Goal: Task Accomplishment & Management: Manage account settings

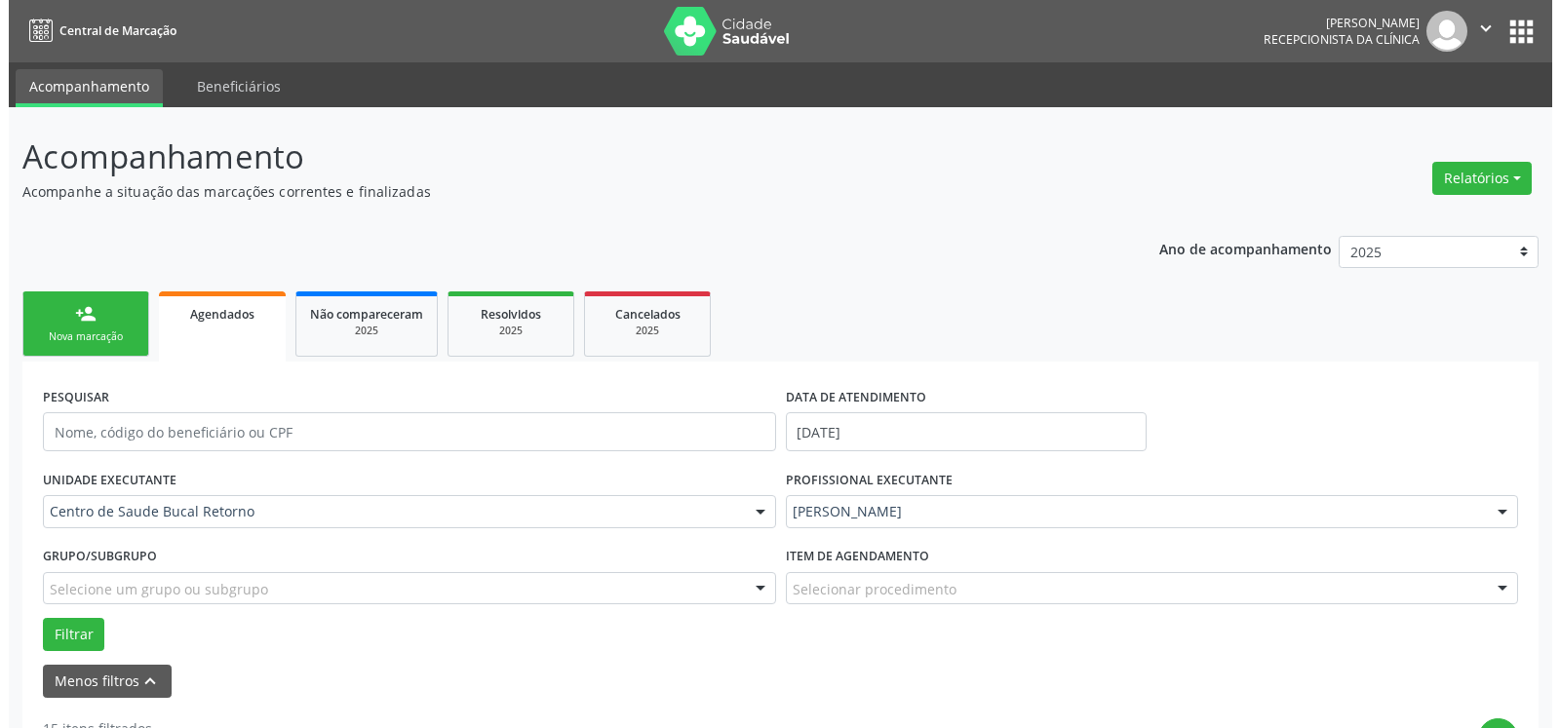
scroll to position [563, 0]
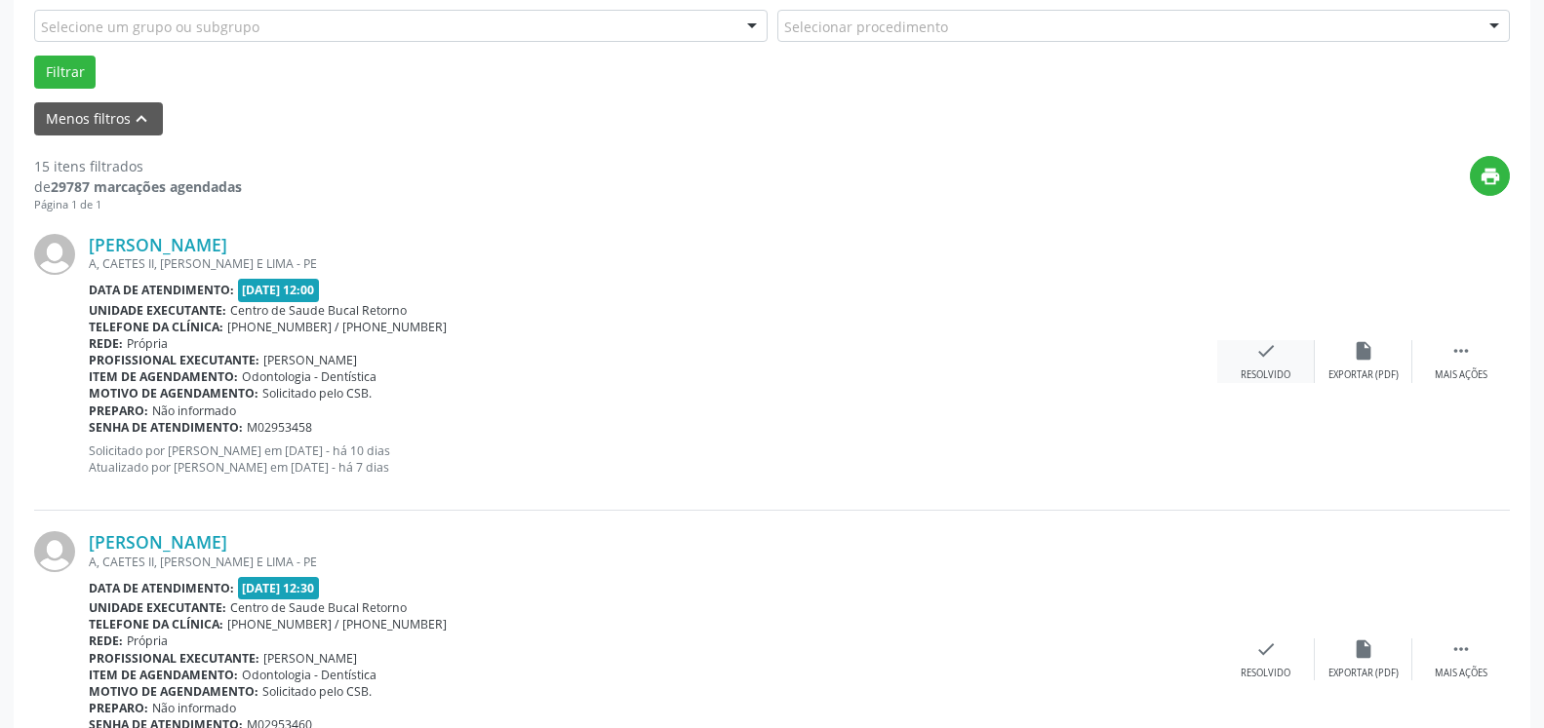
click at [1261, 362] on icon "check" at bounding box center [1265, 350] width 21 height 21
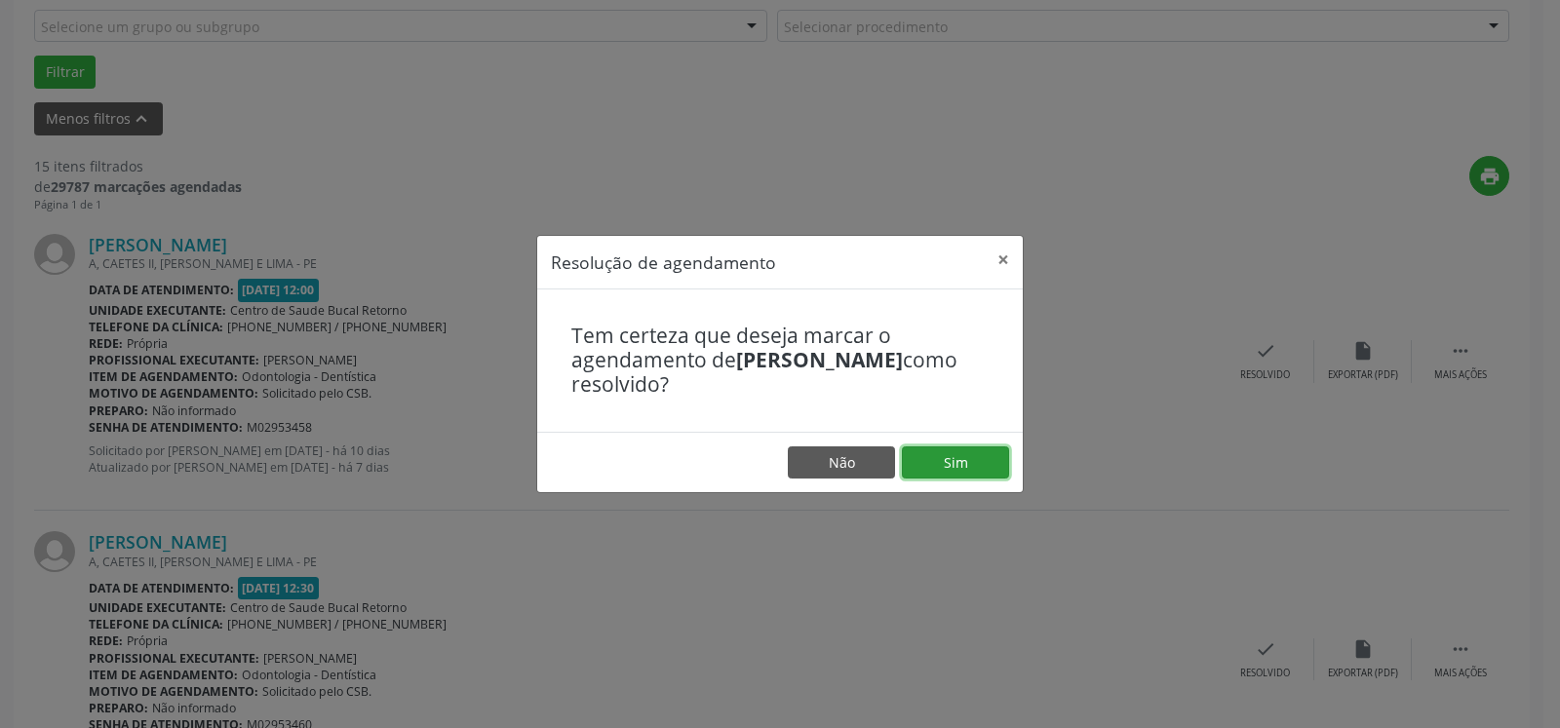
click at [983, 462] on button "Sim" at bounding box center [955, 463] width 107 height 33
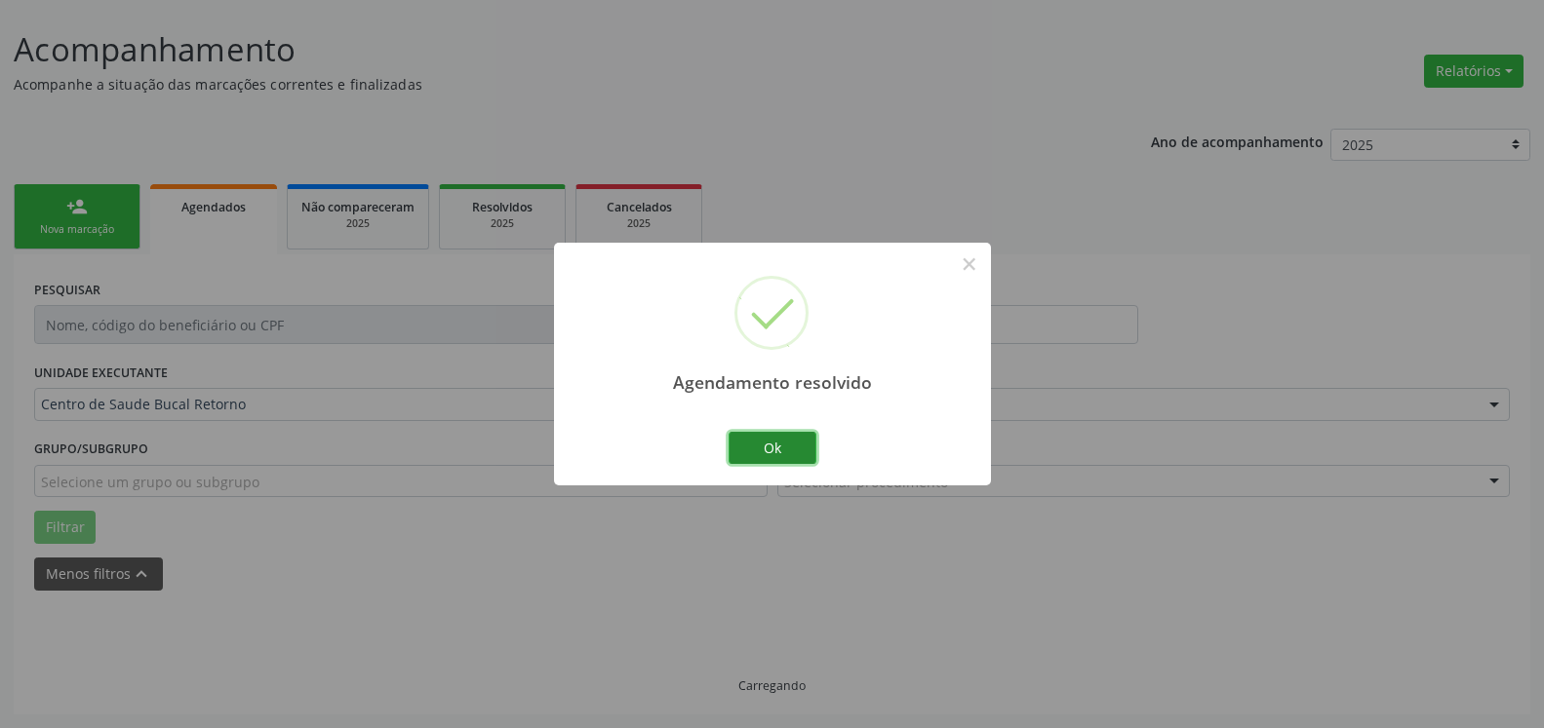
click at [794, 445] on button "Ok" at bounding box center [772, 448] width 88 height 33
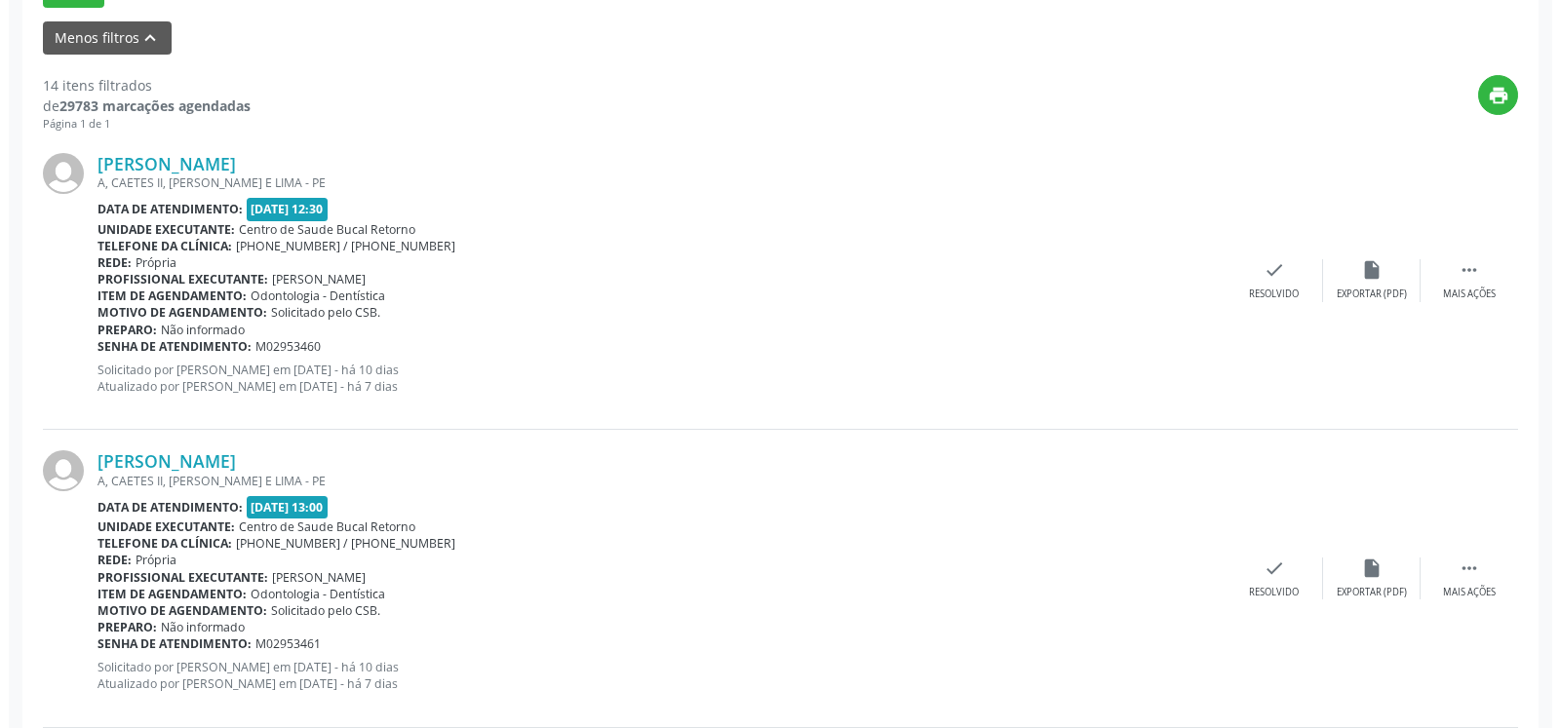
scroll to position [725, 0]
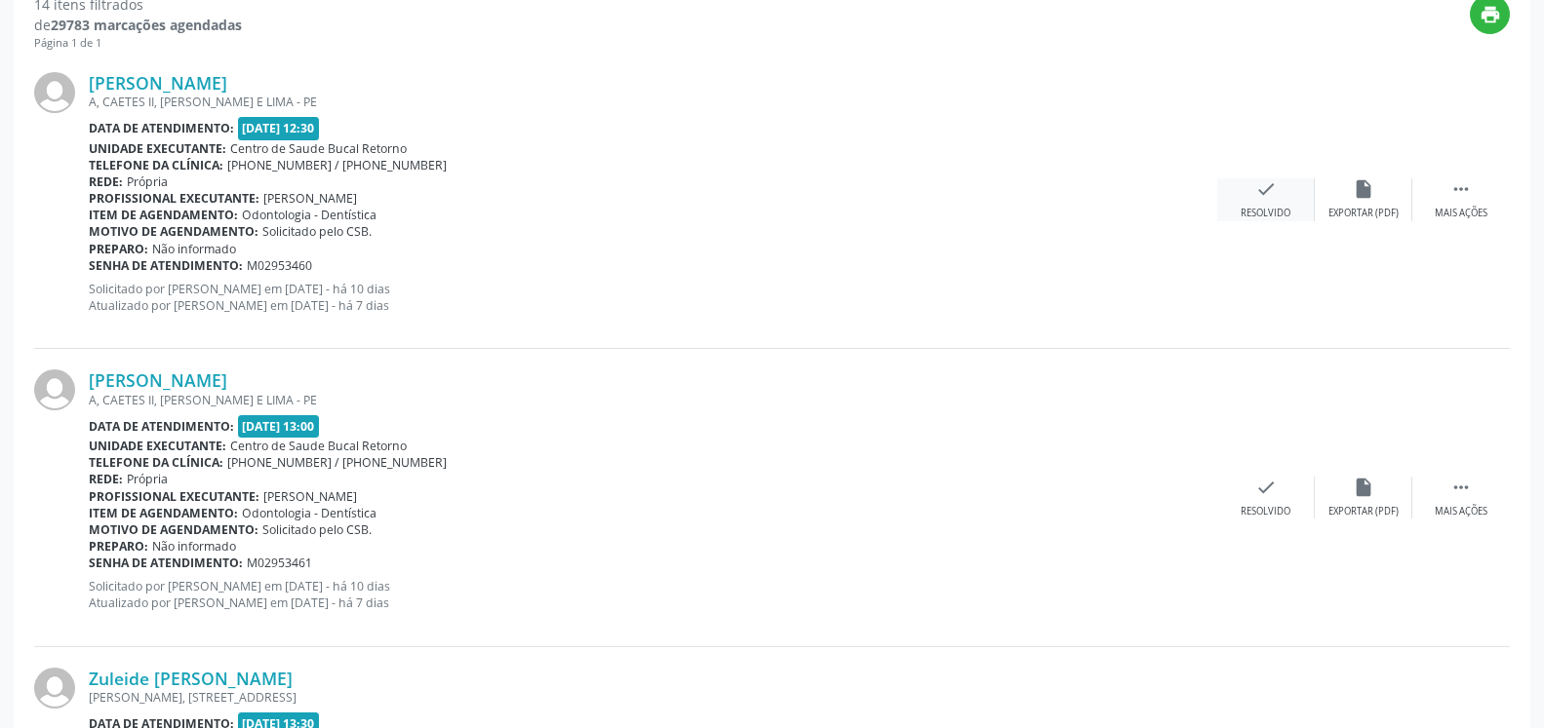
click at [1263, 200] on icon "check" at bounding box center [1265, 188] width 21 height 21
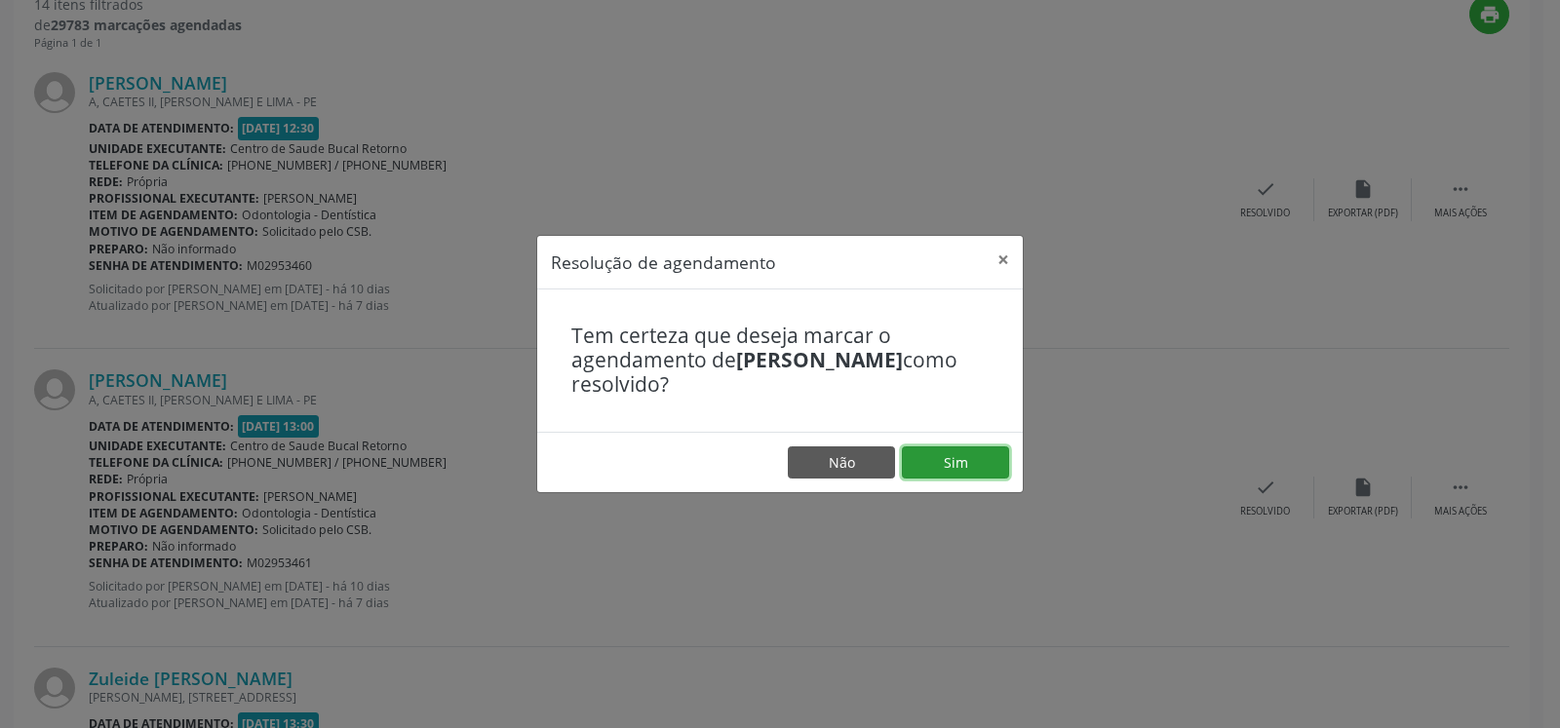
click at [933, 467] on button "Sim" at bounding box center [955, 463] width 107 height 33
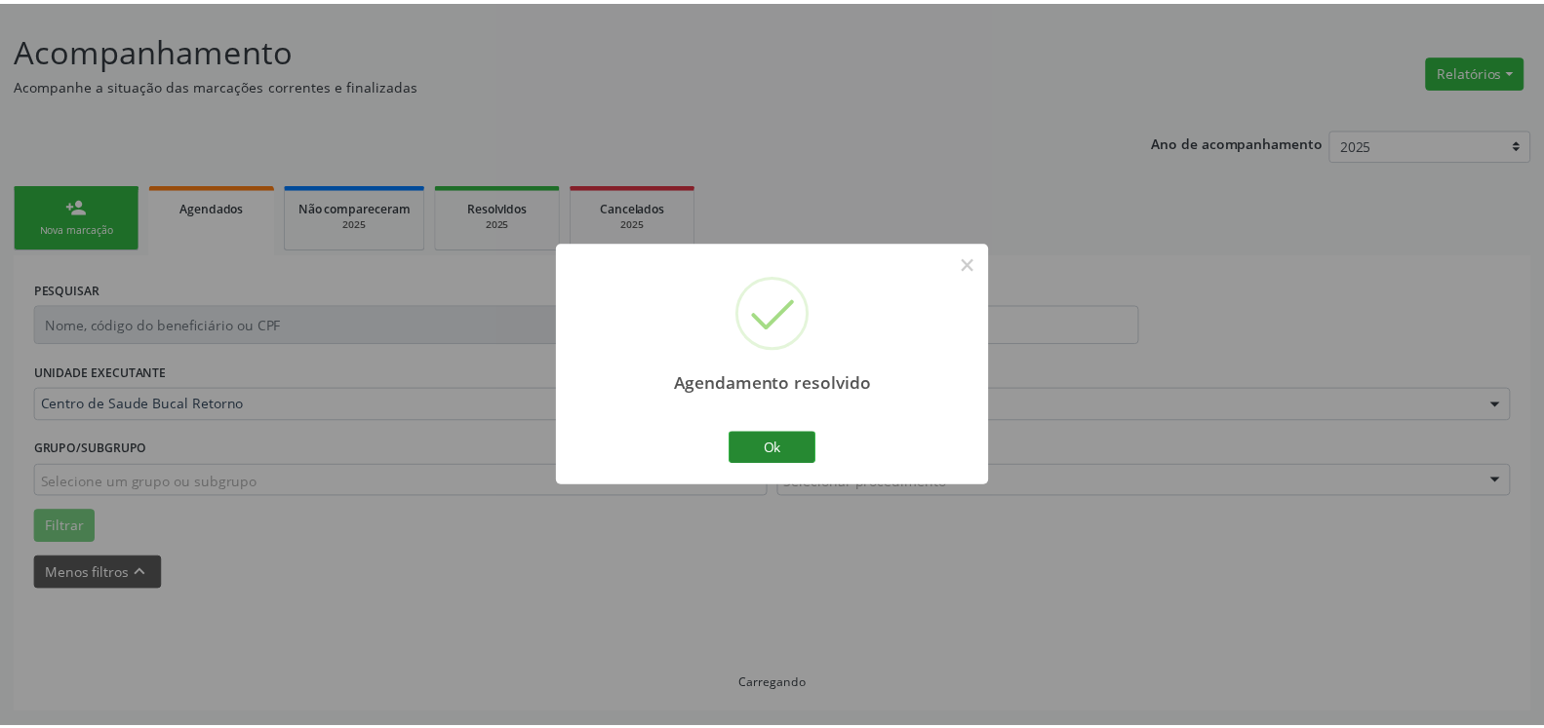
scroll to position [107, 0]
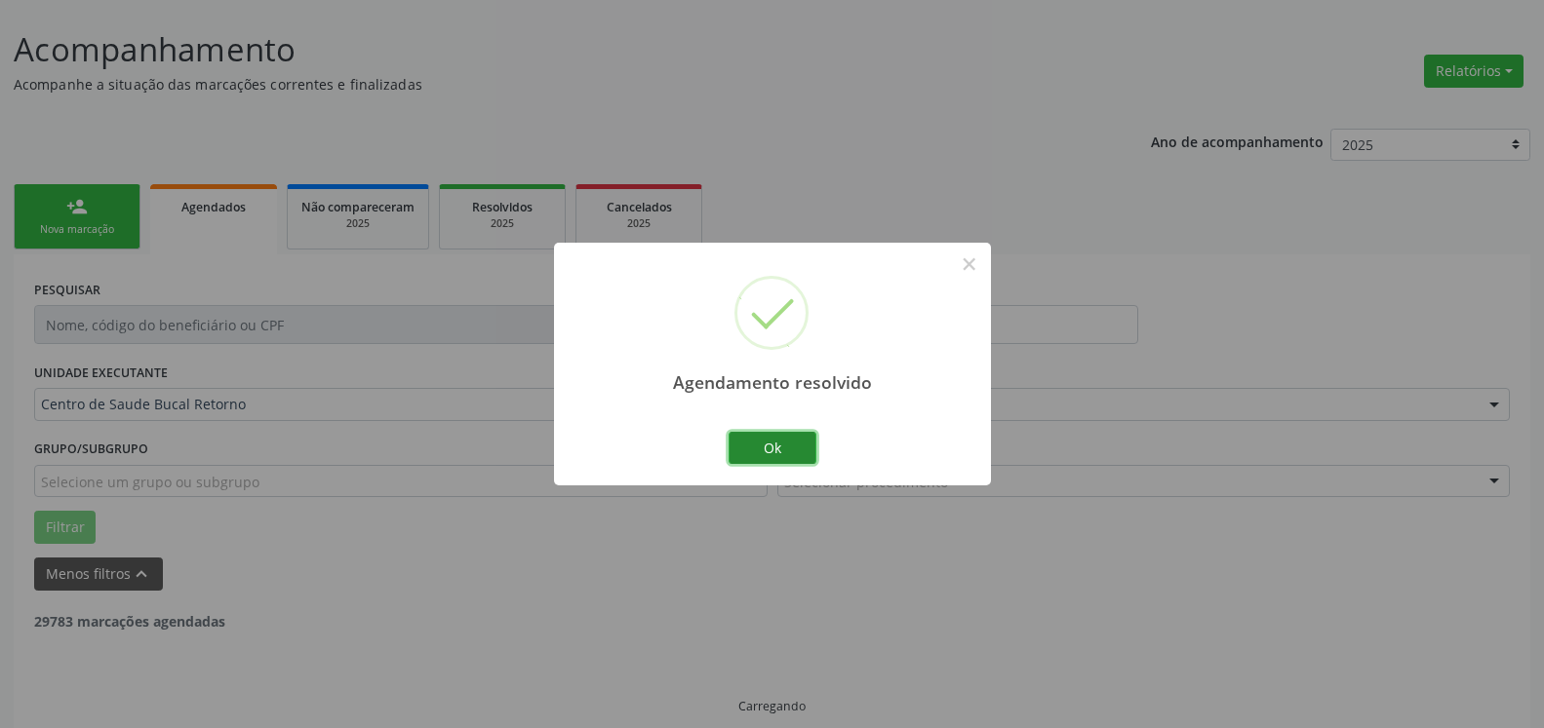
click at [752, 444] on button "Ok" at bounding box center [772, 448] width 88 height 33
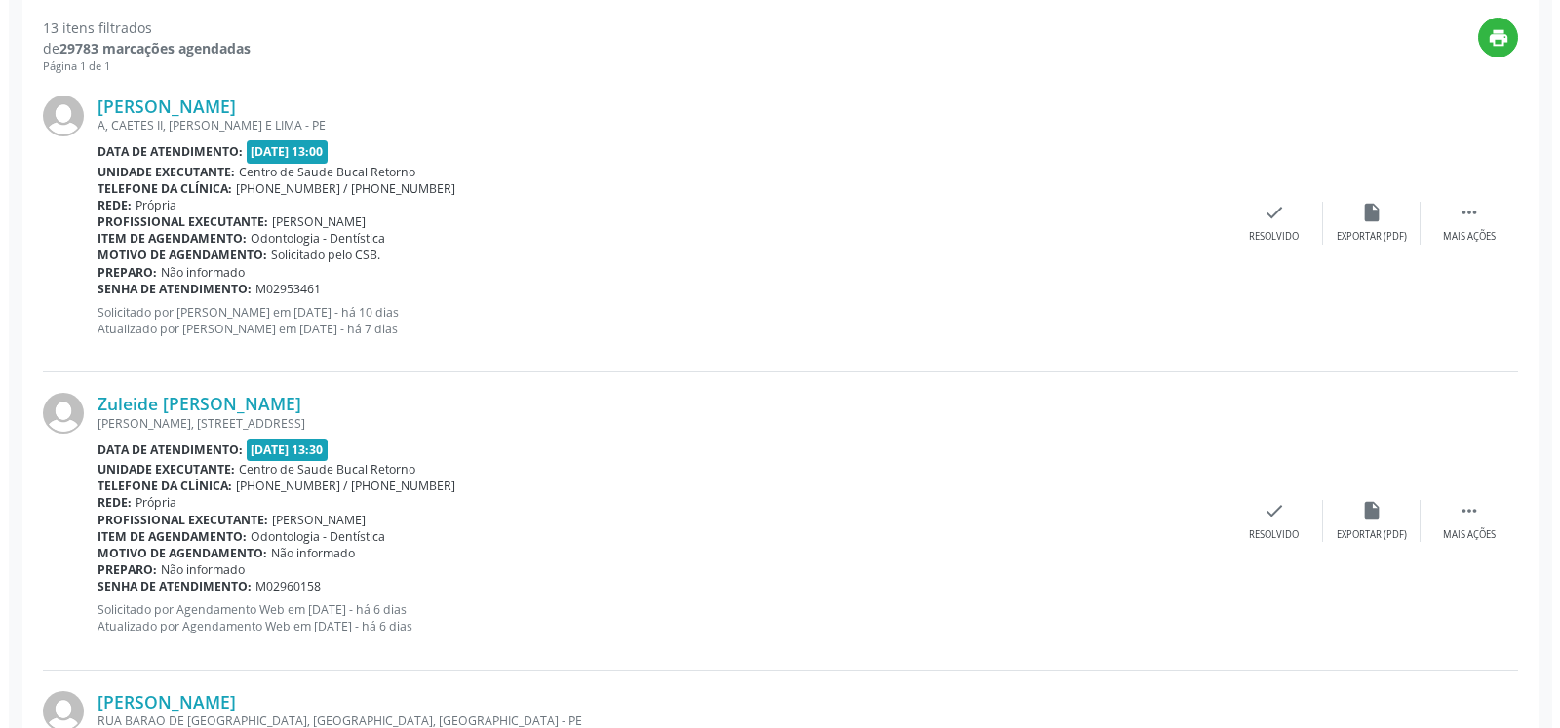
scroll to position [725, 0]
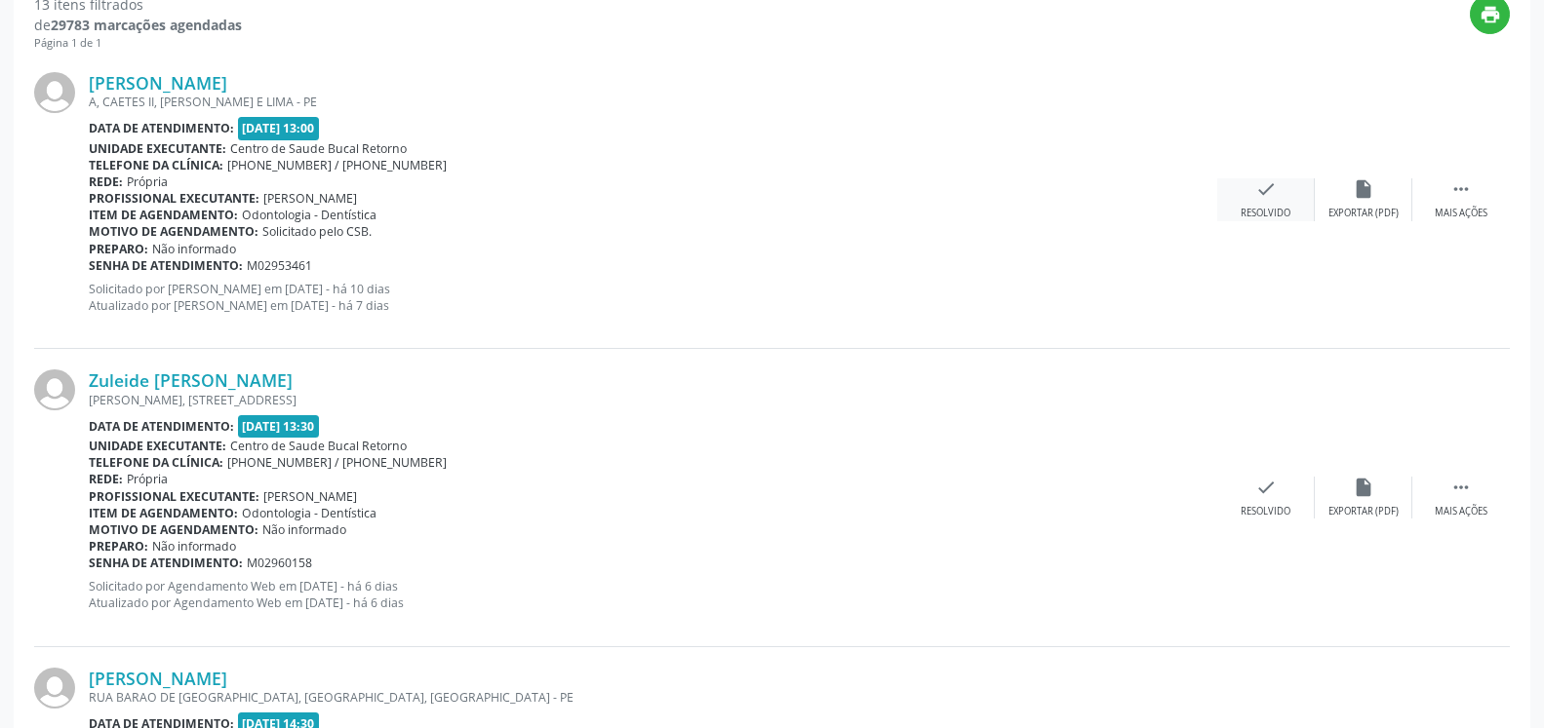
click at [1272, 200] on icon "check" at bounding box center [1265, 188] width 21 height 21
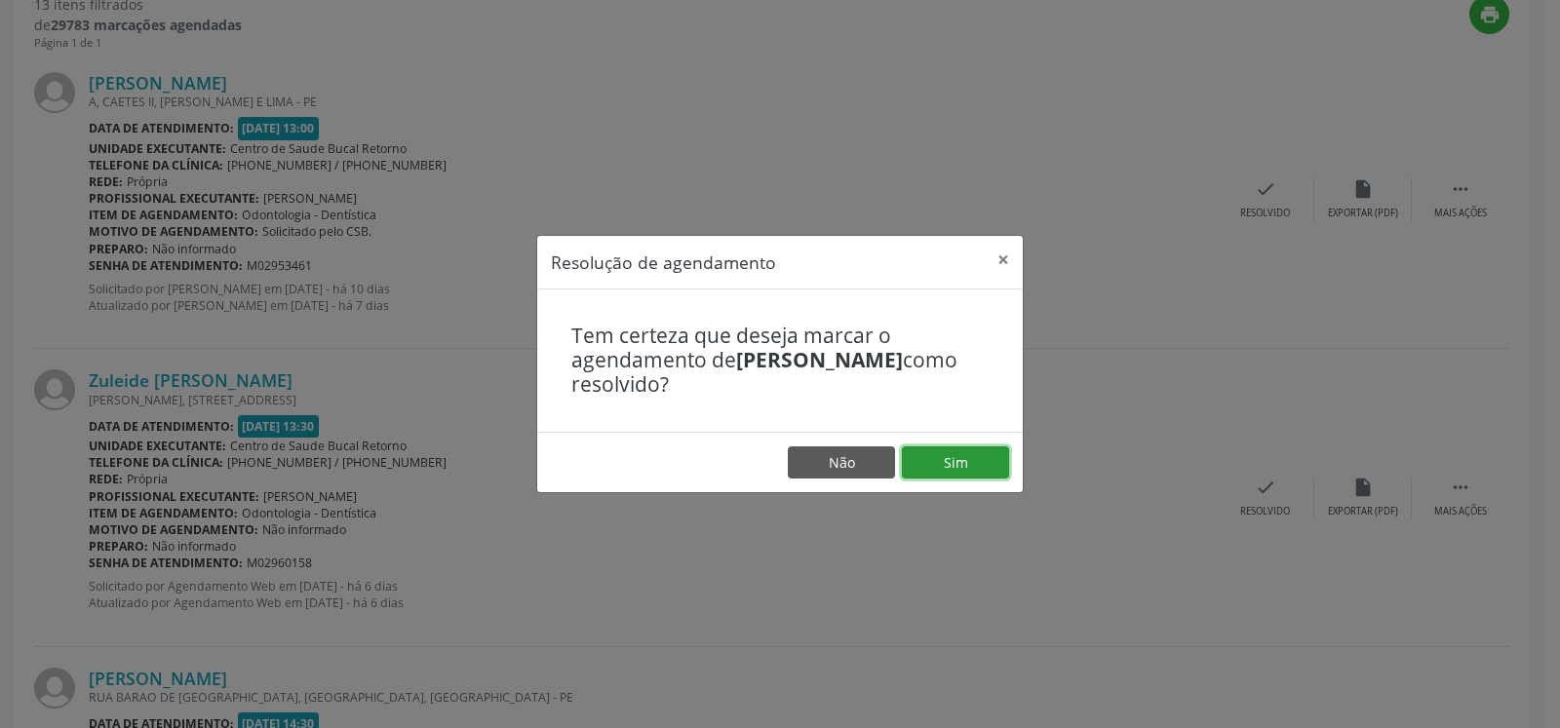
click at [976, 463] on button "Sim" at bounding box center [955, 463] width 107 height 33
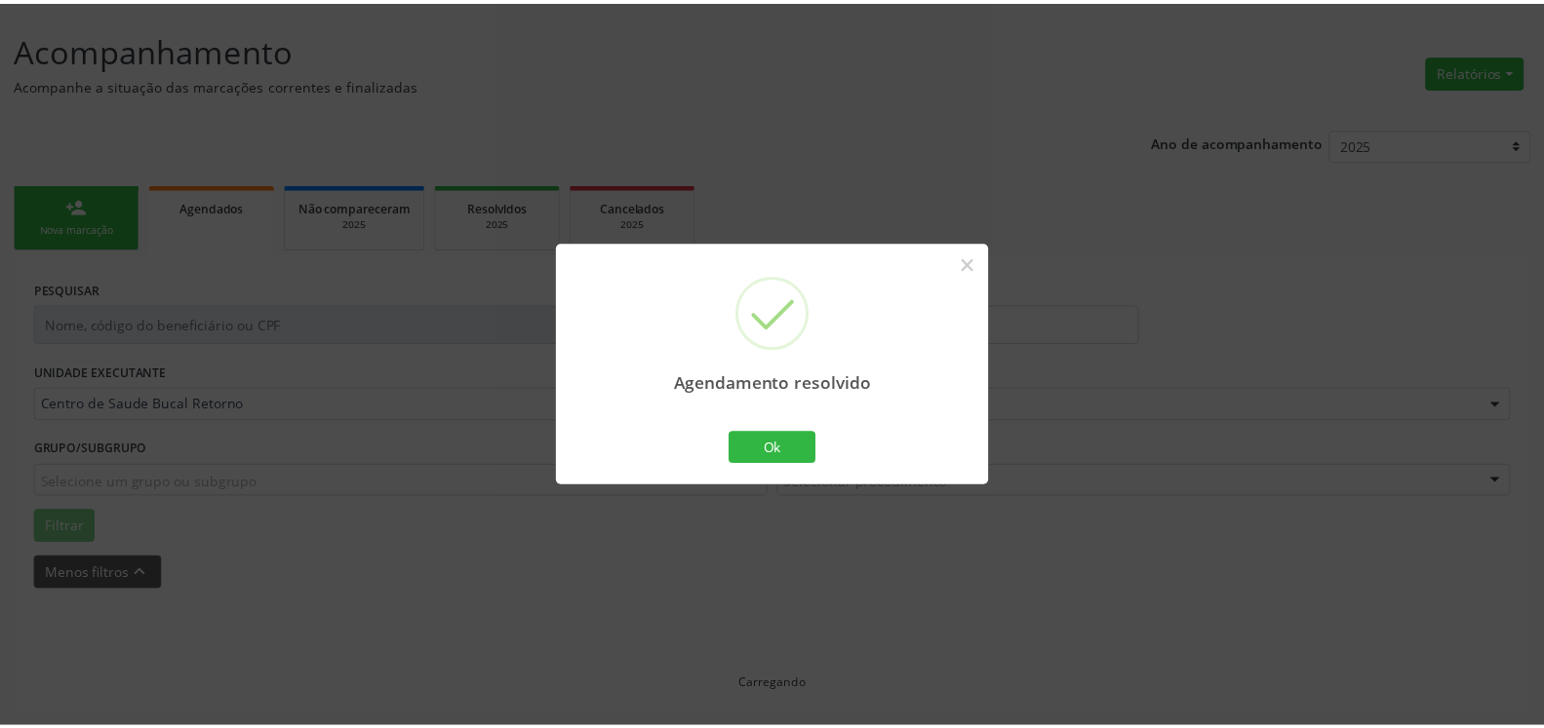
scroll to position [107, 0]
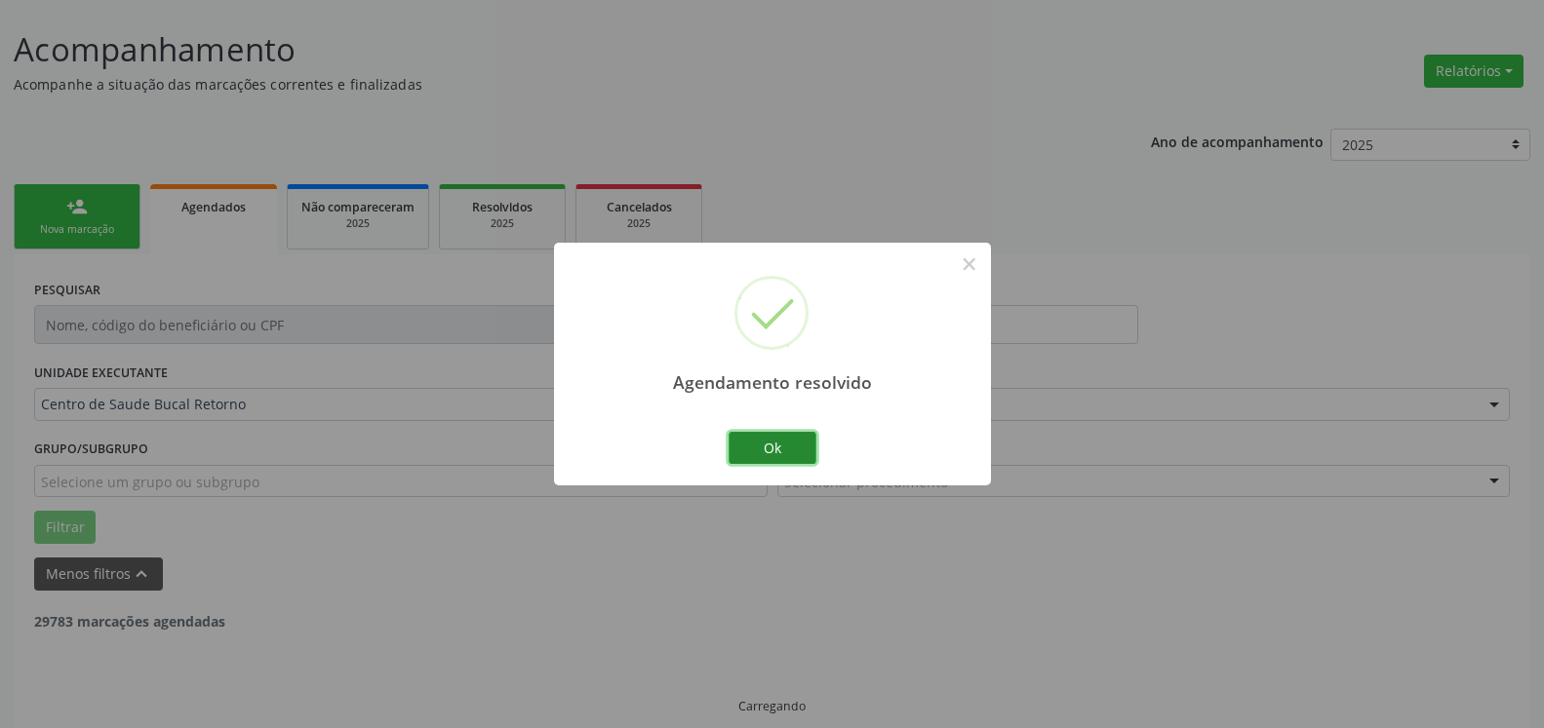
click at [776, 455] on button "Ok" at bounding box center [772, 448] width 88 height 33
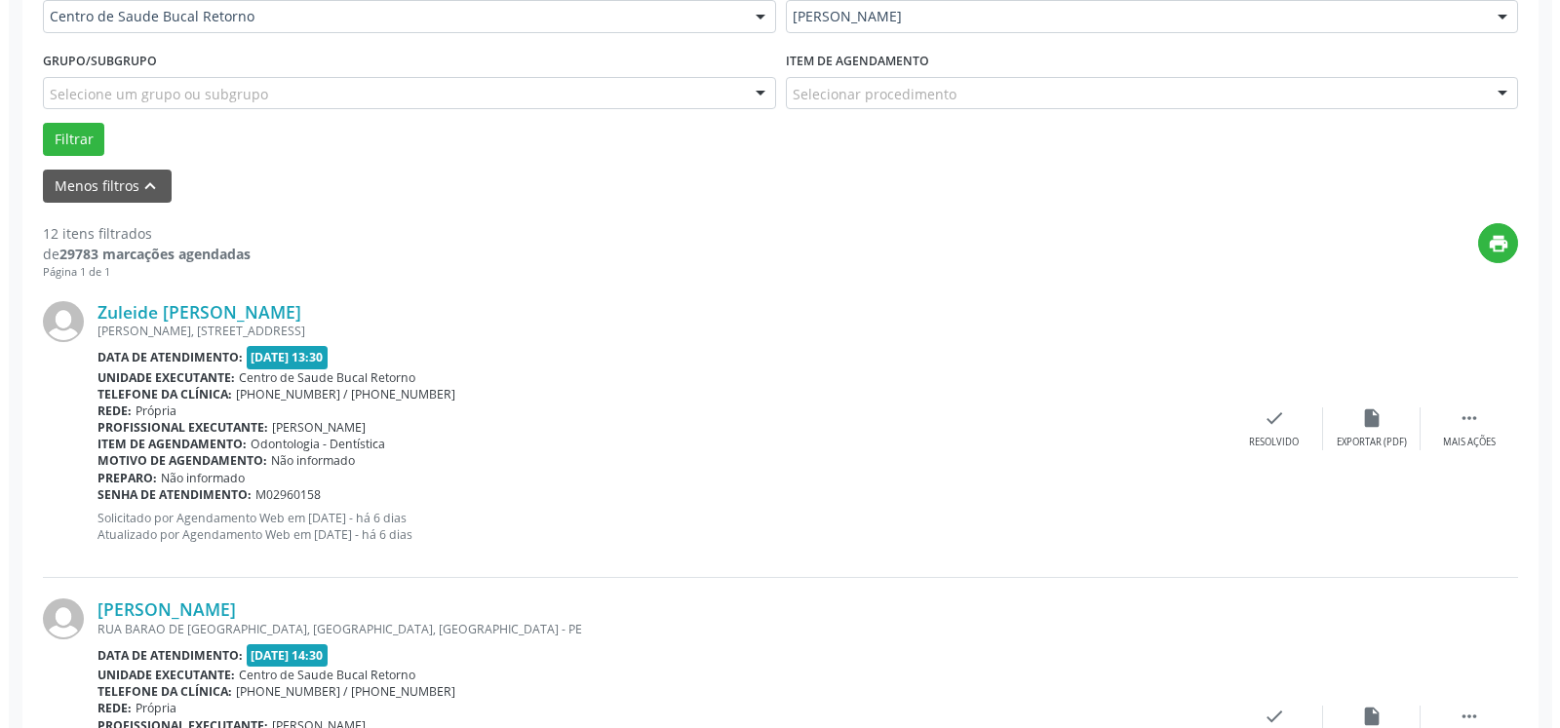
scroll to position [526, 0]
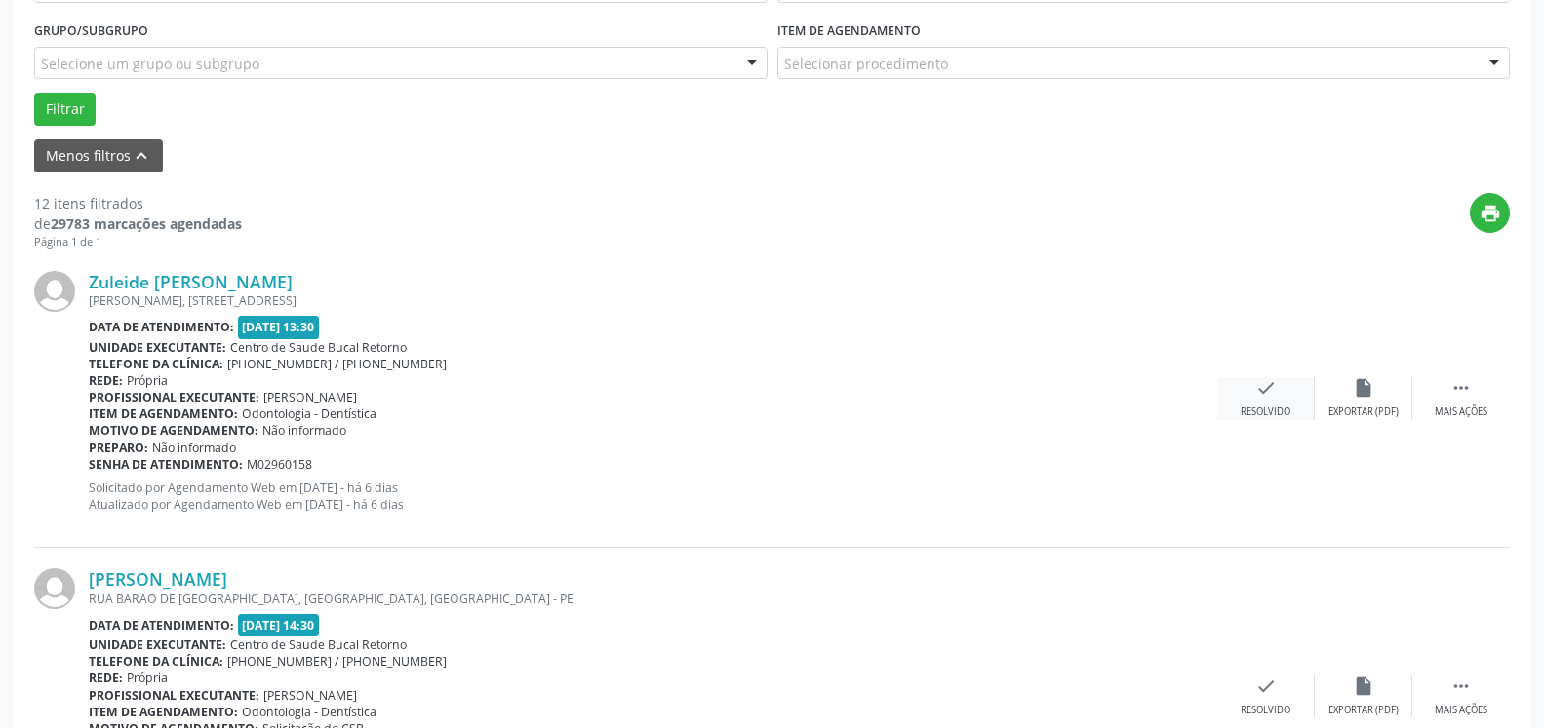
click at [1259, 398] on icon "check" at bounding box center [1265, 387] width 21 height 21
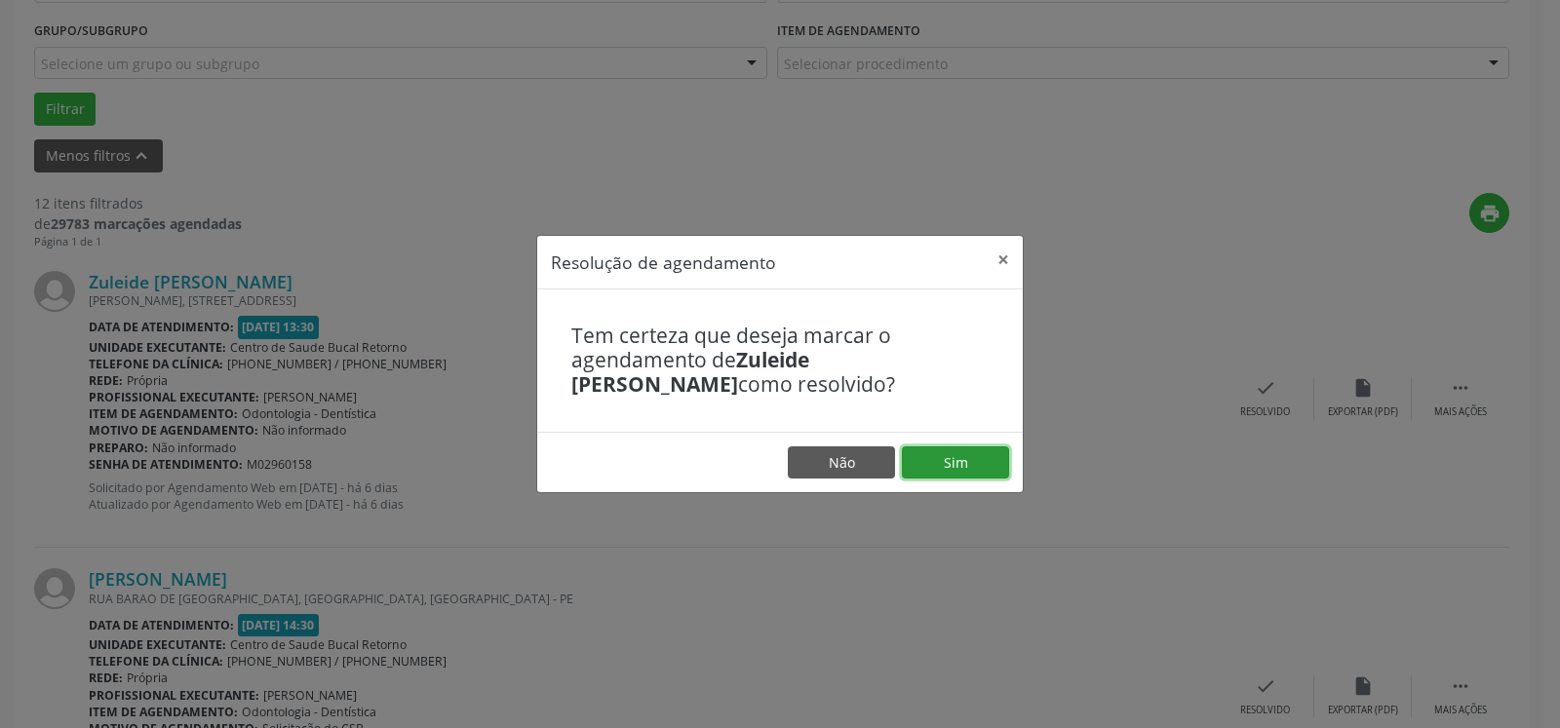
drag, startPoint x: 929, startPoint y: 465, endPoint x: 913, endPoint y: 472, distance: 17.9
click at [929, 466] on button "Sim" at bounding box center [955, 463] width 107 height 33
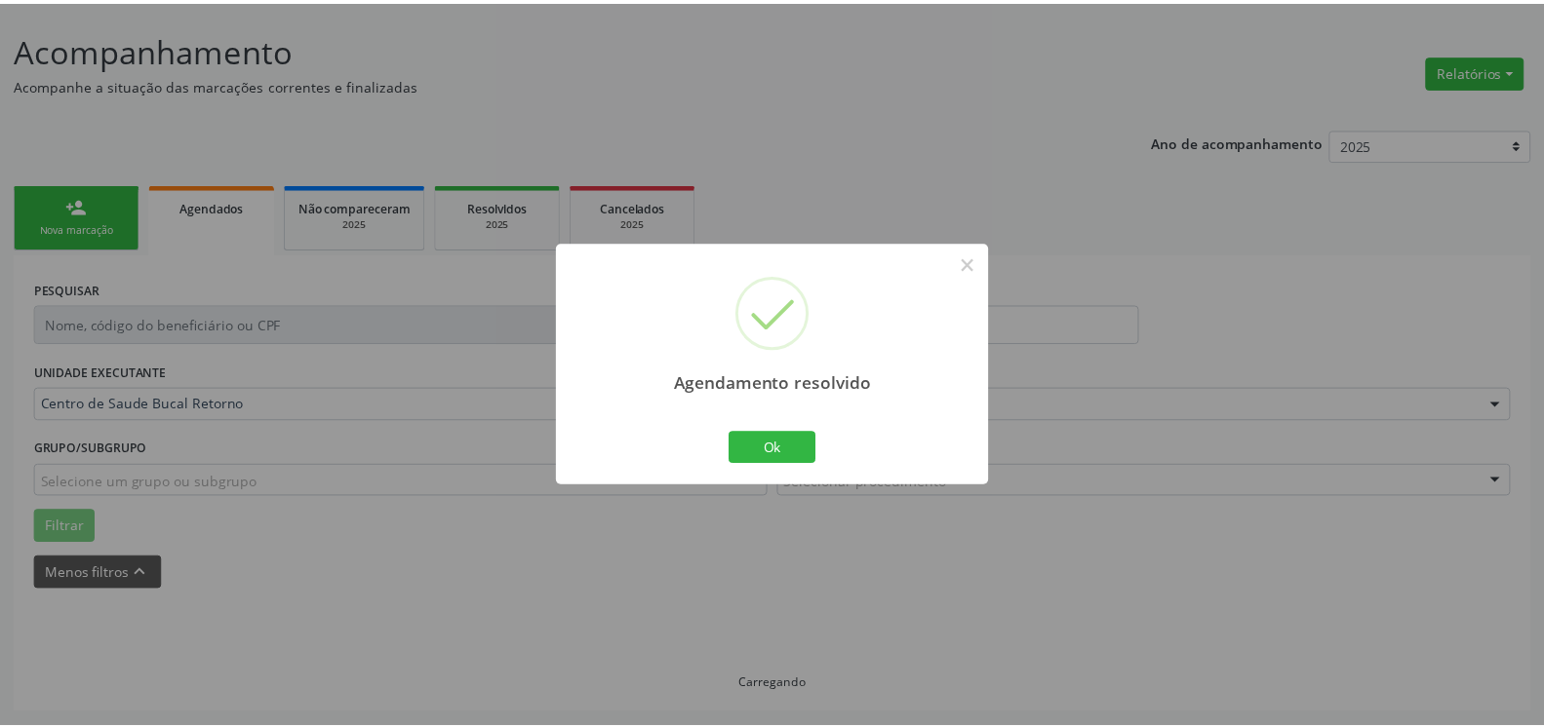
scroll to position [107, 0]
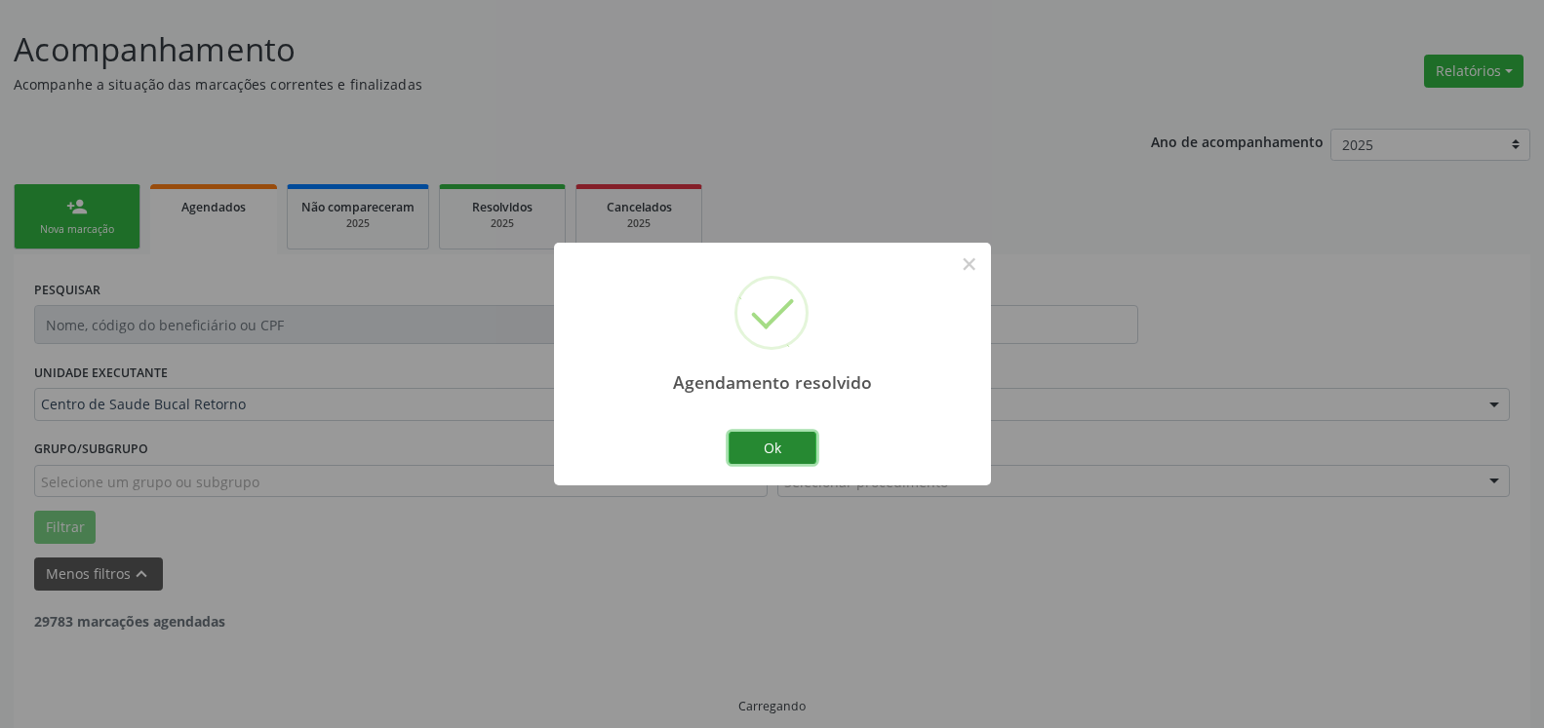
click at [757, 455] on button "Ok" at bounding box center [772, 448] width 88 height 33
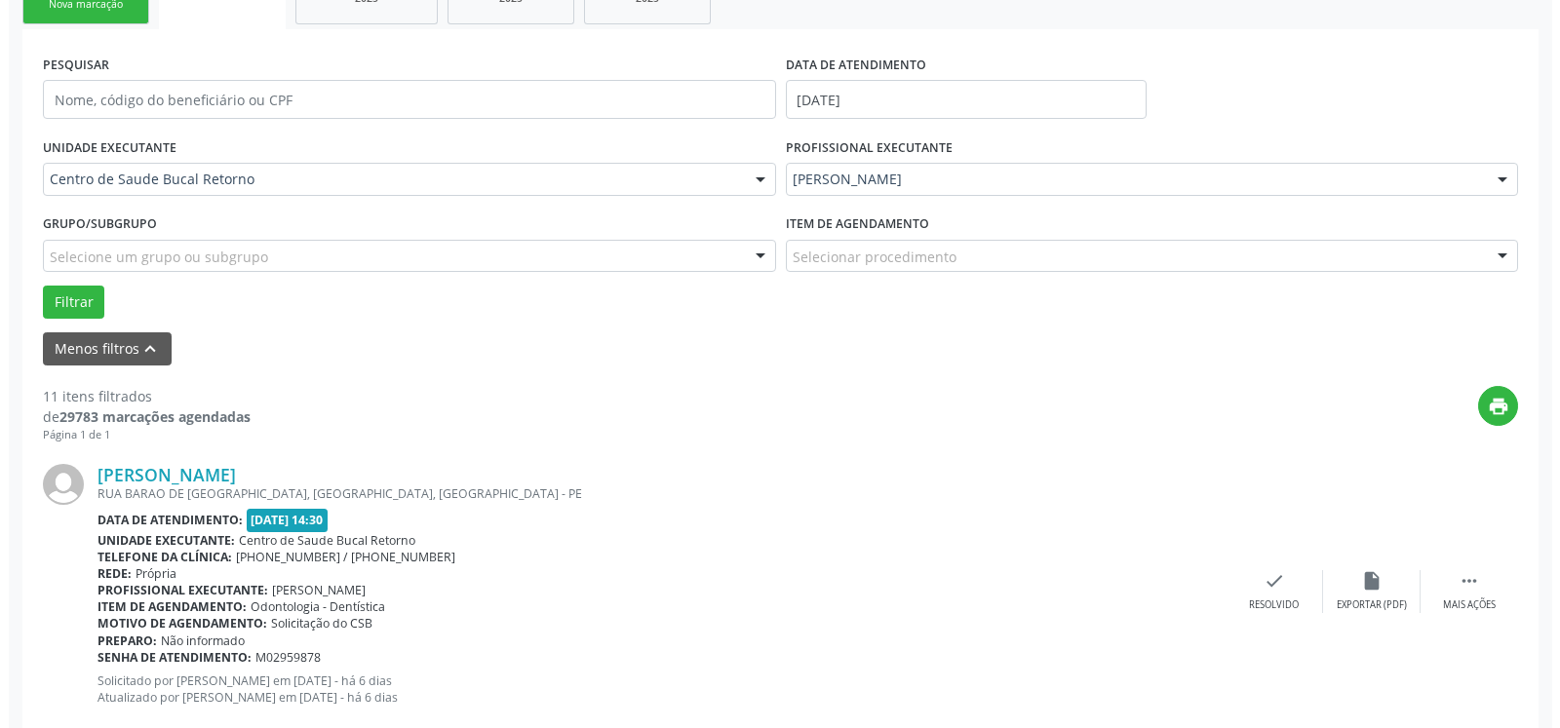
scroll to position [426, 0]
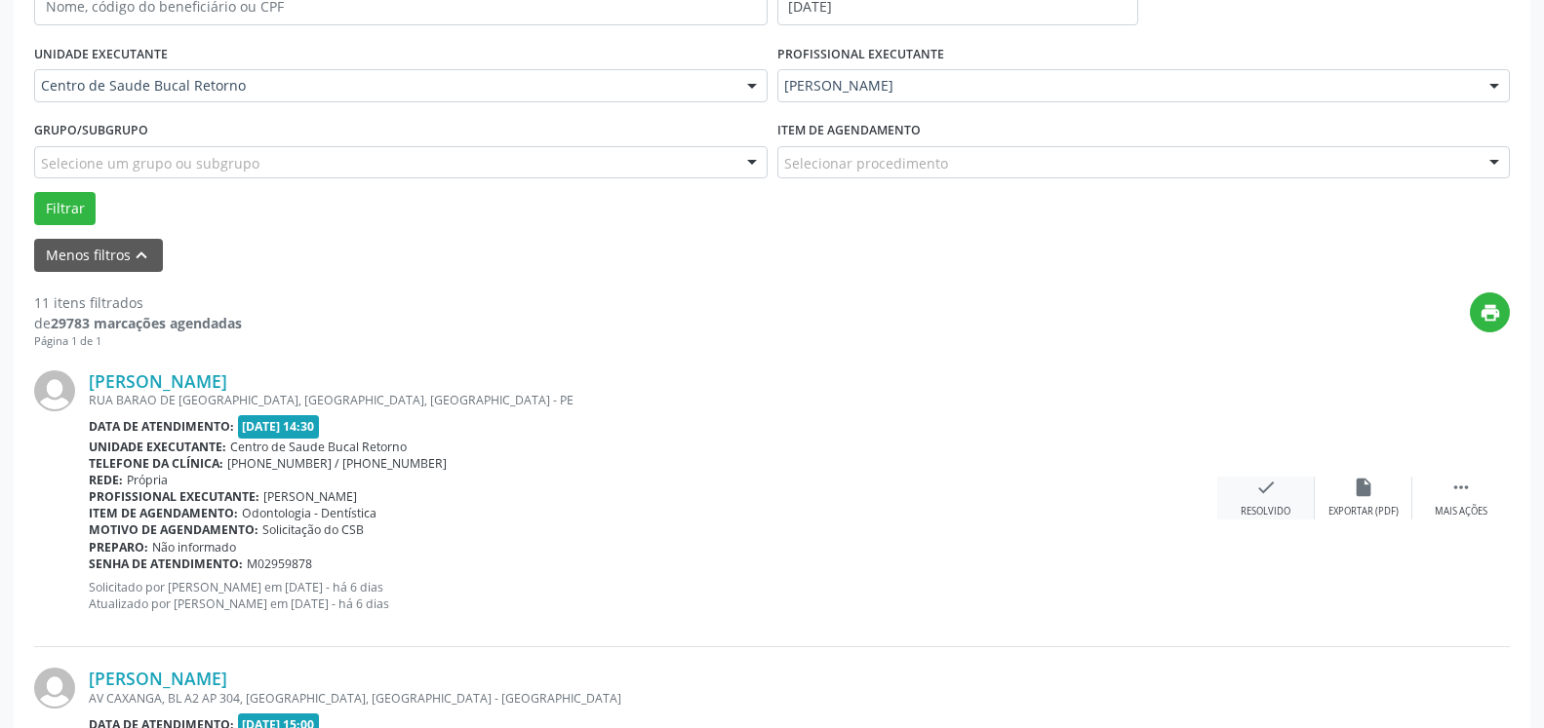
click at [1269, 497] on icon "check" at bounding box center [1265, 487] width 21 height 21
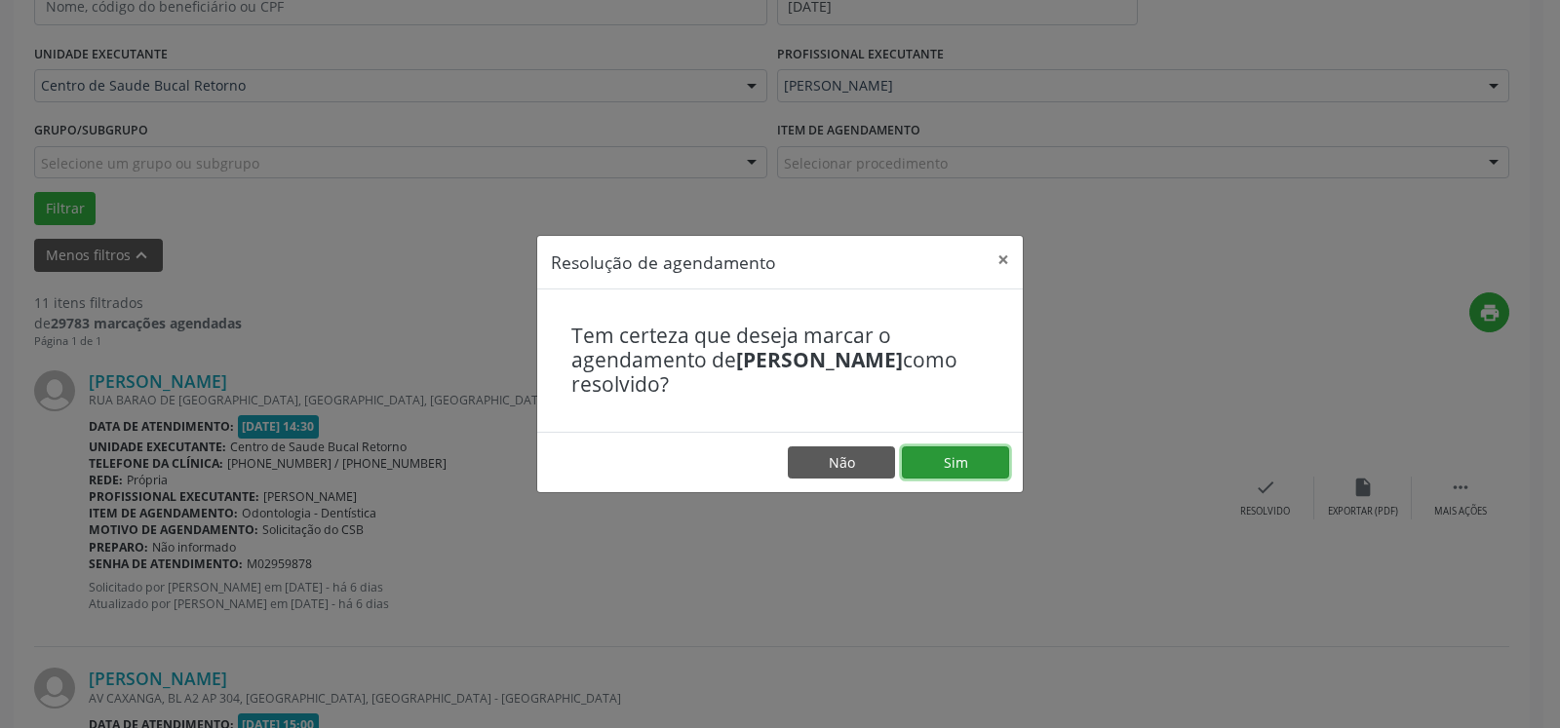
click at [980, 468] on button "Sim" at bounding box center [955, 463] width 107 height 33
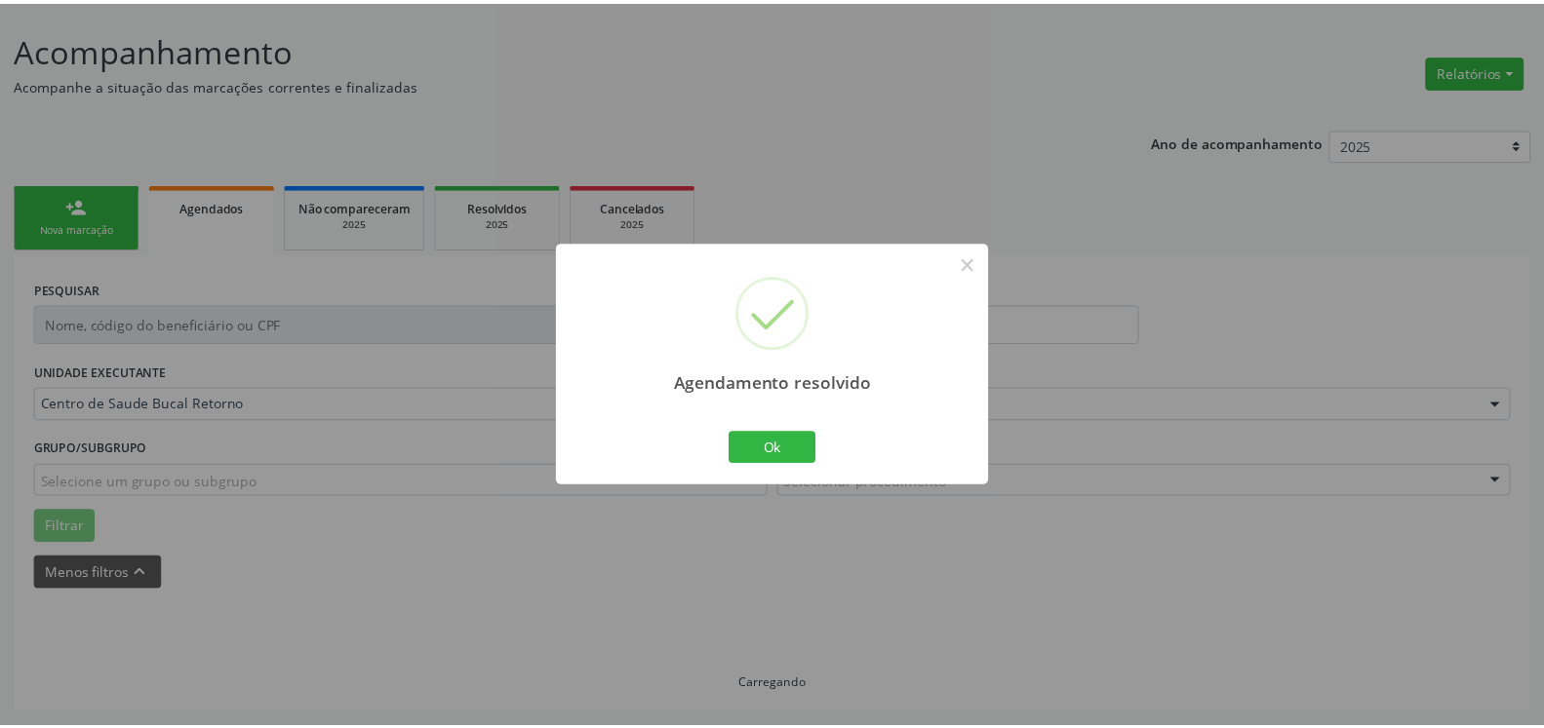
scroll to position [107, 0]
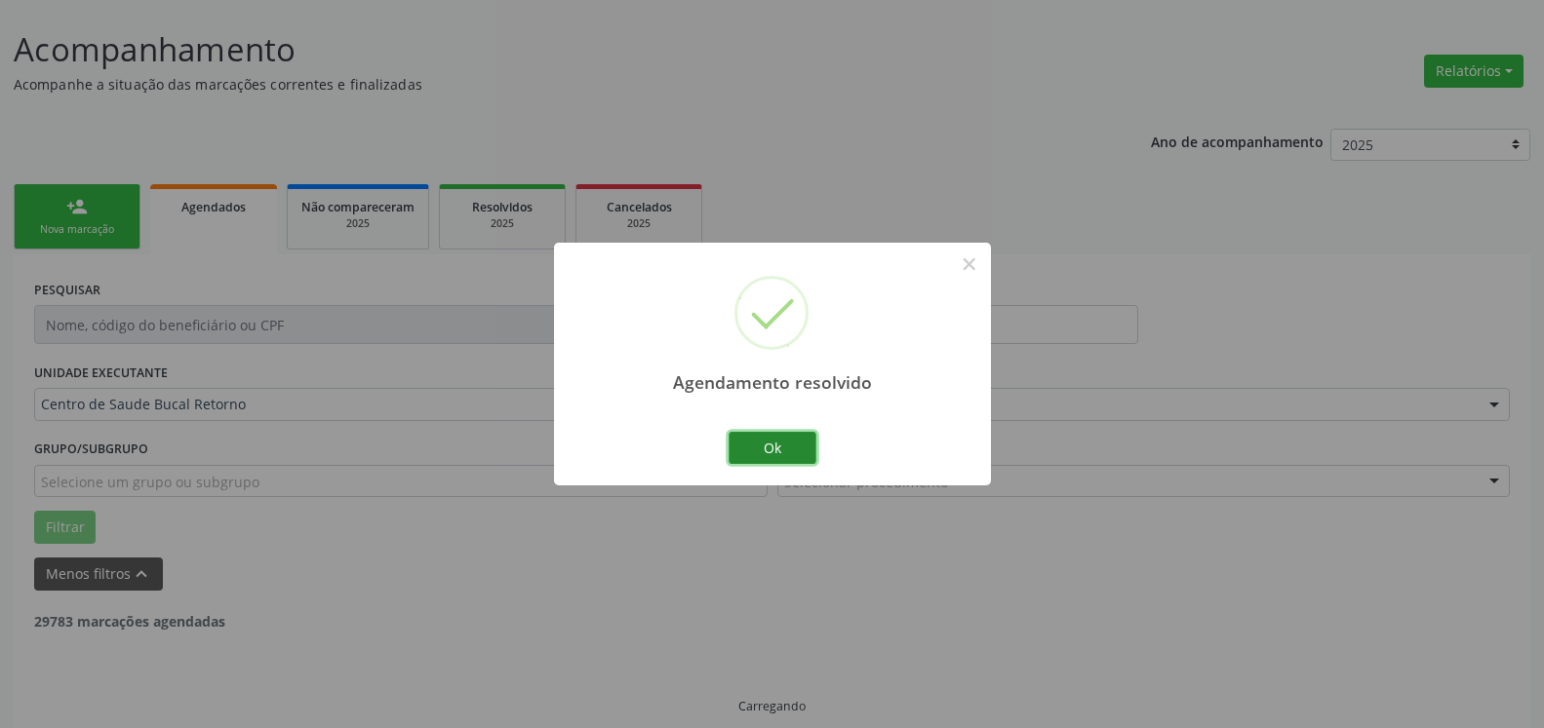
click at [765, 448] on button "Ok" at bounding box center [772, 448] width 88 height 33
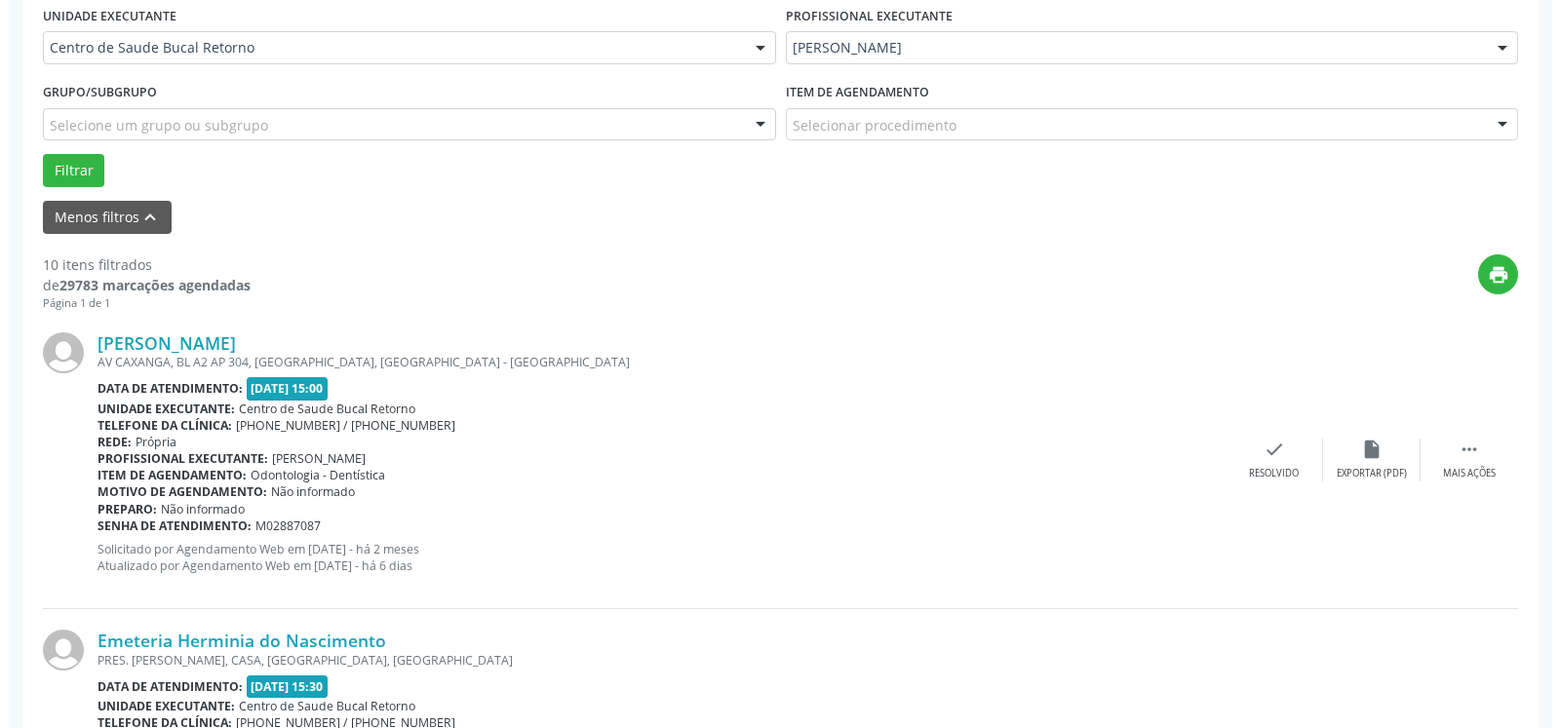
scroll to position [605, 0]
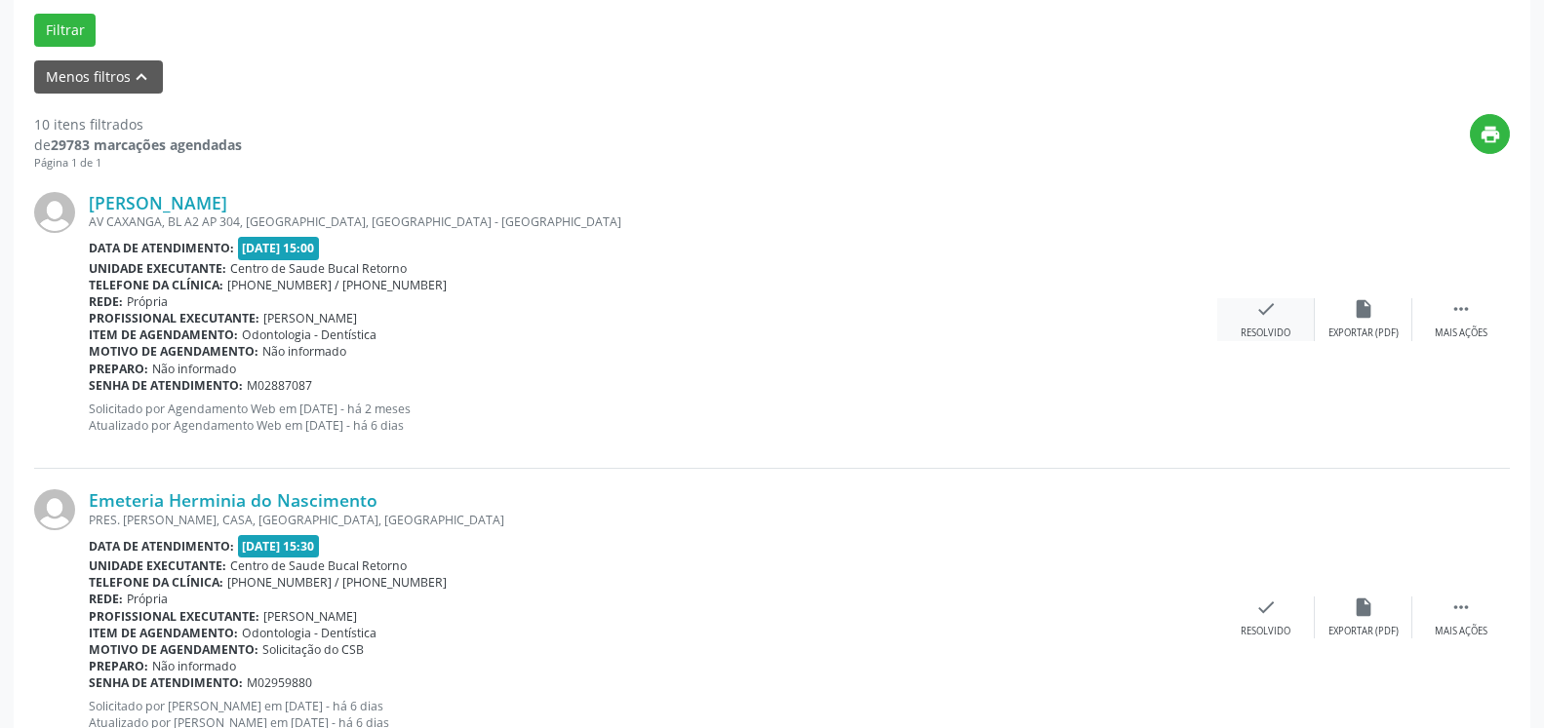
click at [1263, 313] on icon "check" at bounding box center [1265, 308] width 21 height 21
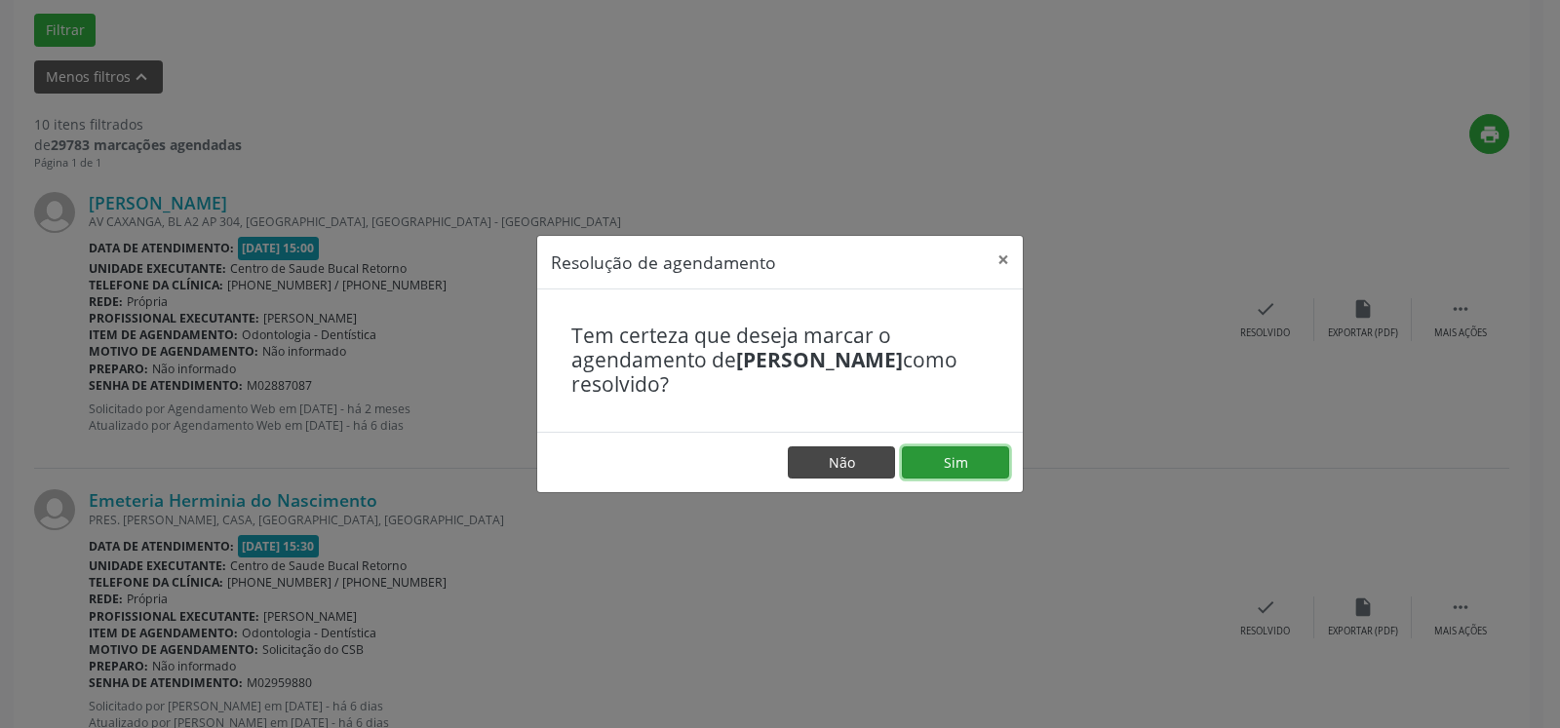
drag, startPoint x: 955, startPoint y: 461, endPoint x: 794, endPoint y: 466, distance: 161.0
click at [953, 461] on button "Sim" at bounding box center [955, 463] width 107 height 33
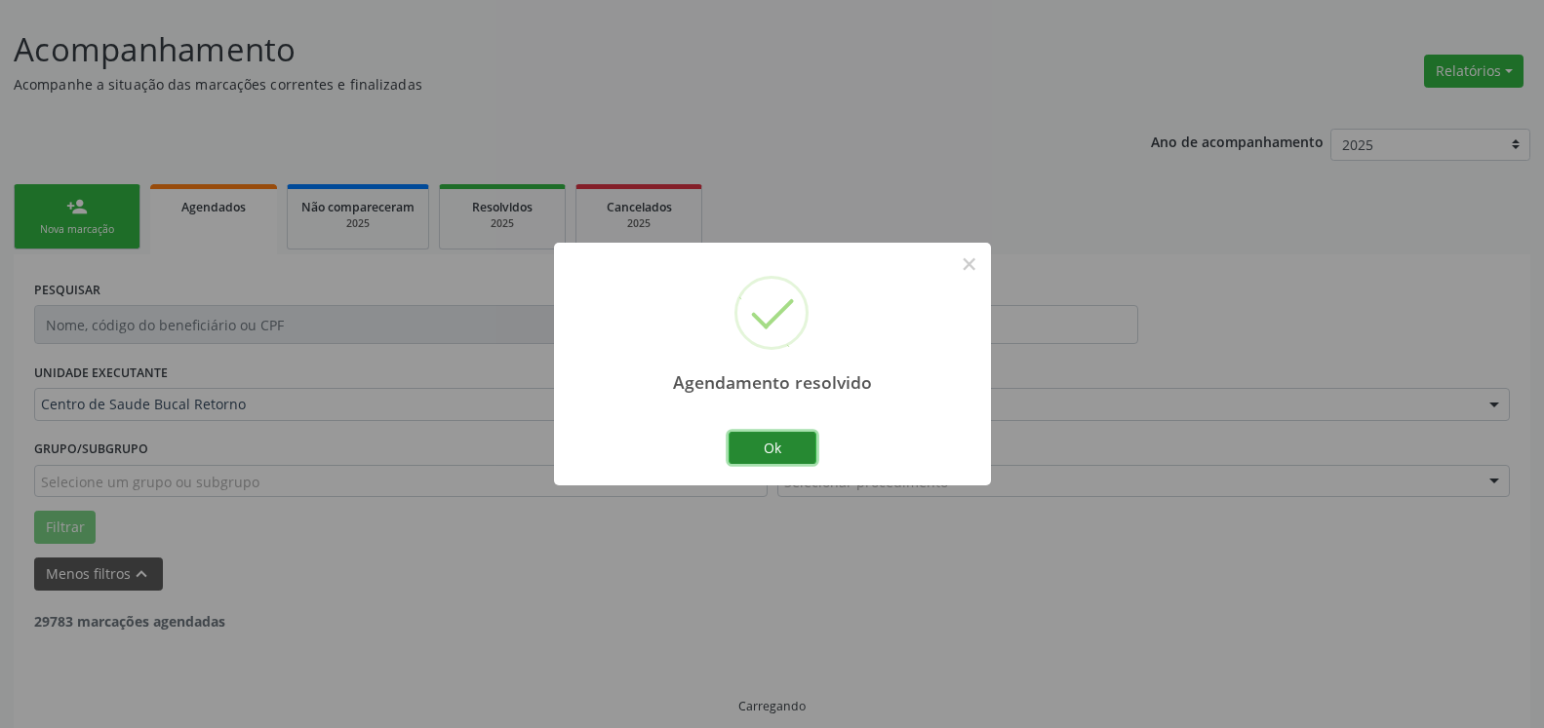
click at [745, 446] on button "Ok" at bounding box center [772, 448] width 88 height 33
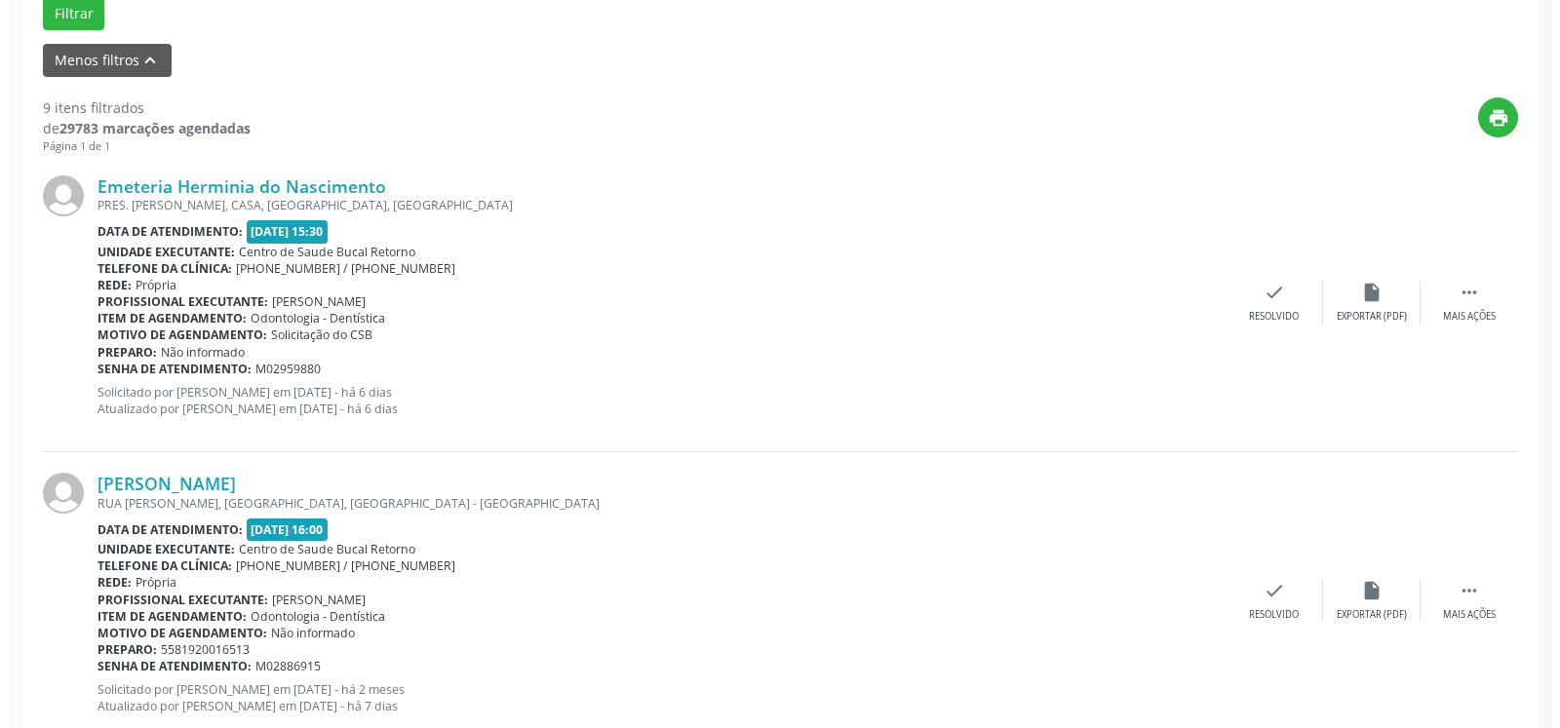
scroll to position [625, 0]
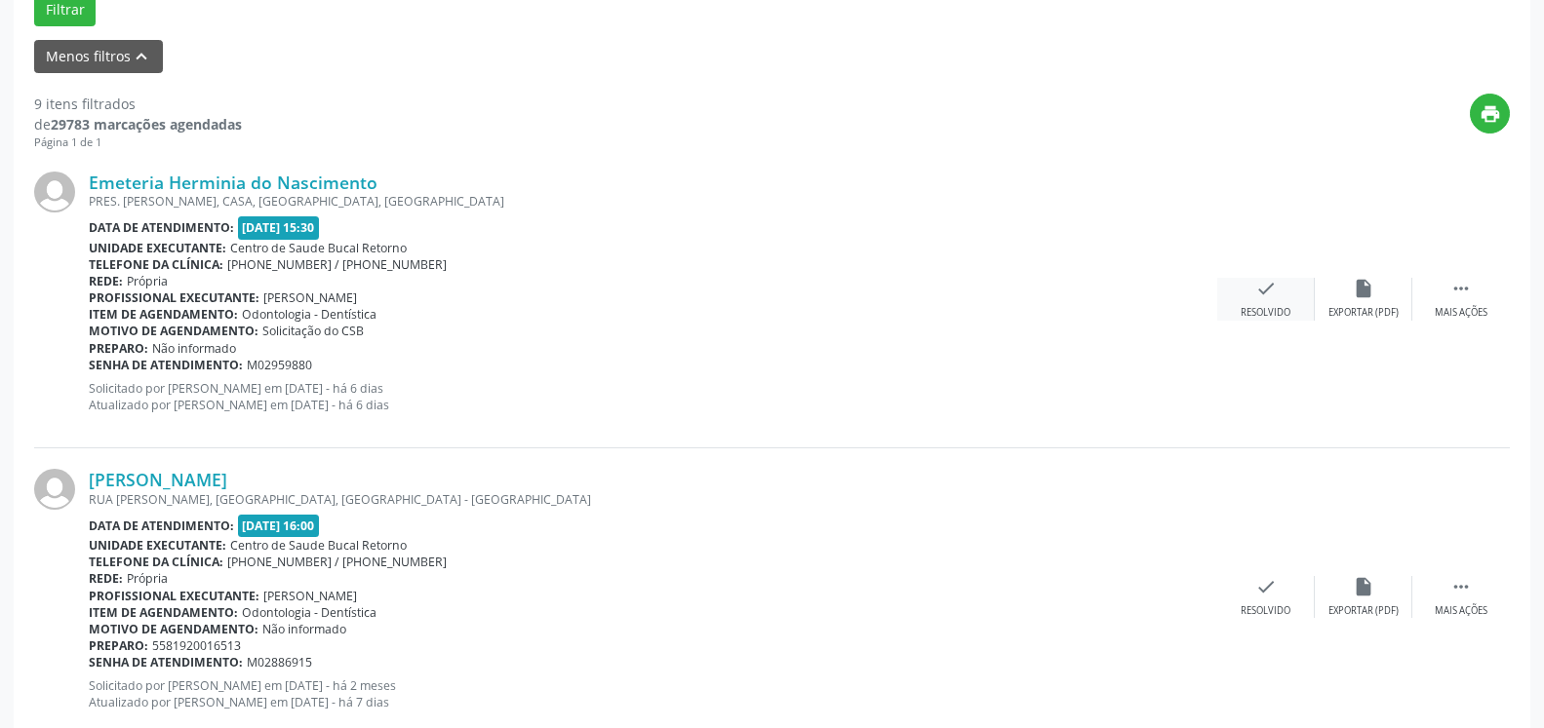
click at [1278, 320] on div "Resolvido" at bounding box center [1265, 313] width 50 height 14
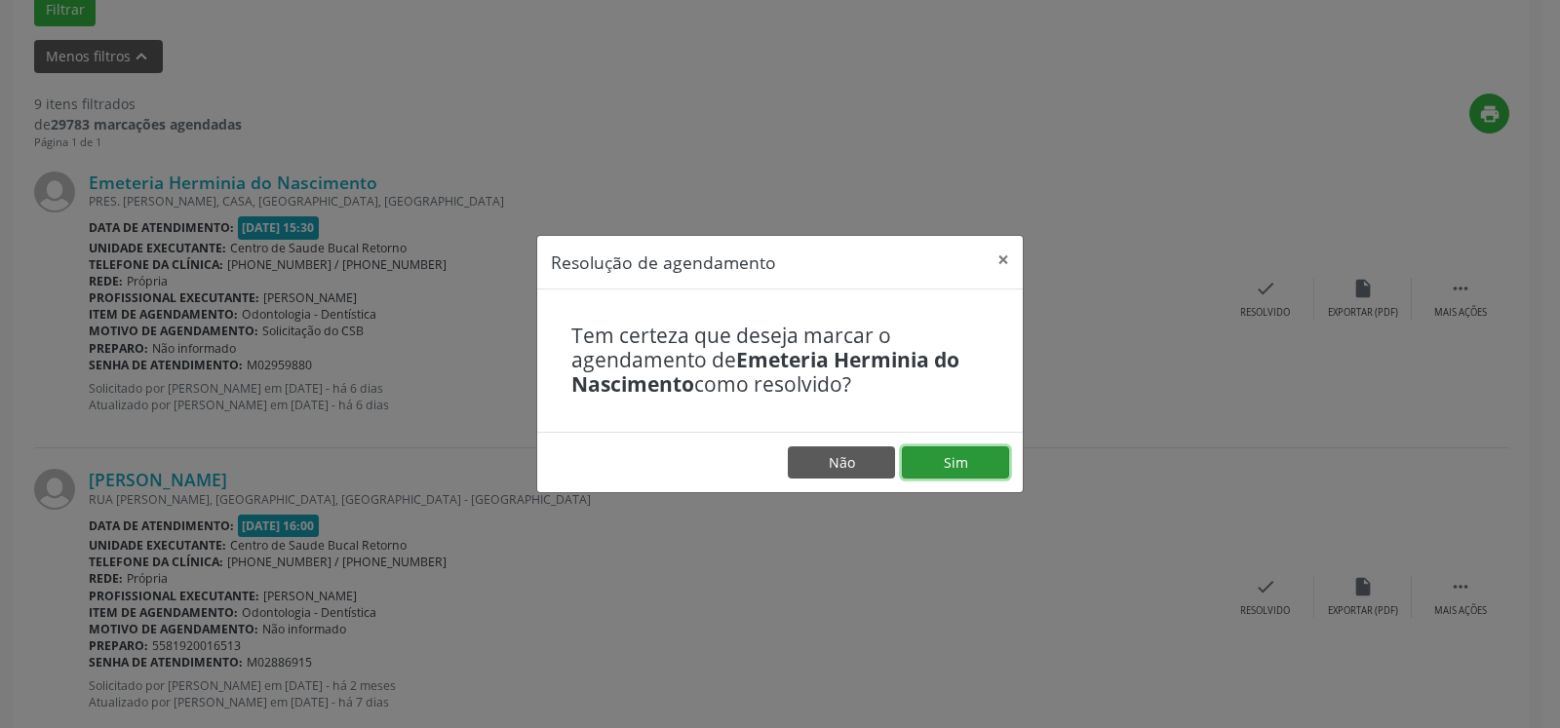
click at [967, 461] on button "Sim" at bounding box center [955, 463] width 107 height 33
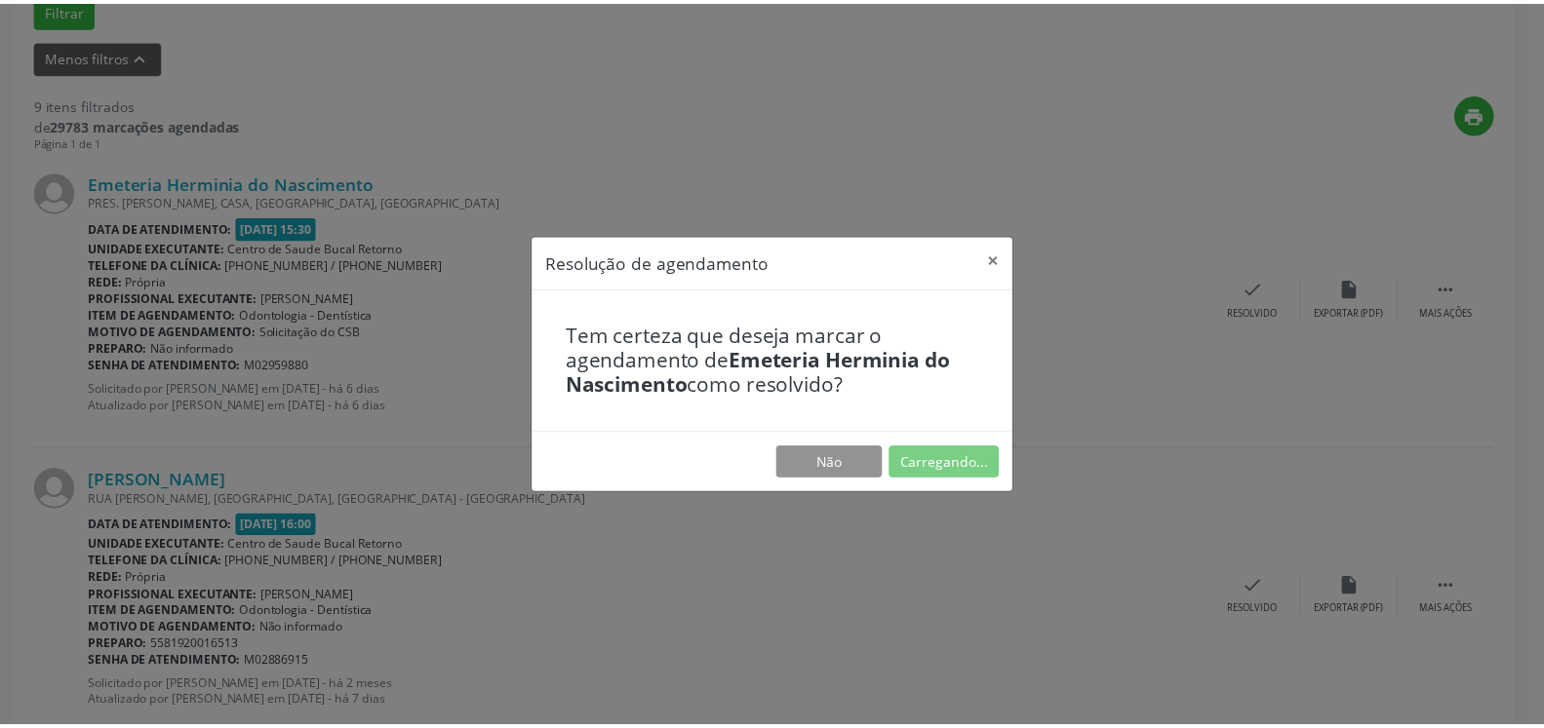
scroll to position [107, 0]
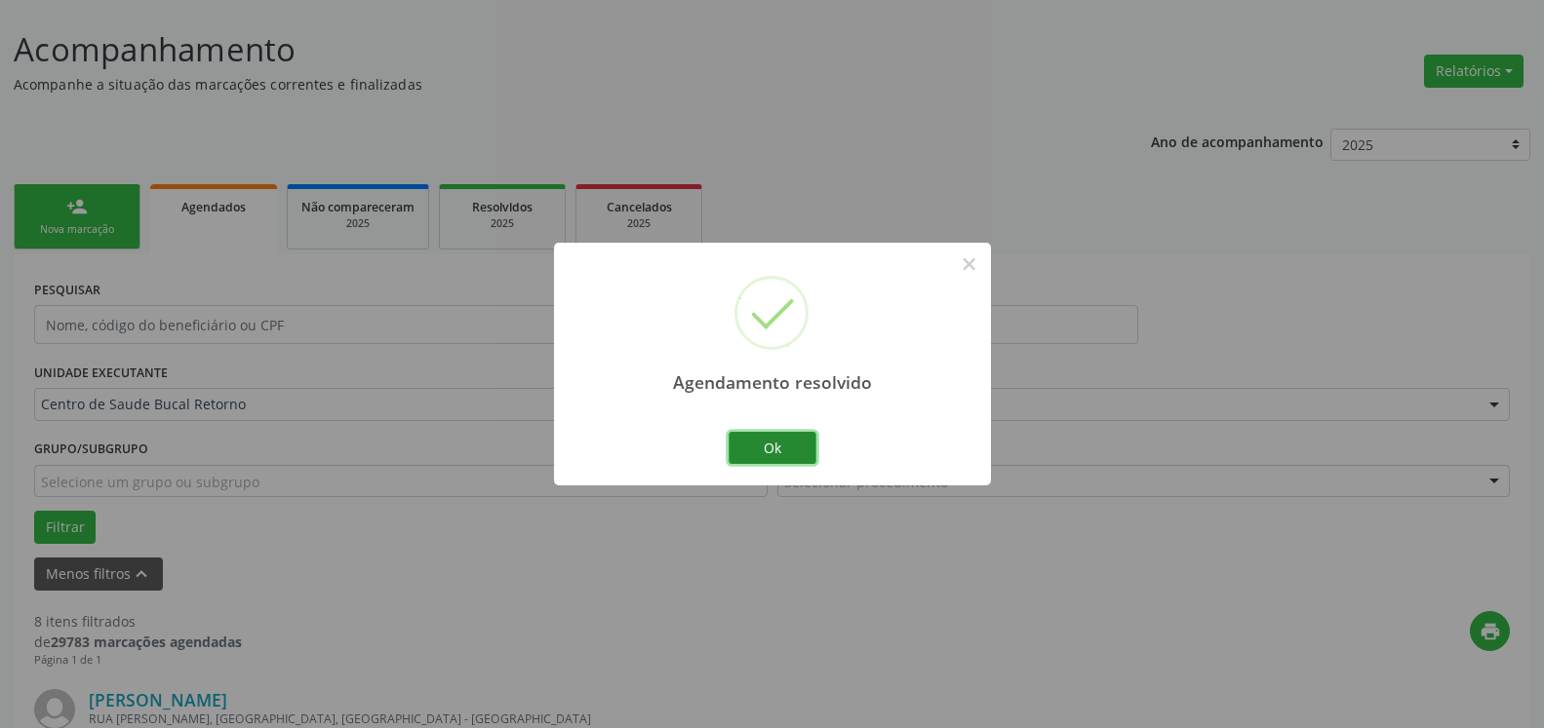
click at [794, 451] on button "Ok" at bounding box center [772, 448] width 88 height 33
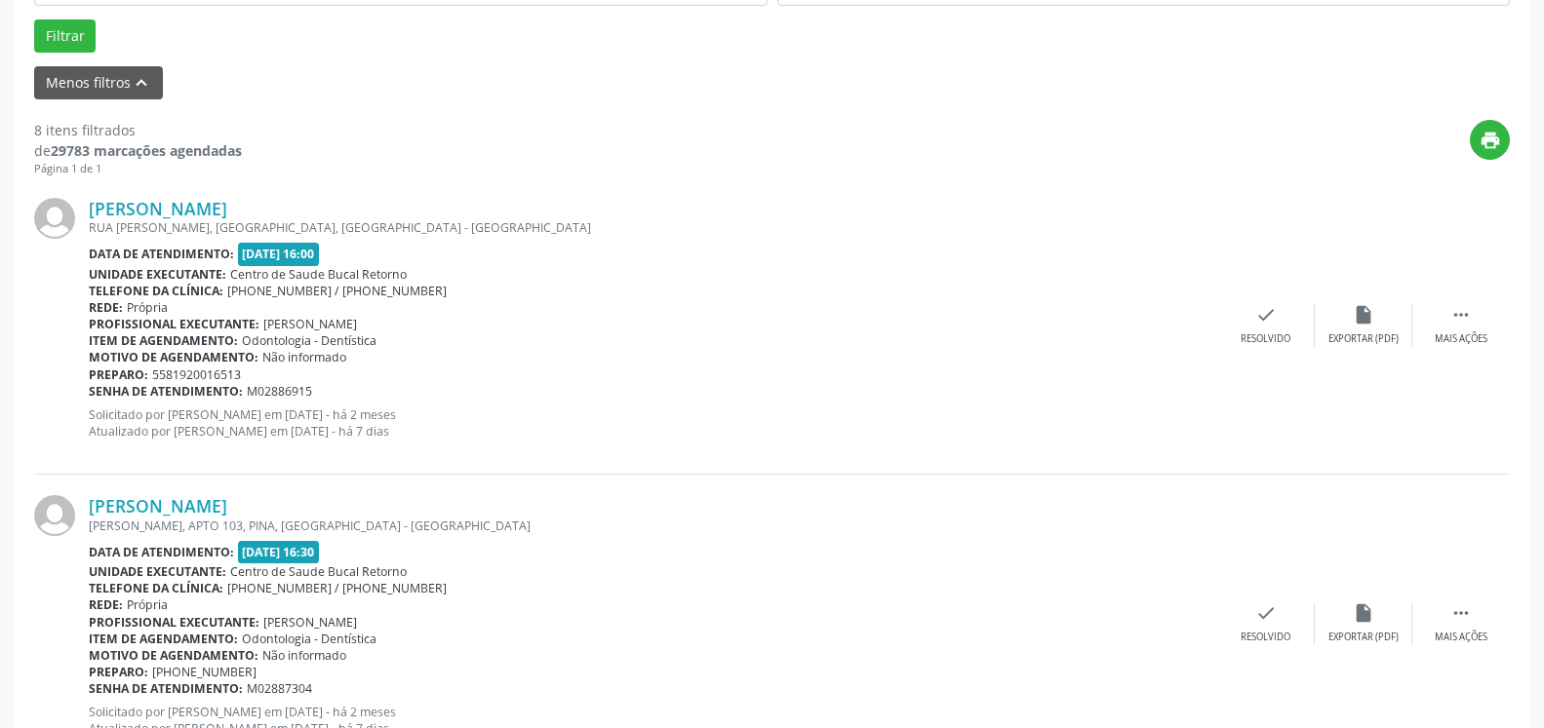
scroll to position [605, 0]
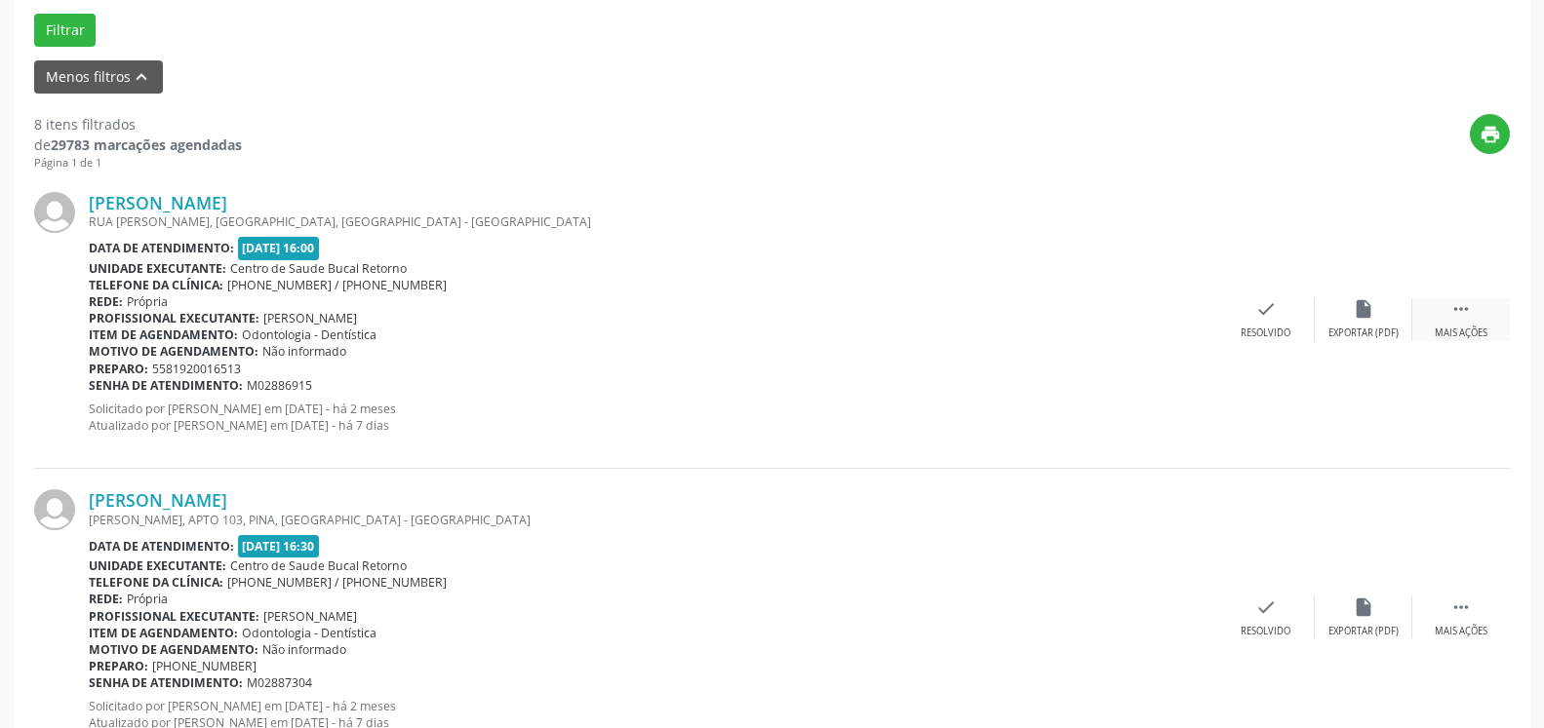
click at [1471, 320] on icon "" at bounding box center [1460, 308] width 21 height 21
click at [1378, 319] on div "alarm_off Não compareceu" at bounding box center [1364, 319] width 98 height 42
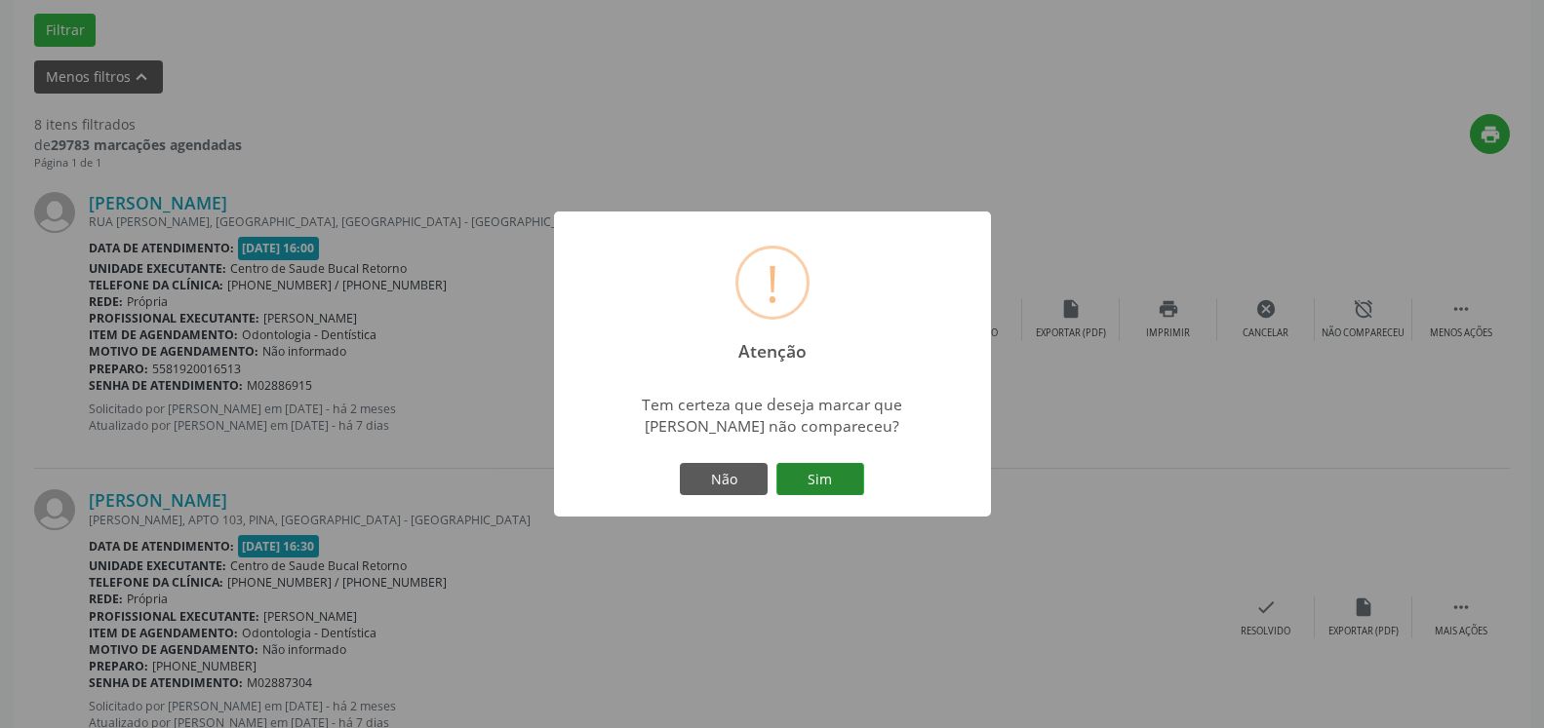
click at [841, 484] on button "Sim" at bounding box center [820, 479] width 88 height 33
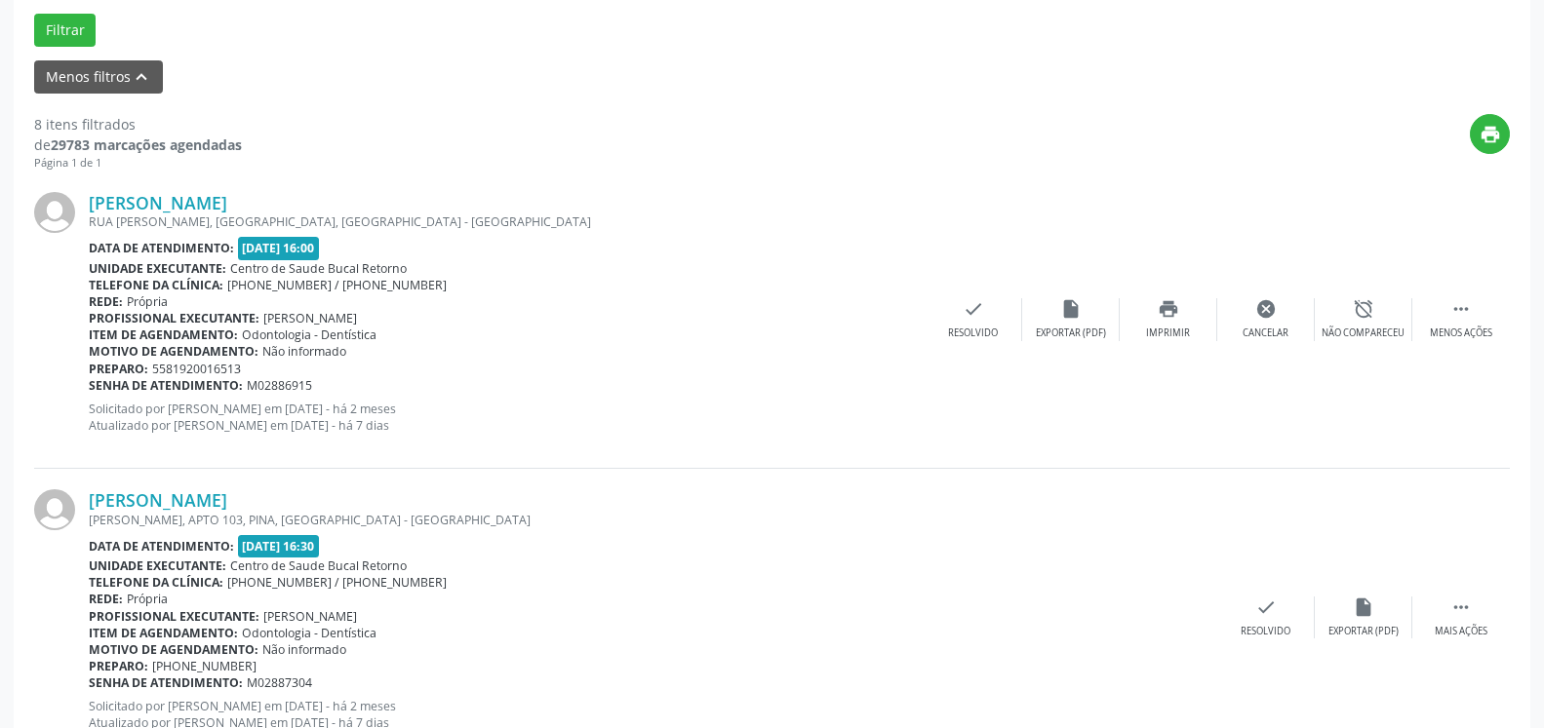
scroll to position [128, 0]
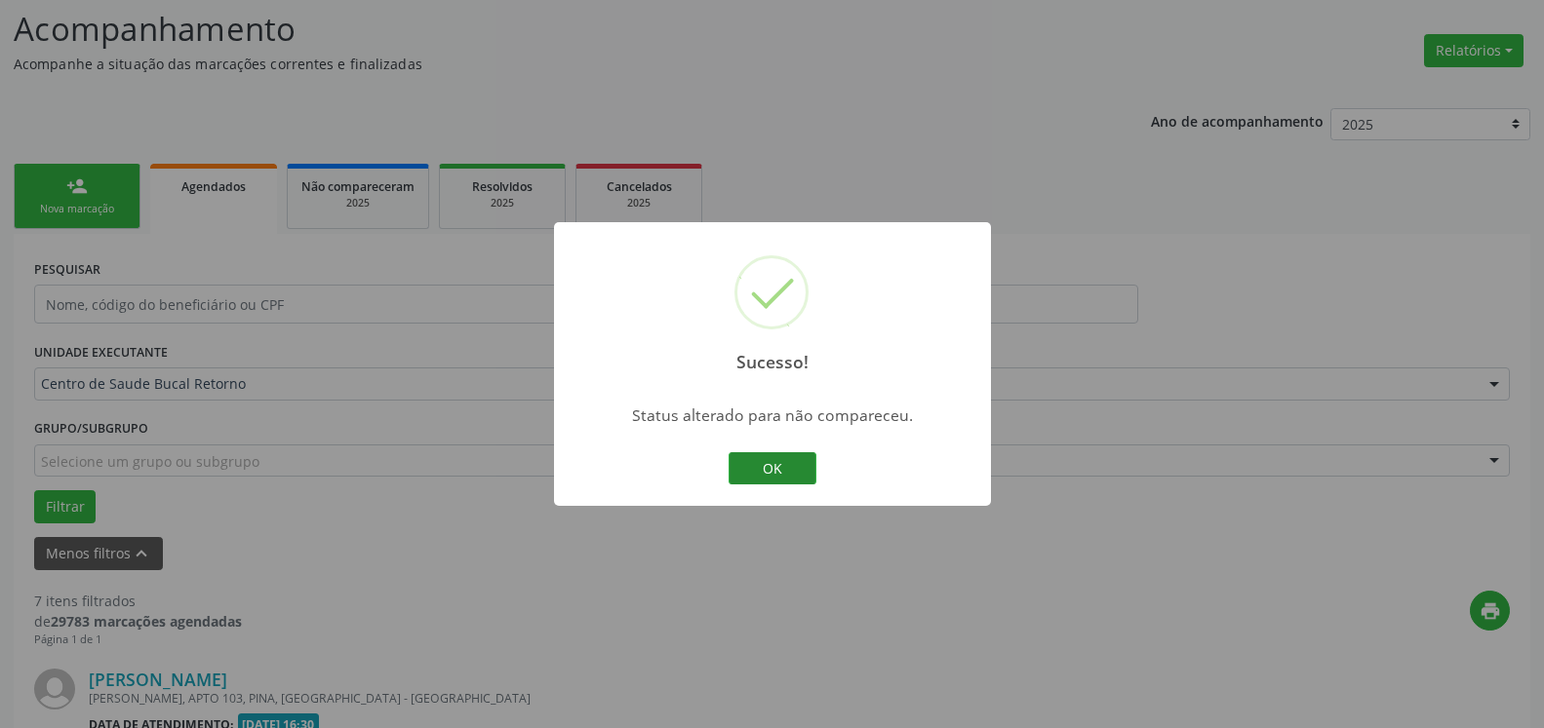
click at [769, 480] on button "OK" at bounding box center [772, 468] width 88 height 33
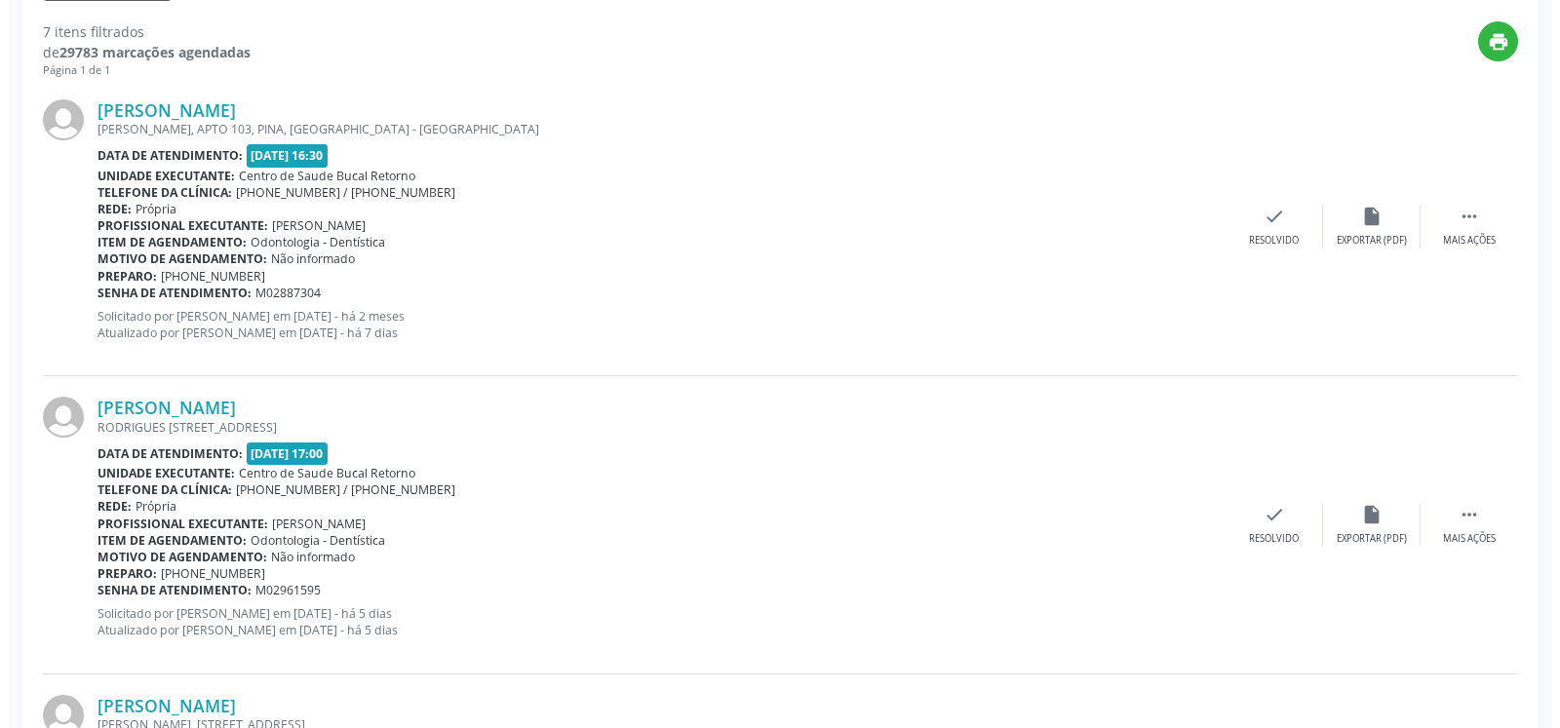
scroll to position [725, 0]
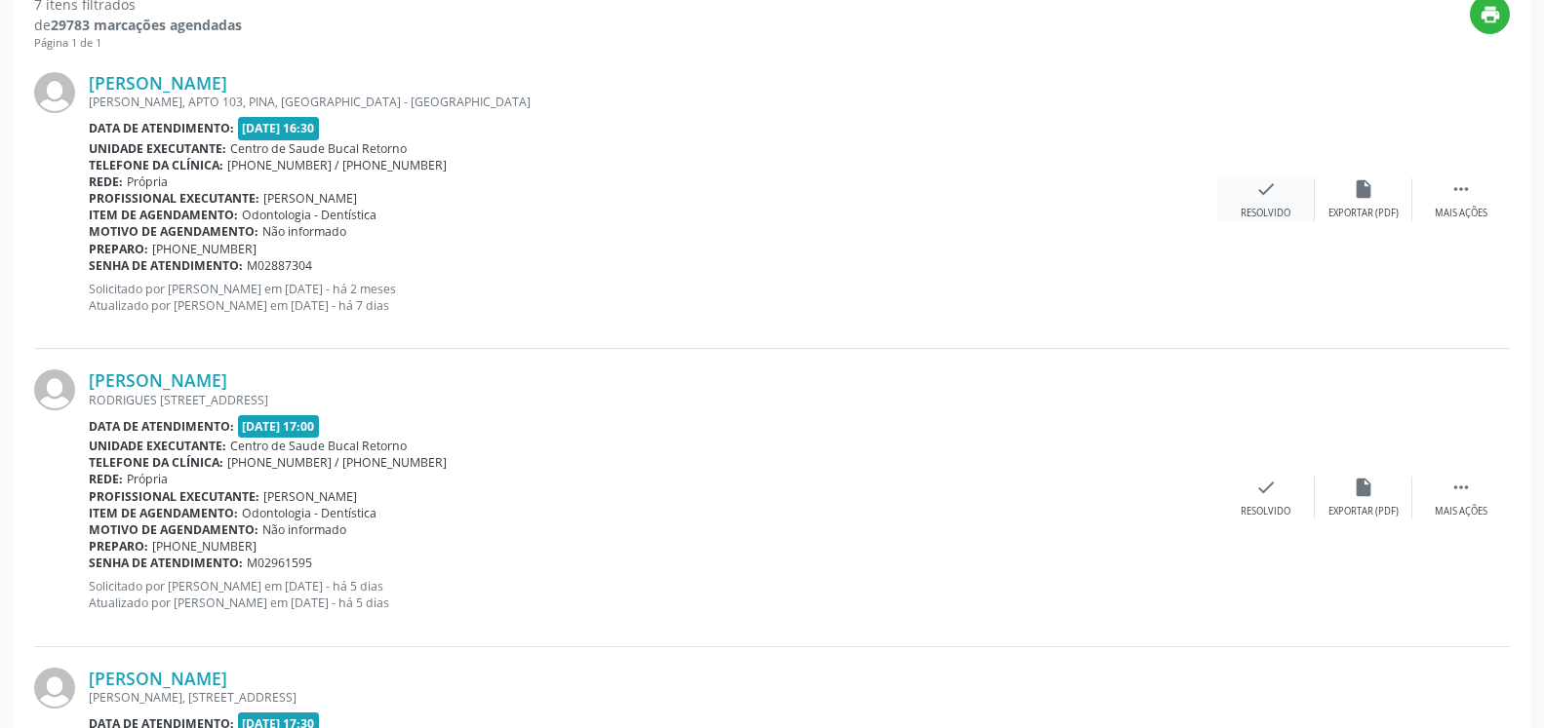
click at [1275, 200] on icon "check" at bounding box center [1265, 188] width 21 height 21
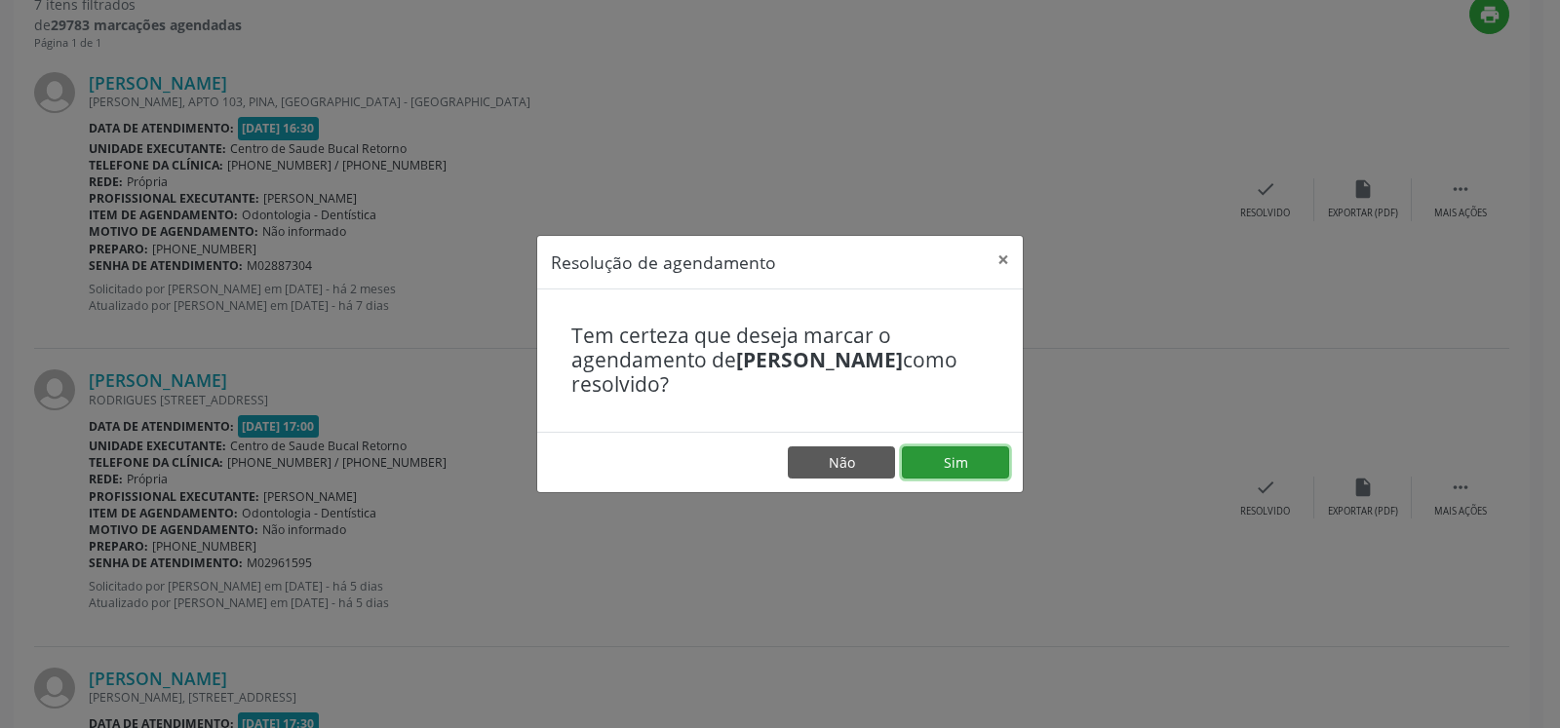
click at [965, 475] on button "Sim" at bounding box center [955, 463] width 107 height 33
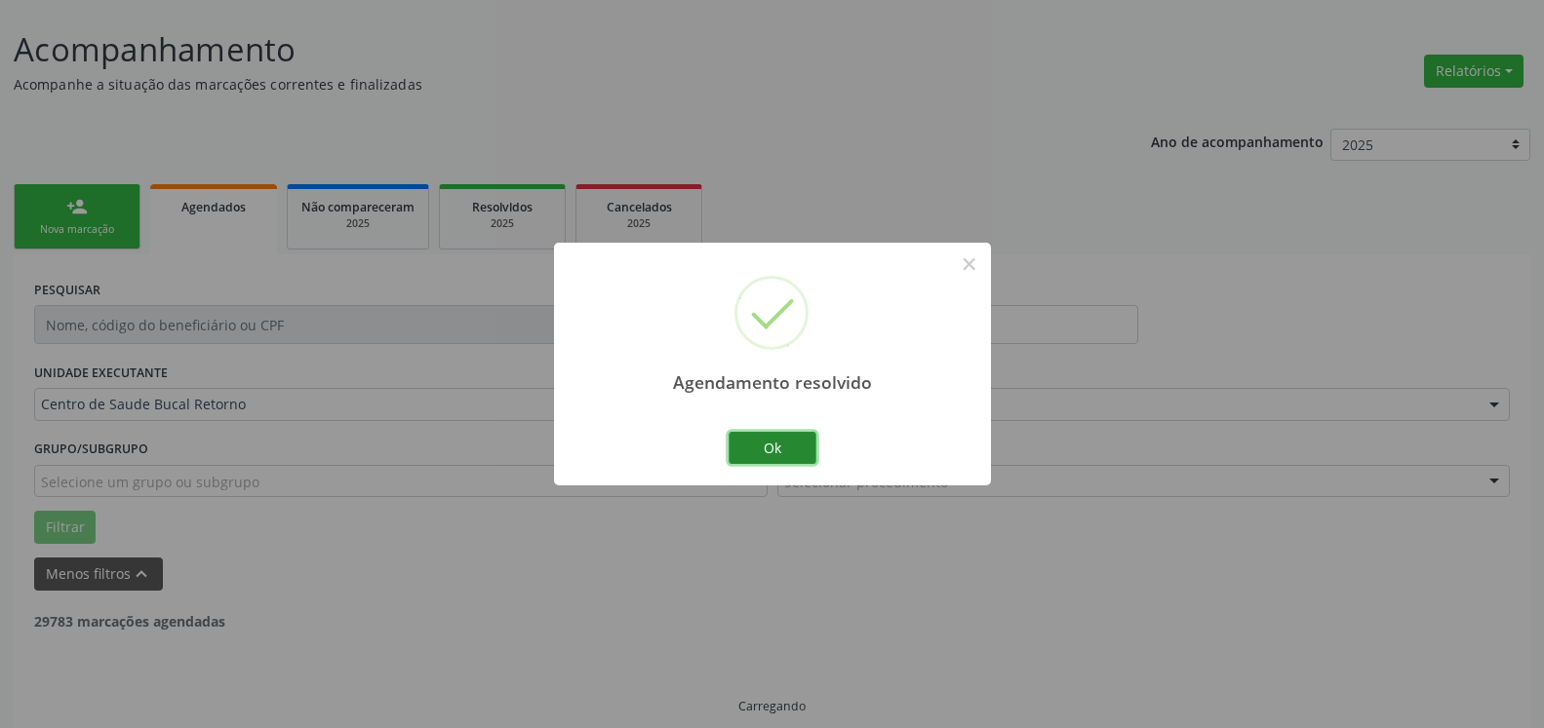
click at [786, 452] on button "Ok" at bounding box center [772, 448] width 88 height 33
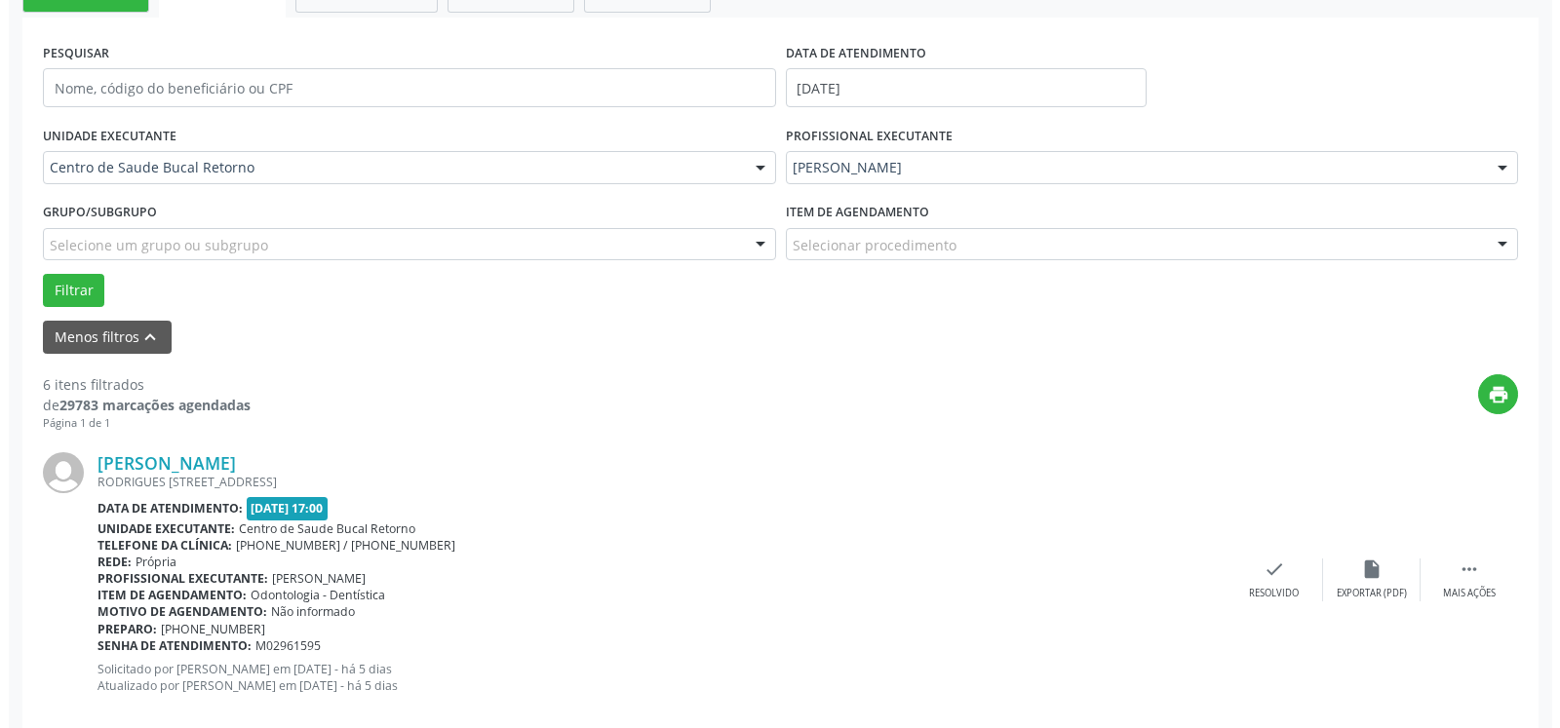
scroll to position [625, 0]
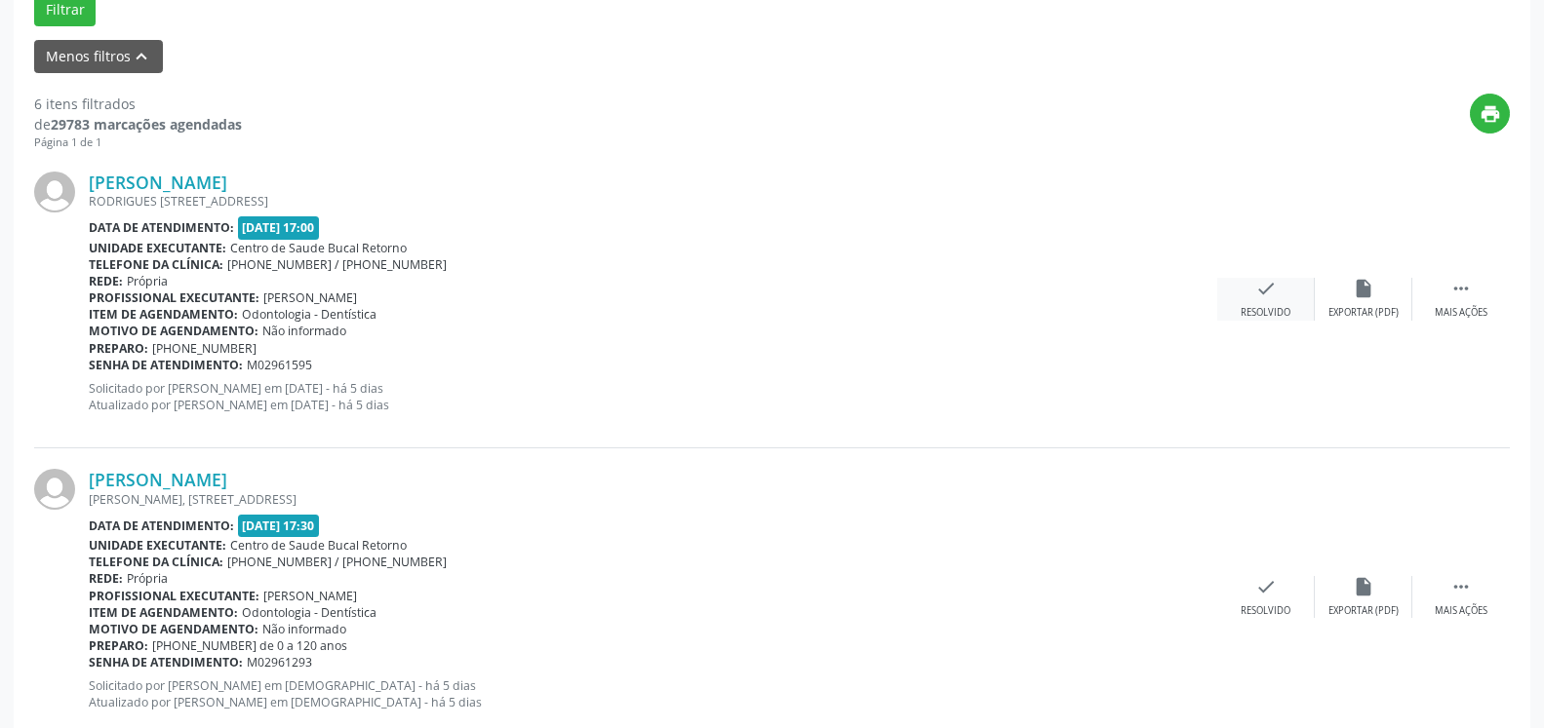
click at [1253, 288] on div "check Resolvido" at bounding box center [1266, 299] width 98 height 42
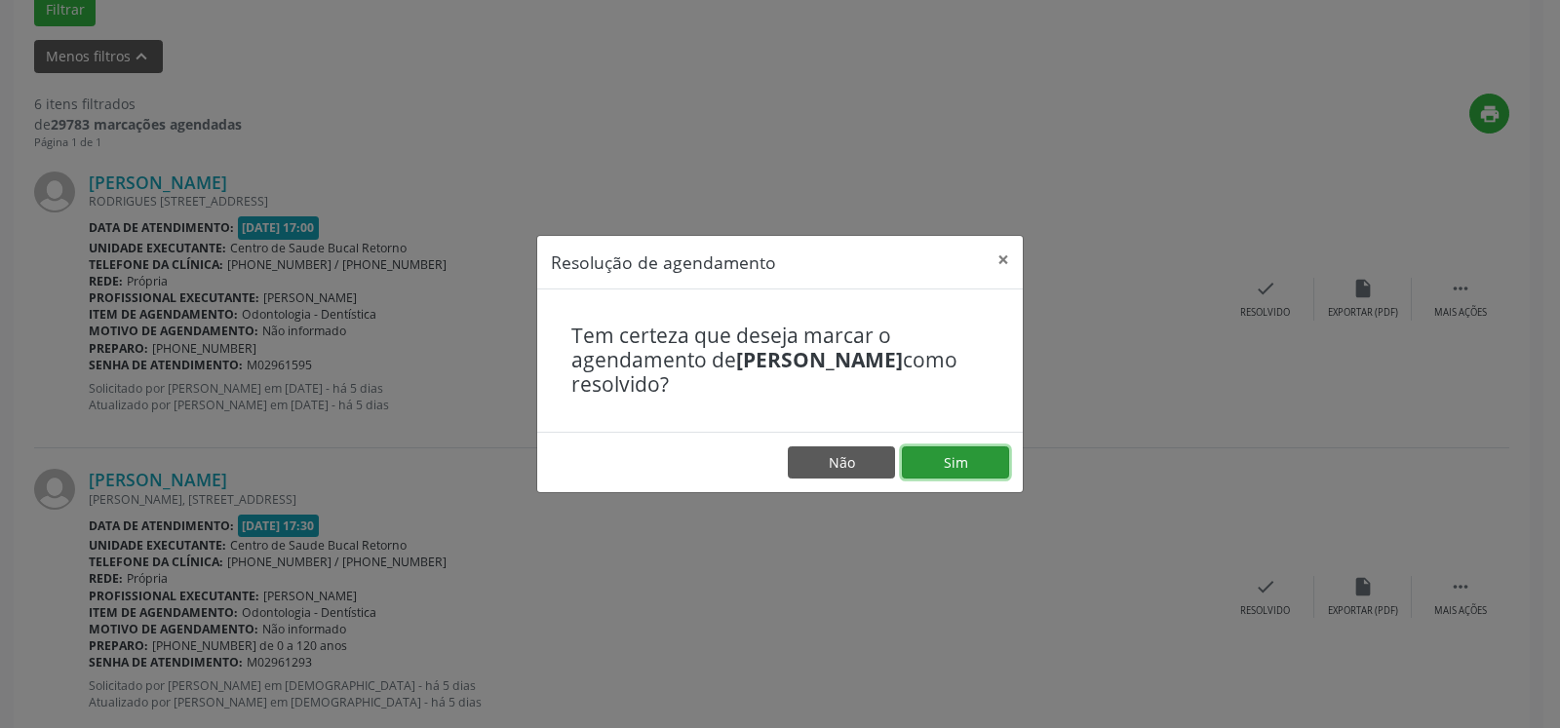
click at [945, 460] on button "Sim" at bounding box center [955, 463] width 107 height 33
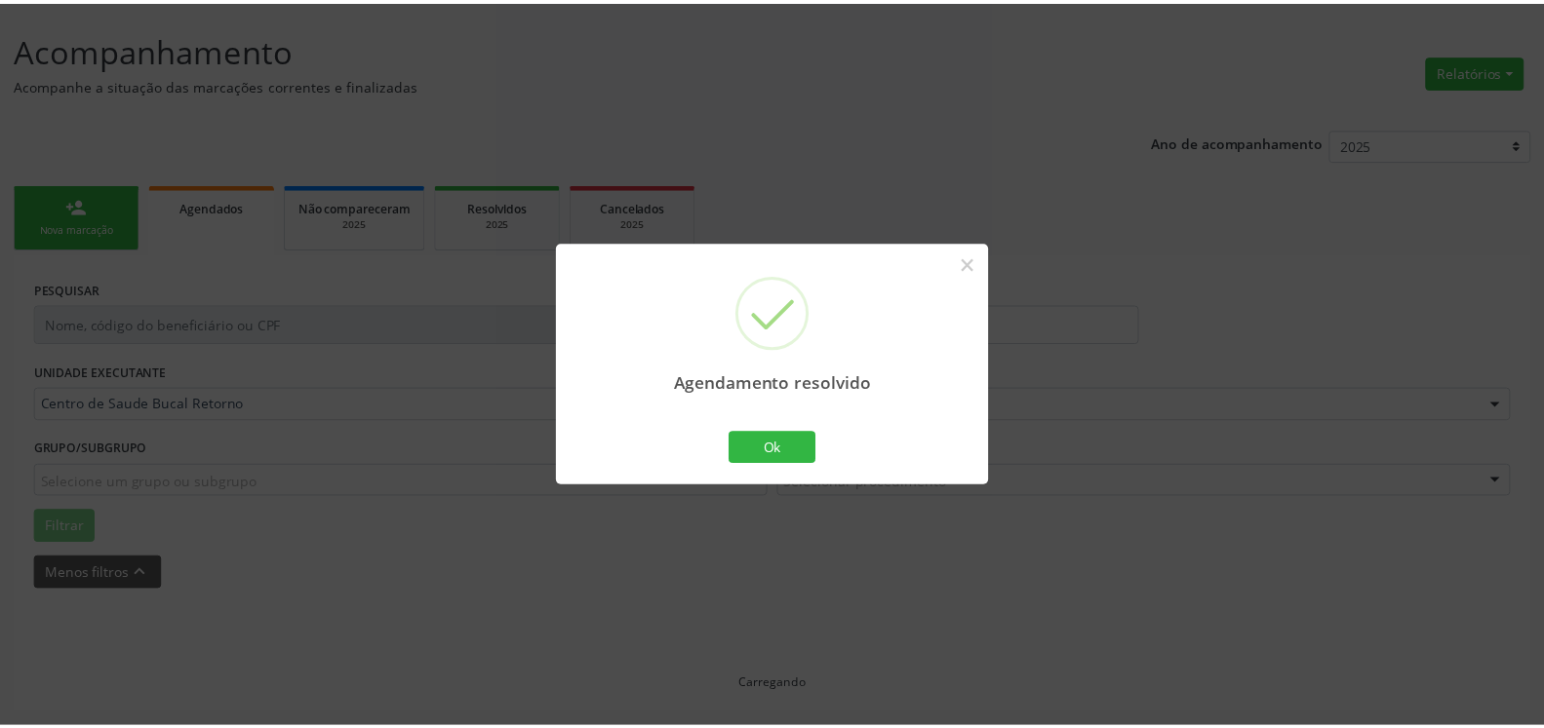
scroll to position [107, 0]
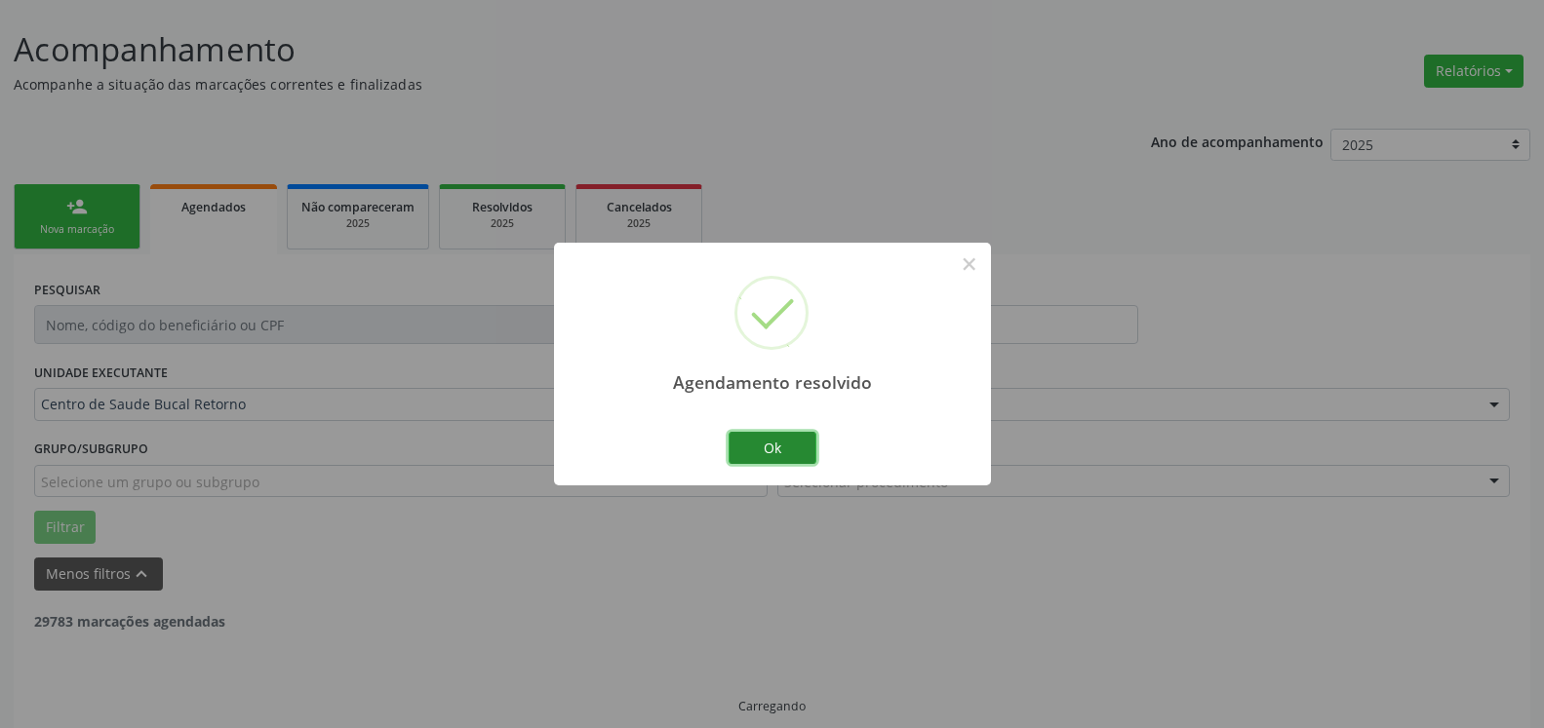
click at [749, 451] on button "Ok" at bounding box center [772, 448] width 88 height 33
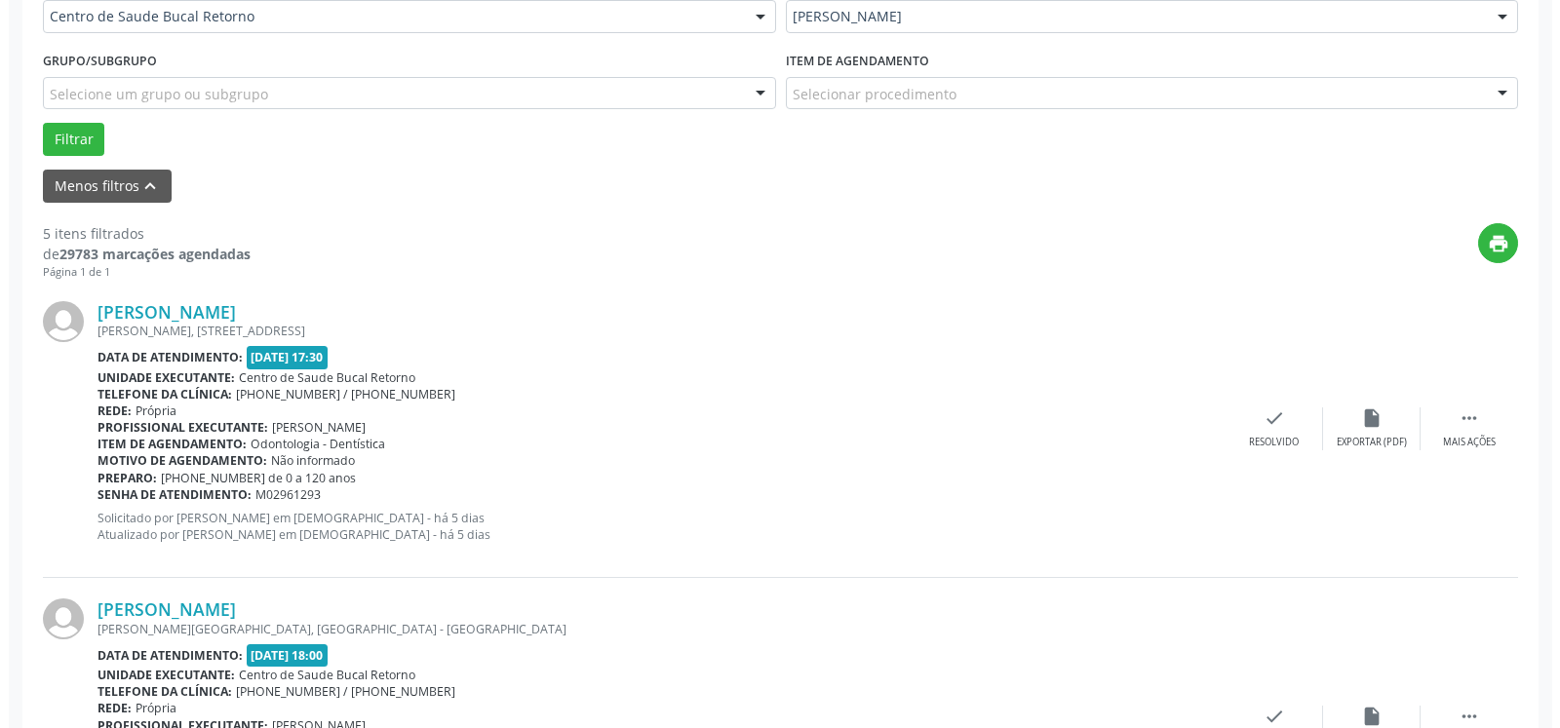
scroll to position [605, 0]
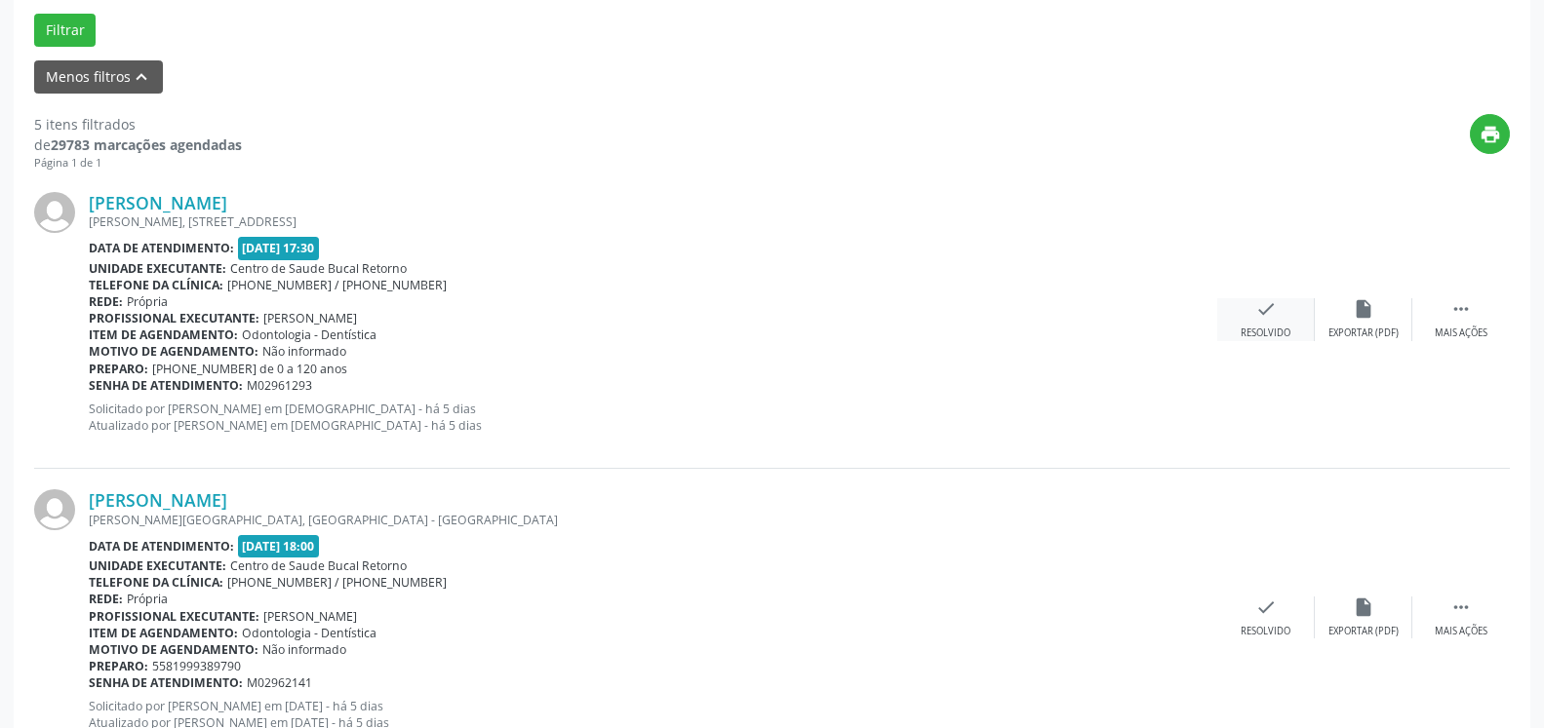
click at [1262, 313] on icon "check" at bounding box center [1265, 308] width 21 height 21
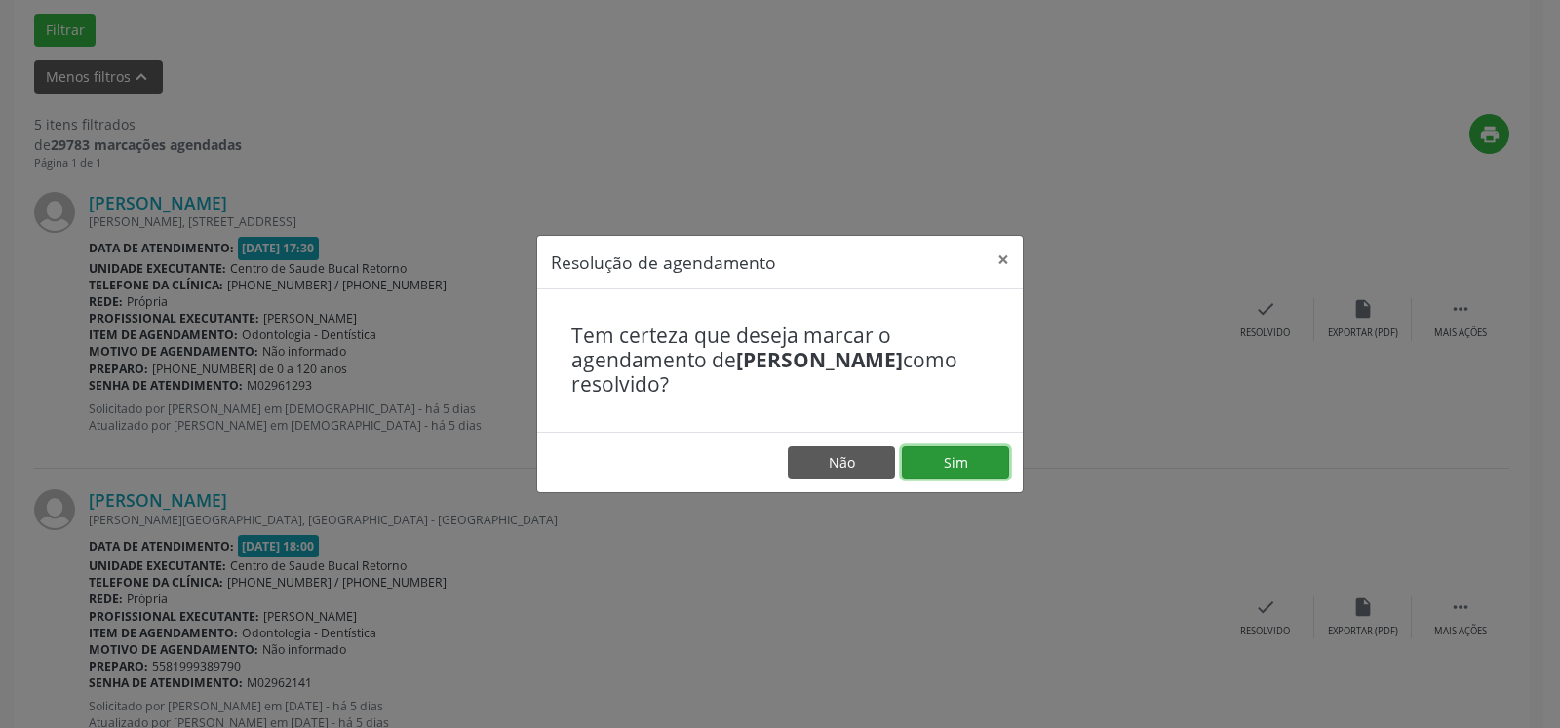
drag, startPoint x: 963, startPoint y: 457, endPoint x: 951, endPoint y: 462, distance: 12.7
click at [958, 460] on button "Sim" at bounding box center [955, 463] width 107 height 33
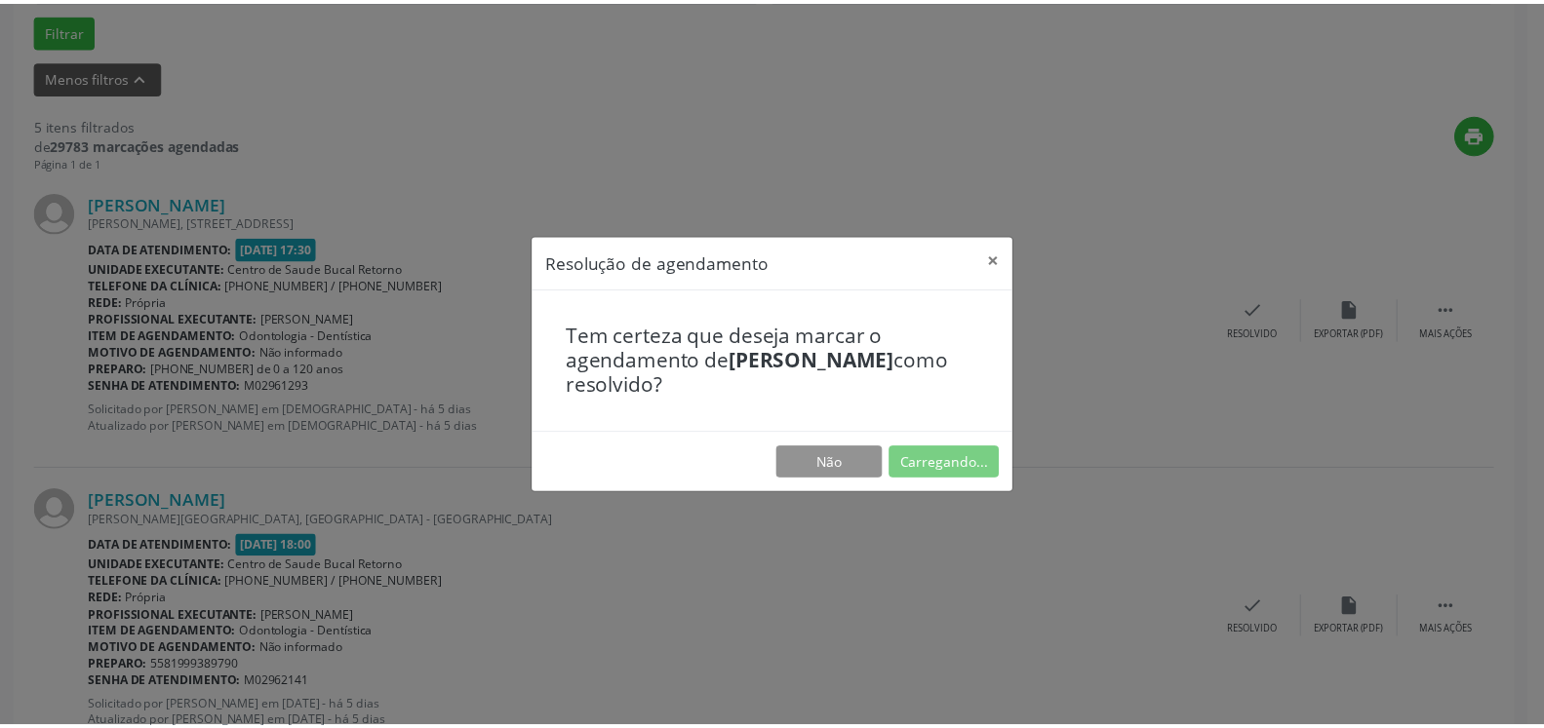
scroll to position [107, 0]
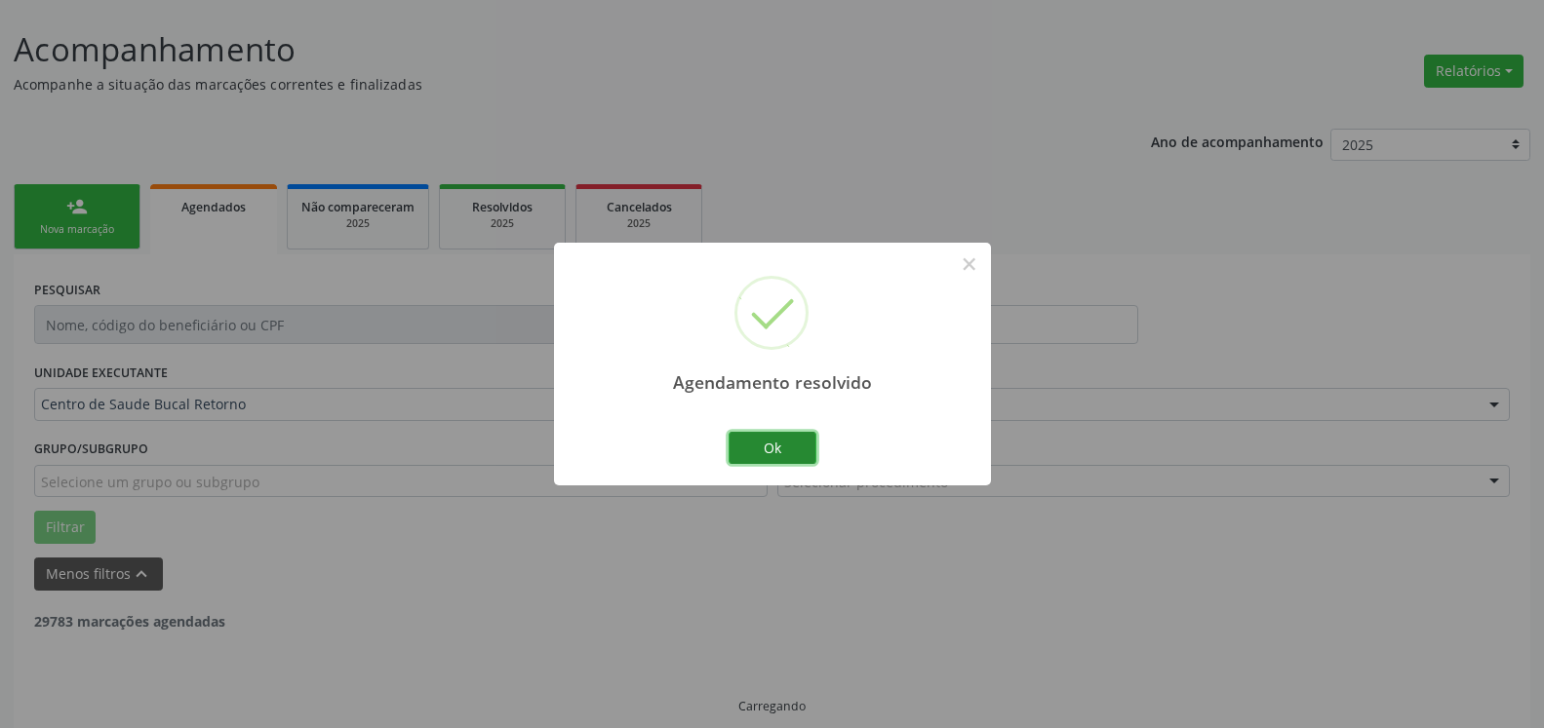
click at [773, 460] on button "Ok" at bounding box center [772, 448] width 88 height 33
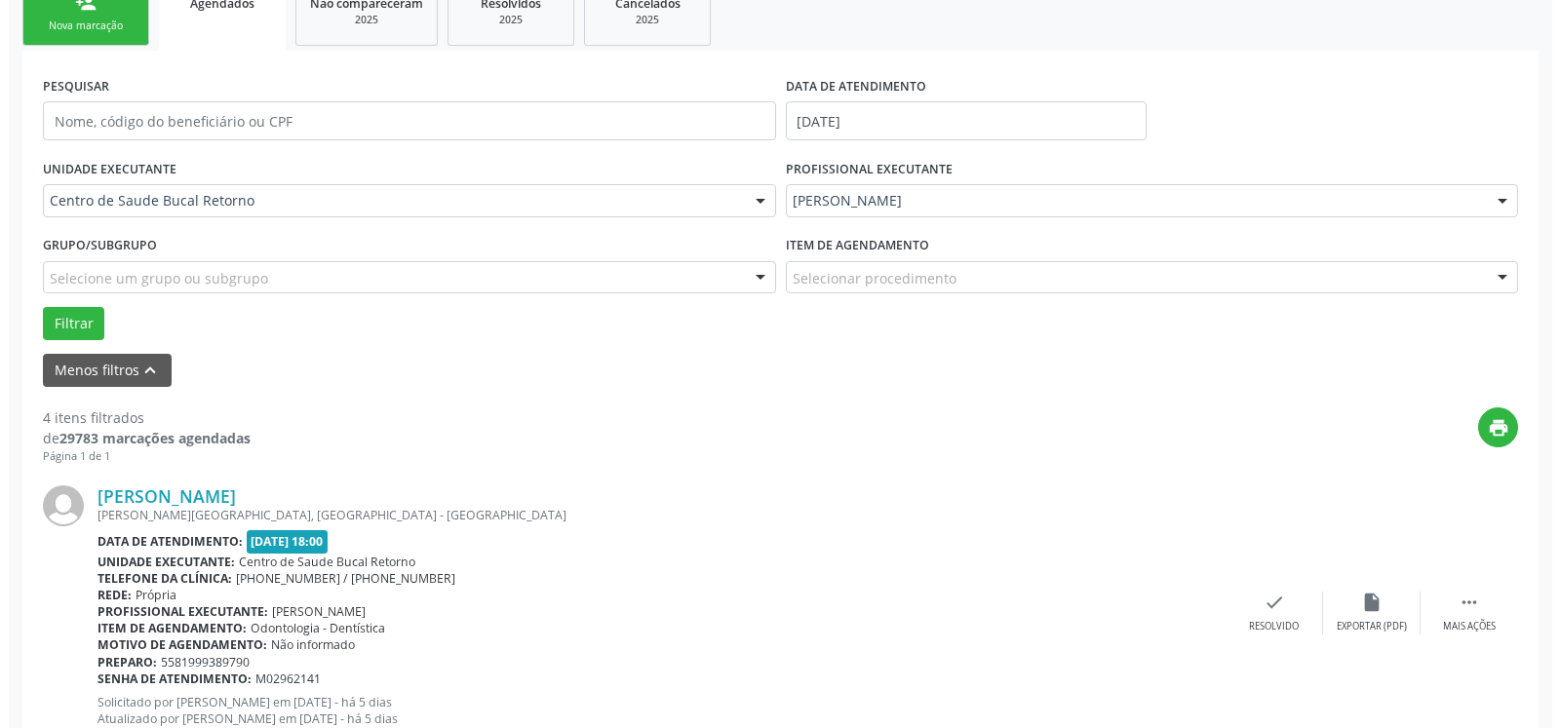
scroll to position [406, 0]
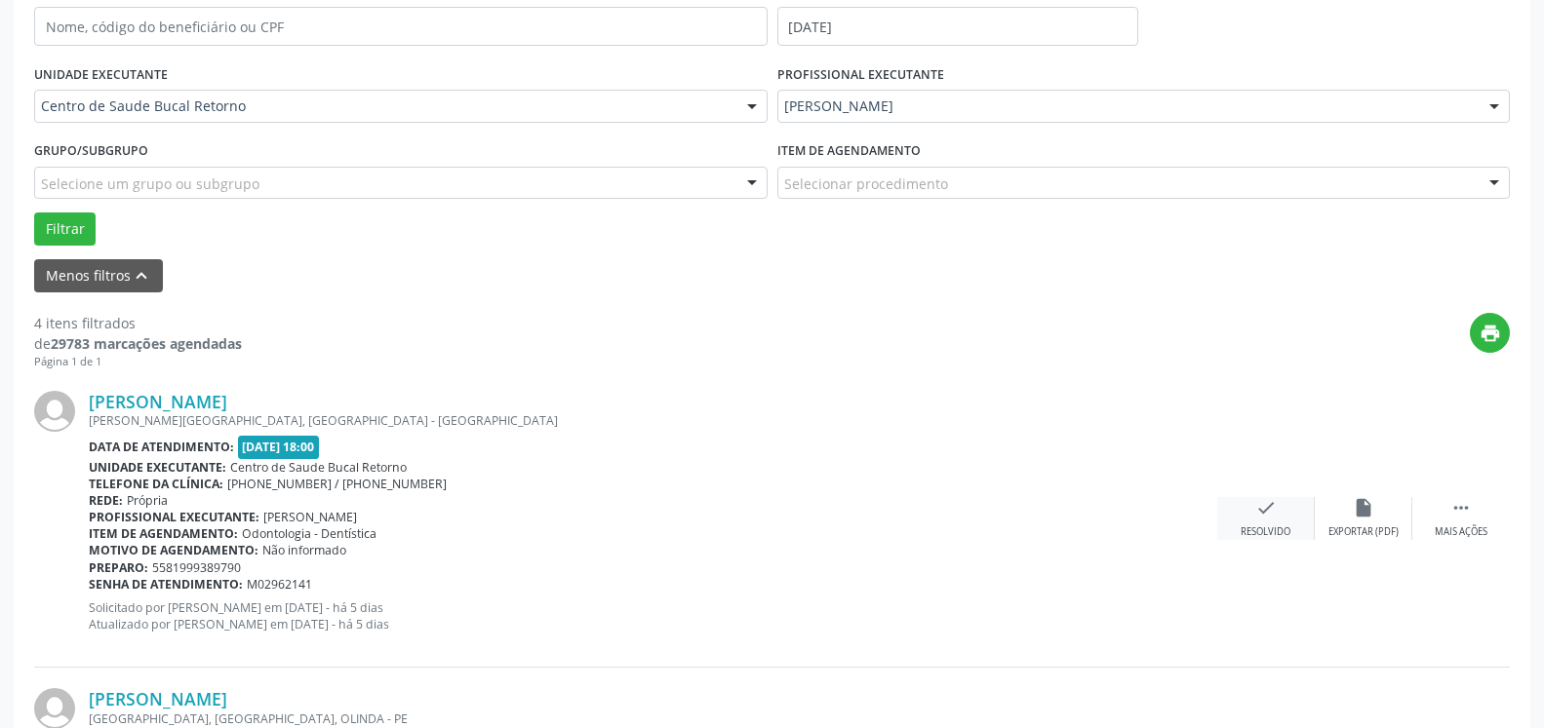
click at [1269, 517] on icon "check" at bounding box center [1265, 507] width 21 height 21
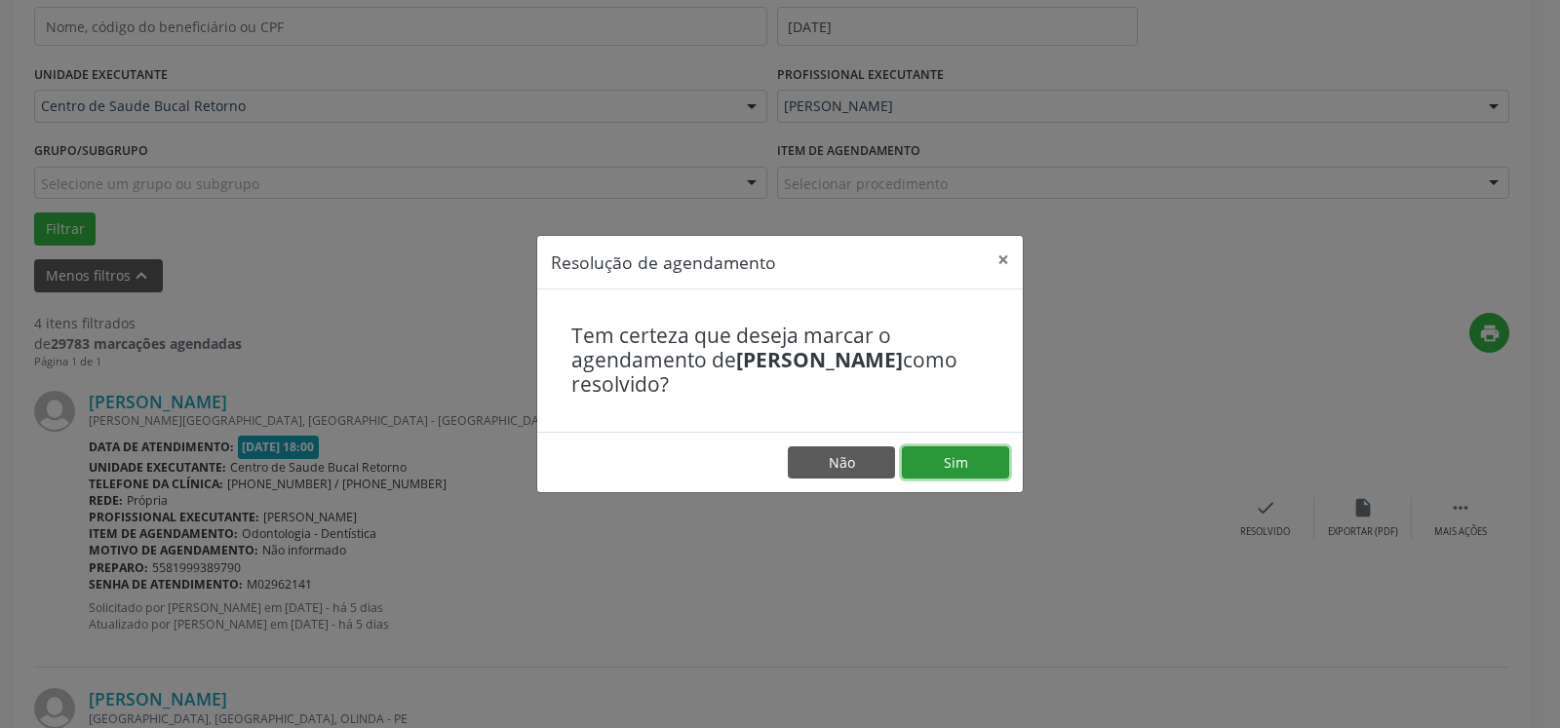
click at [972, 450] on button "Sim" at bounding box center [955, 463] width 107 height 33
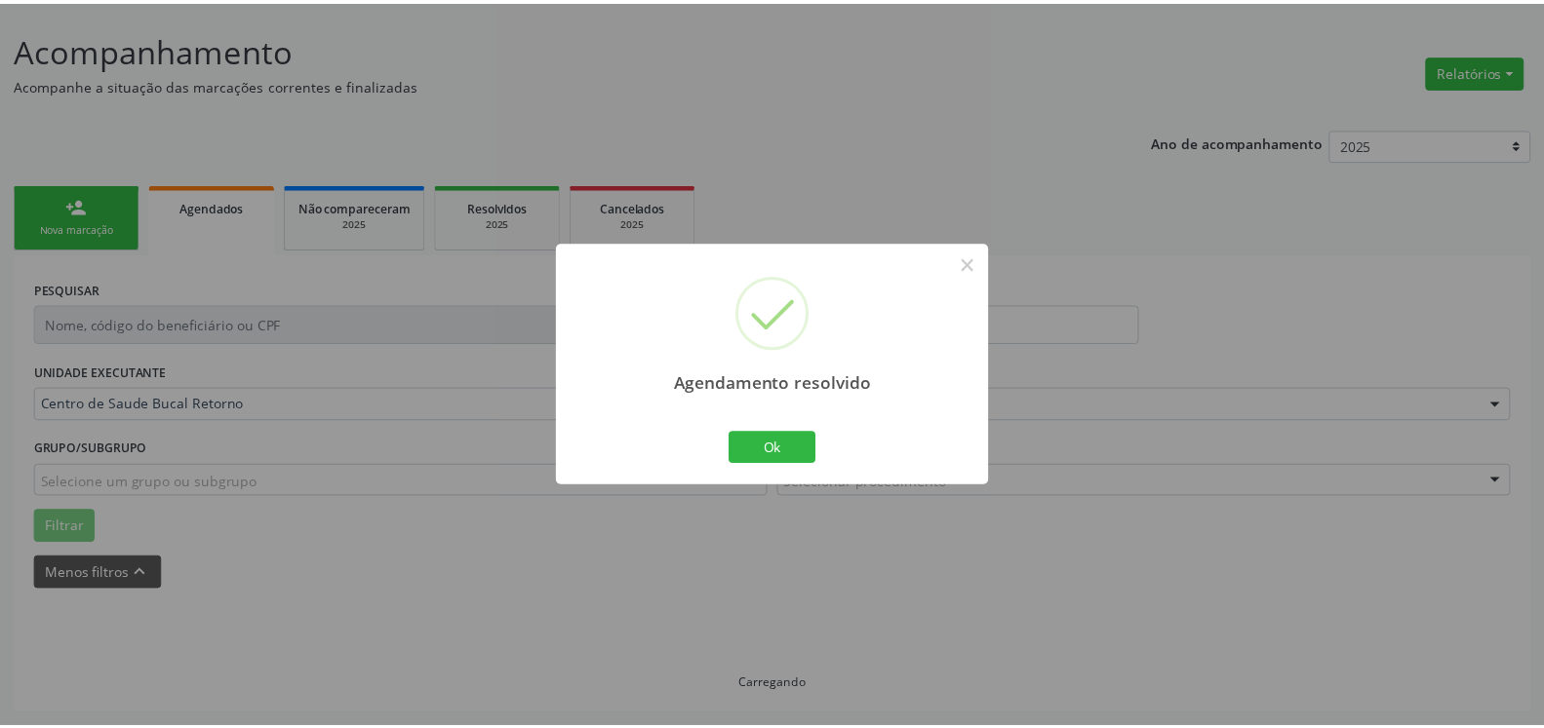
scroll to position [107, 0]
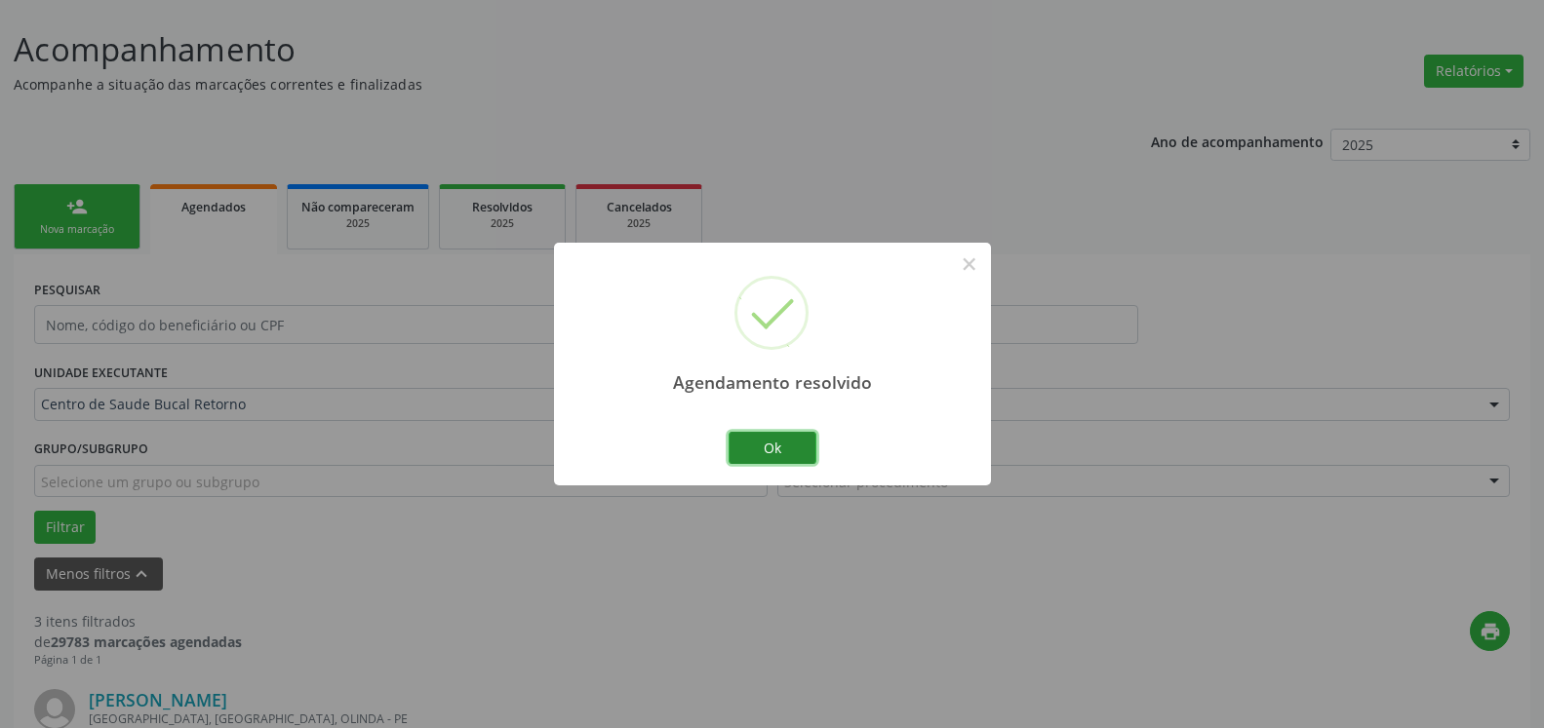
click at [761, 447] on button "Ok" at bounding box center [772, 448] width 88 height 33
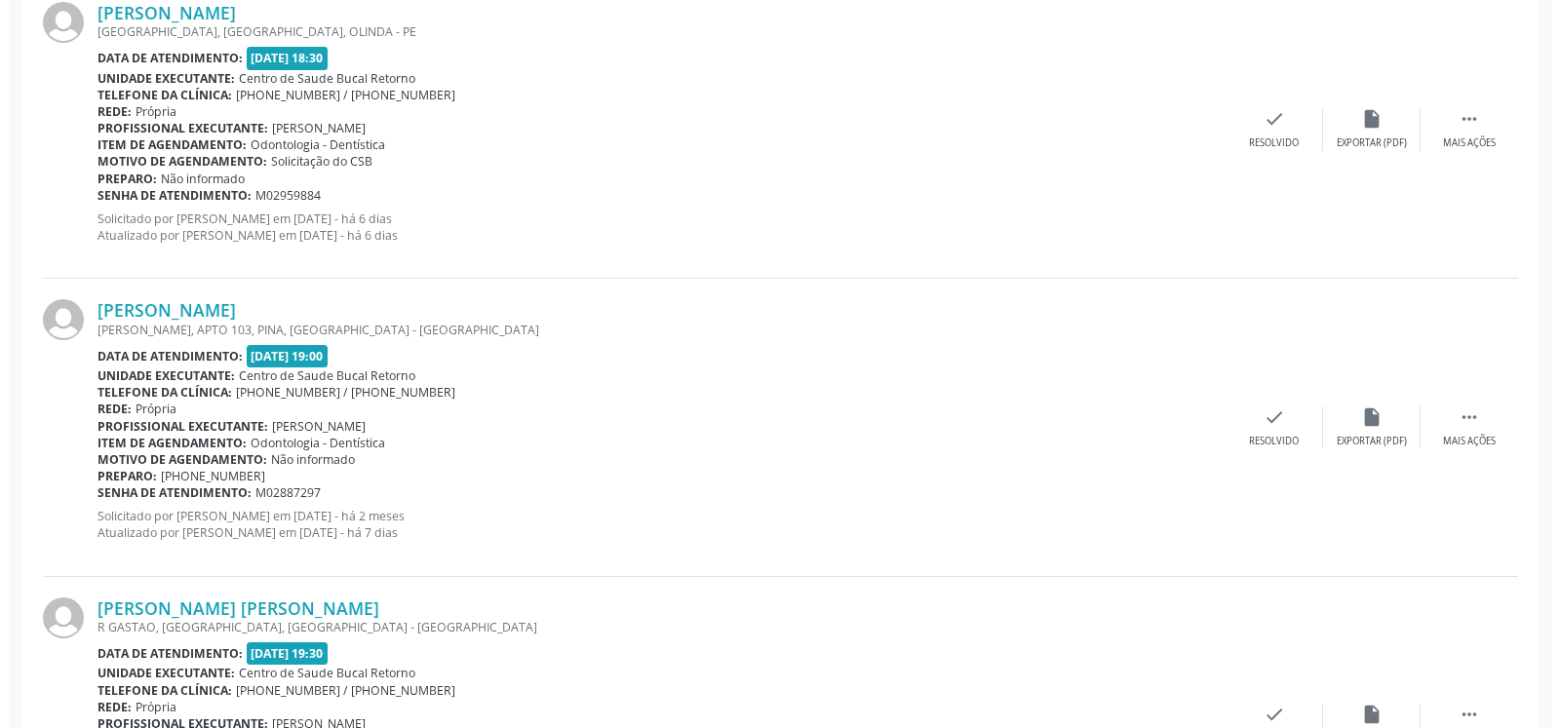
scroll to position [804, 0]
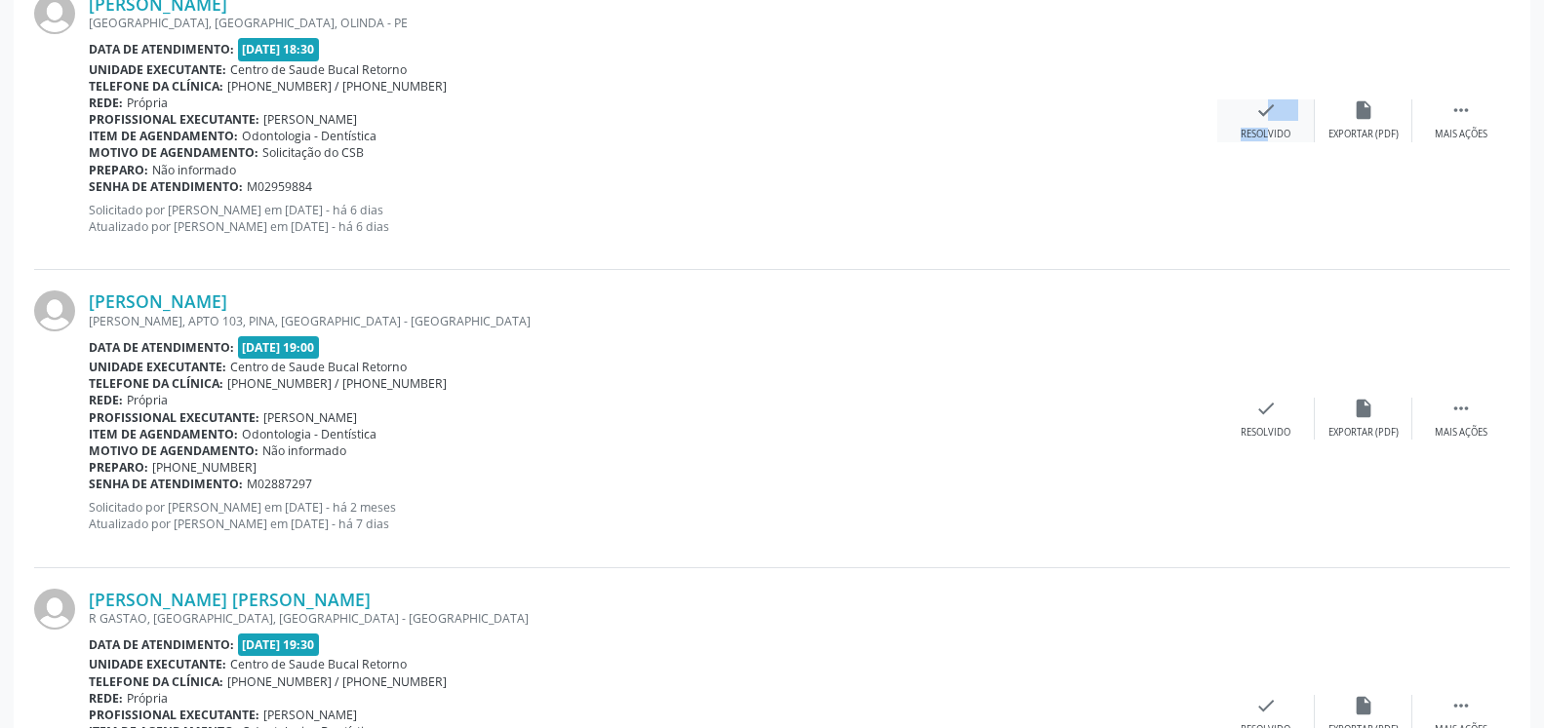
click at [1256, 118] on div "check Resolvido" at bounding box center [1266, 120] width 98 height 42
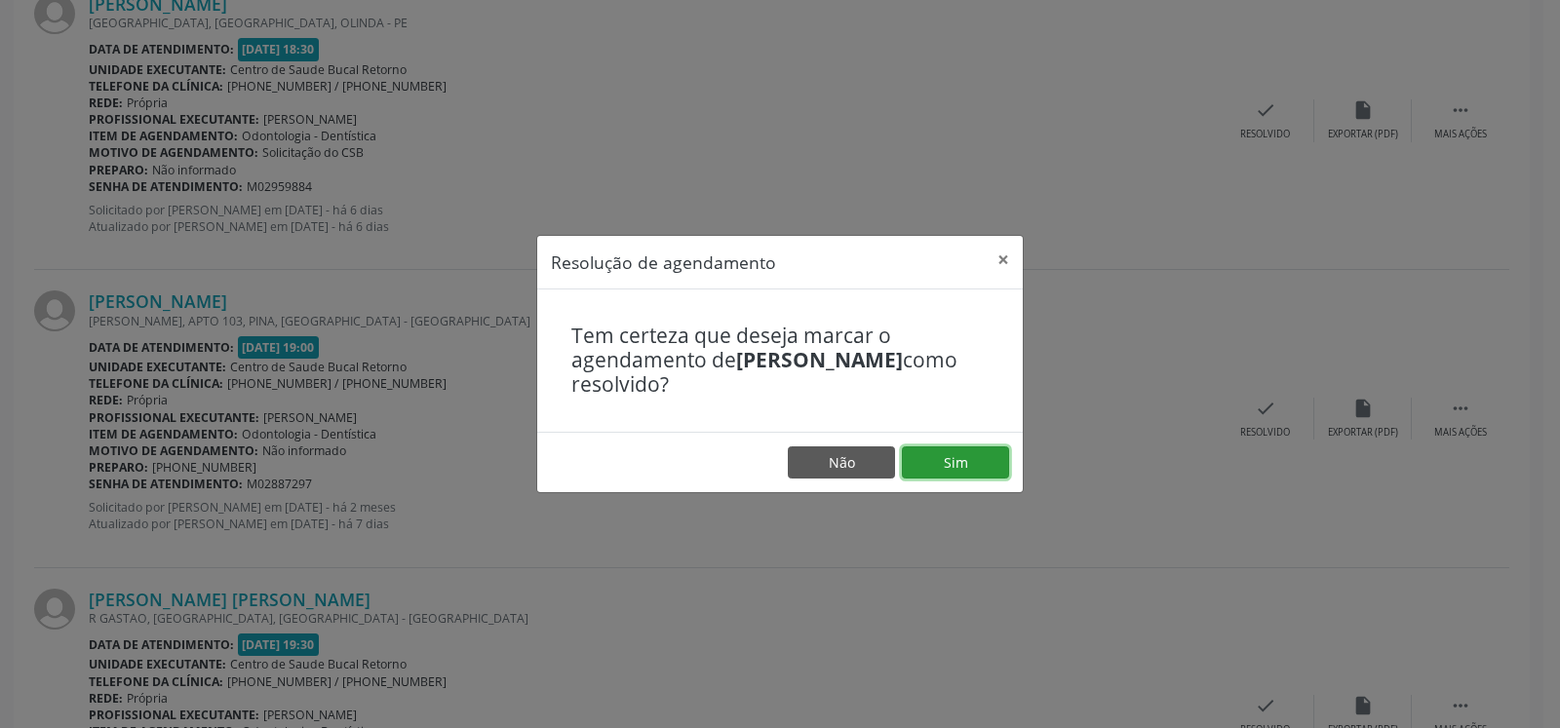
click at [992, 453] on button "Sim" at bounding box center [955, 463] width 107 height 33
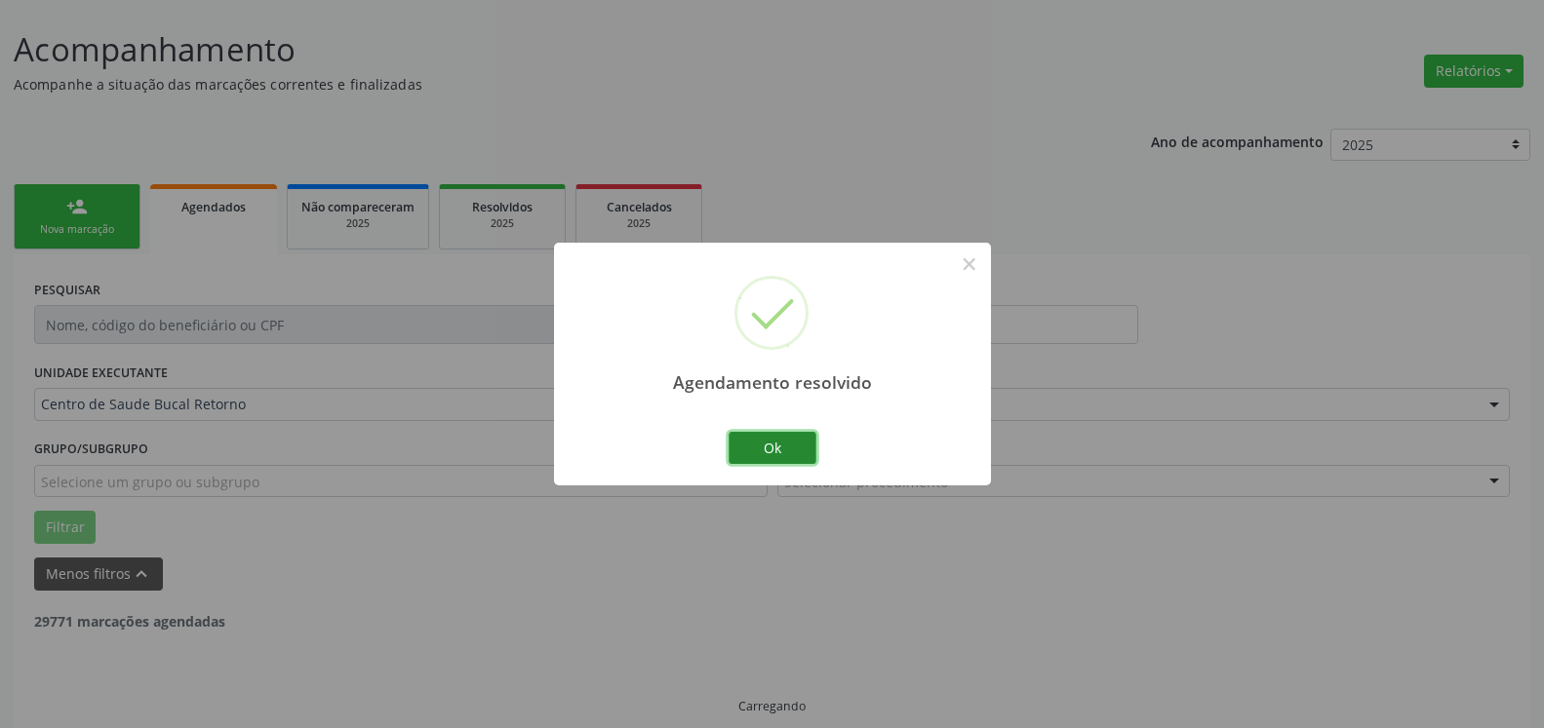
click at [781, 446] on button "Ok" at bounding box center [772, 448] width 88 height 33
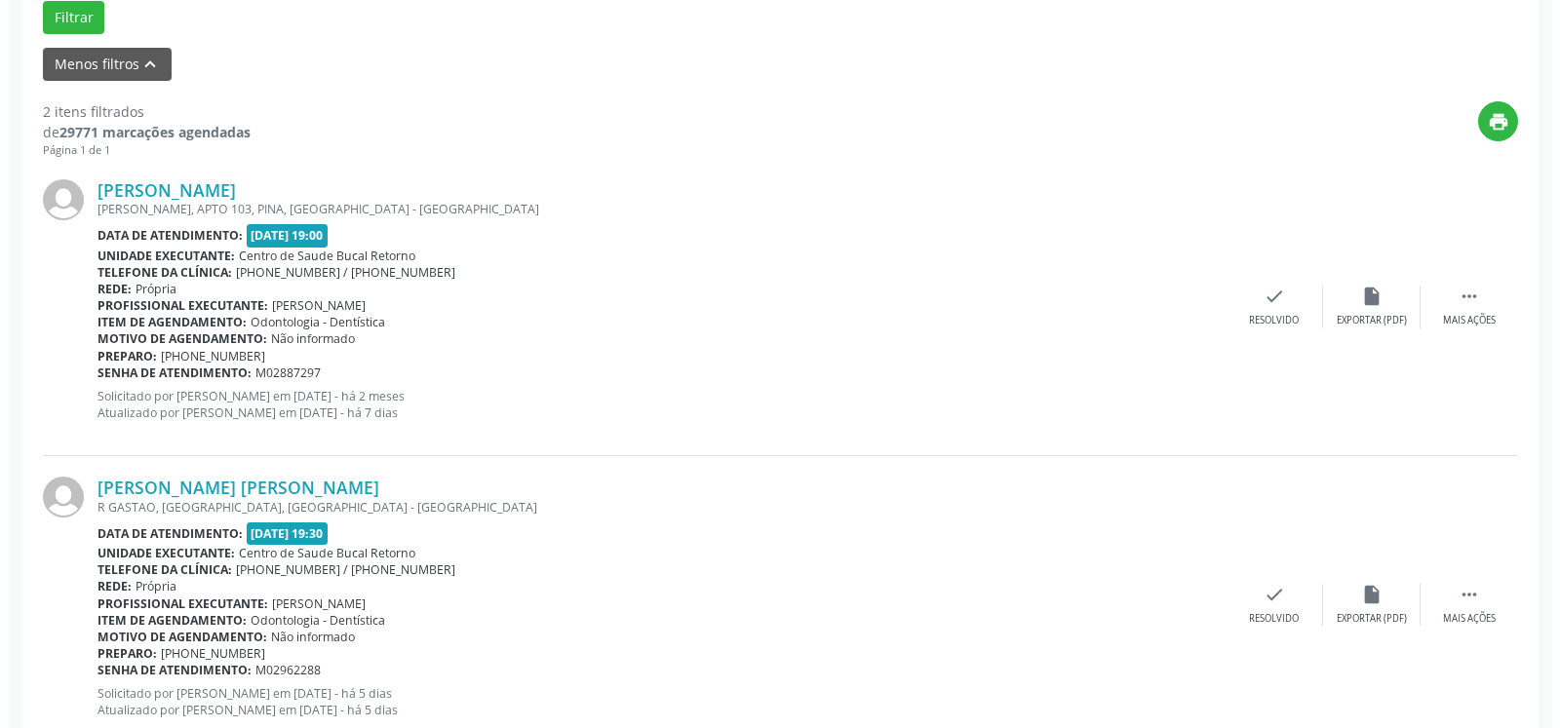
scroll to position [677, 0]
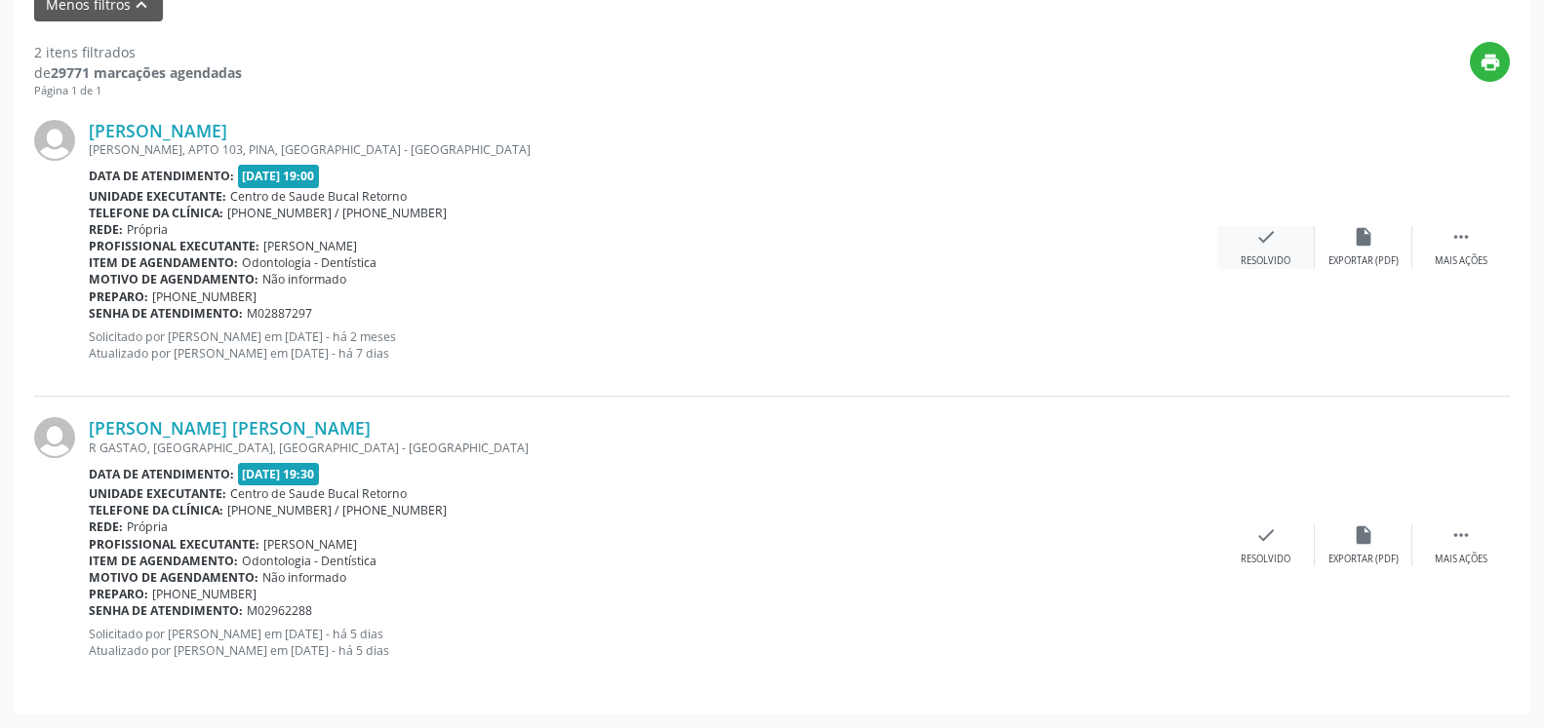
click at [1260, 240] on icon "check" at bounding box center [1265, 236] width 21 height 21
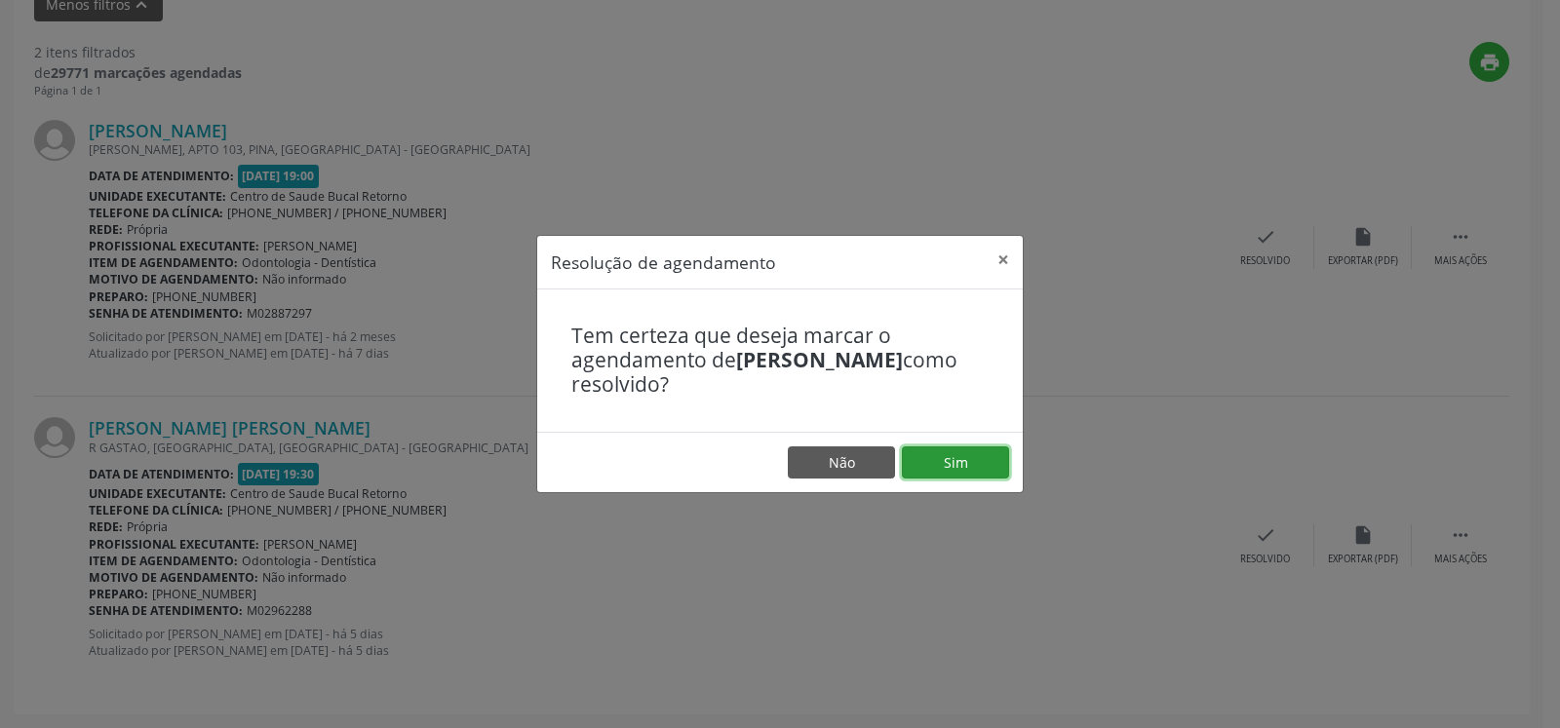
click at [924, 474] on button "Sim" at bounding box center [955, 463] width 107 height 33
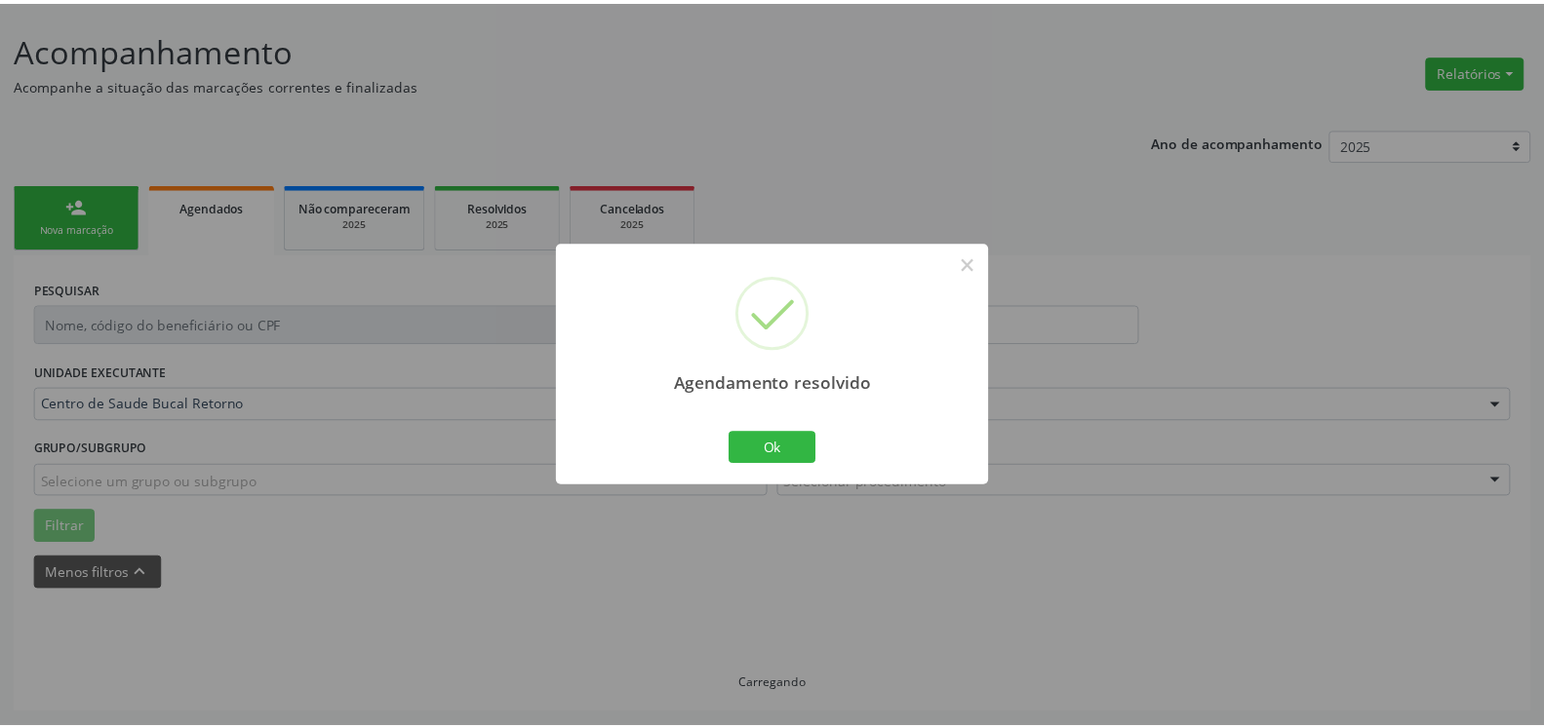
scroll to position [107, 0]
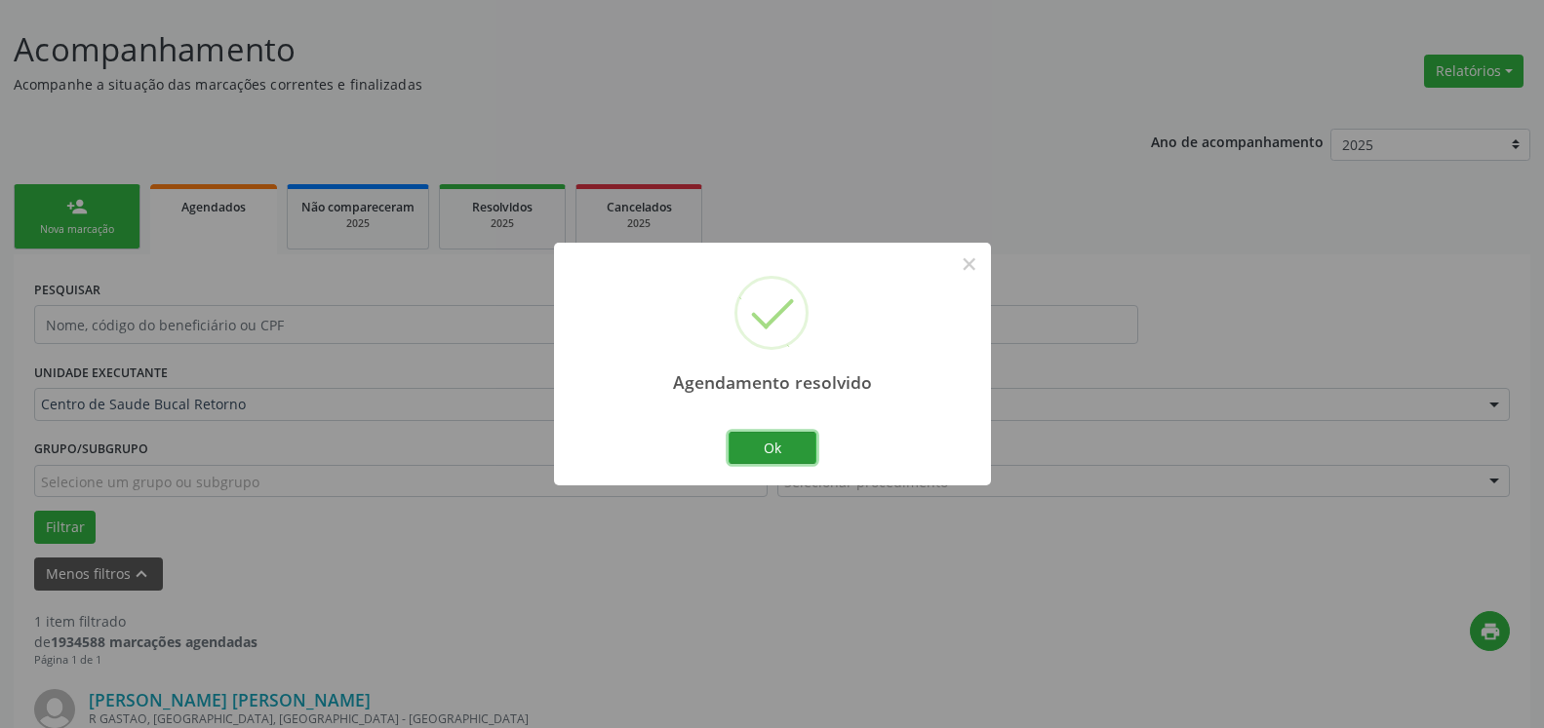
drag, startPoint x: 728, startPoint y: 455, endPoint x: 801, endPoint y: 435, distance: 75.0
click at [731, 455] on button "Ok" at bounding box center [772, 448] width 88 height 33
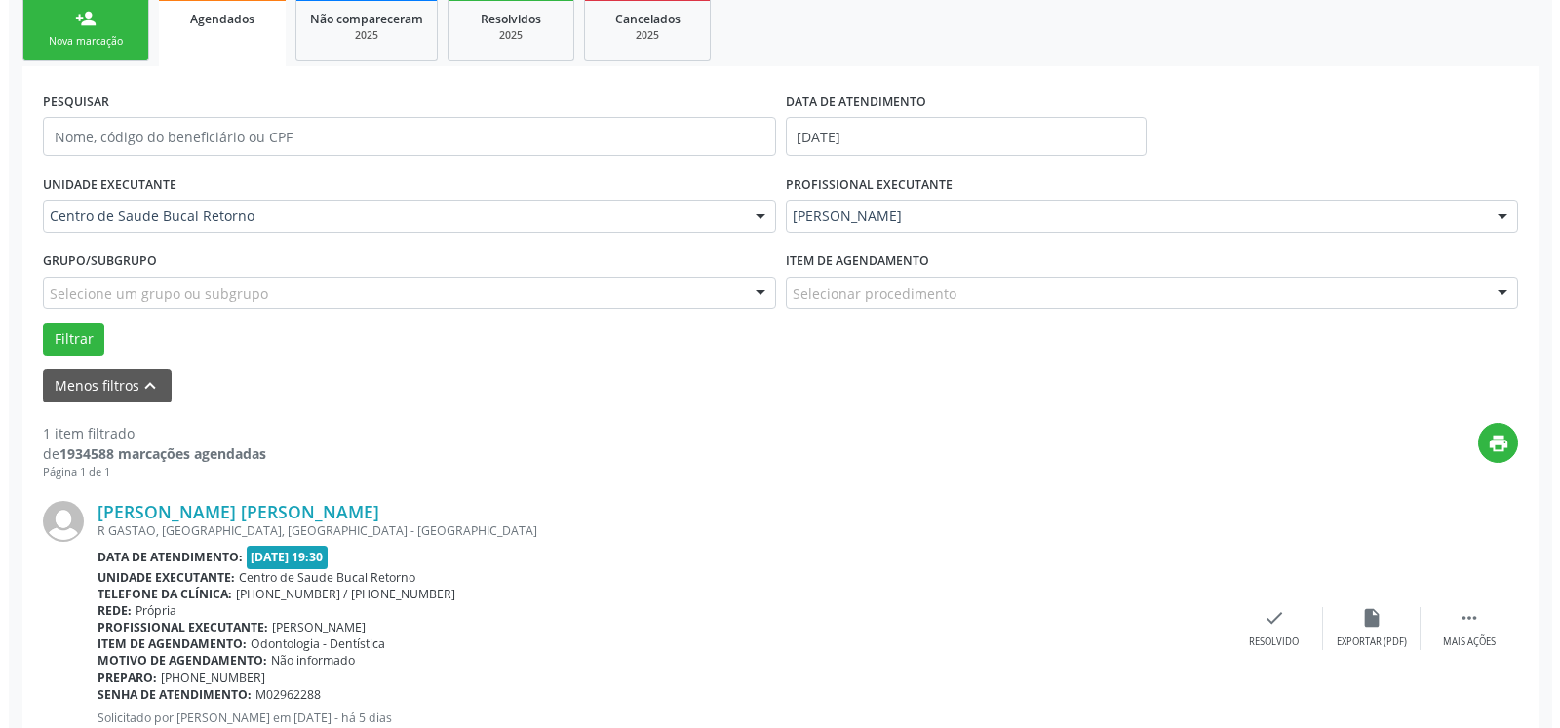
scroll to position [378, 0]
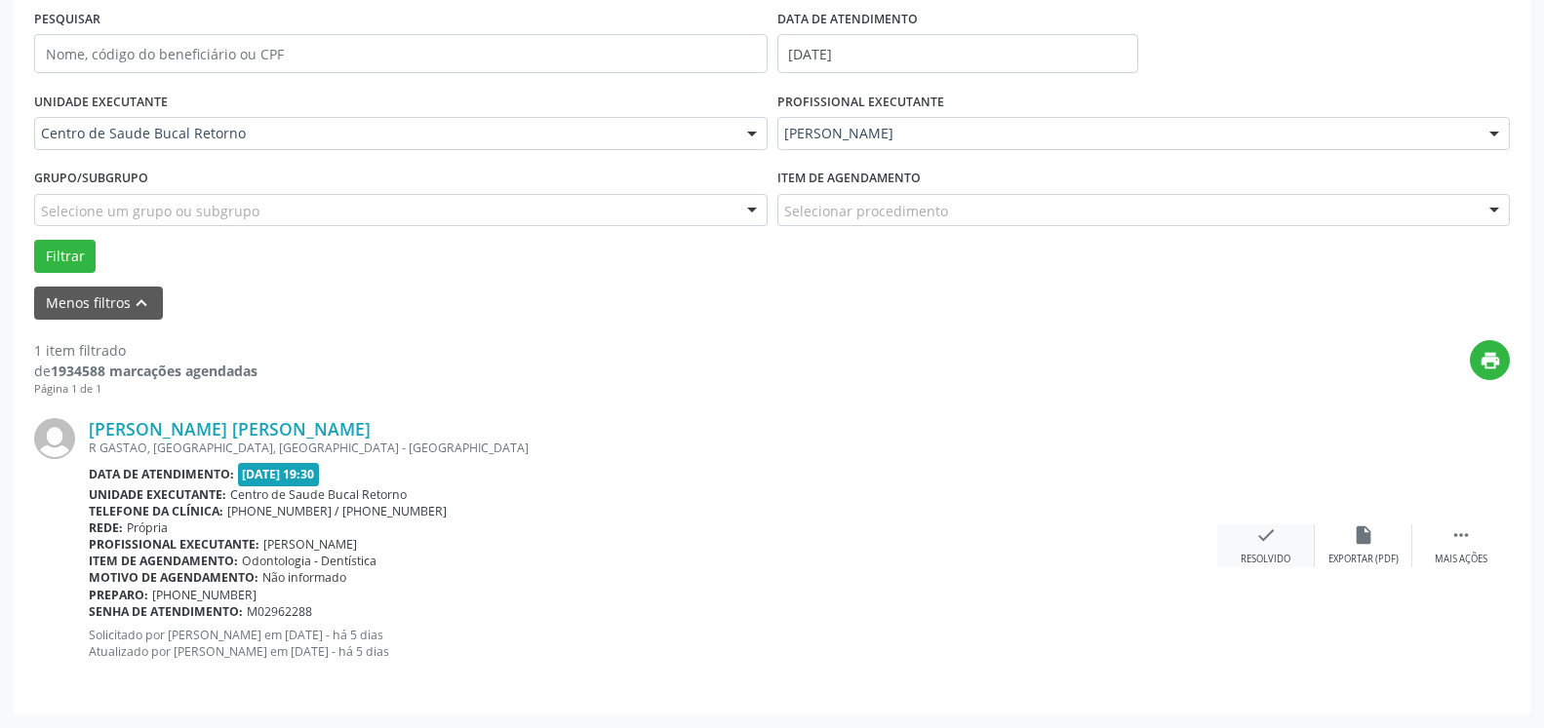
click at [1284, 558] on div "Resolvido" at bounding box center [1265, 560] width 50 height 14
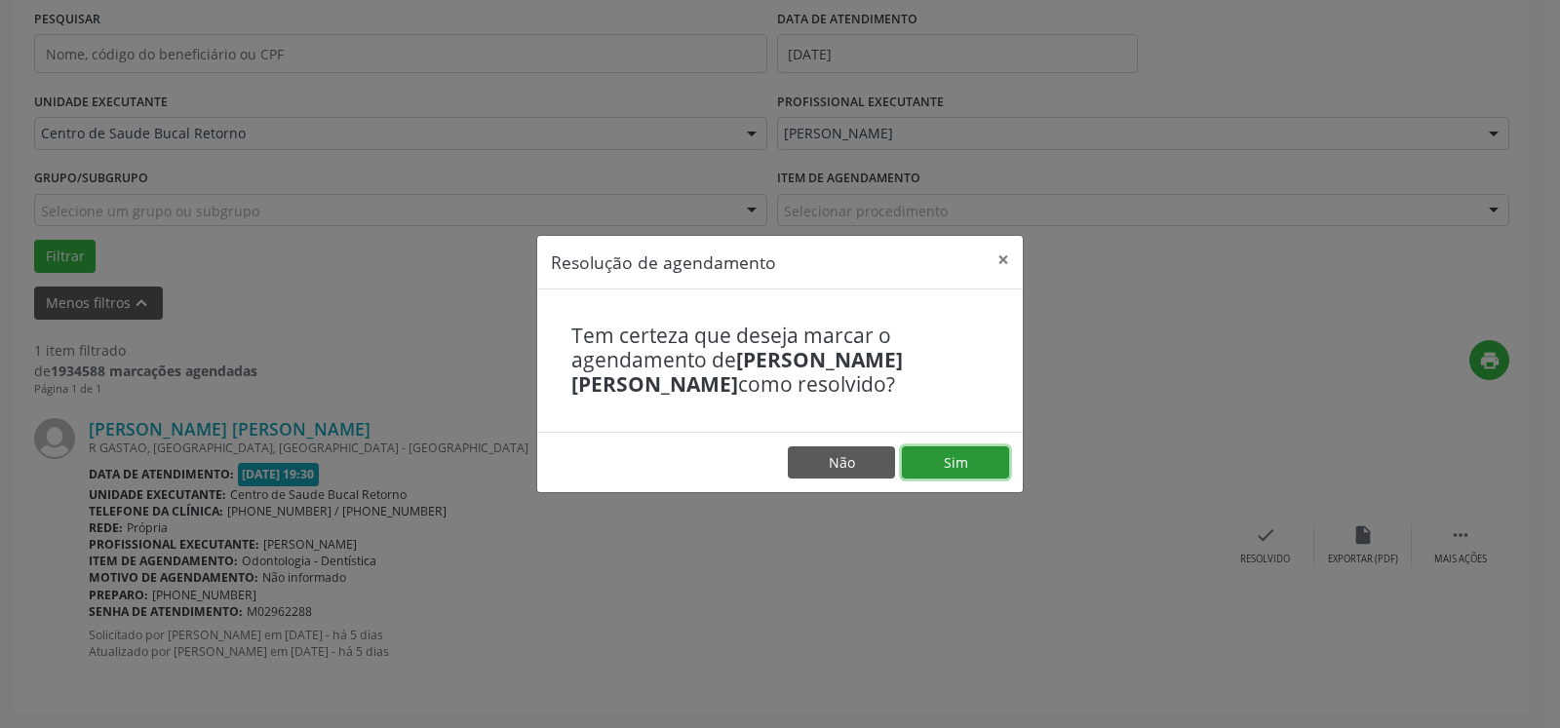
click at [969, 465] on button "Sim" at bounding box center [955, 463] width 107 height 33
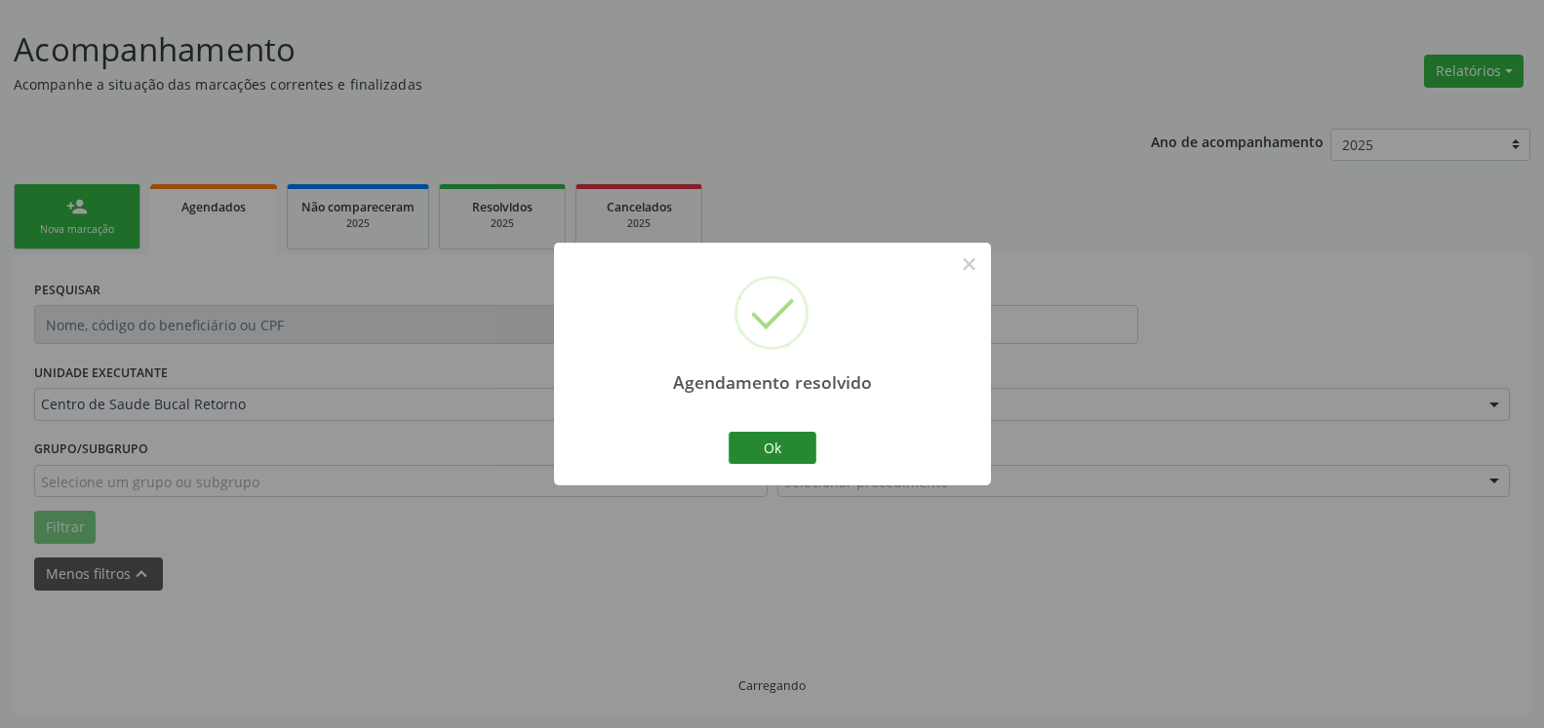
scroll to position [65, 0]
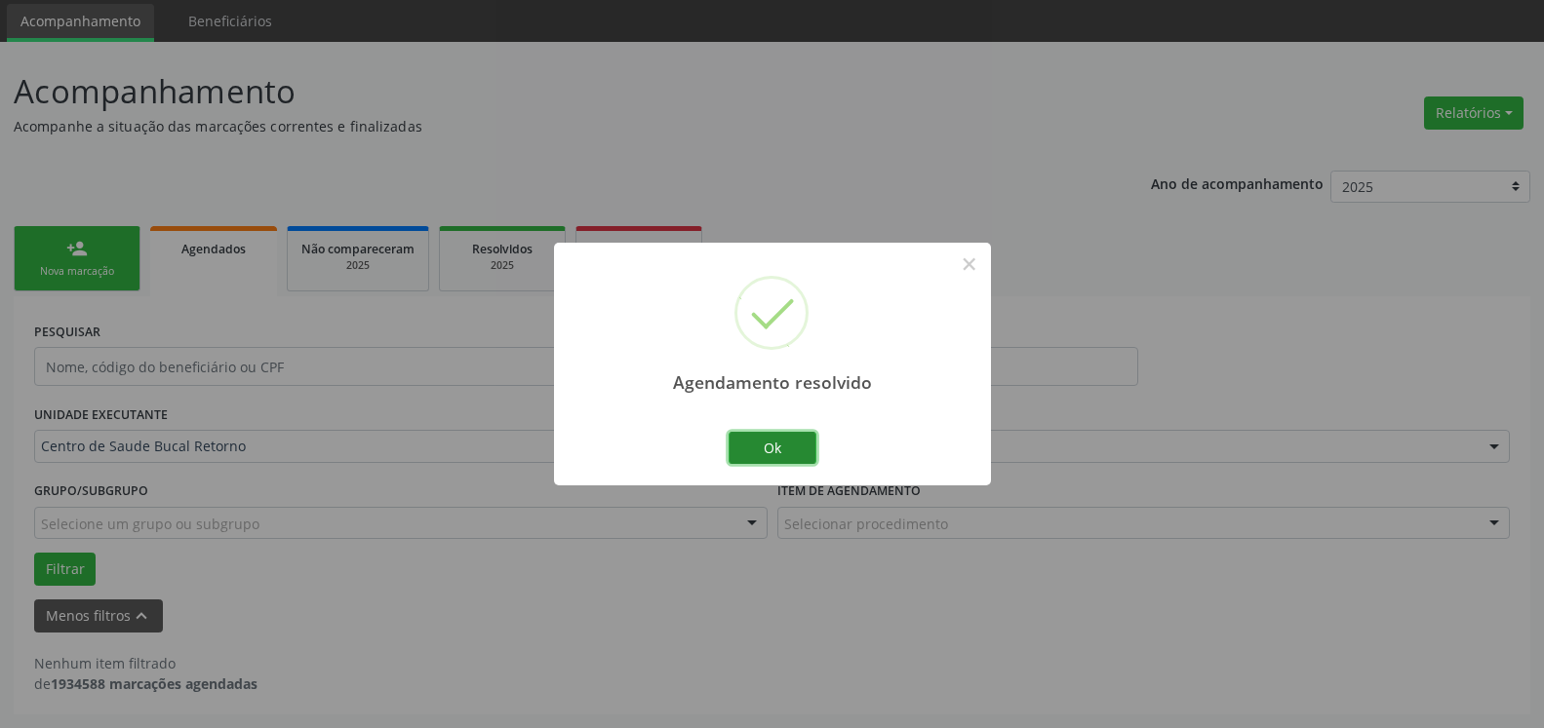
click at [771, 448] on button "Ok" at bounding box center [772, 448] width 88 height 33
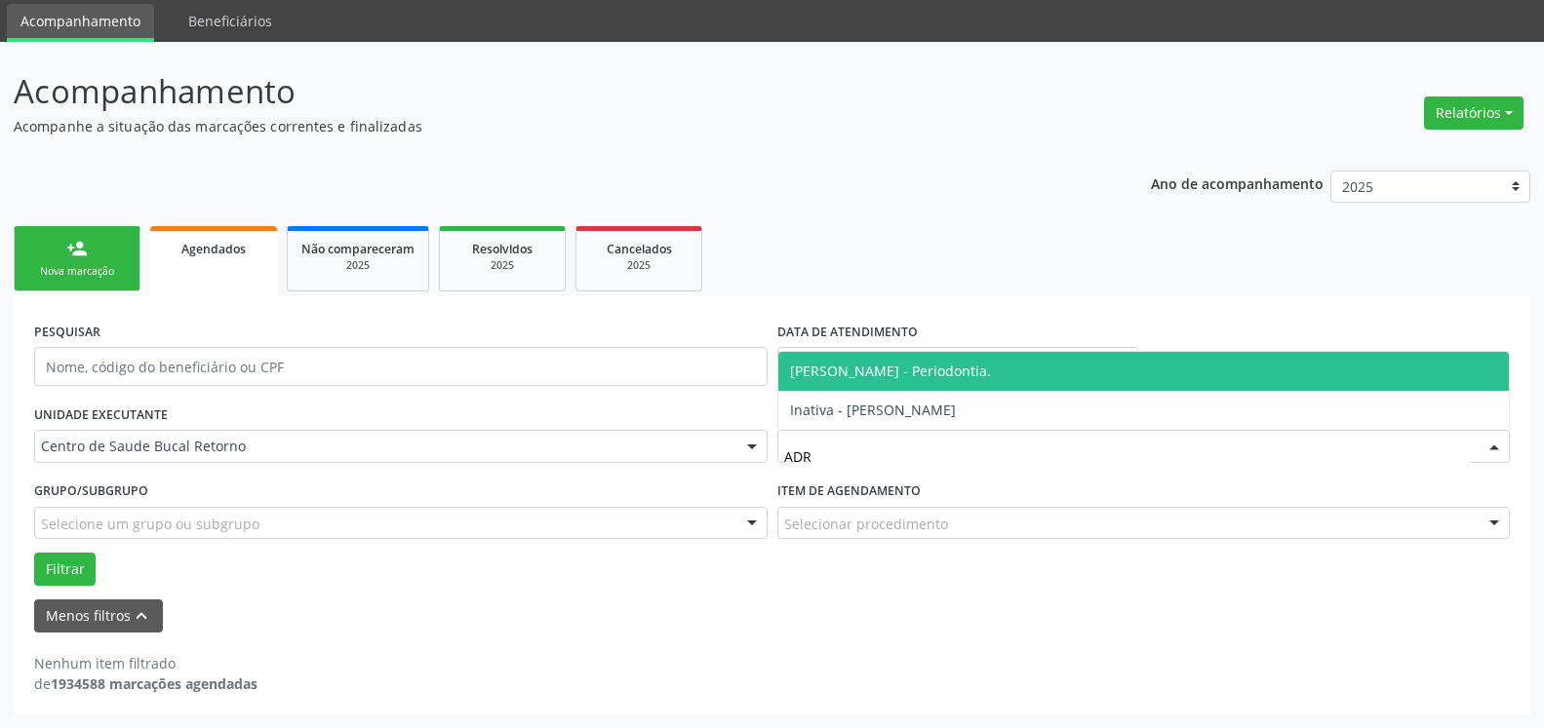
click at [893, 368] on span "[PERSON_NAME] - Periodontia." at bounding box center [890, 371] width 201 height 19
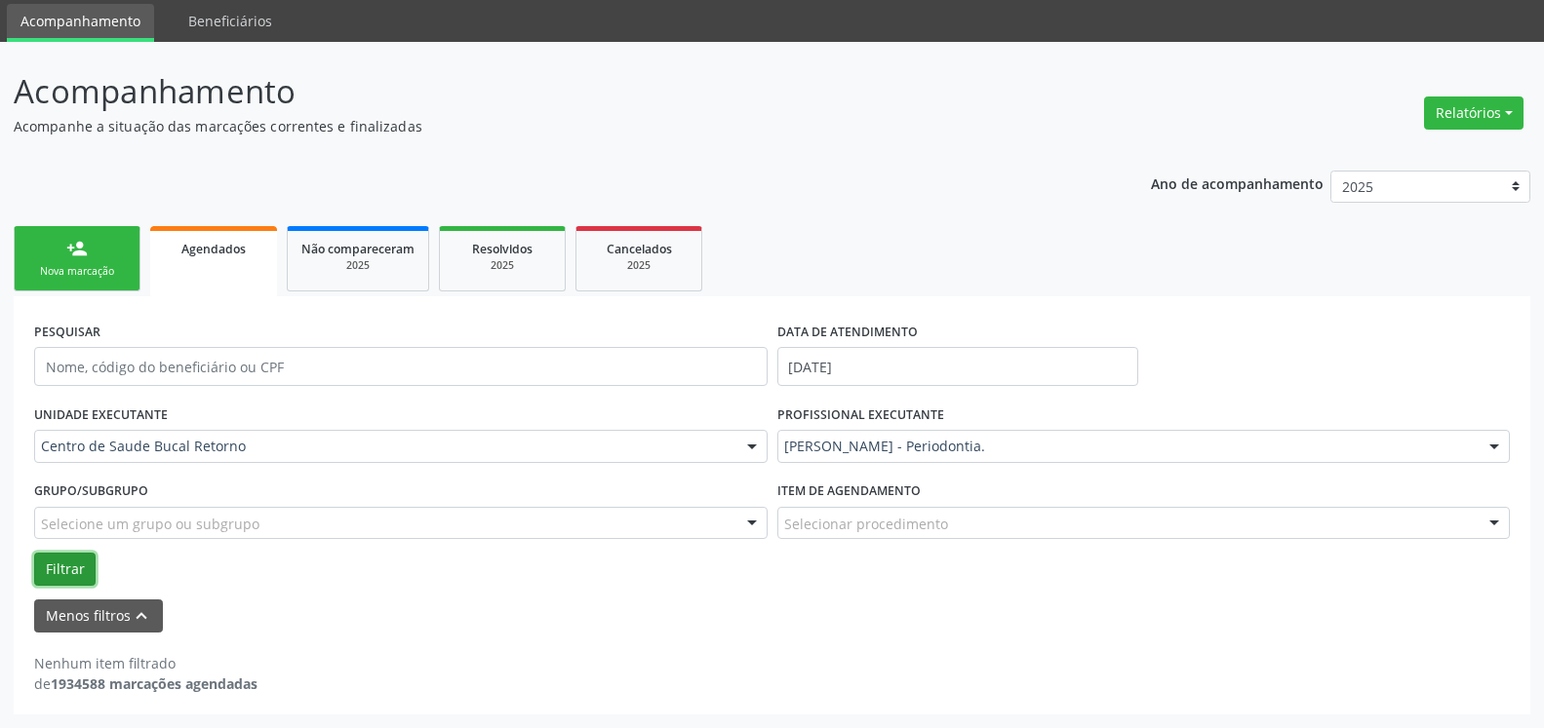
click at [59, 558] on button "Filtrar" at bounding box center [64, 569] width 61 height 33
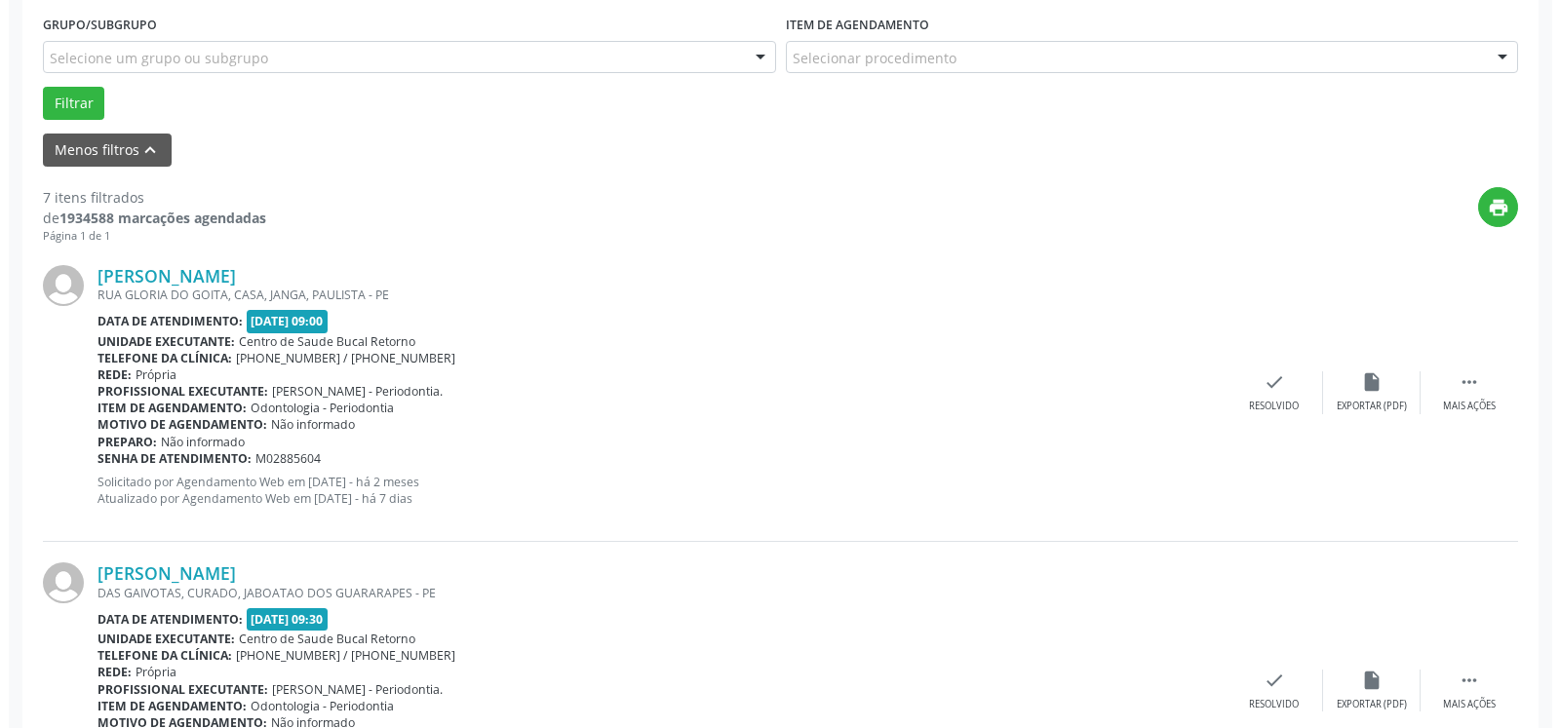
scroll to position [563, 0]
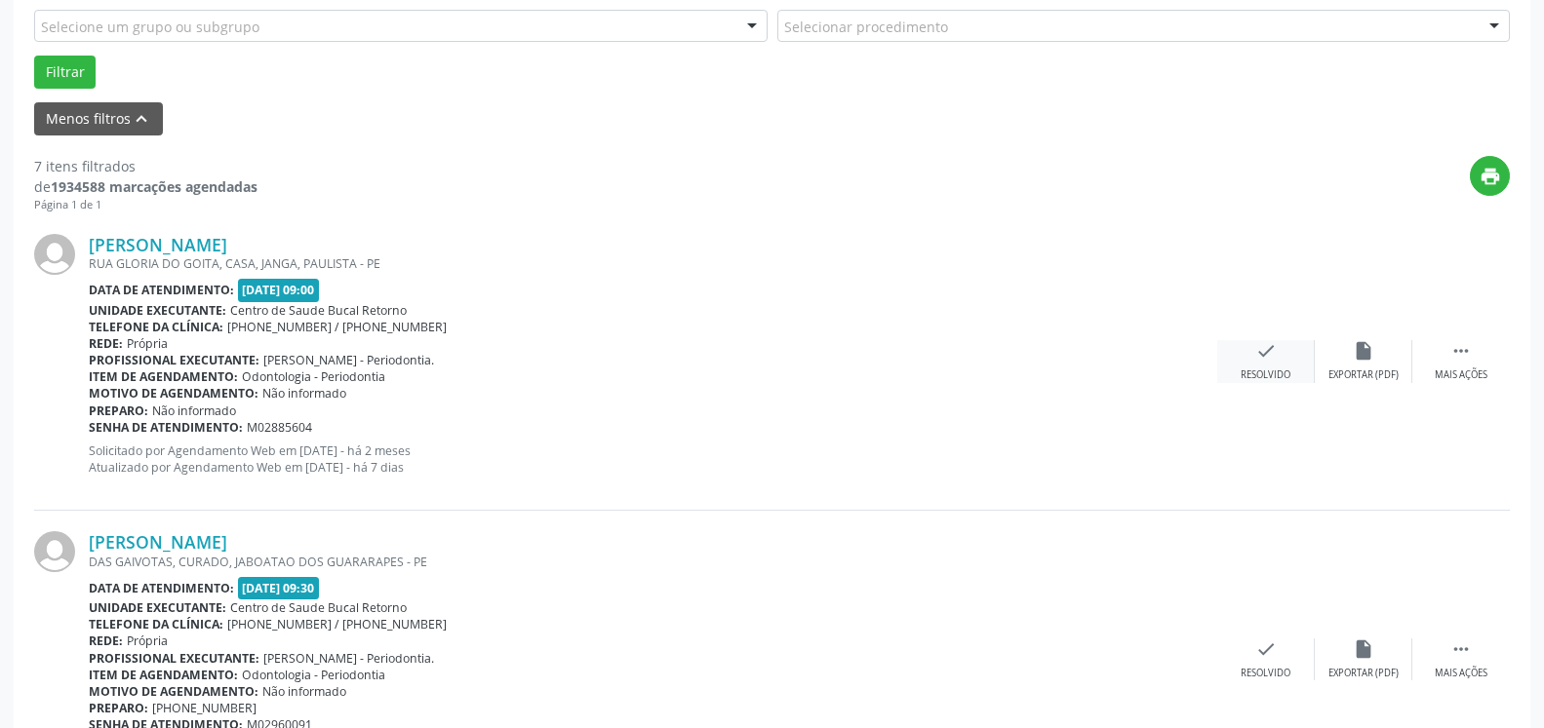
click at [1263, 362] on icon "check" at bounding box center [1265, 350] width 21 height 21
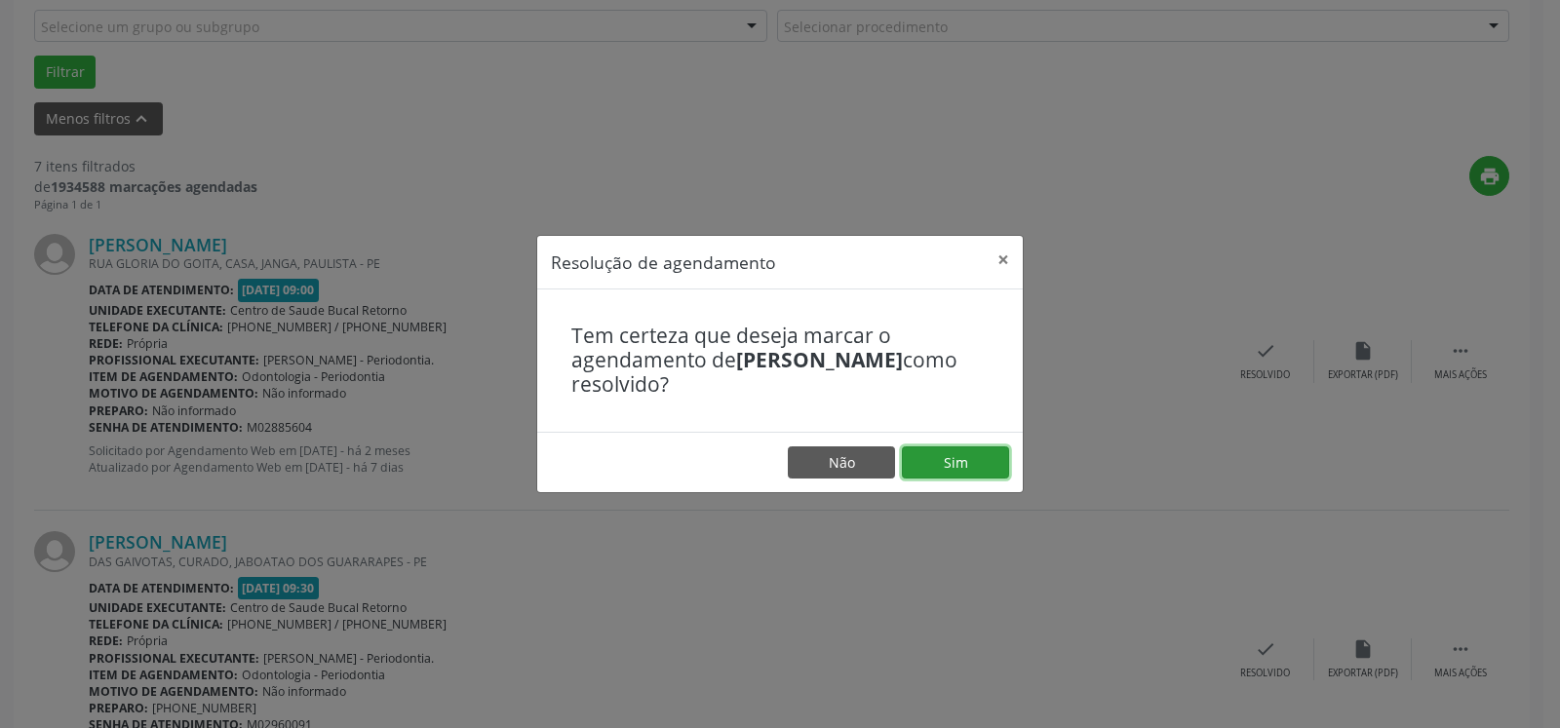
click at [968, 448] on button "Sim" at bounding box center [955, 463] width 107 height 33
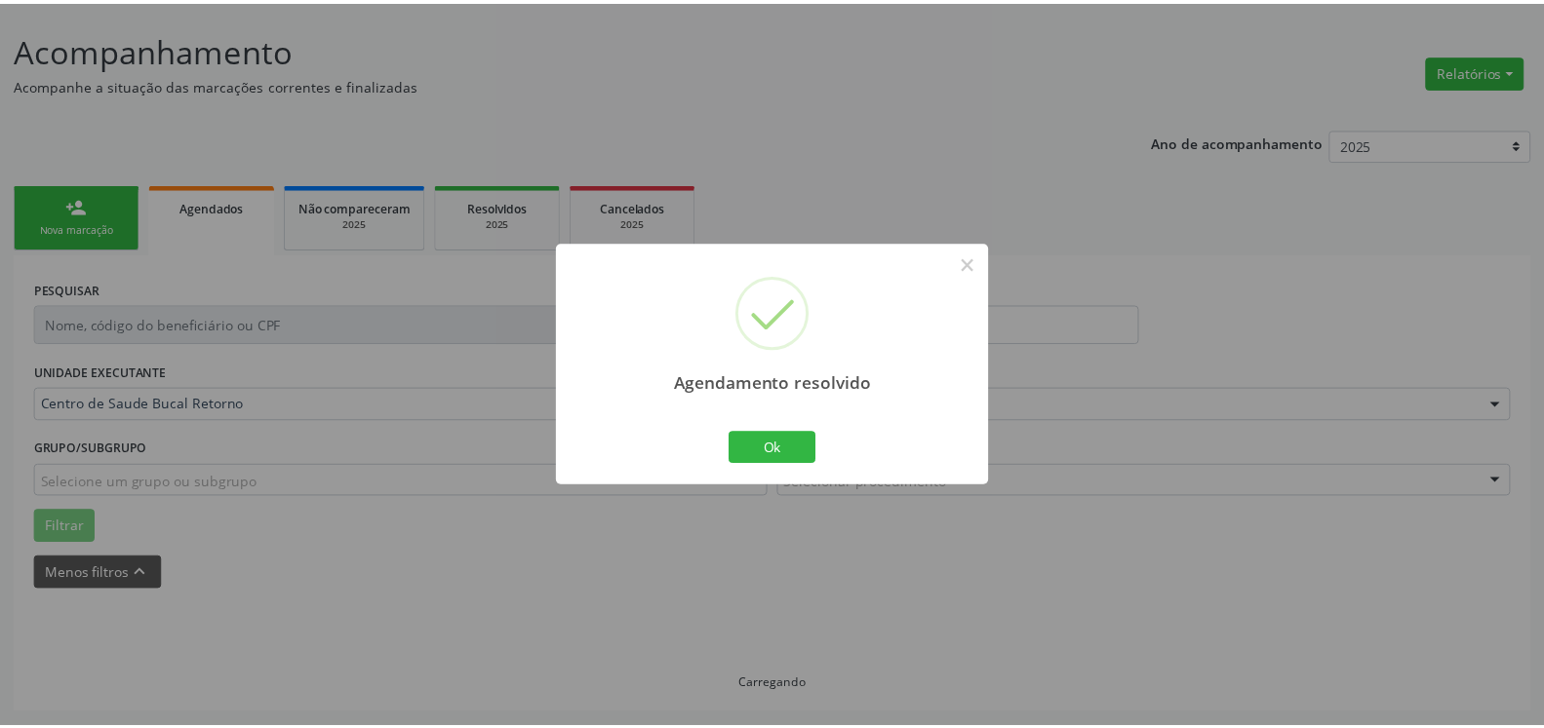
scroll to position [107, 0]
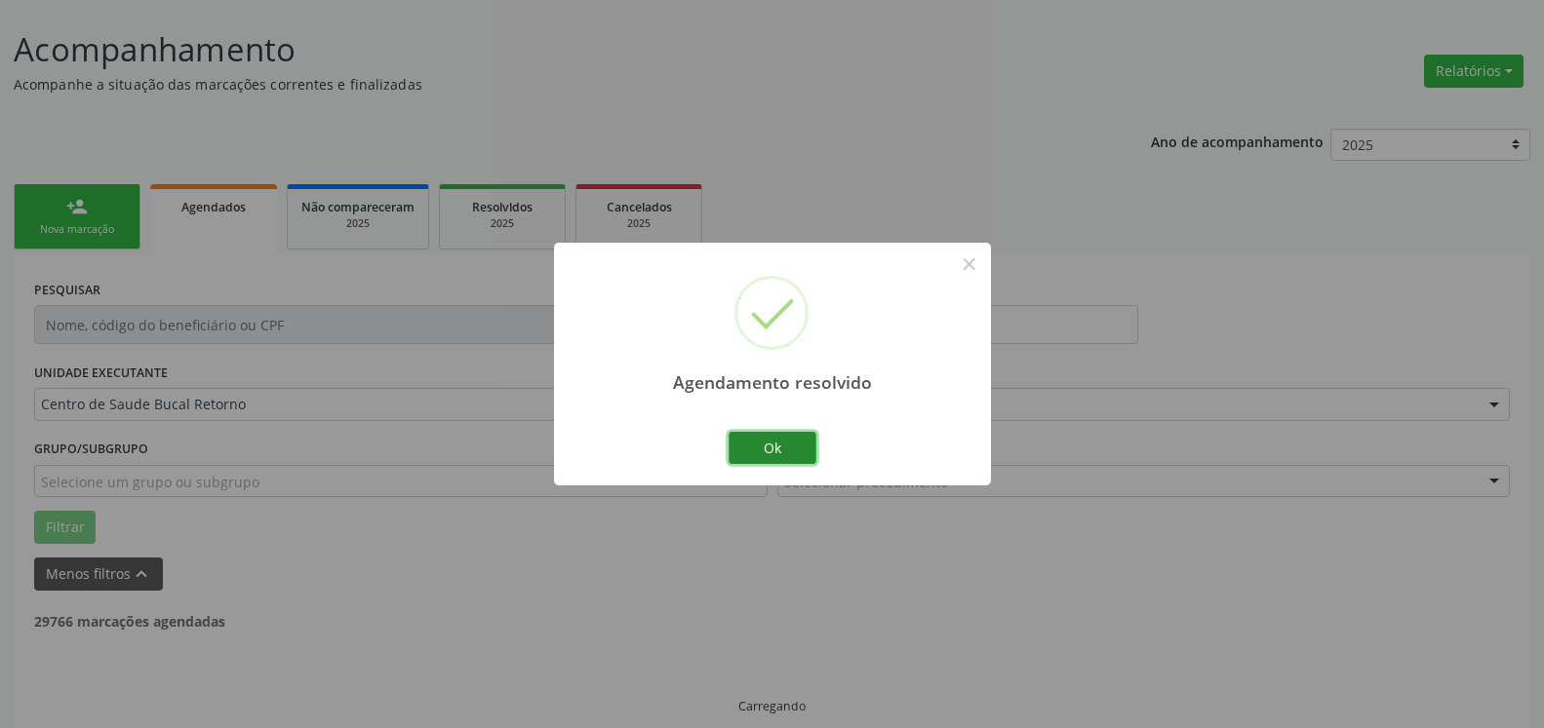
click at [746, 452] on button "Ok" at bounding box center [772, 448] width 88 height 33
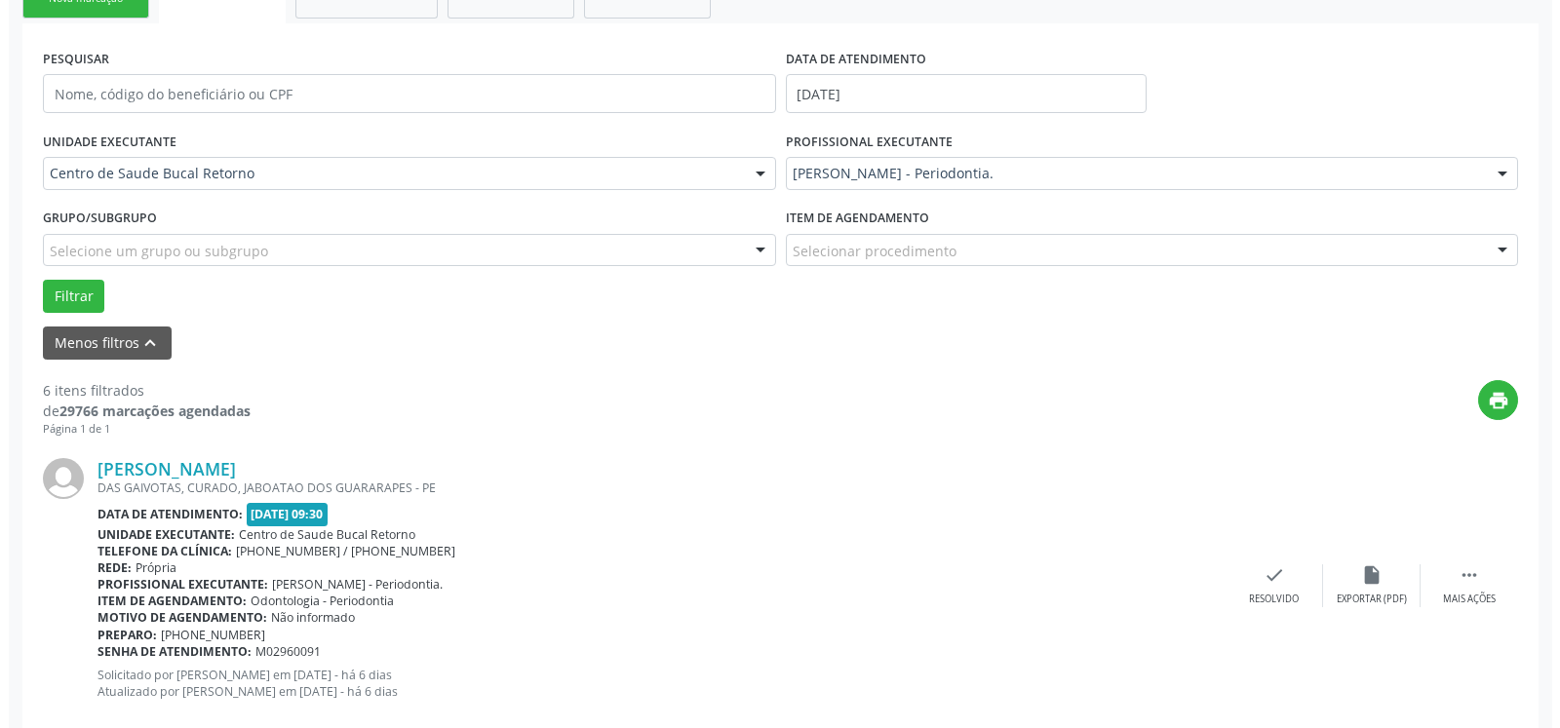
scroll to position [605, 0]
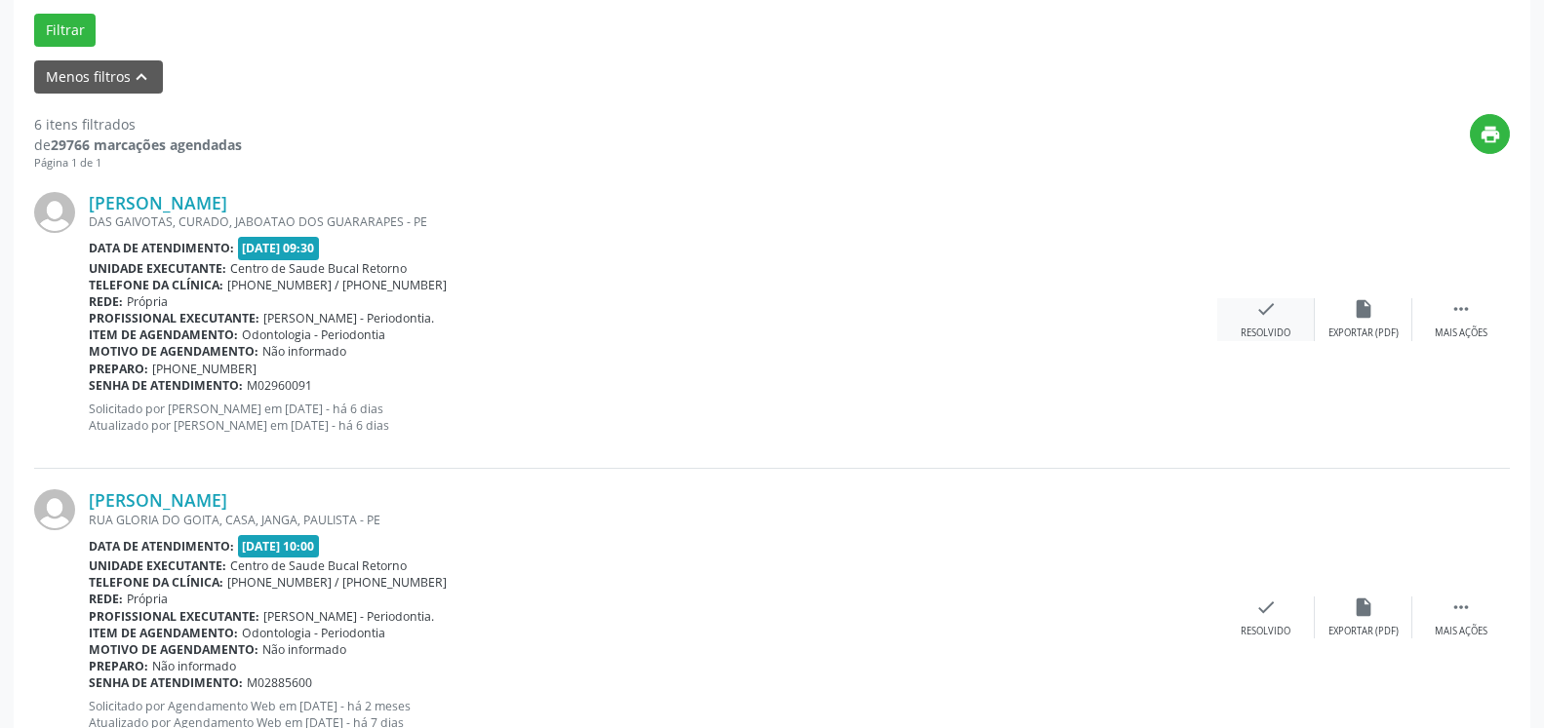
click at [1260, 320] on icon "check" at bounding box center [1265, 308] width 21 height 21
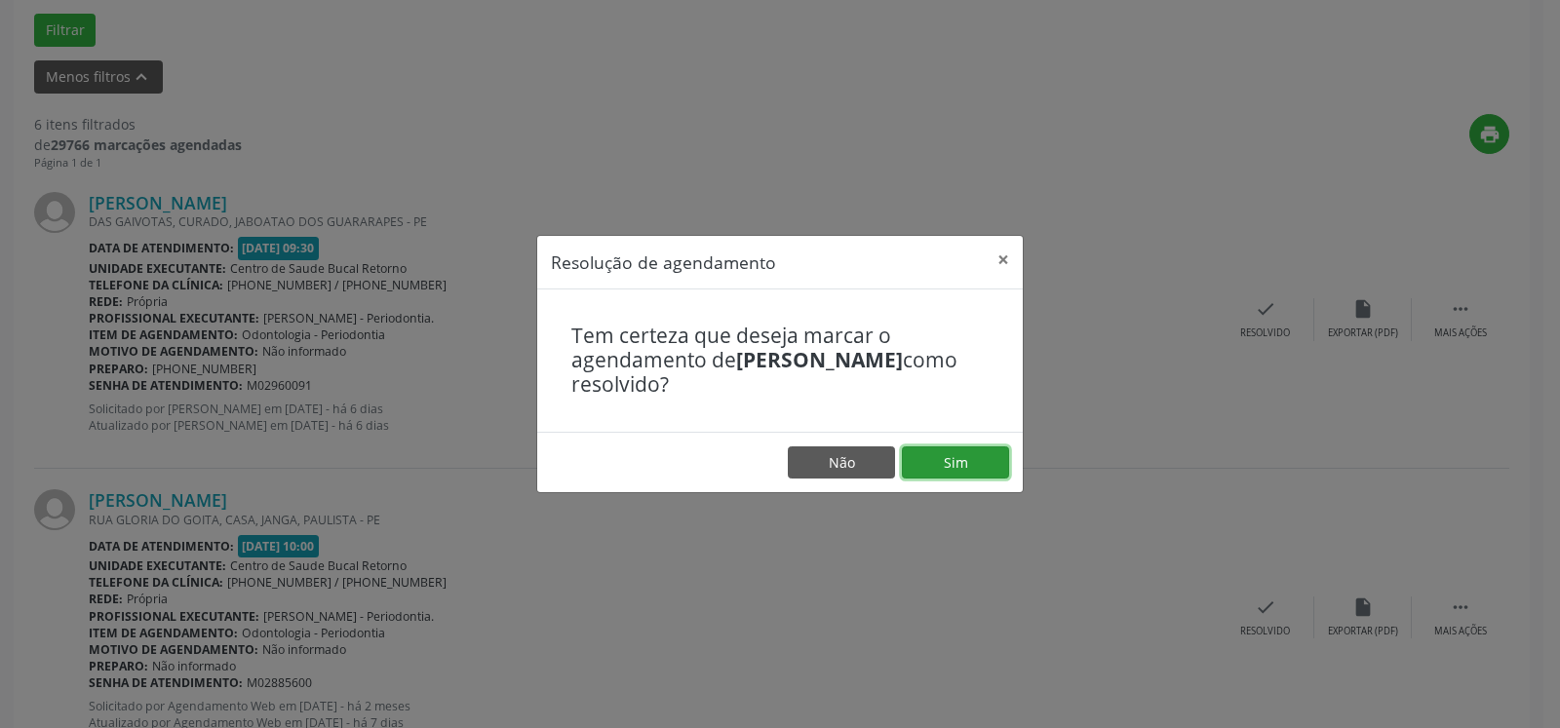
click at [990, 448] on button "Sim" at bounding box center [955, 463] width 107 height 33
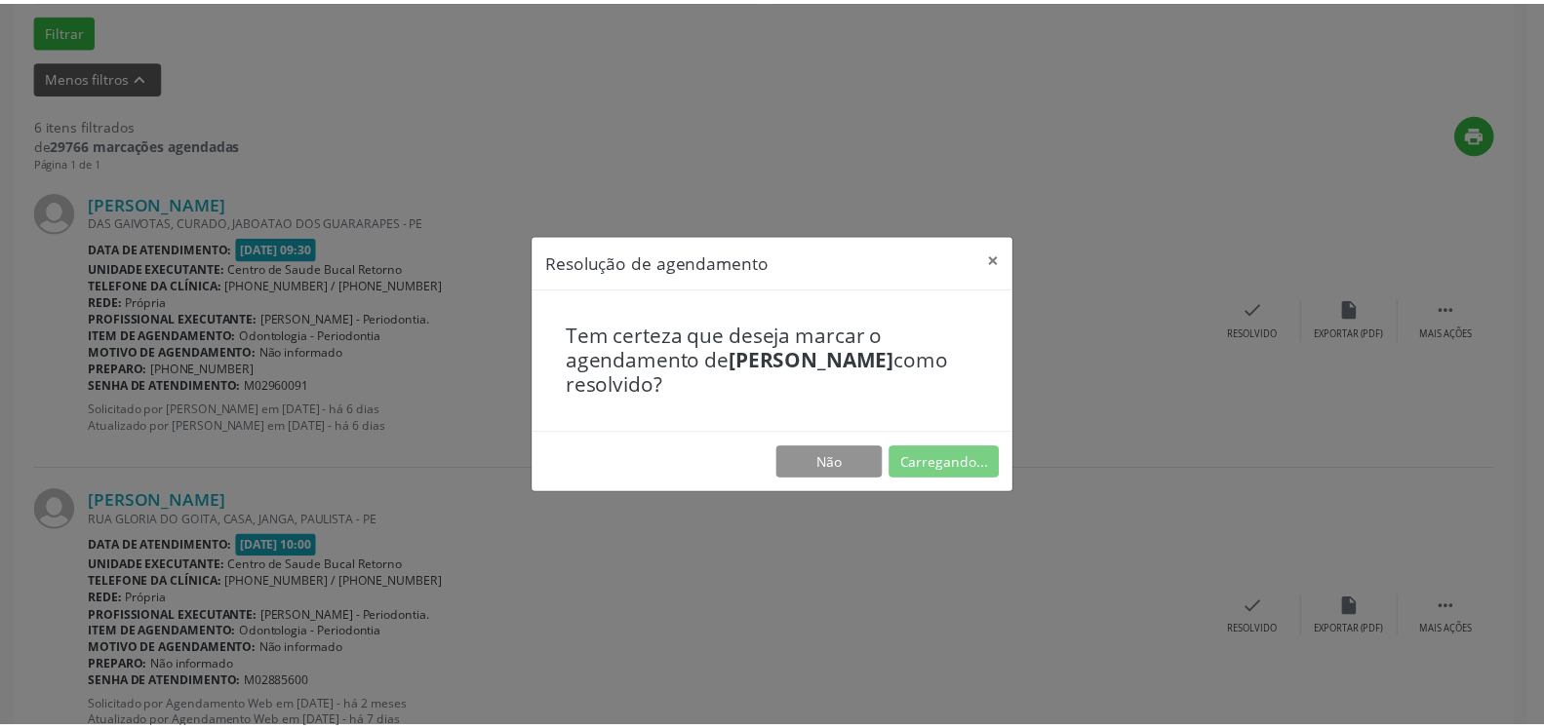
scroll to position [107, 0]
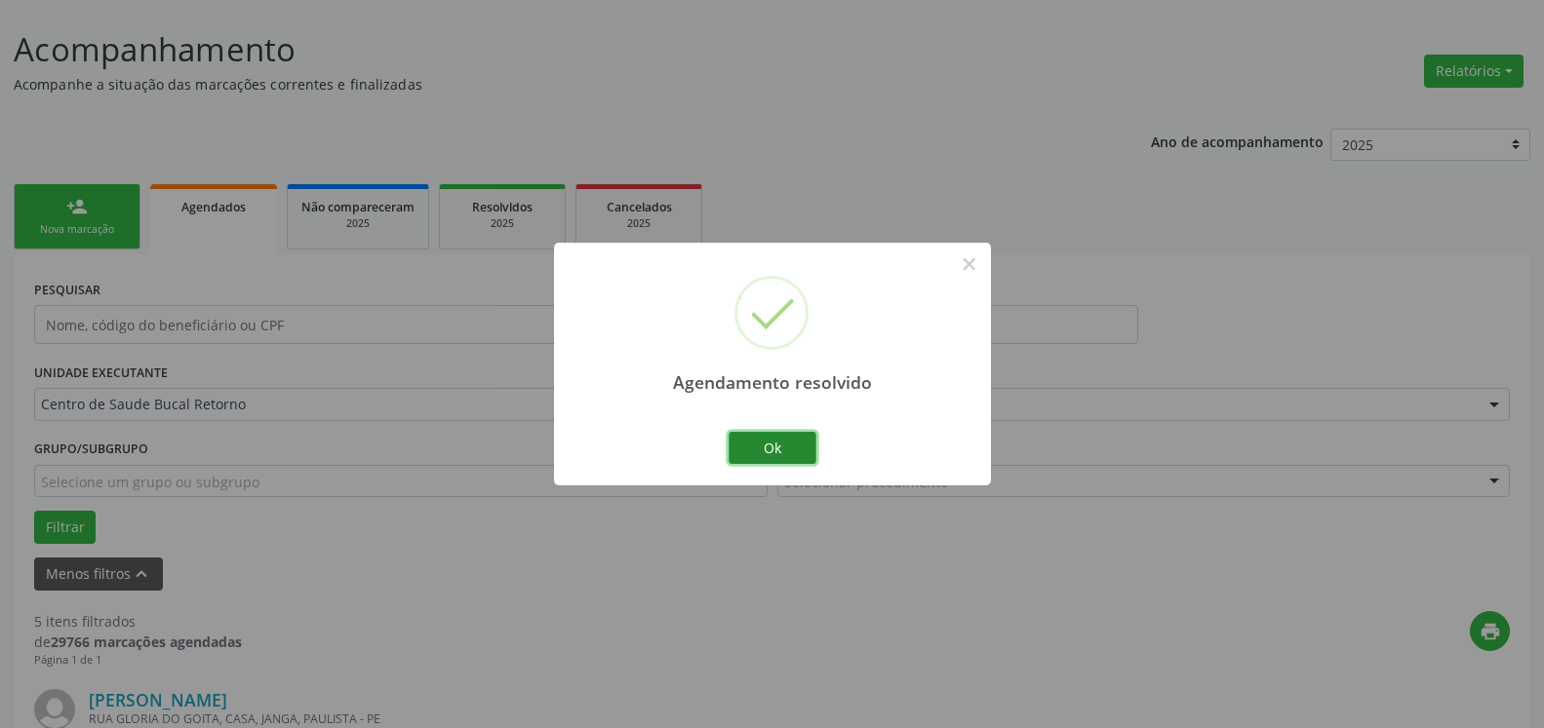
click at [756, 456] on button "Ok" at bounding box center [772, 448] width 88 height 33
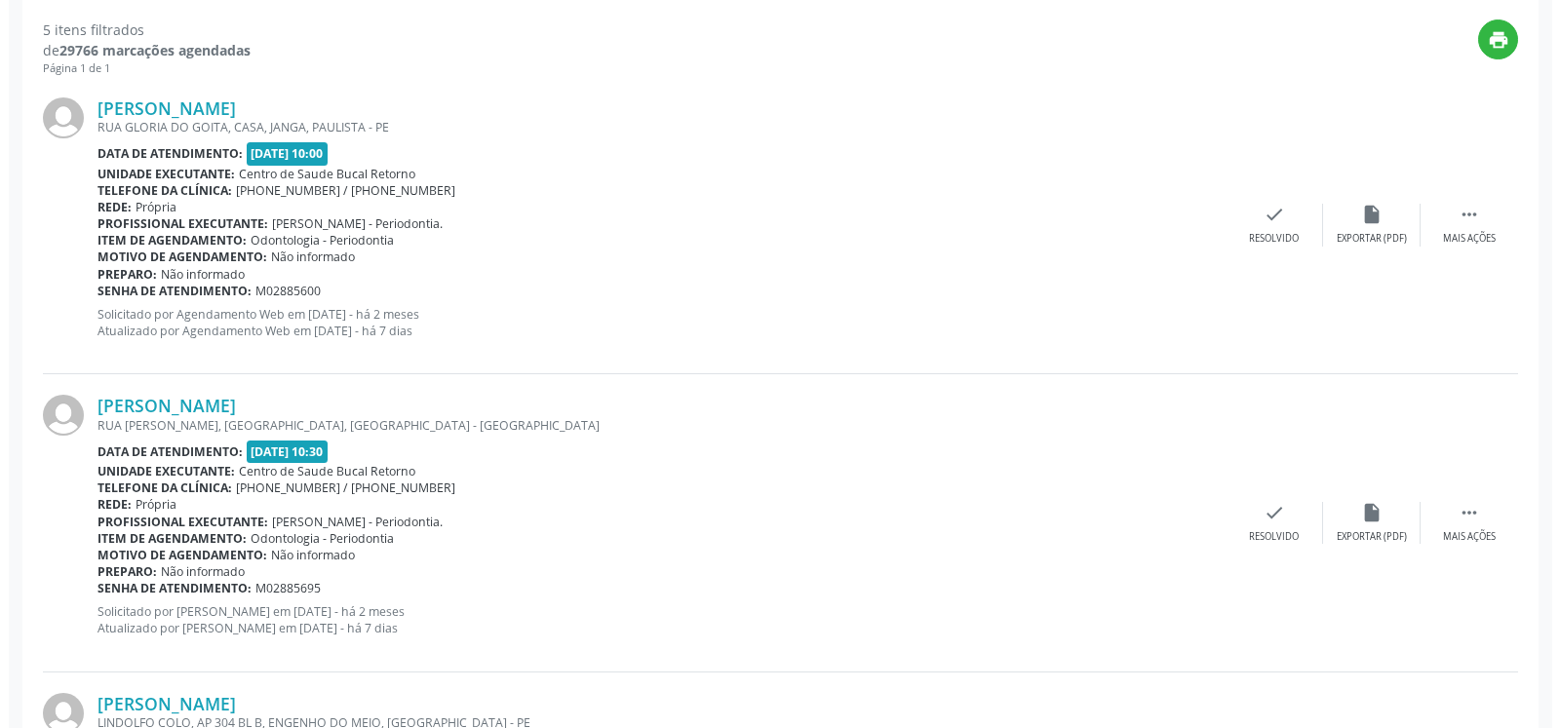
scroll to position [704, 0]
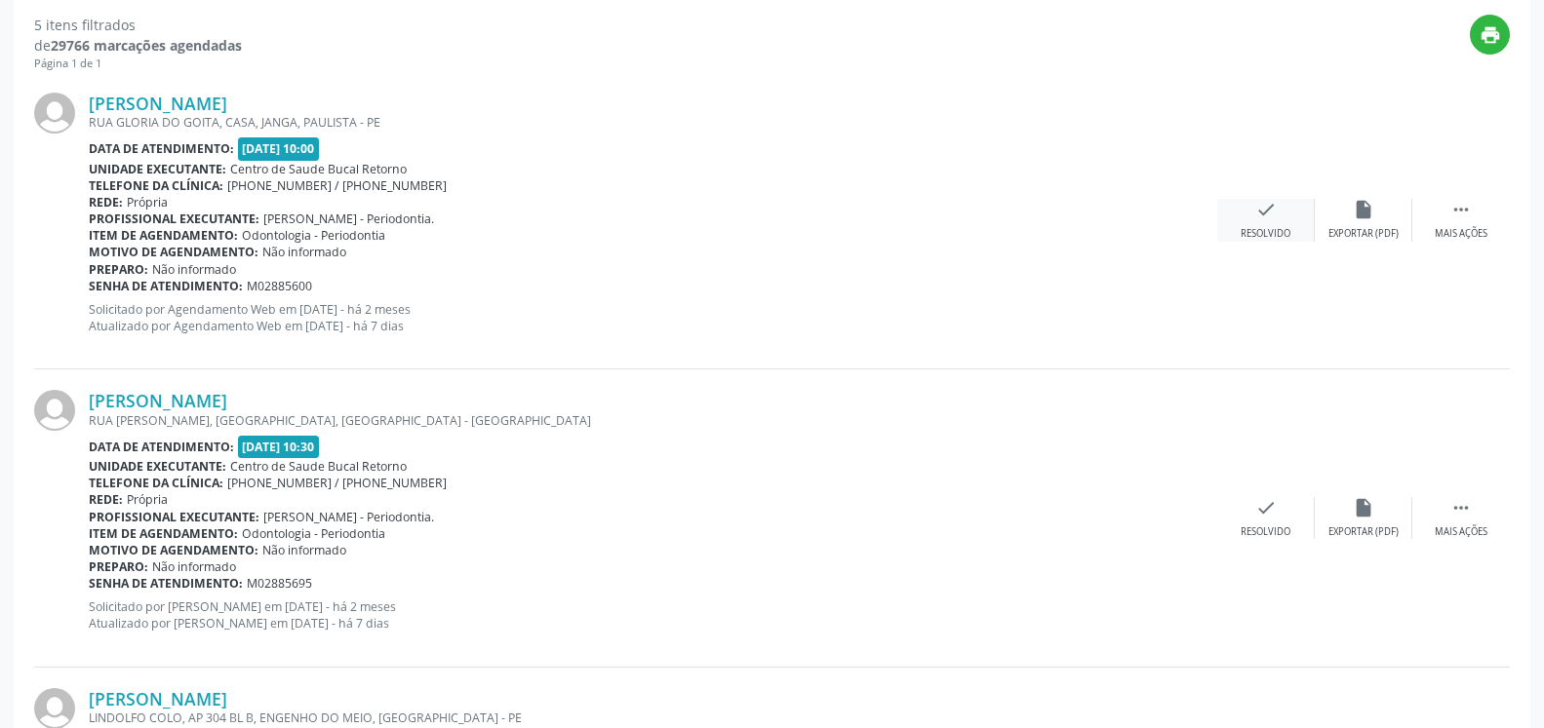
click at [1264, 227] on div "check Resolvido" at bounding box center [1266, 220] width 98 height 42
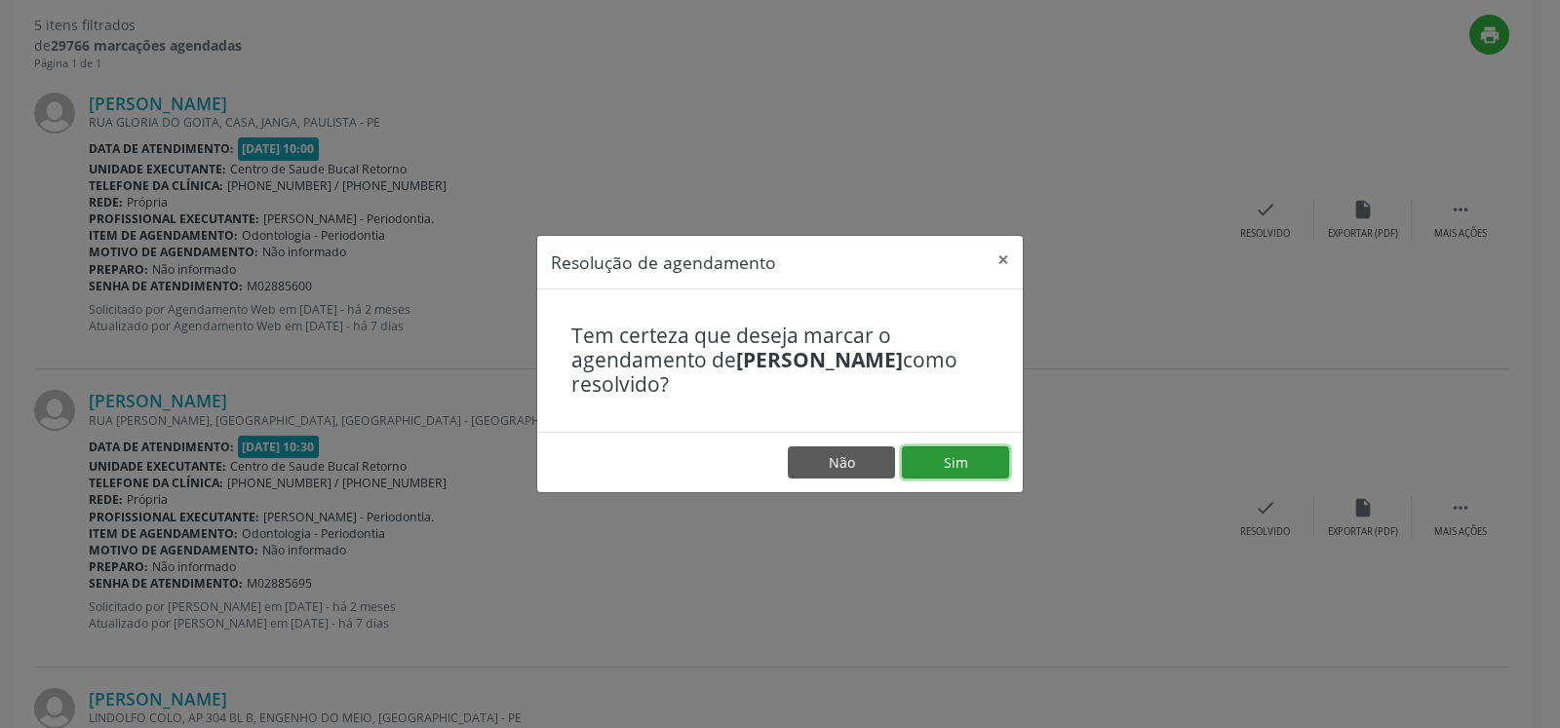
drag, startPoint x: 1001, startPoint y: 459, endPoint x: 956, endPoint y: 469, distance: 45.9
click at [990, 461] on button "Sim" at bounding box center [955, 463] width 107 height 33
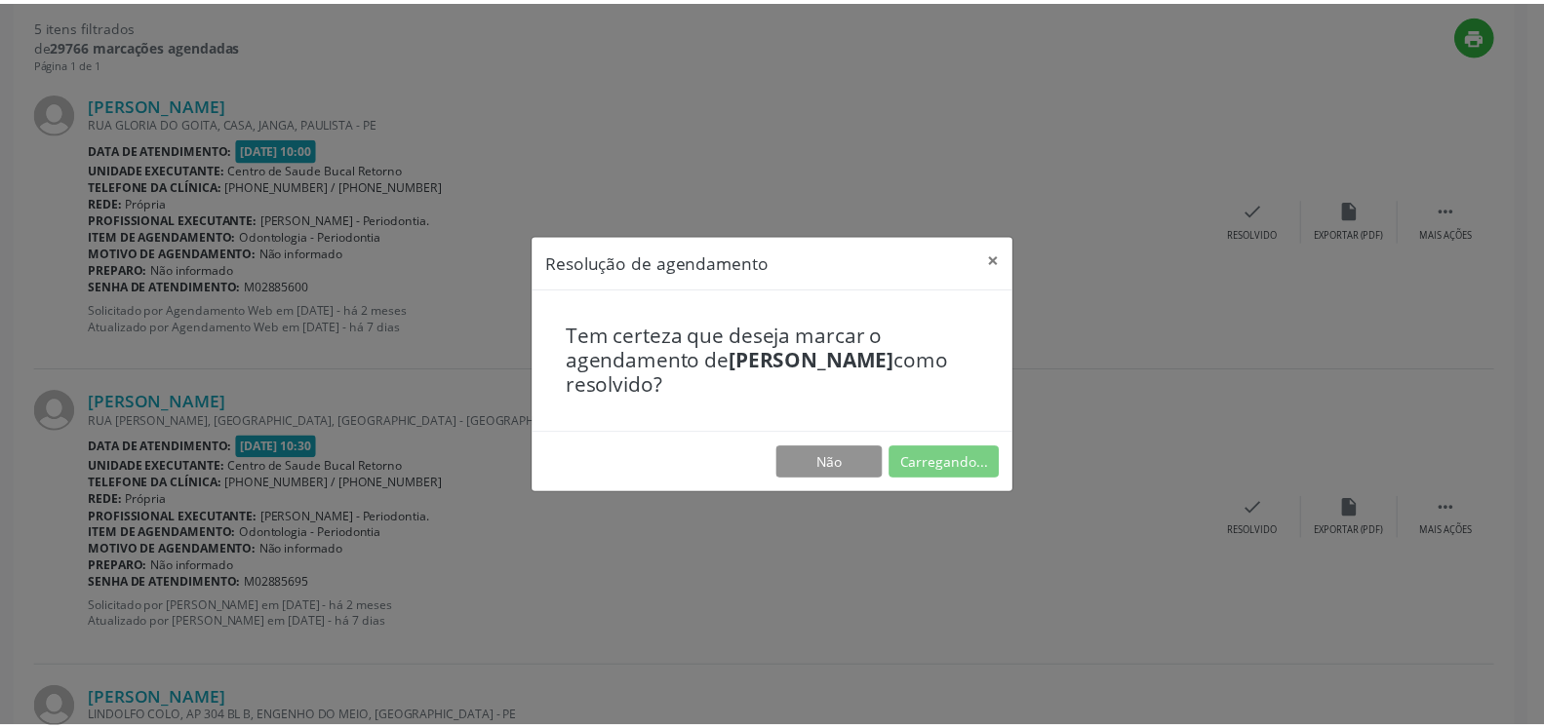
scroll to position [107, 0]
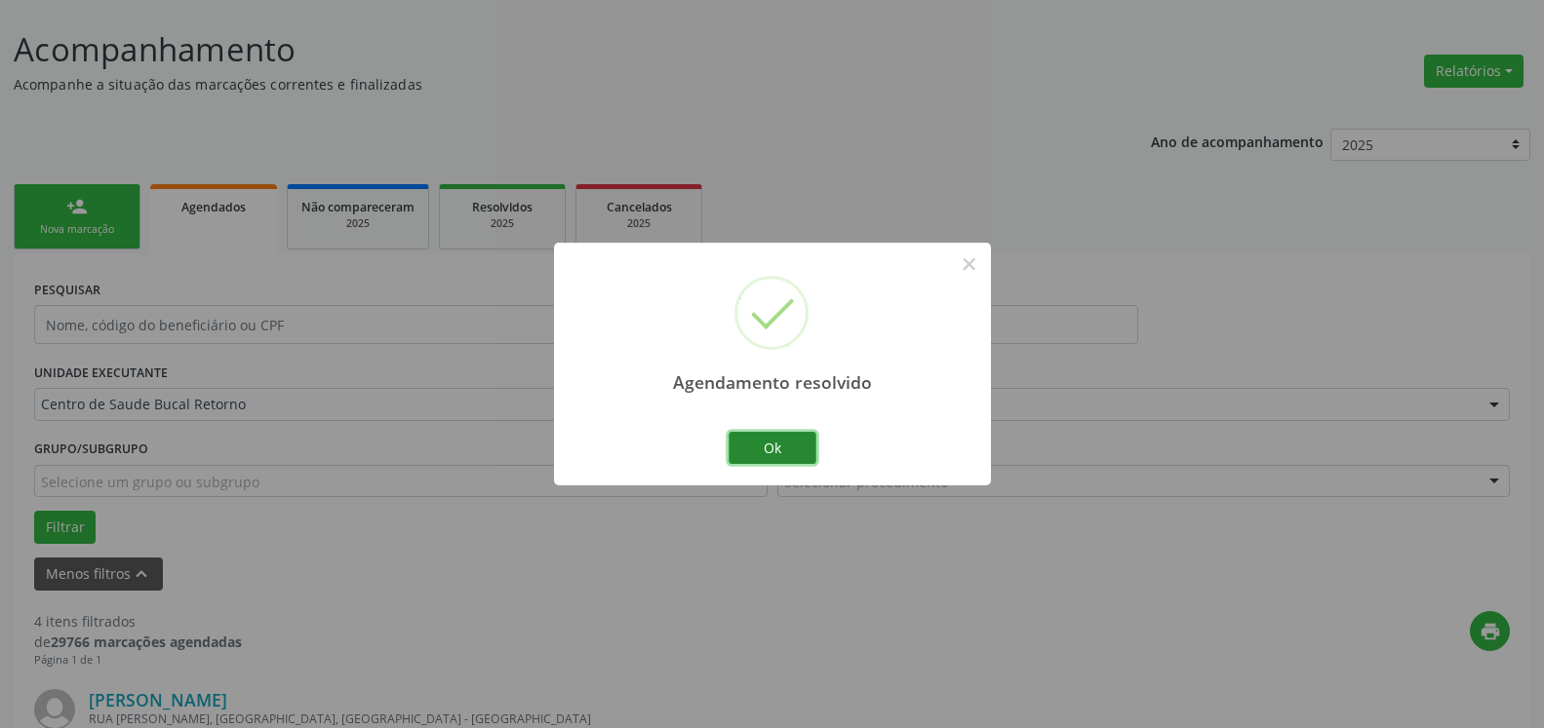
click at [761, 444] on button "Ok" at bounding box center [772, 448] width 88 height 33
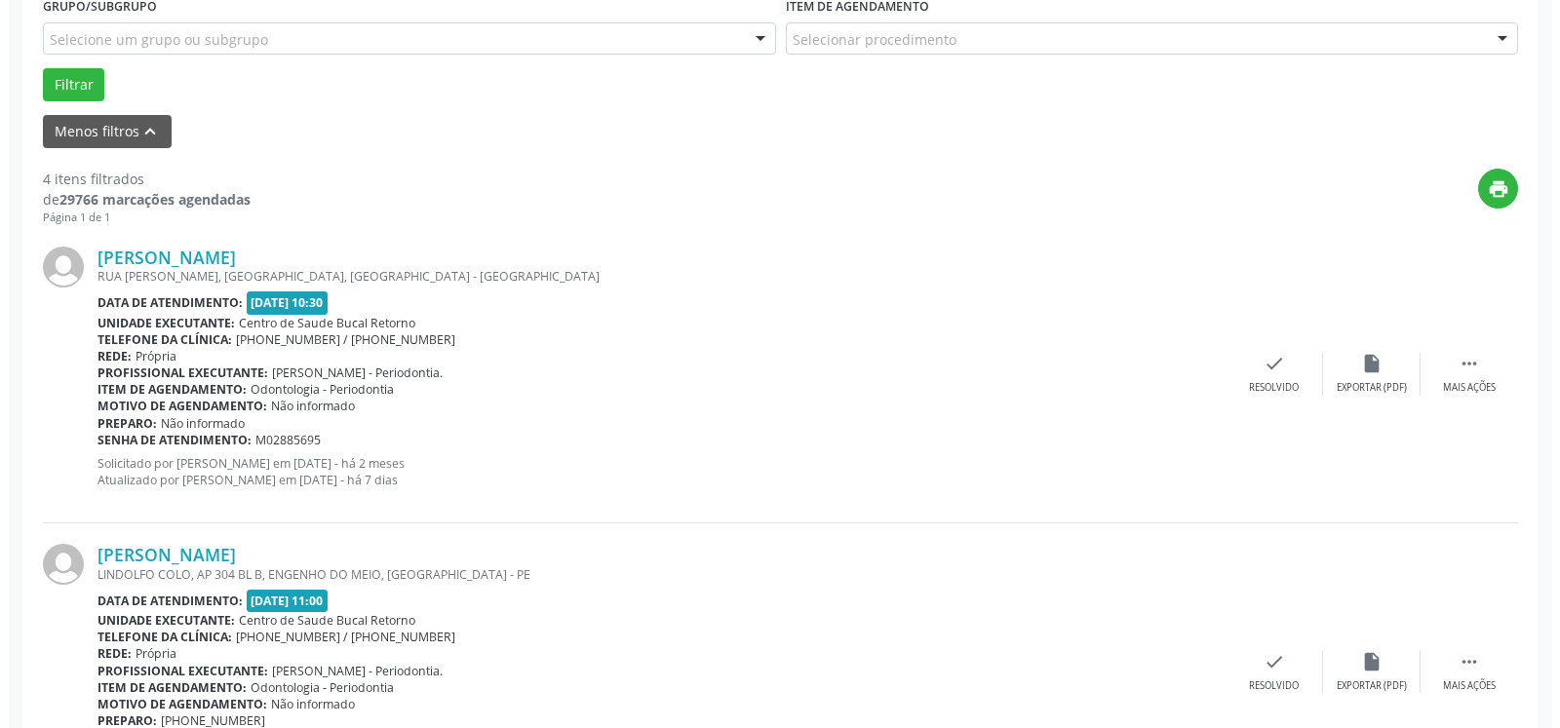
scroll to position [605, 0]
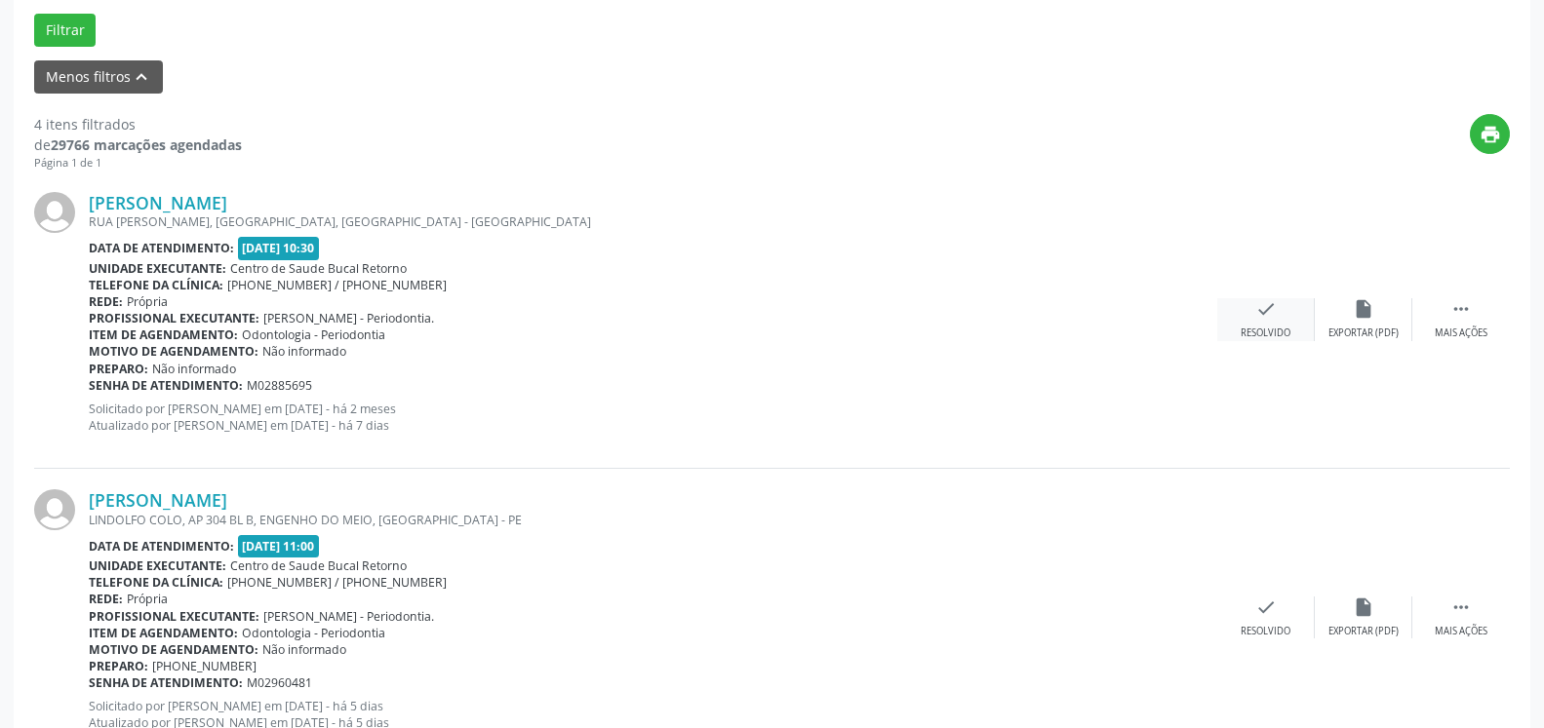
click at [1260, 316] on icon "check" at bounding box center [1265, 308] width 21 height 21
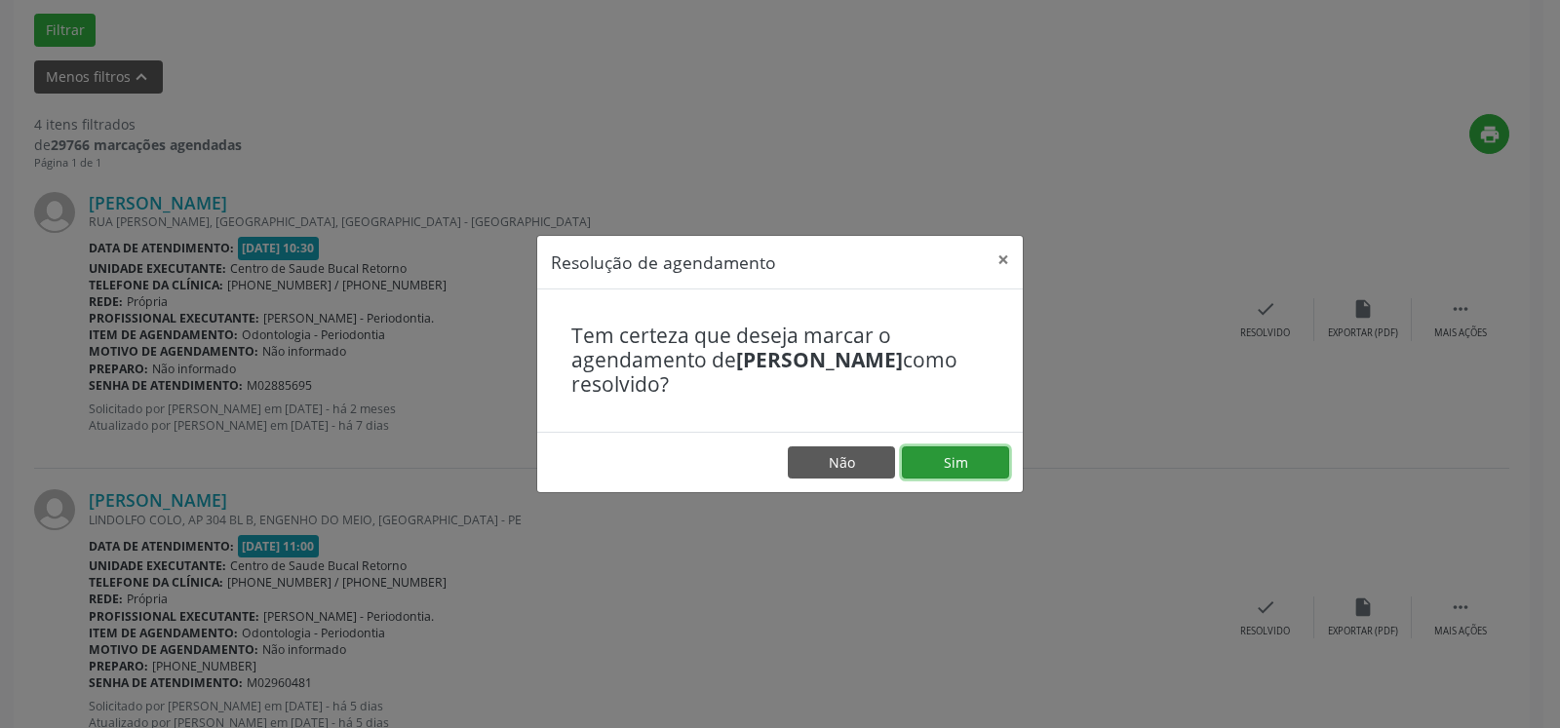
click at [998, 471] on button "Sim" at bounding box center [955, 463] width 107 height 33
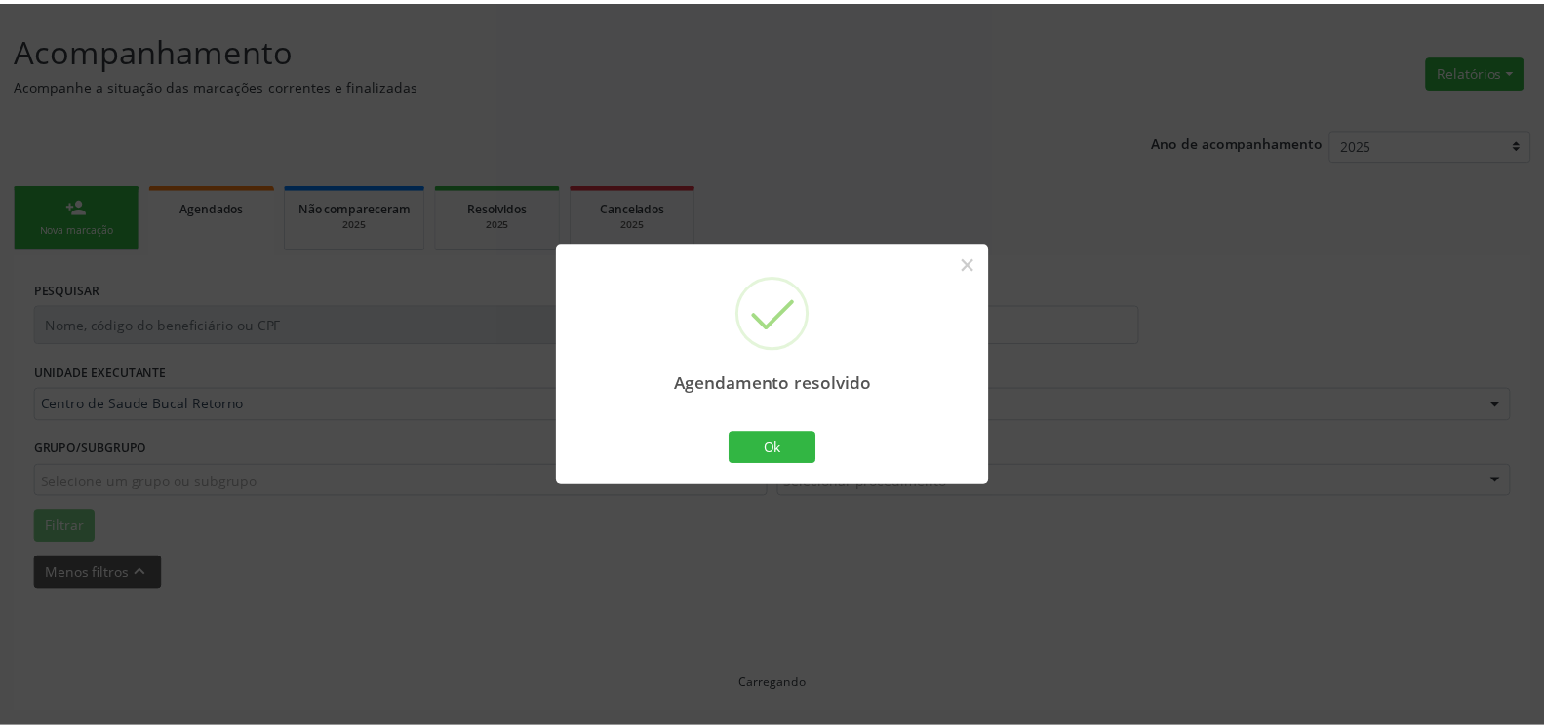
scroll to position [107, 0]
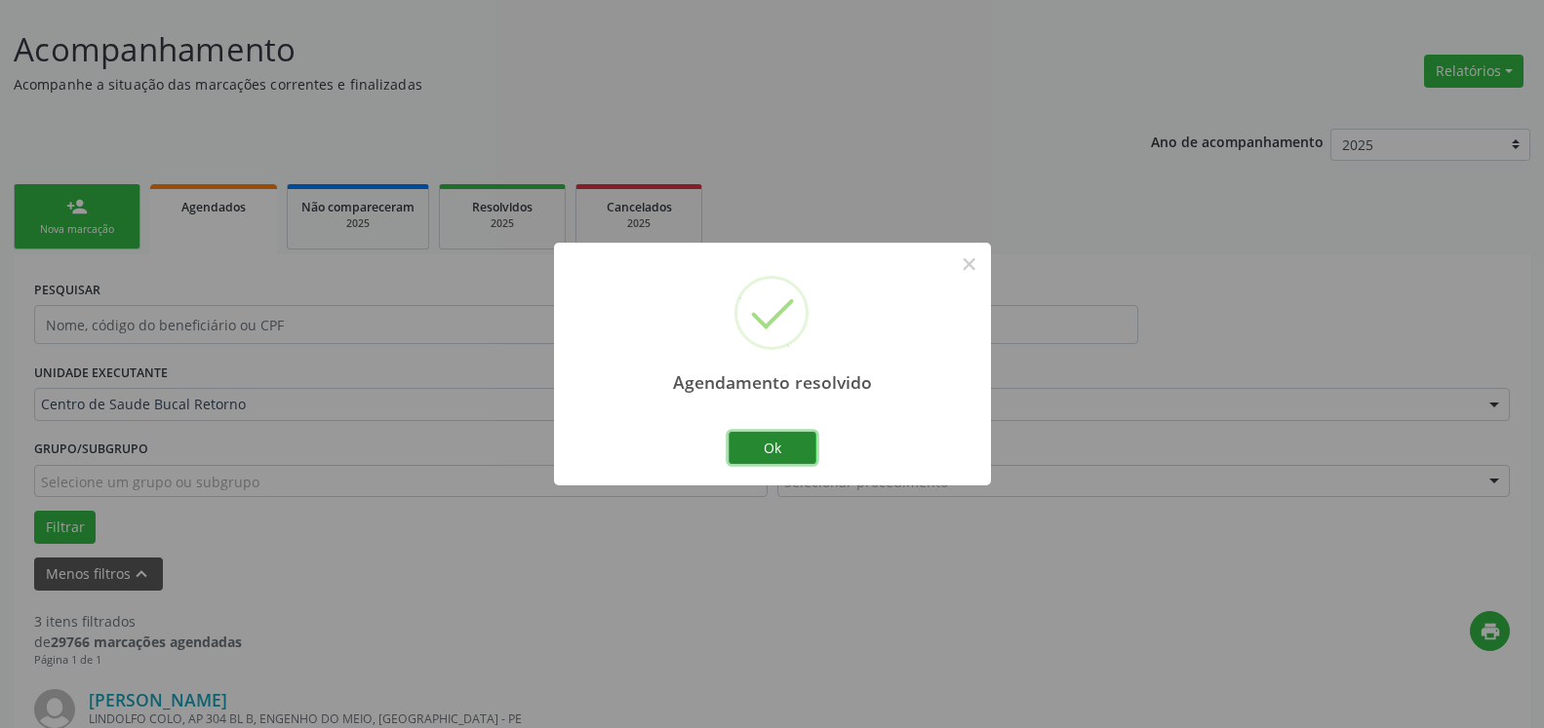
click at [781, 450] on button "Ok" at bounding box center [772, 448] width 88 height 33
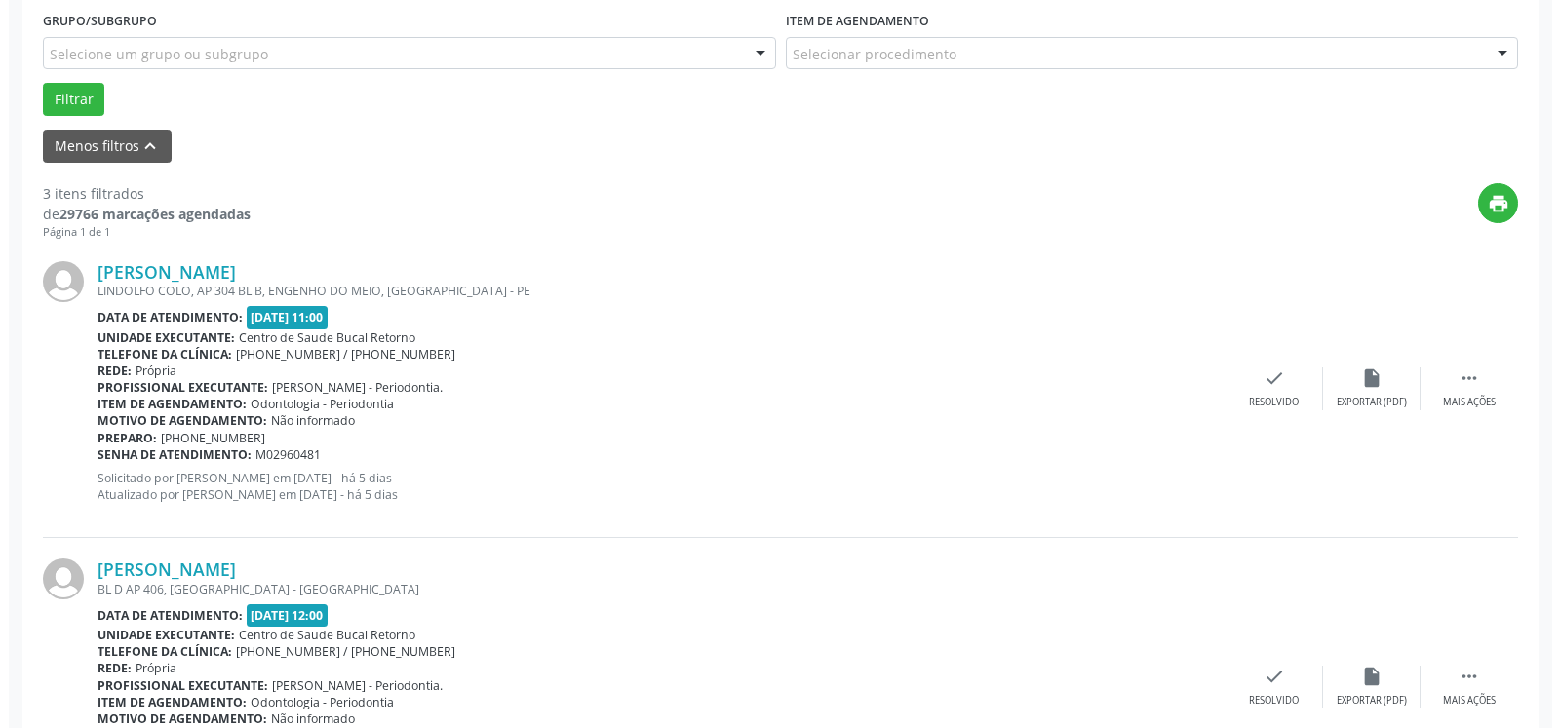
scroll to position [704, 0]
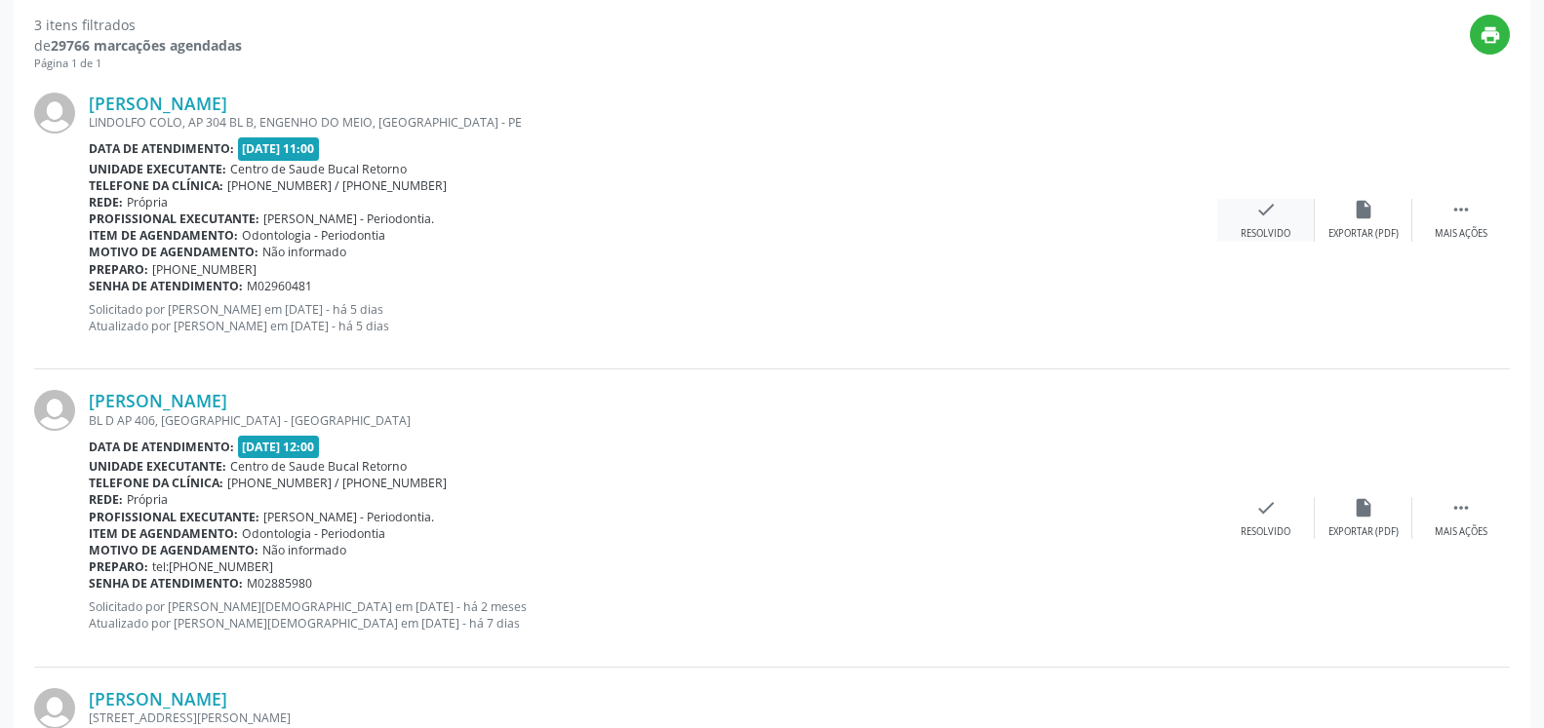
click at [1277, 204] on div "check Resolvido" at bounding box center [1266, 220] width 98 height 42
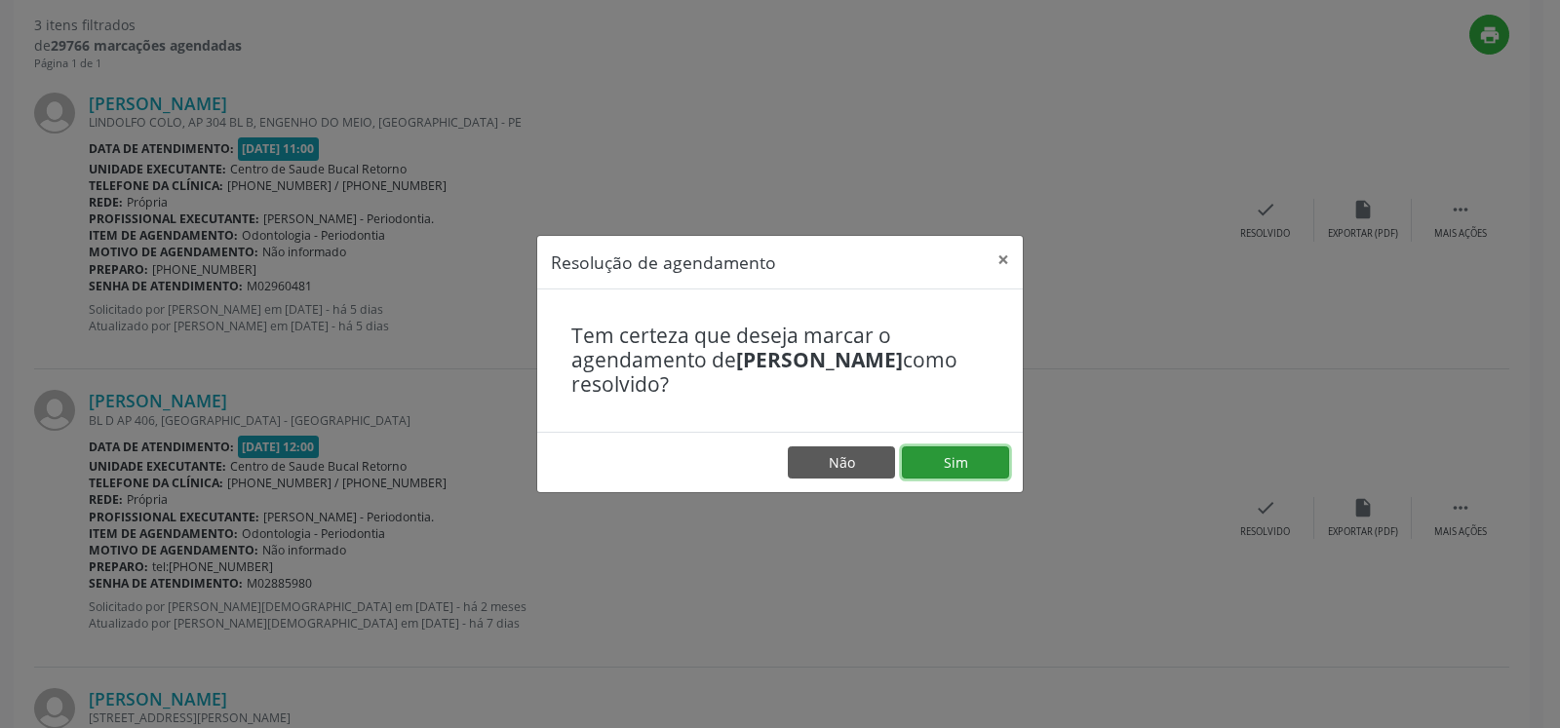
click at [963, 450] on button "Sim" at bounding box center [955, 463] width 107 height 33
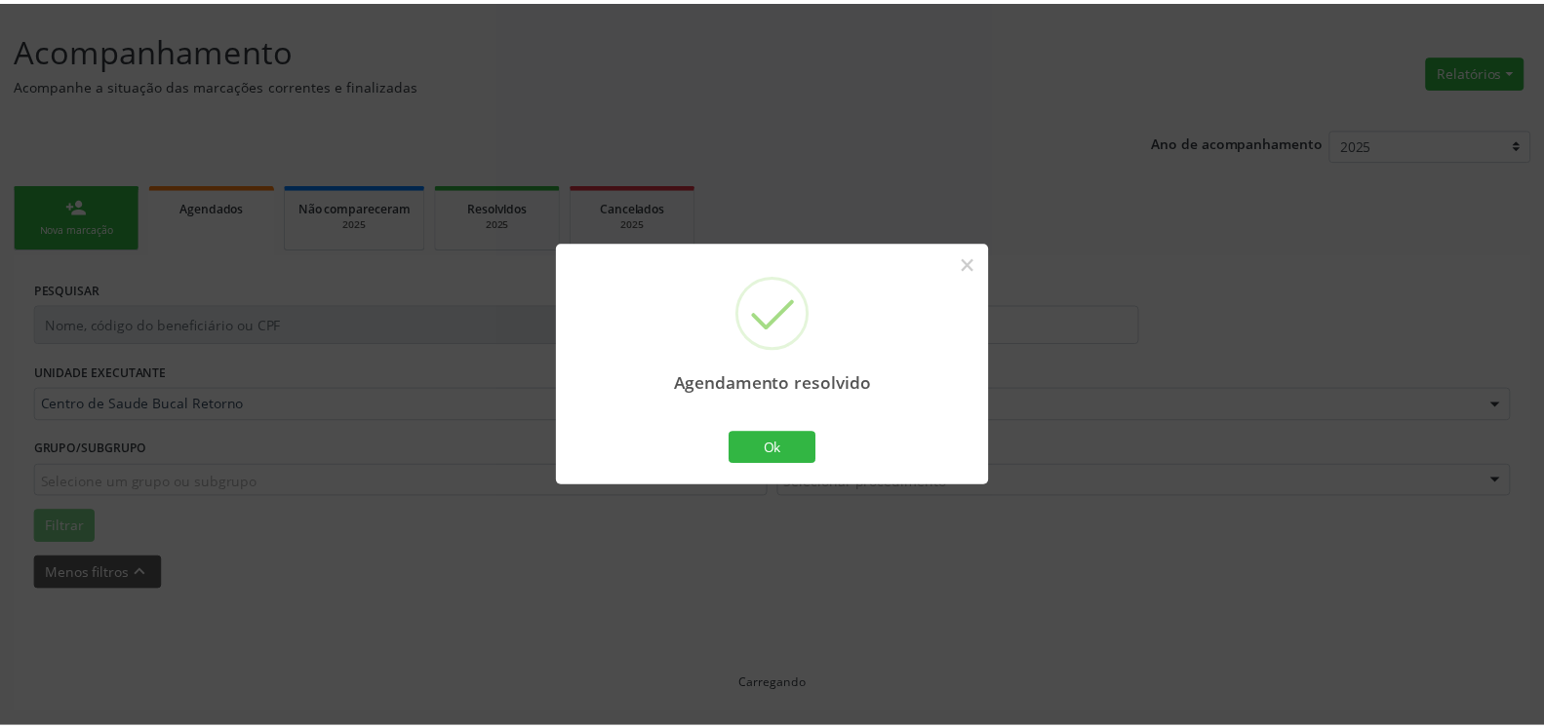
scroll to position [107, 0]
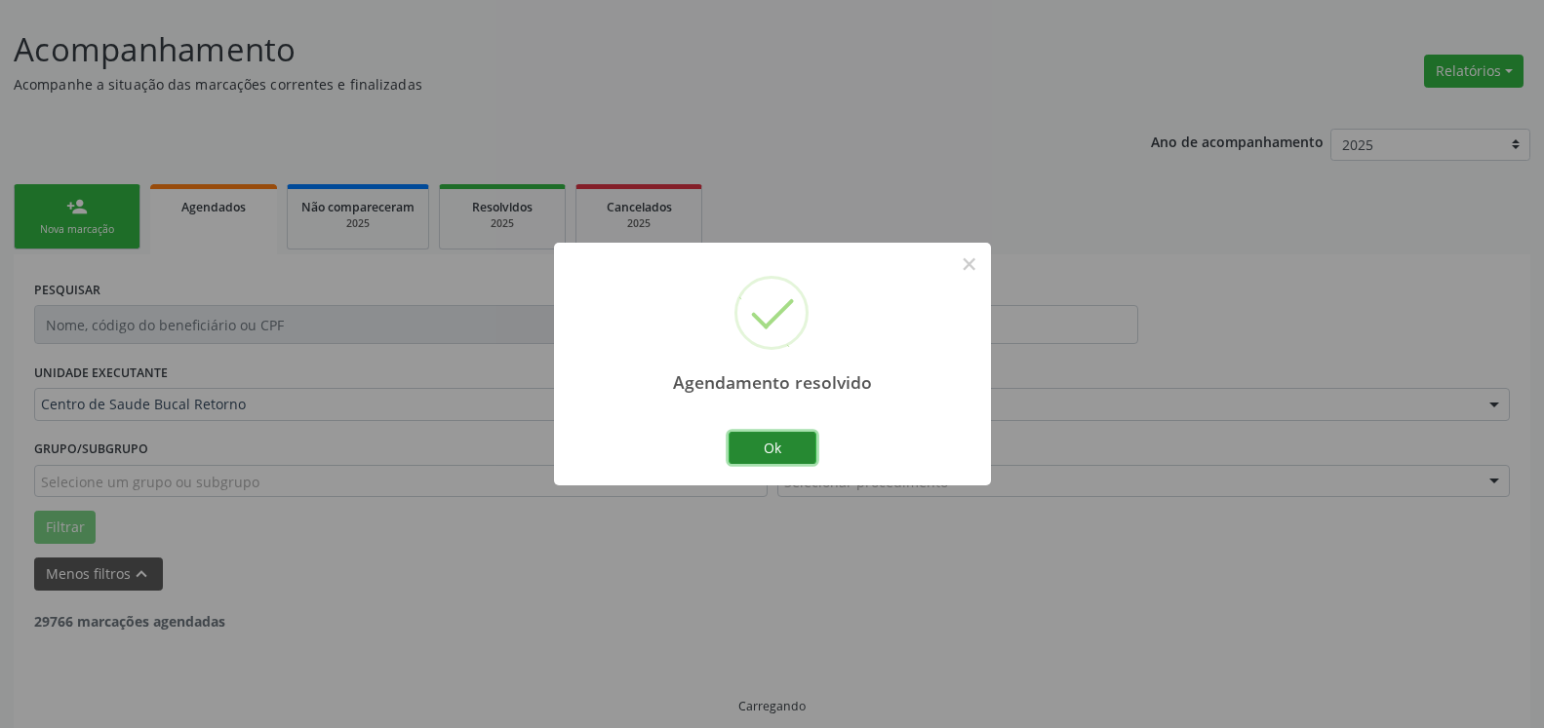
click at [787, 447] on button "Ok" at bounding box center [772, 448] width 88 height 33
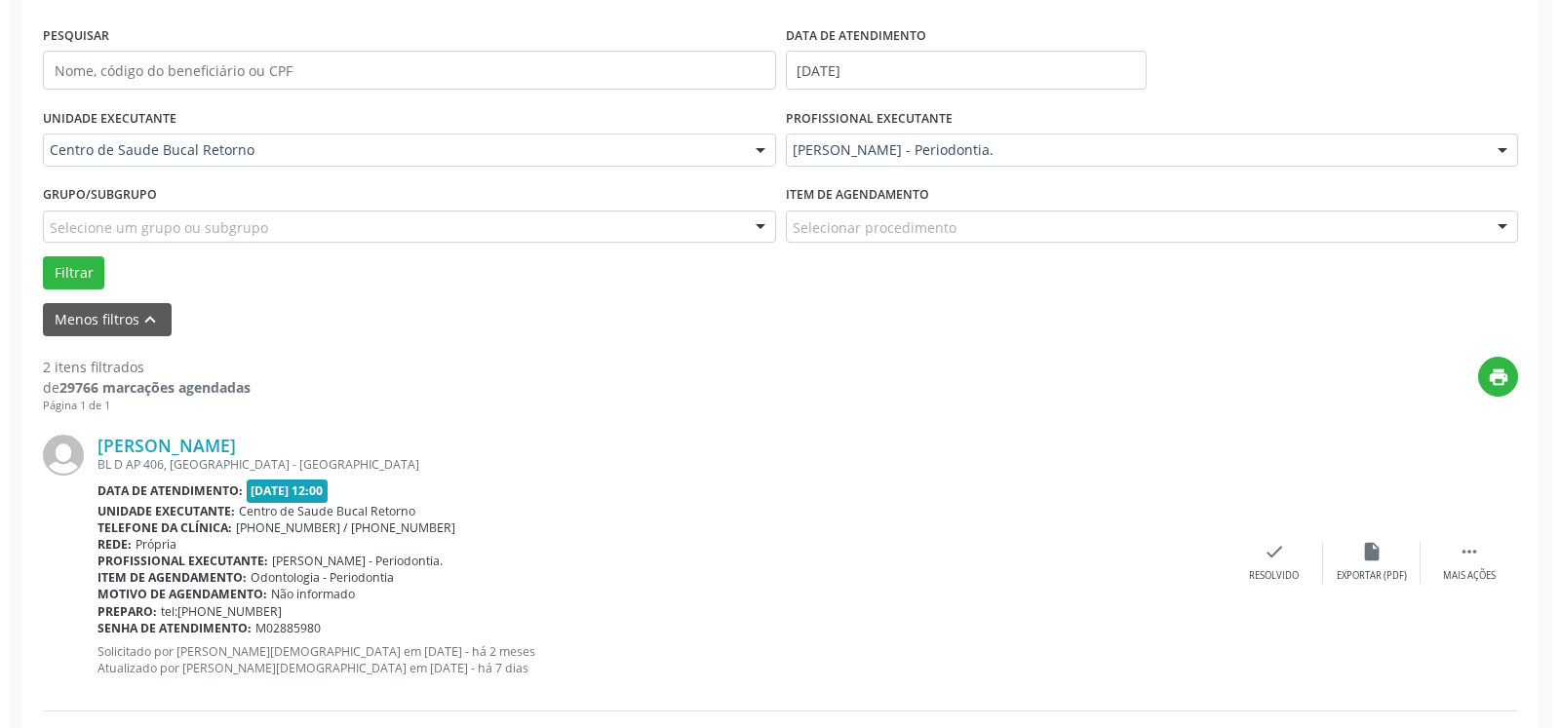
scroll to position [677, 0]
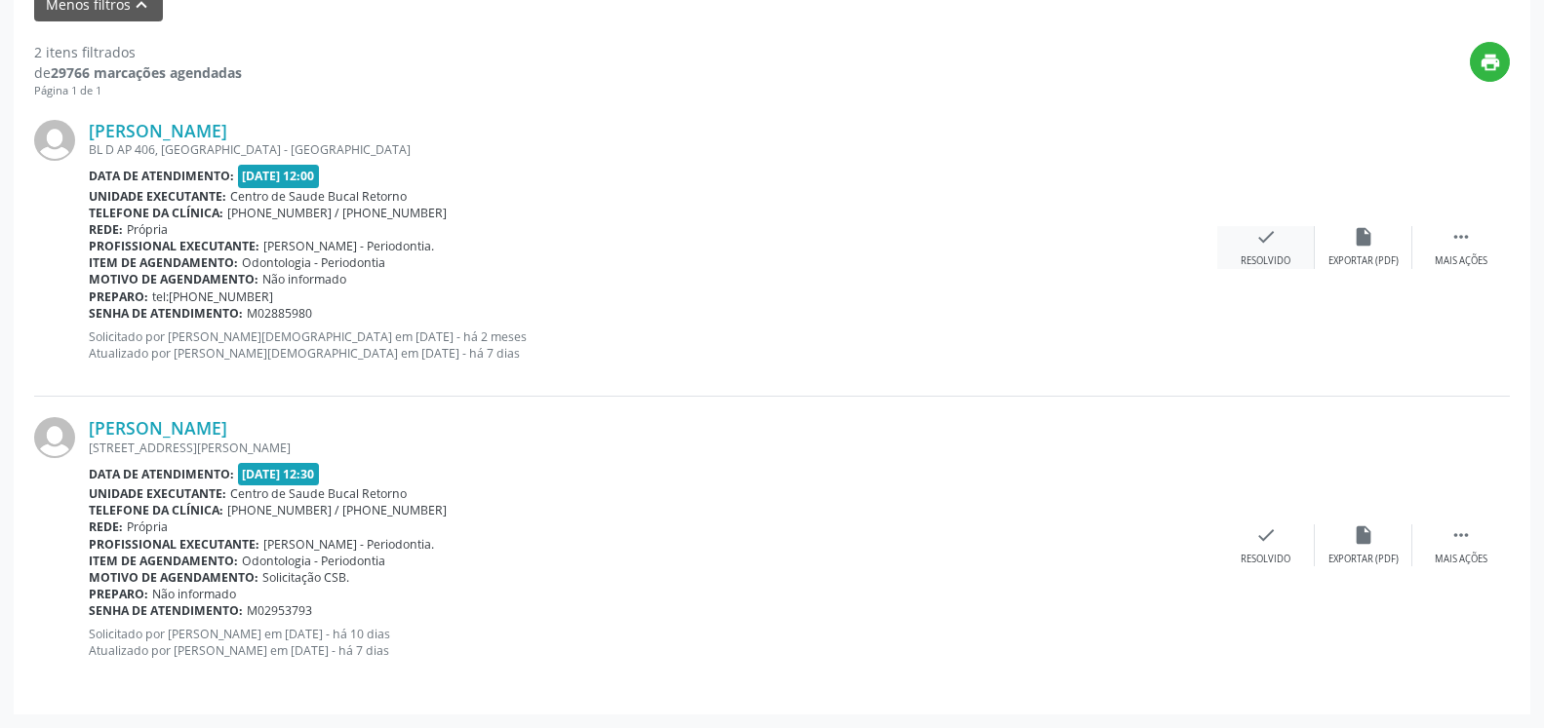
click at [1273, 256] on div "Resolvido" at bounding box center [1265, 262] width 50 height 14
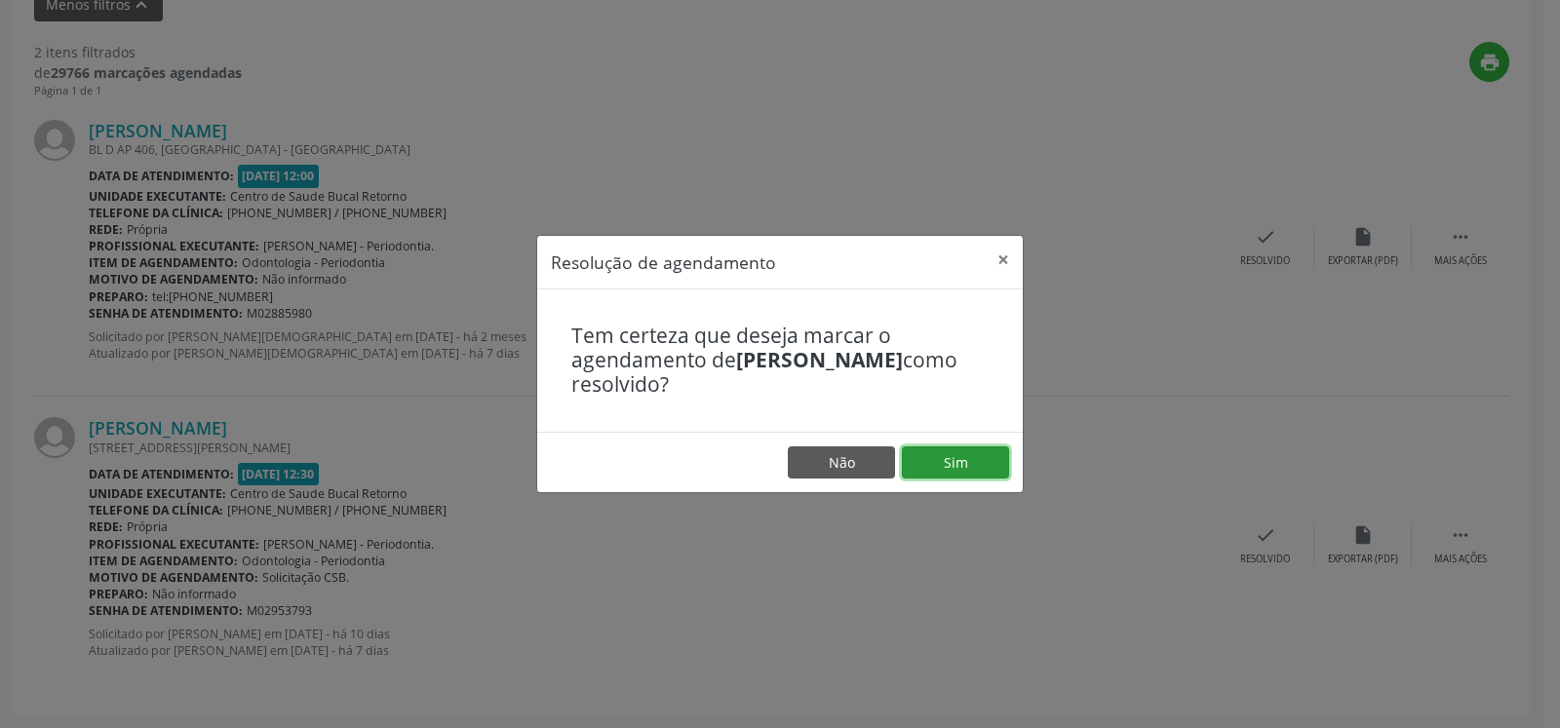
click at [955, 465] on button "Sim" at bounding box center [955, 463] width 107 height 33
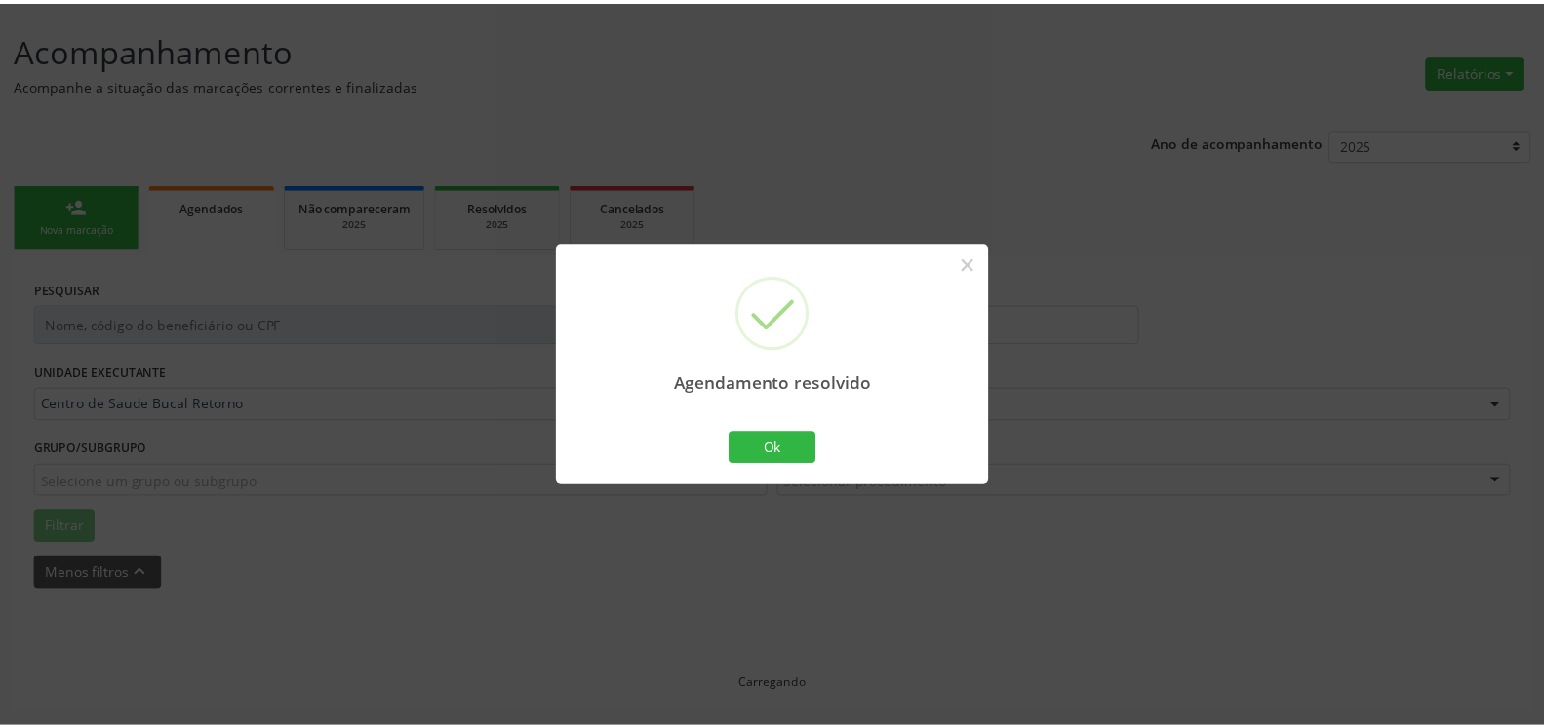
scroll to position [107, 0]
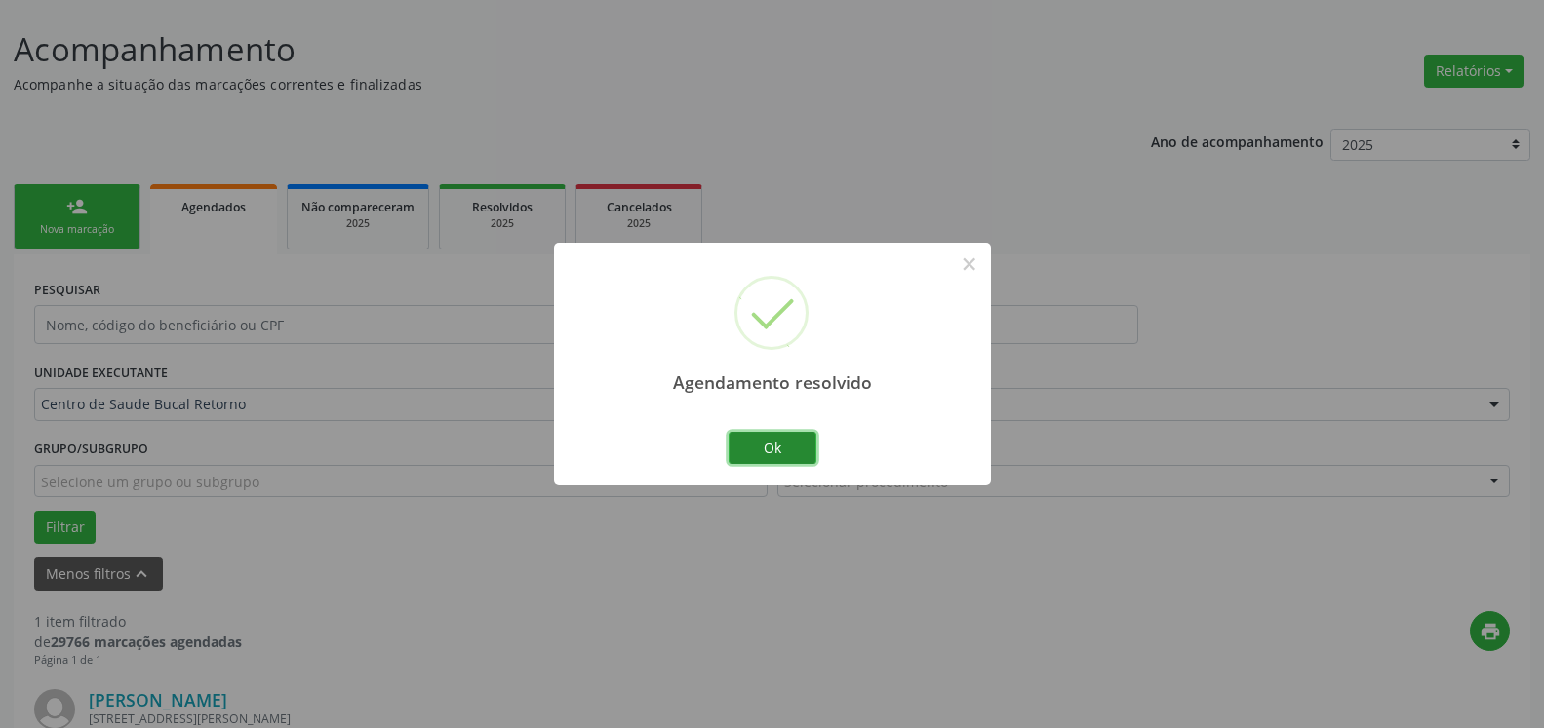
click at [775, 452] on button "Ok" at bounding box center [772, 448] width 88 height 33
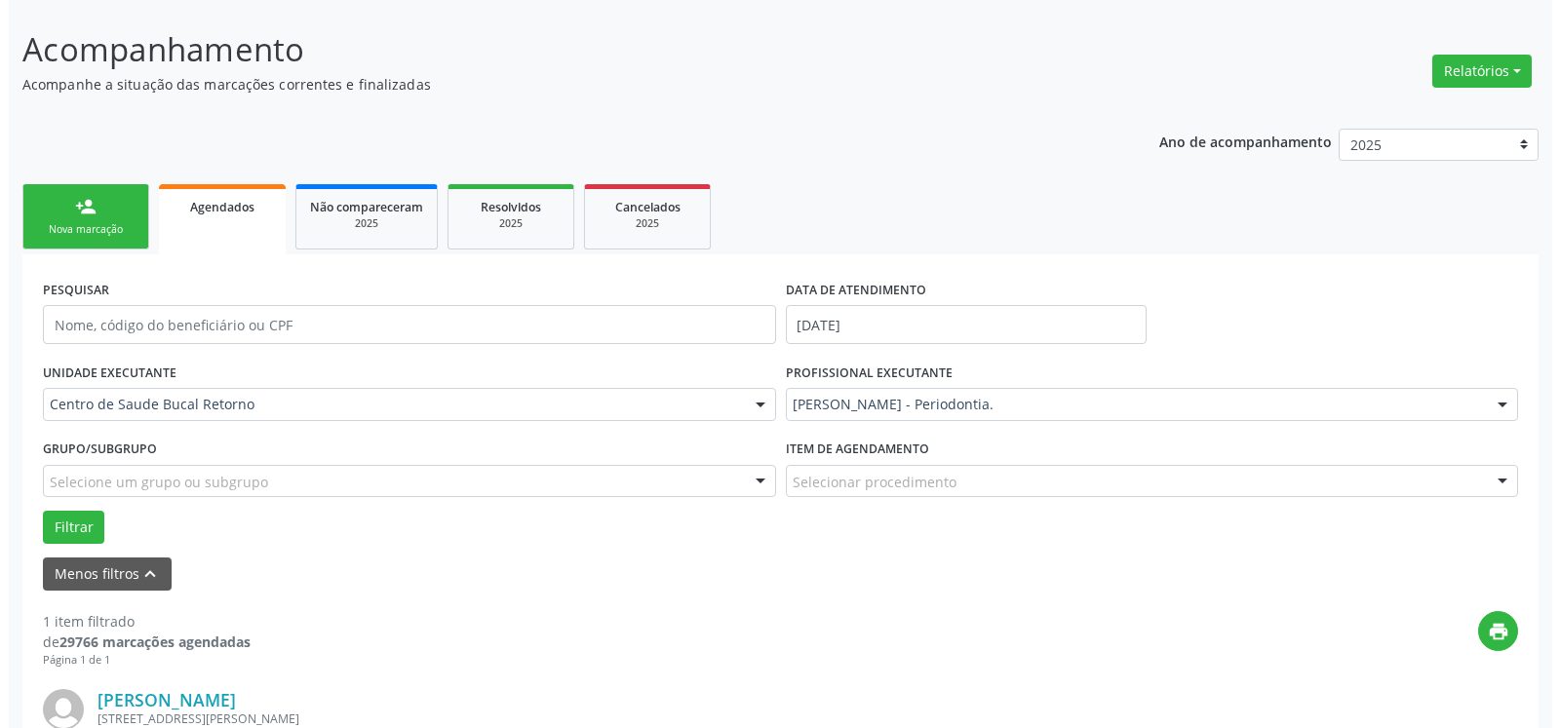
scroll to position [378, 0]
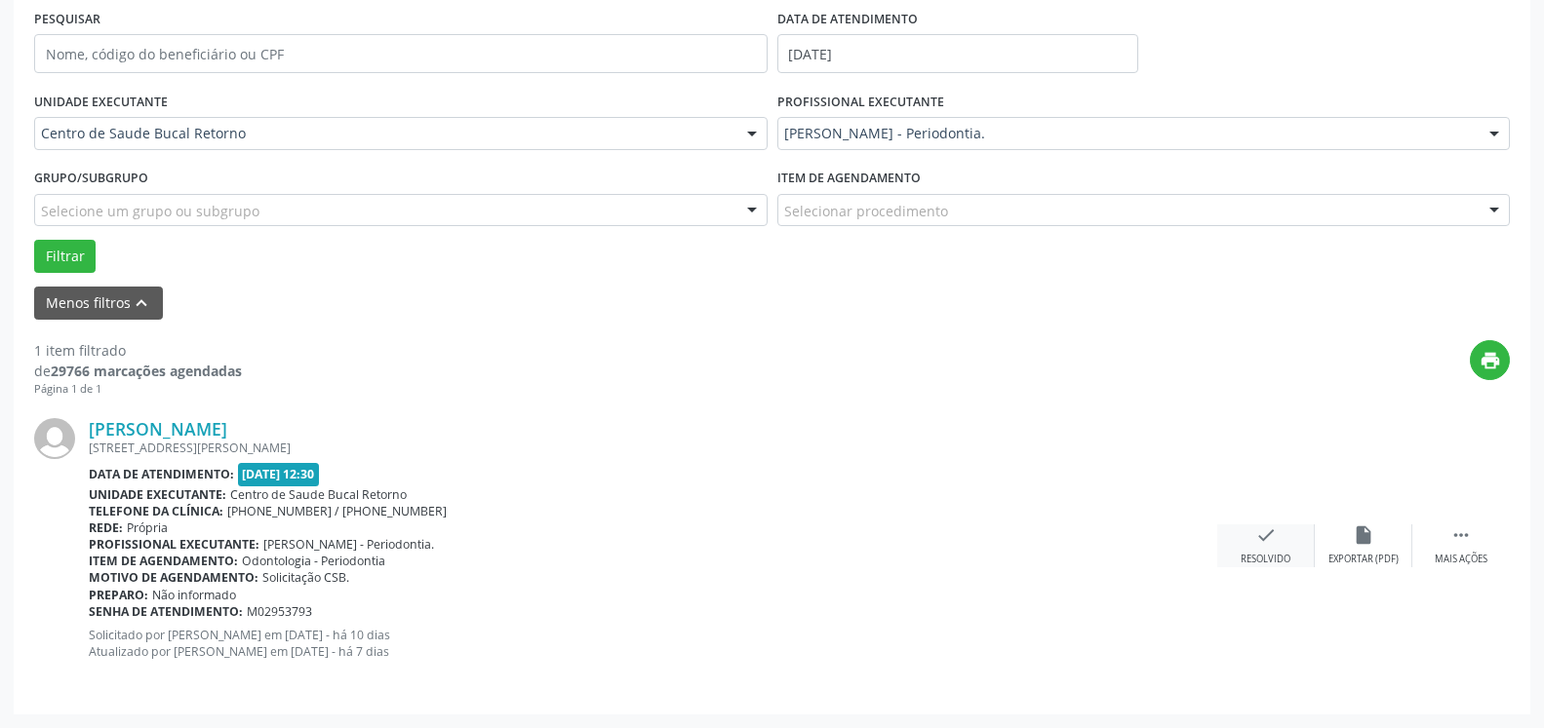
click at [1264, 542] on icon "check" at bounding box center [1265, 535] width 21 height 21
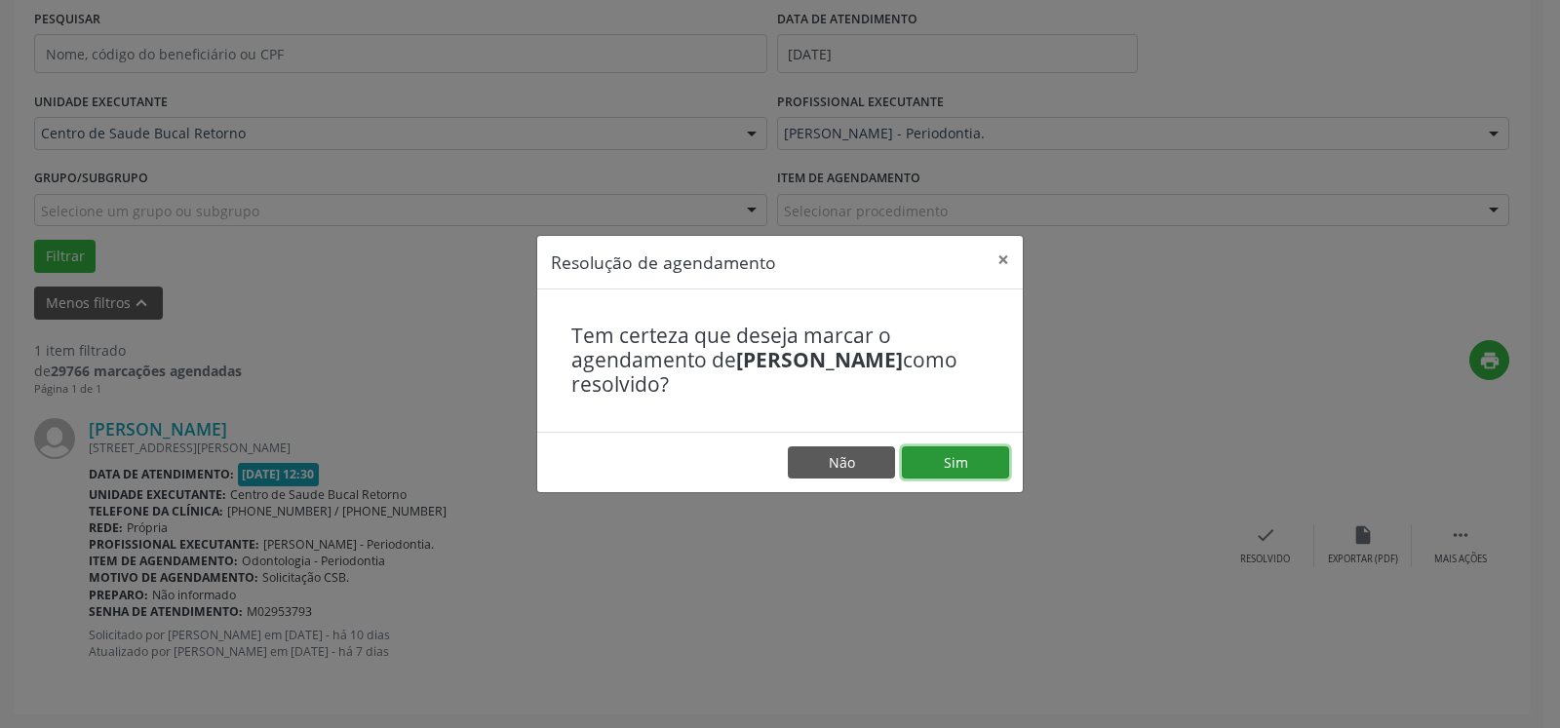
click at [975, 451] on button "Sim" at bounding box center [955, 463] width 107 height 33
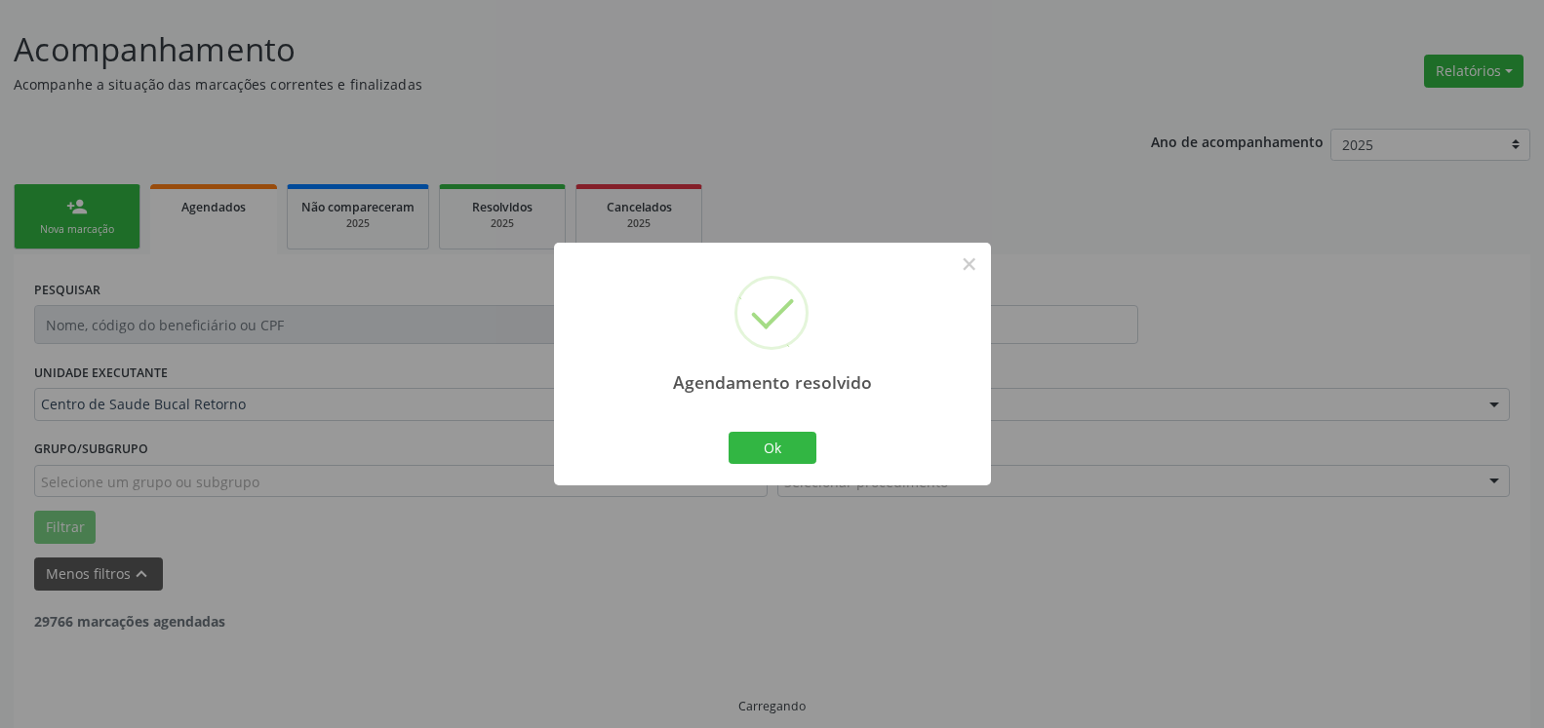
scroll to position [65, 0]
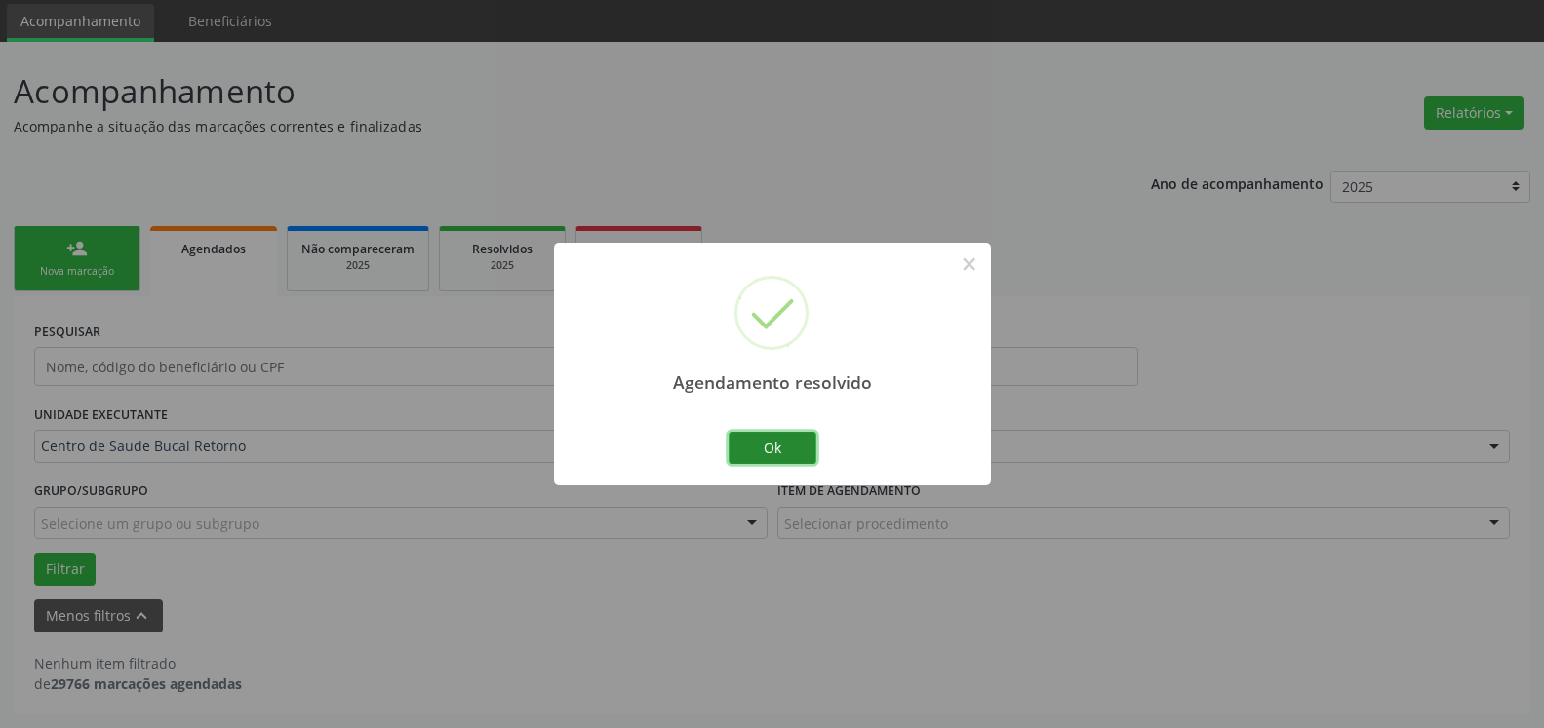
drag, startPoint x: 769, startPoint y: 440, endPoint x: 766, endPoint y: 455, distance: 16.1
click at [769, 449] on button "Ok" at bounding box center [772, 448] width 88 height 33
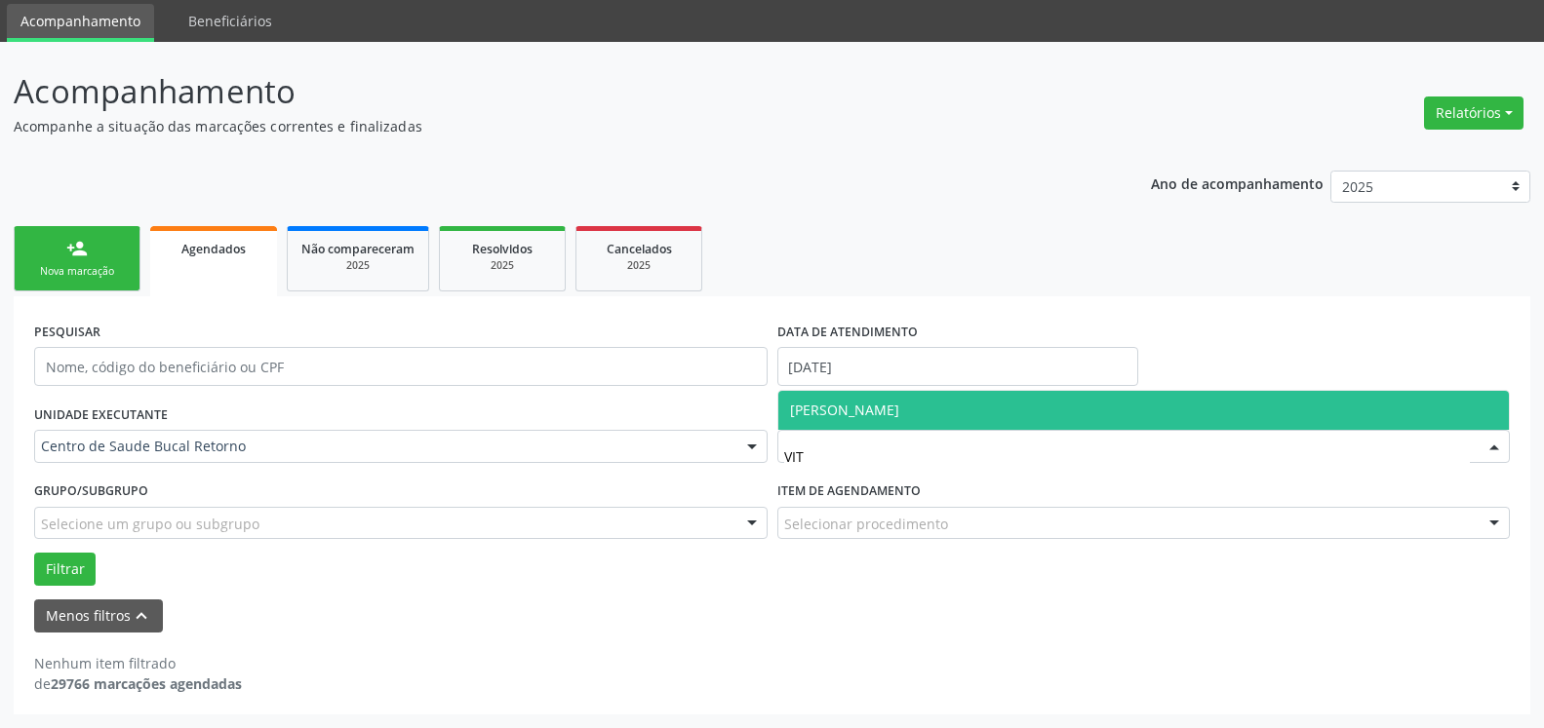
click at [1049, 405] on span "[PERSON_NAME]" at bounding box center [1143, 410] width 731 height 39
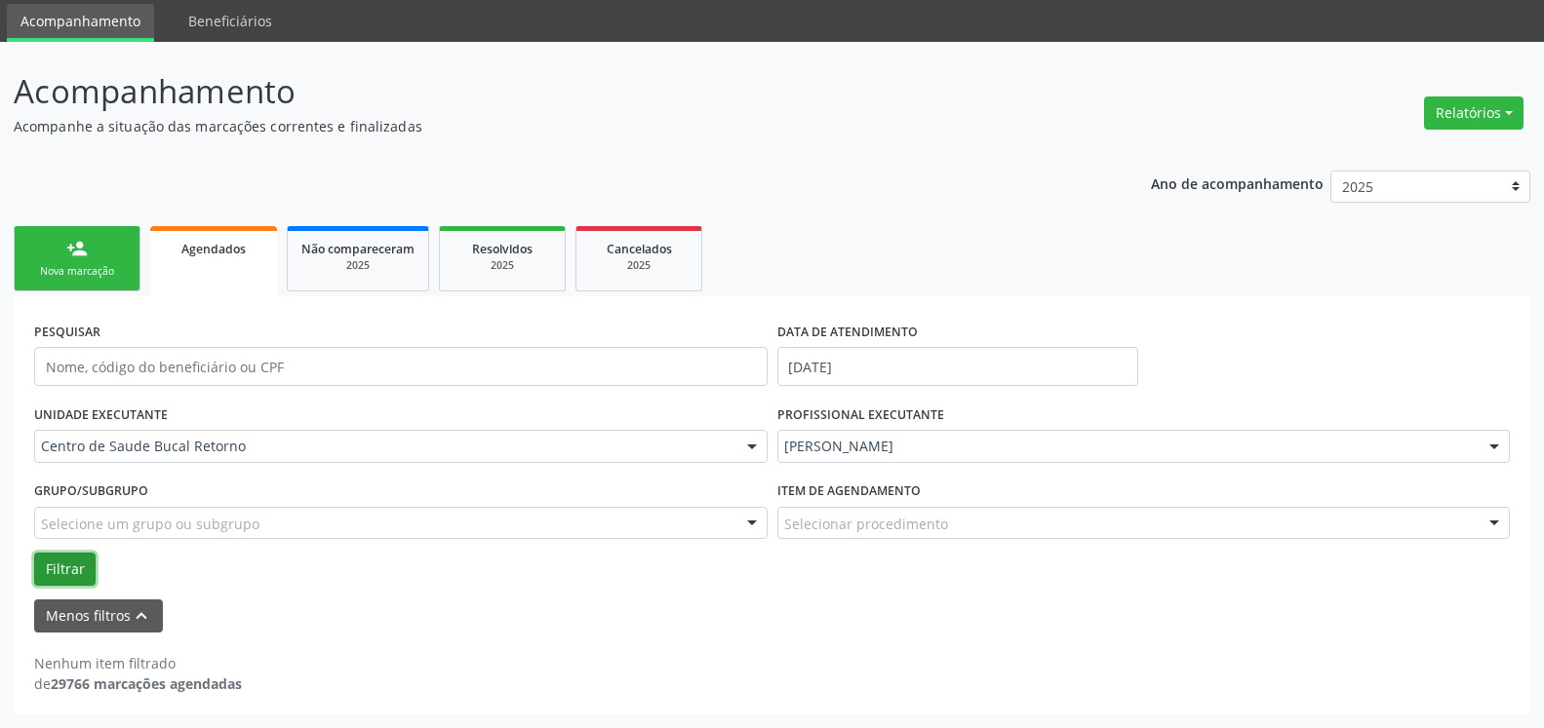
click at [55, 568] on button "Filtrar" at bounding box center [64, 569] width 61 height 33
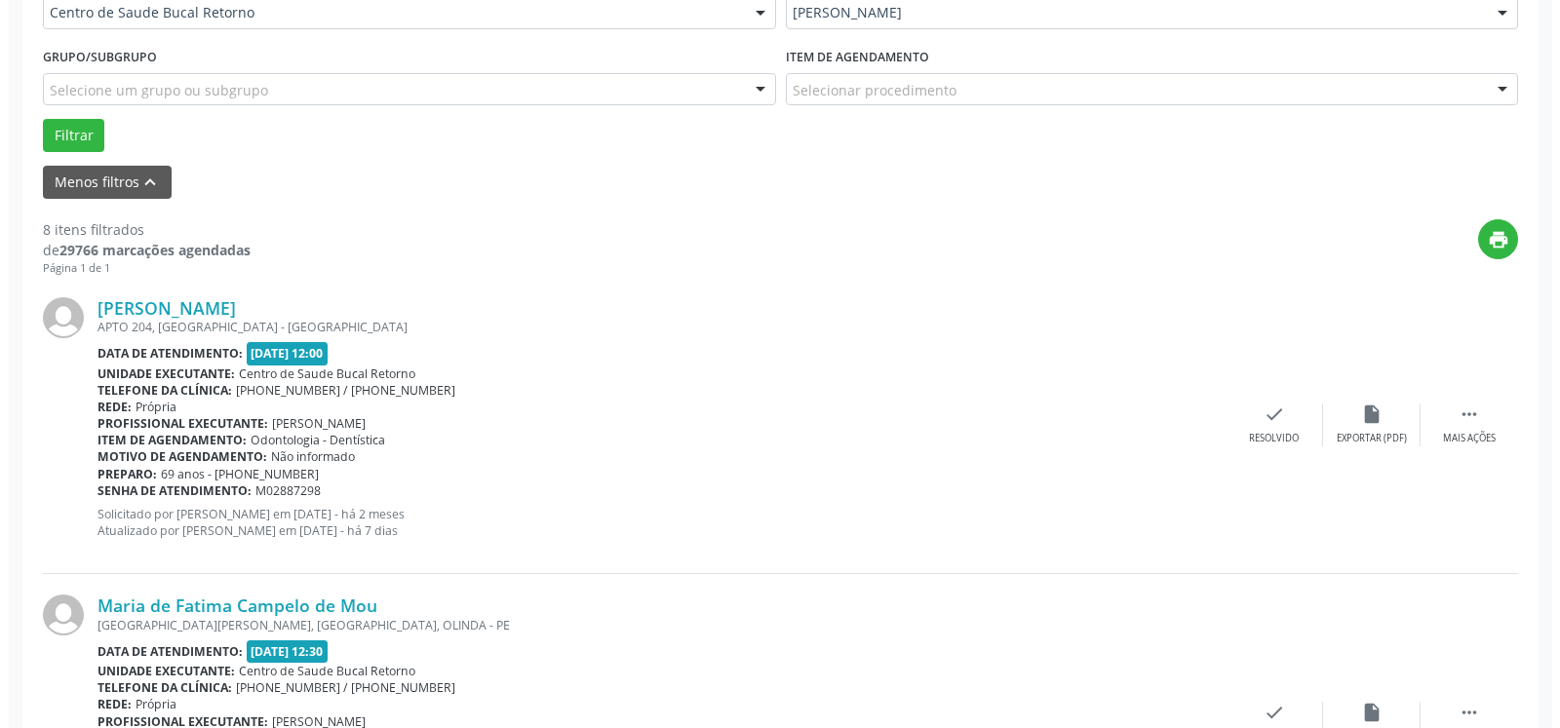
scroll to position [463, 0]
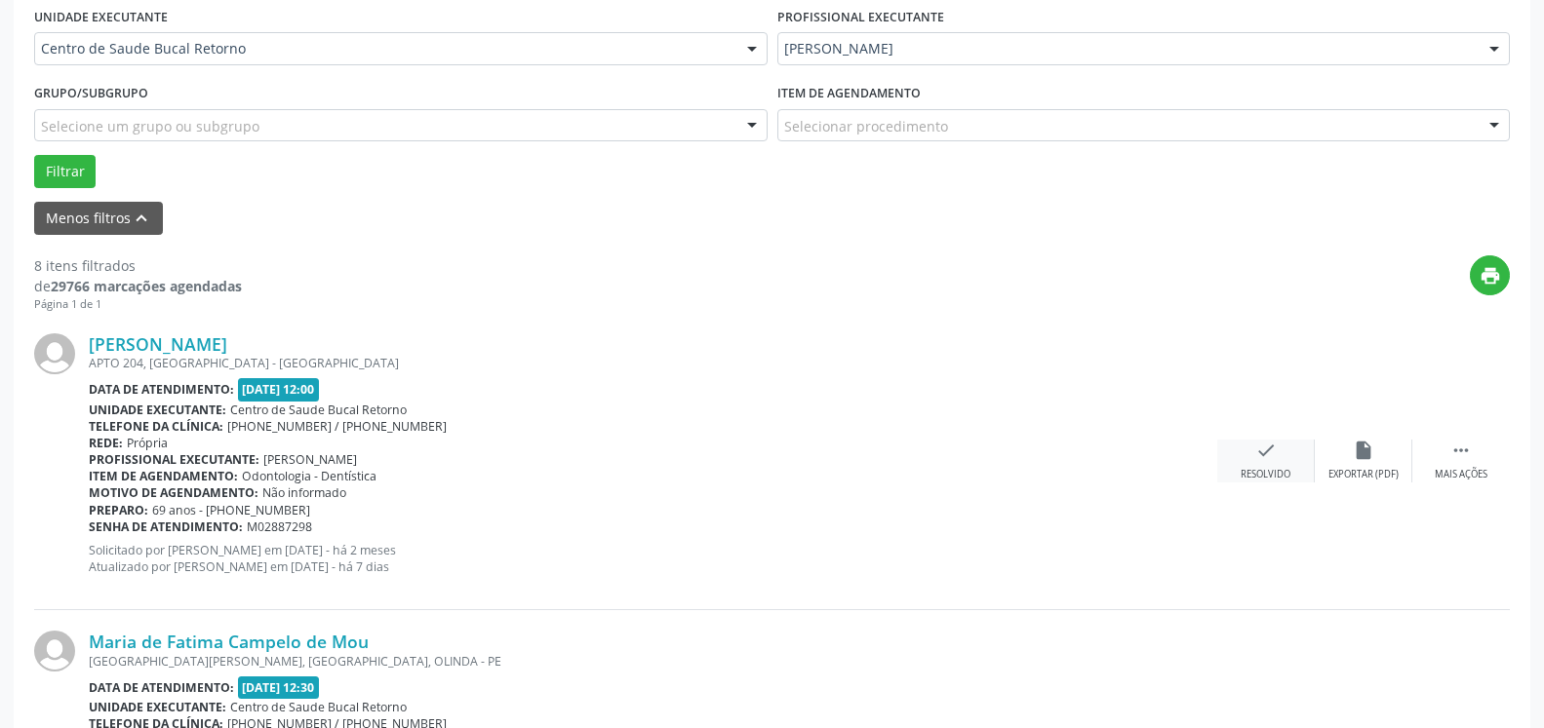
click at [1271, 452] on icon "check" at bounding box center [1265, 450] width 21 height 21
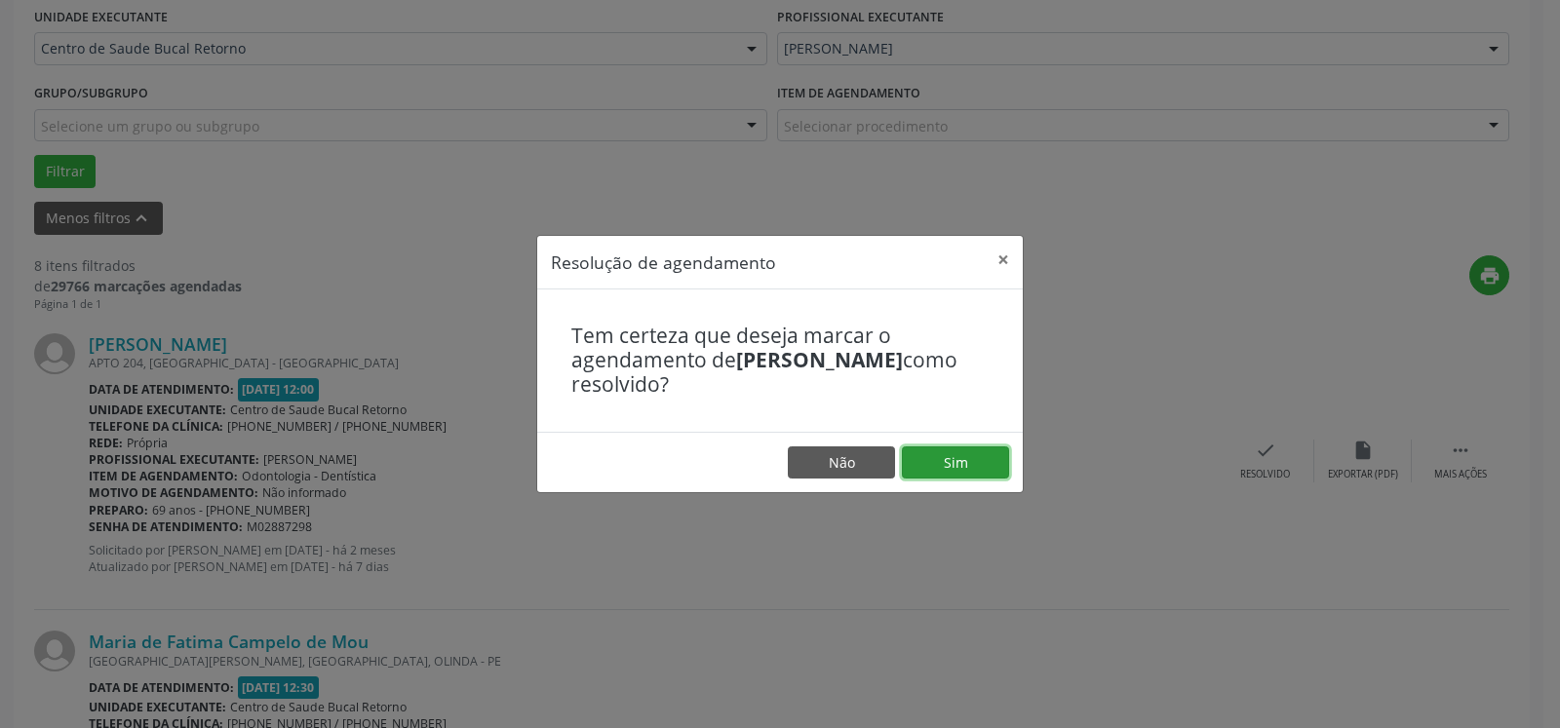
click at [961, 465] on button "Sim" at bounding box center [955, 463] width 107 height 33
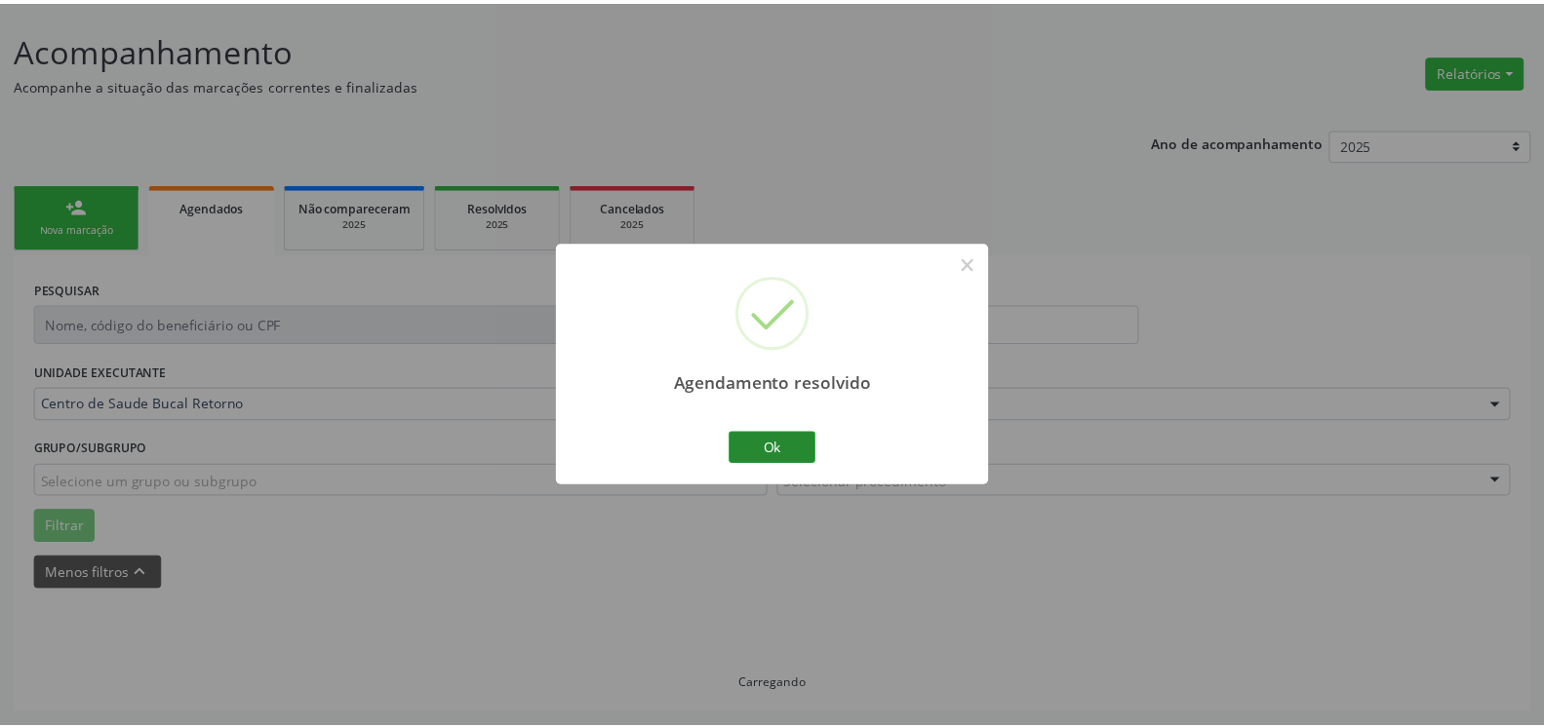
scroll to position [107, 0]
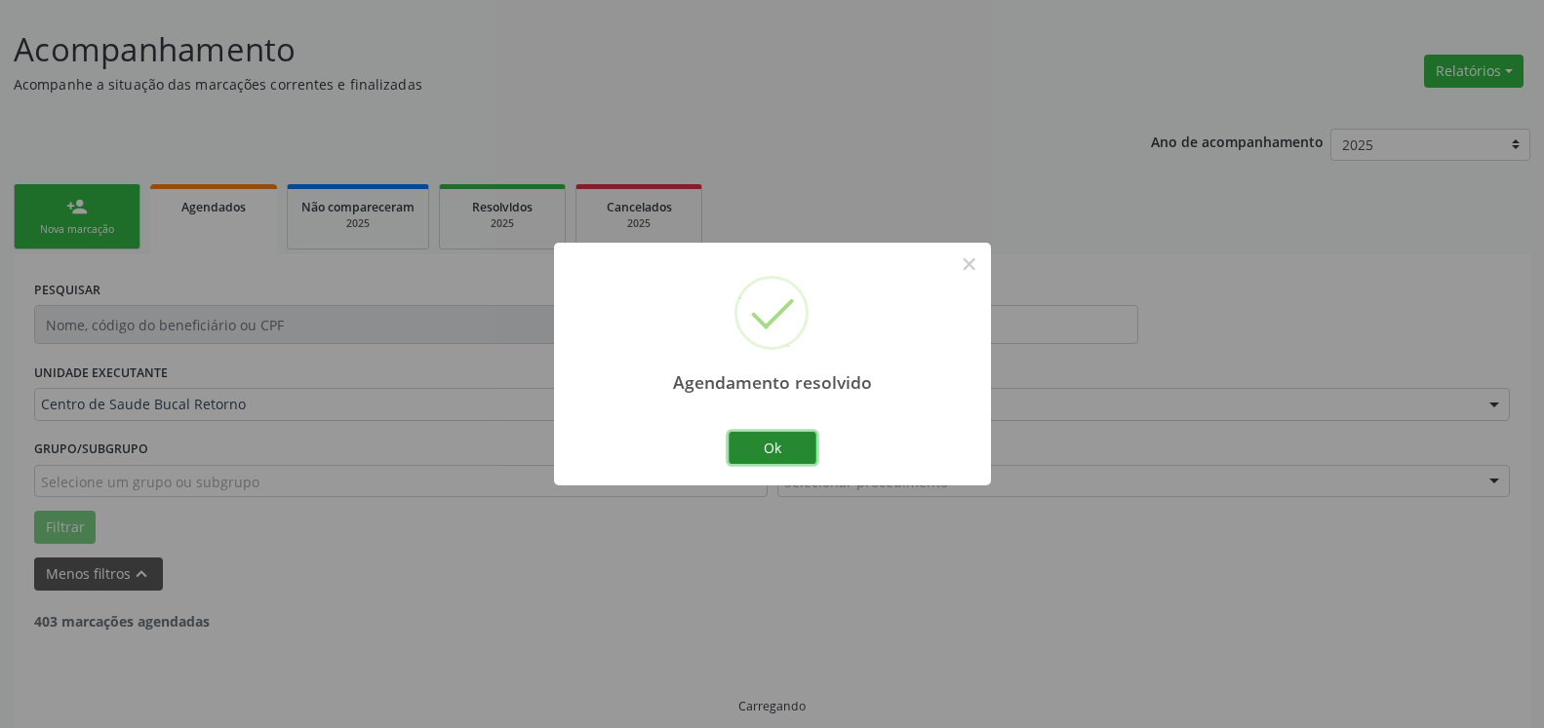
click at [779, 440] on button "Ok" at bounding box center [772, 448] width 88 height 33
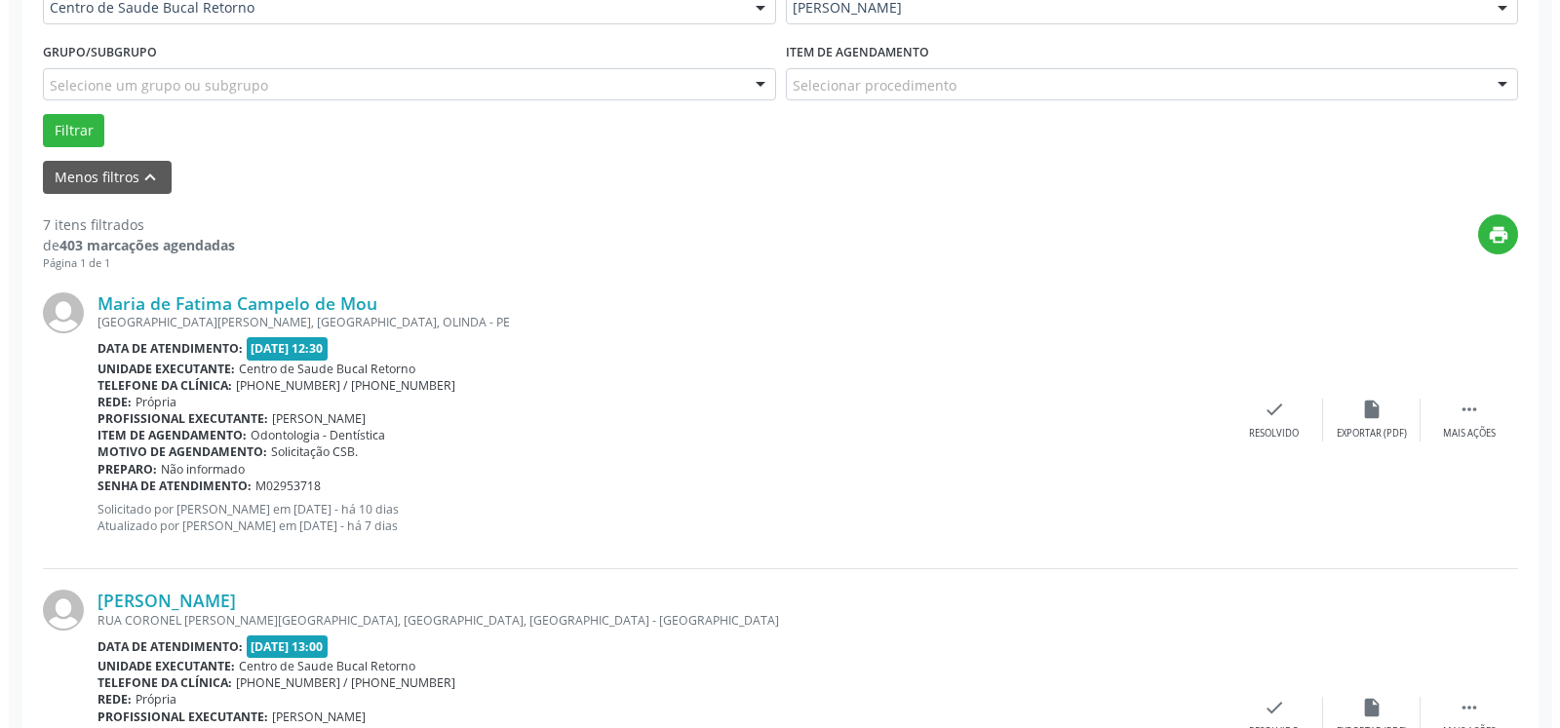
scroll to position [505, 0]
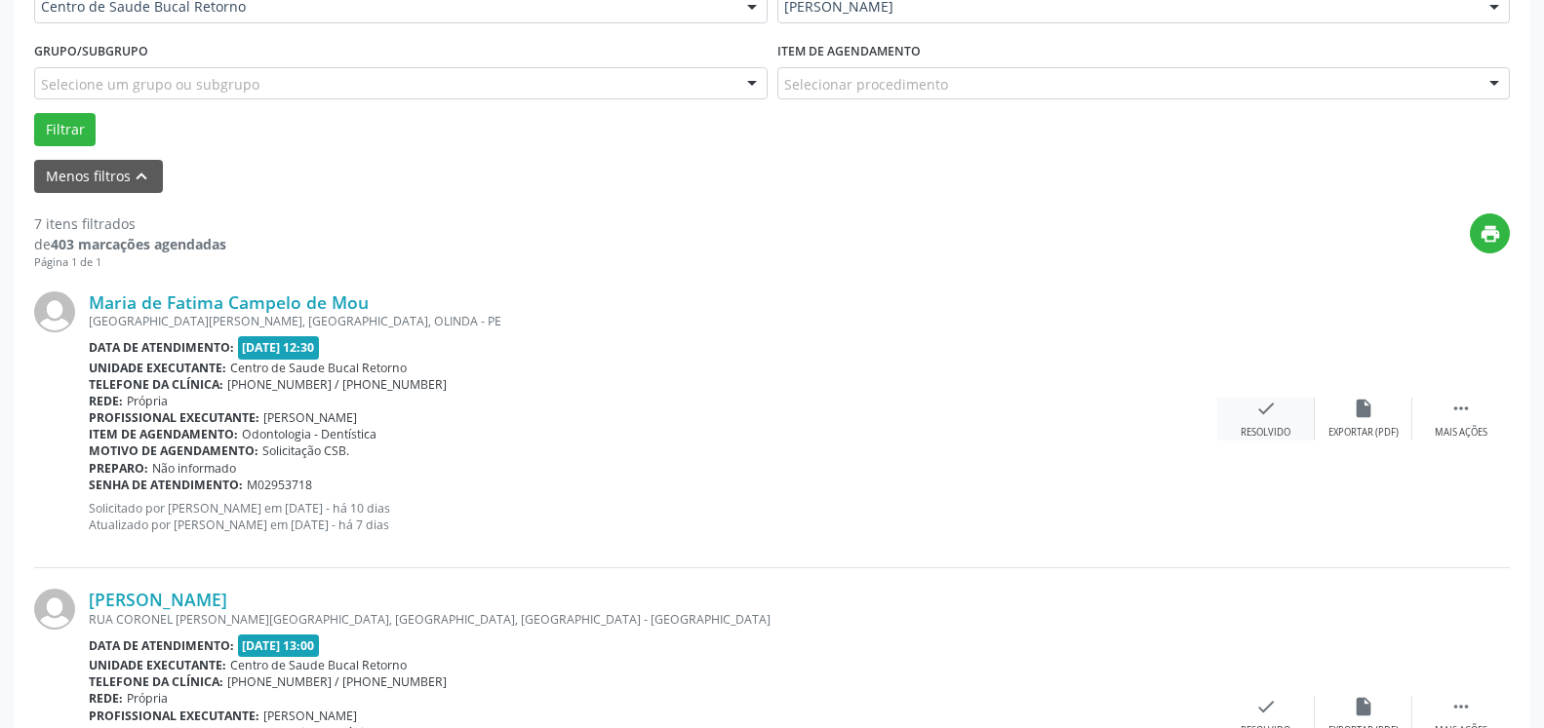
click at [1267, 425] on div "check Resolvido" at bounding box center [1266, 419] width 98 height 42
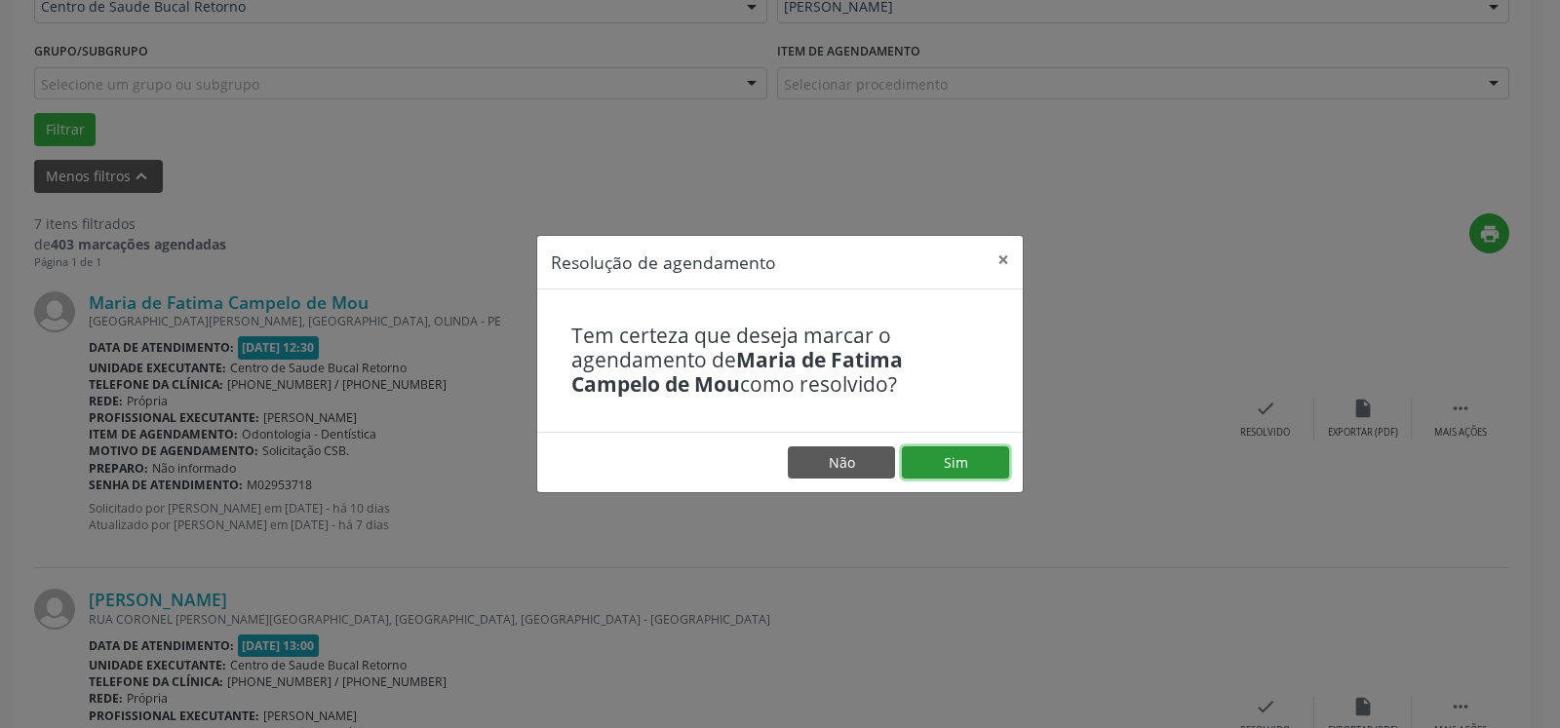
click at [967, 459] on button "Sim" at bounding box center [955, 463] width 107 height 33
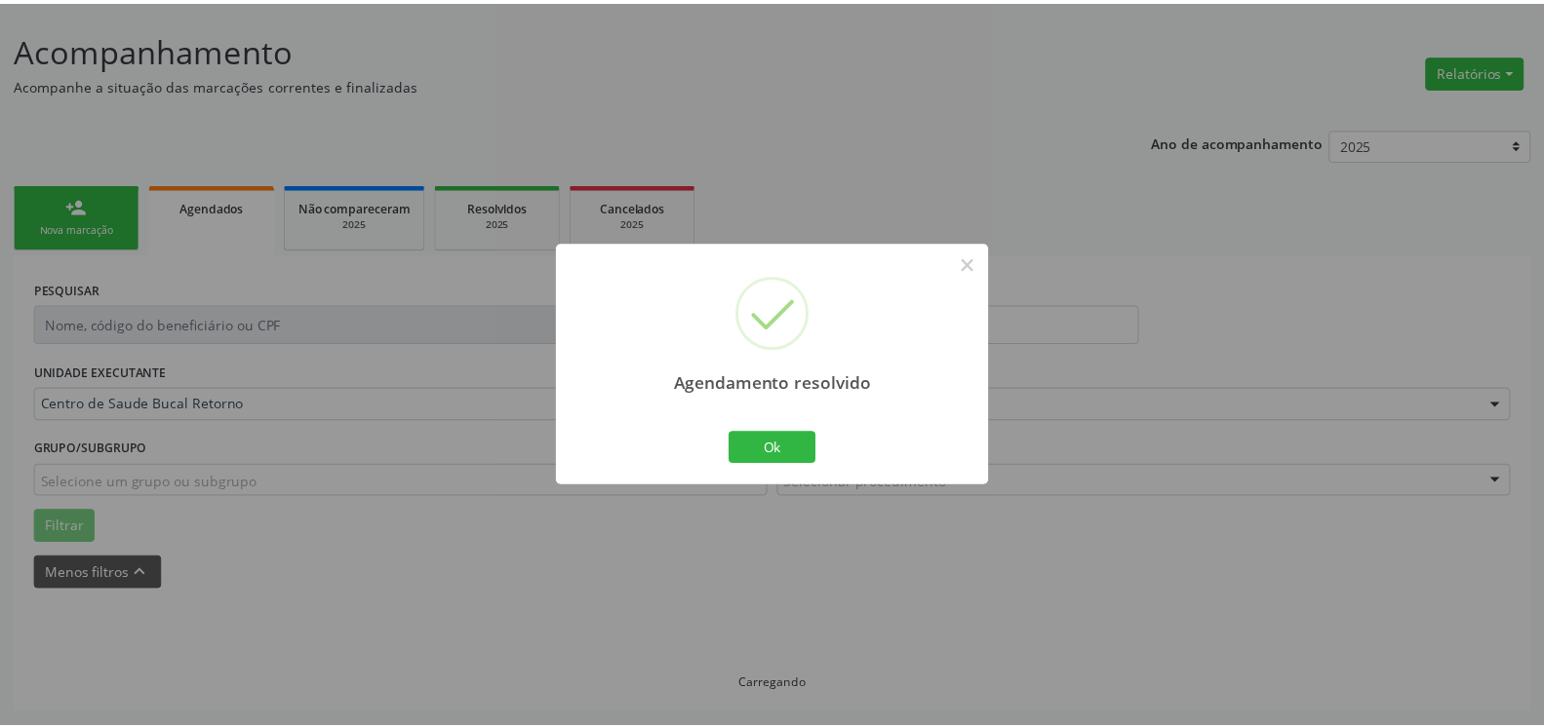
scroll to position [107, 0]
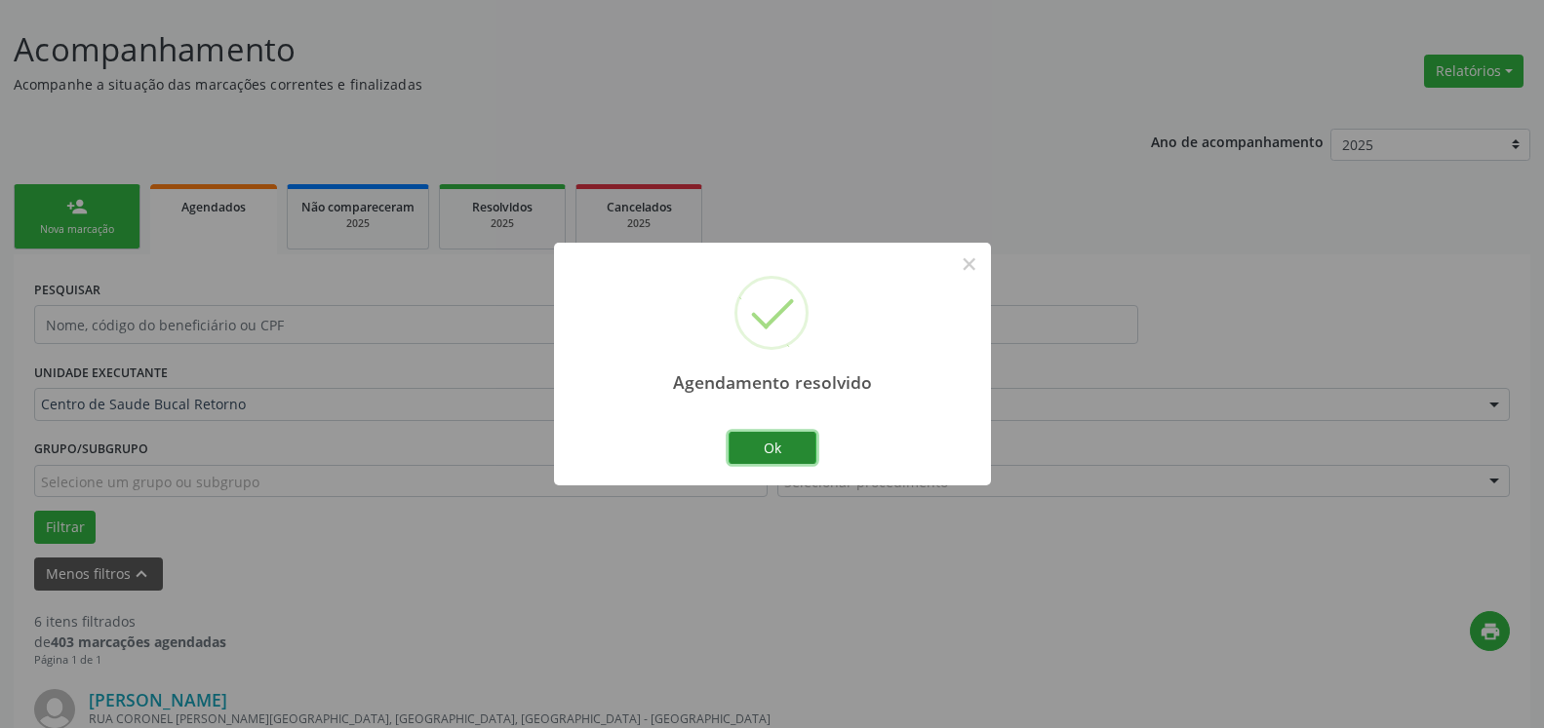
click at [784, 458] on button "Ok" at bounding box center [772, 448] width 88 height 33
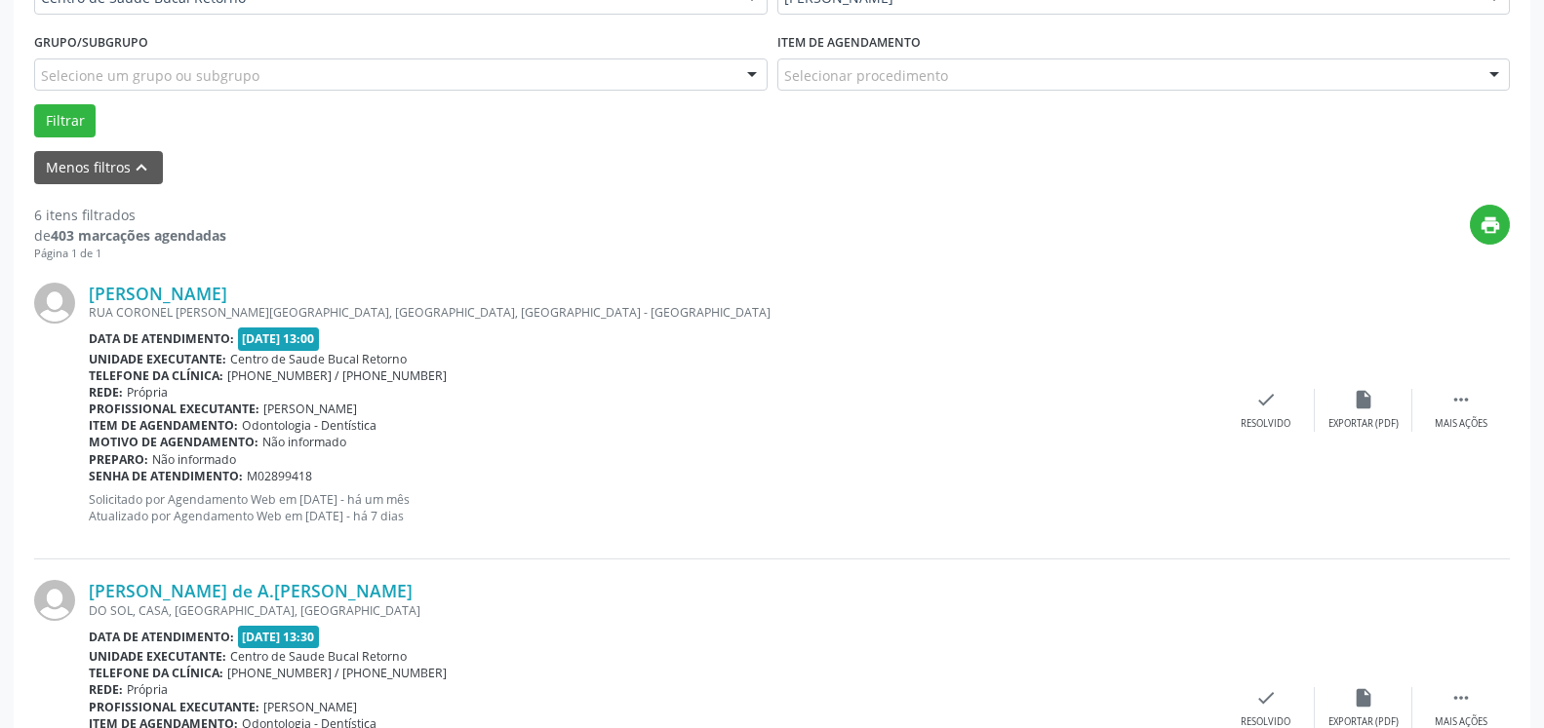
scroll to position [605, 0]
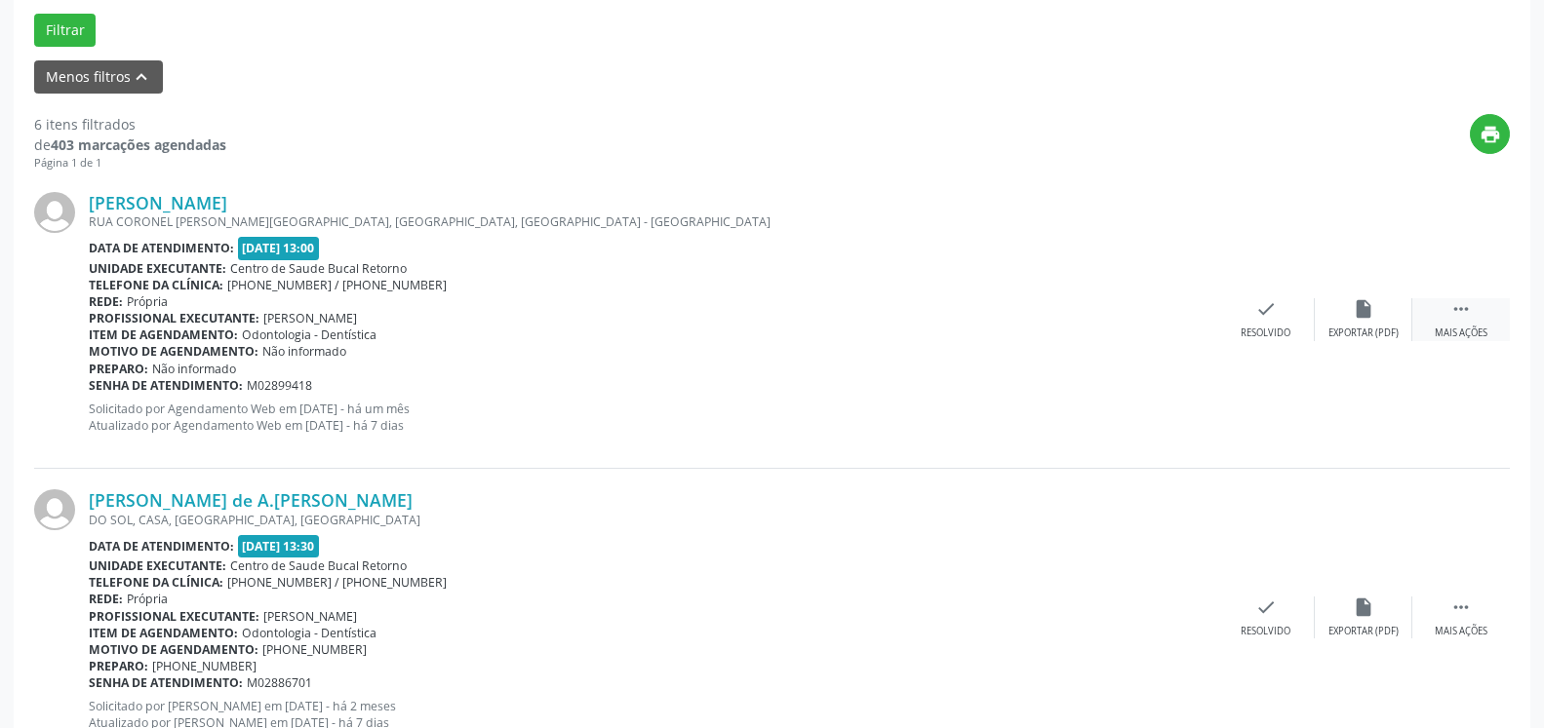
click at [1480, 305] on div " Mais ações" at bounding box center [1461, 319] width 98 height 42
click at [1382, 325] on div "alarm_off Não compareceu" at bounding box center [1364, 319] width 98 height 42
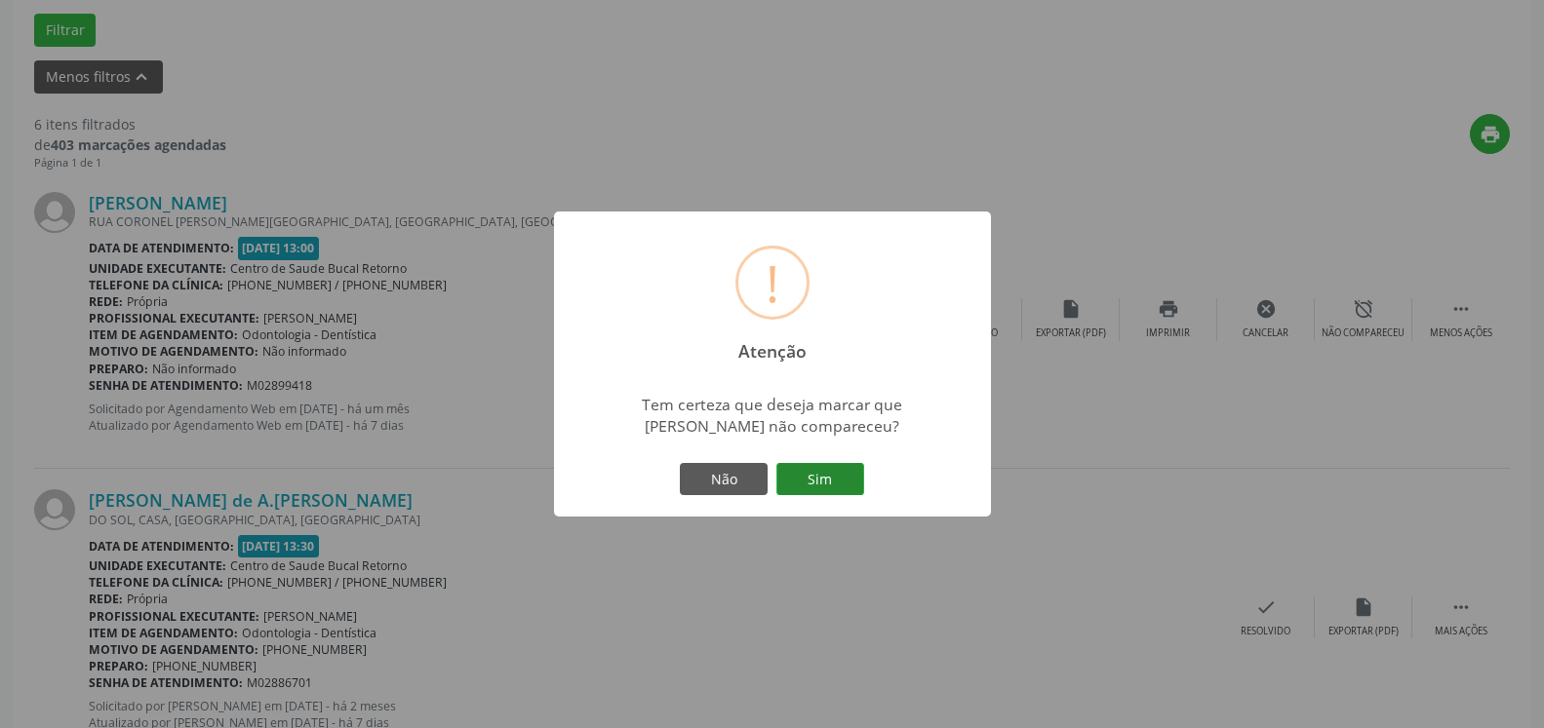
click at [845, 479] on button "Sim" at bounding box center [820, 479] width 88 height 33
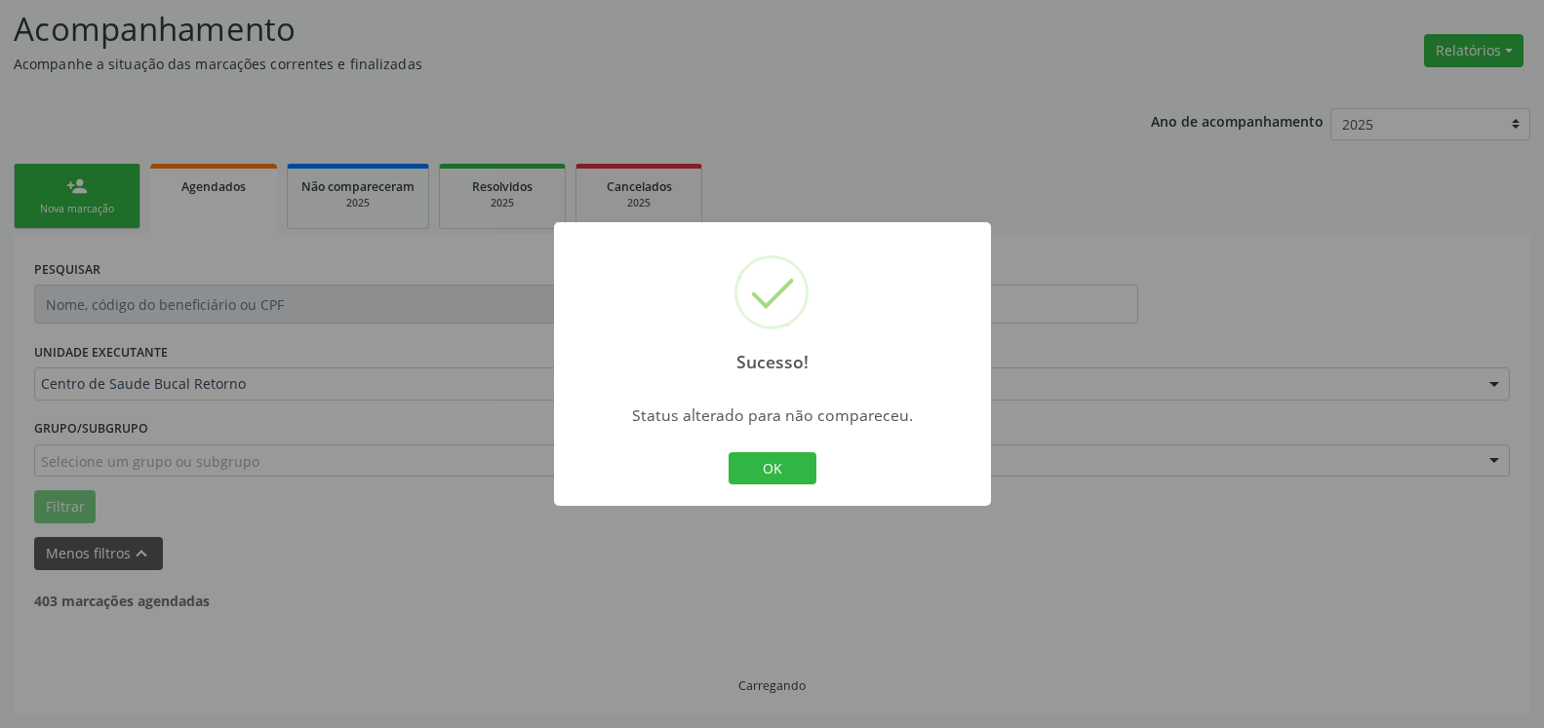
scroll to position [128, 0]
click at [796, 465] on button "OK" at bounding box center [772, 468] width 88 height 33
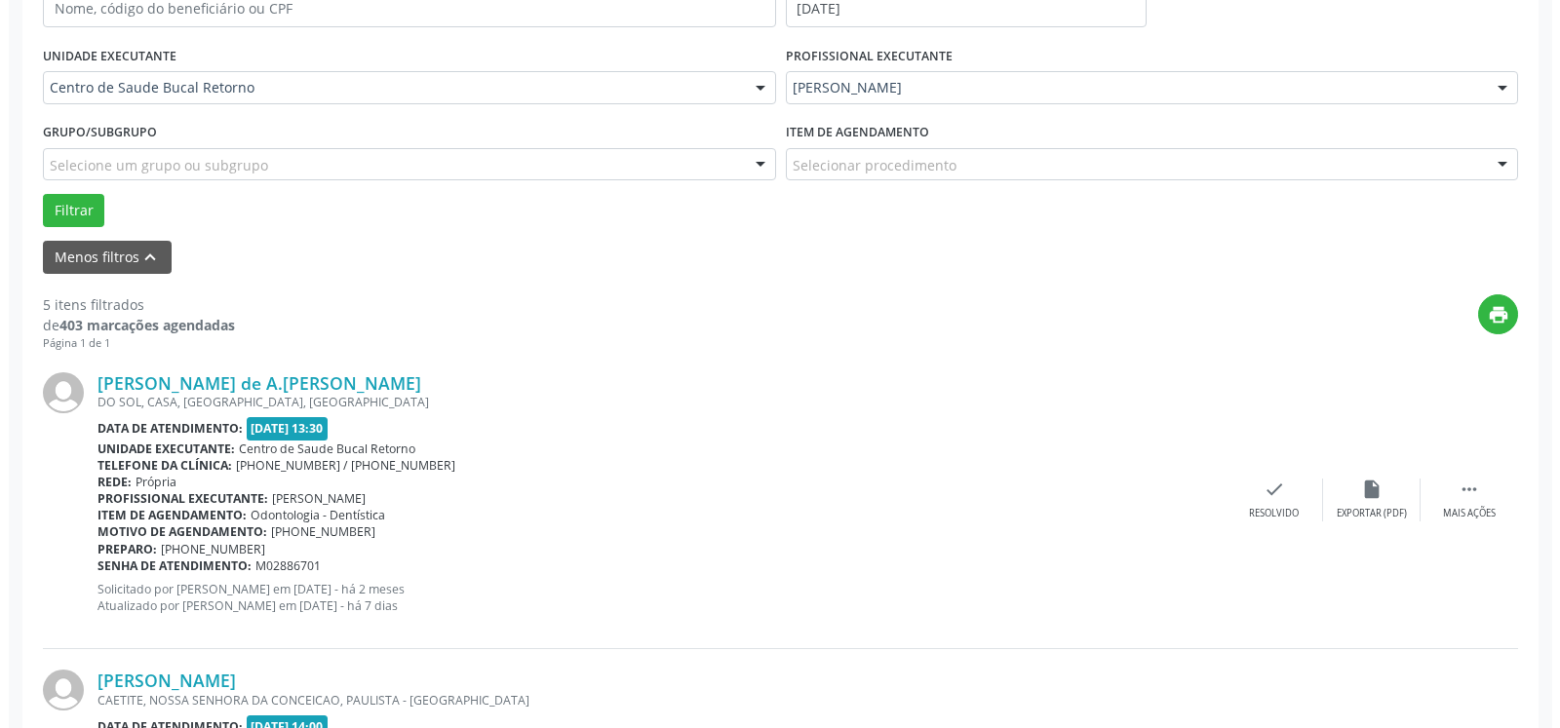
scroll to position [426, 0]
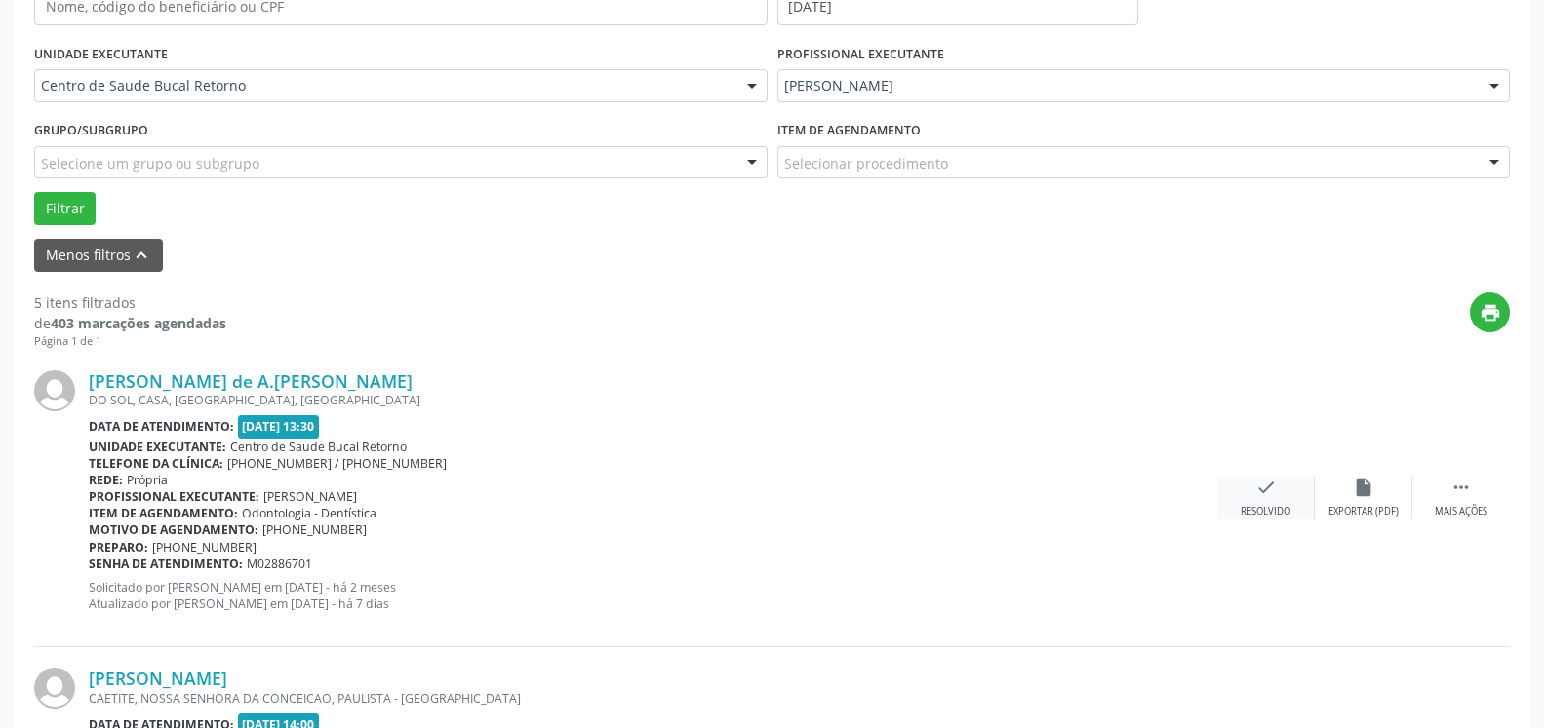
click at [1271, 487] on icon "check" at bounding box center [1265, 487] width 21 height 21
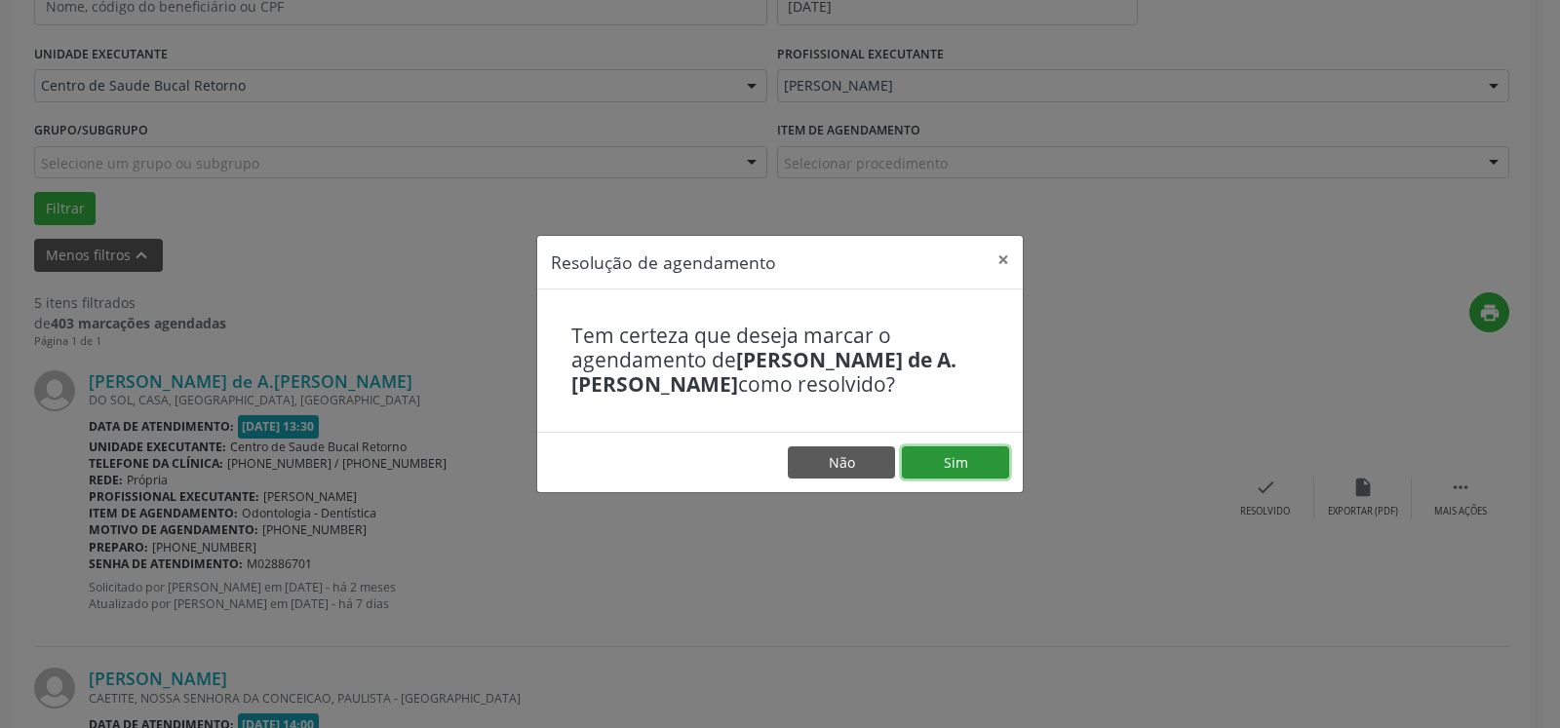
click at [971, 460] on button "Sim" at bounding box center [955, 463] width 107 height 33
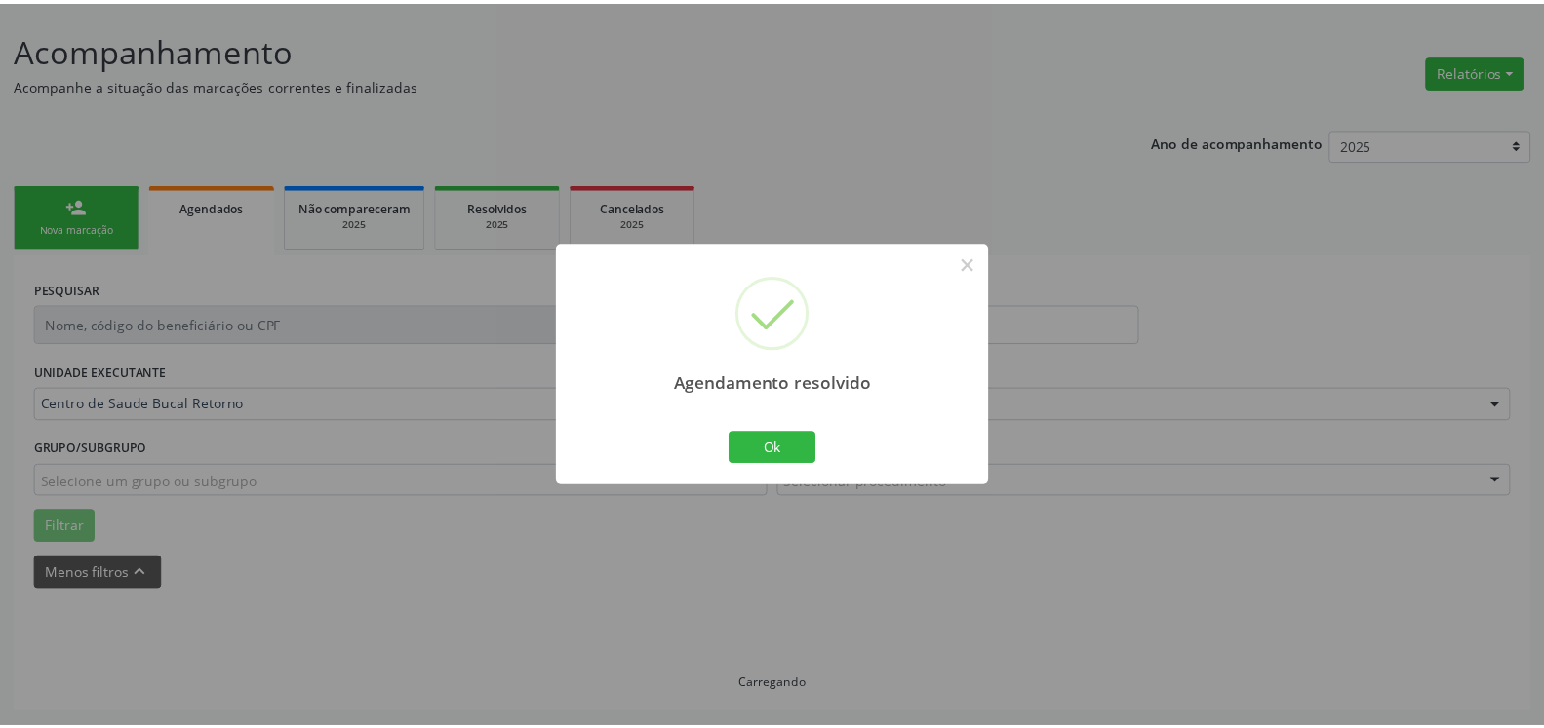
scroll to position [107, 0]
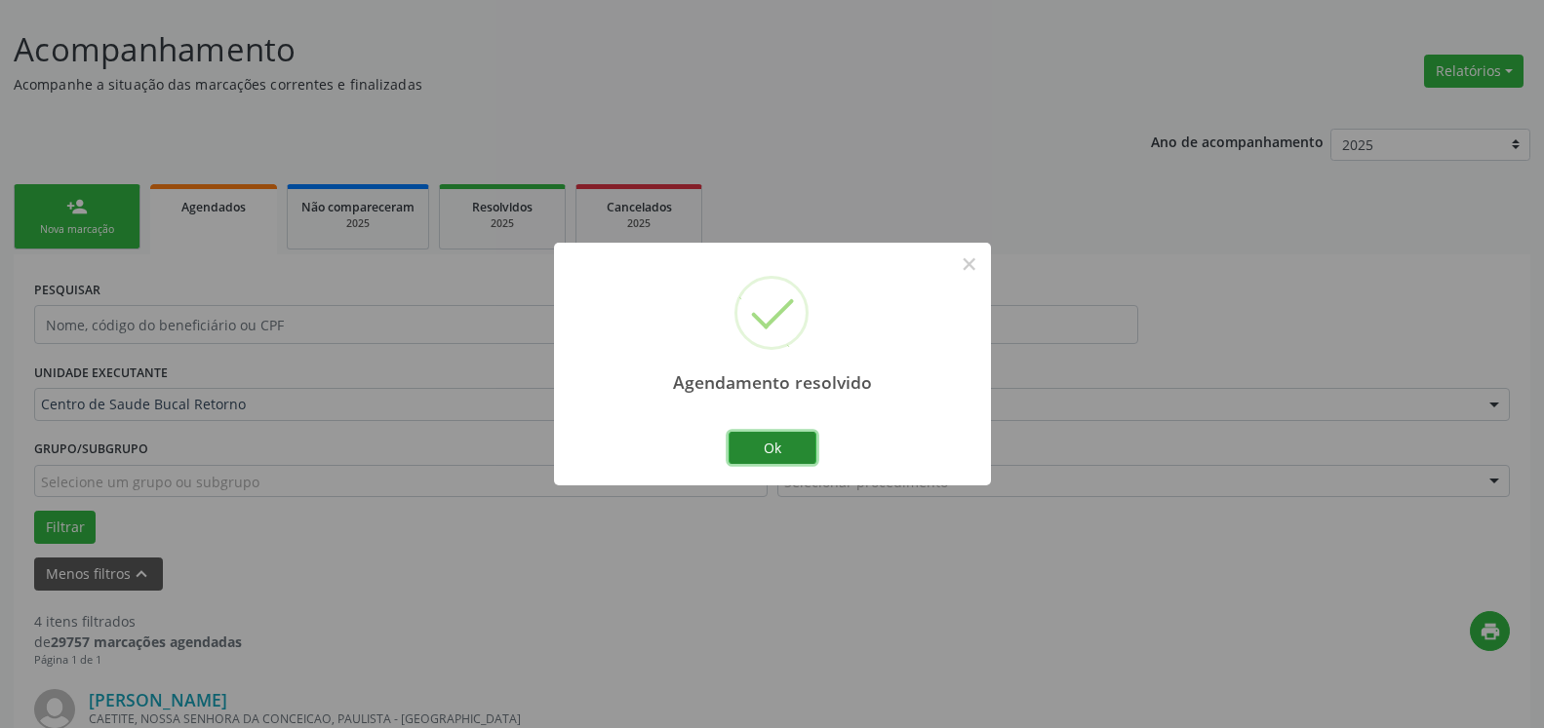
click at [775, 445] on button "Ok" at bounding box center [772, 448] width 88 height 33
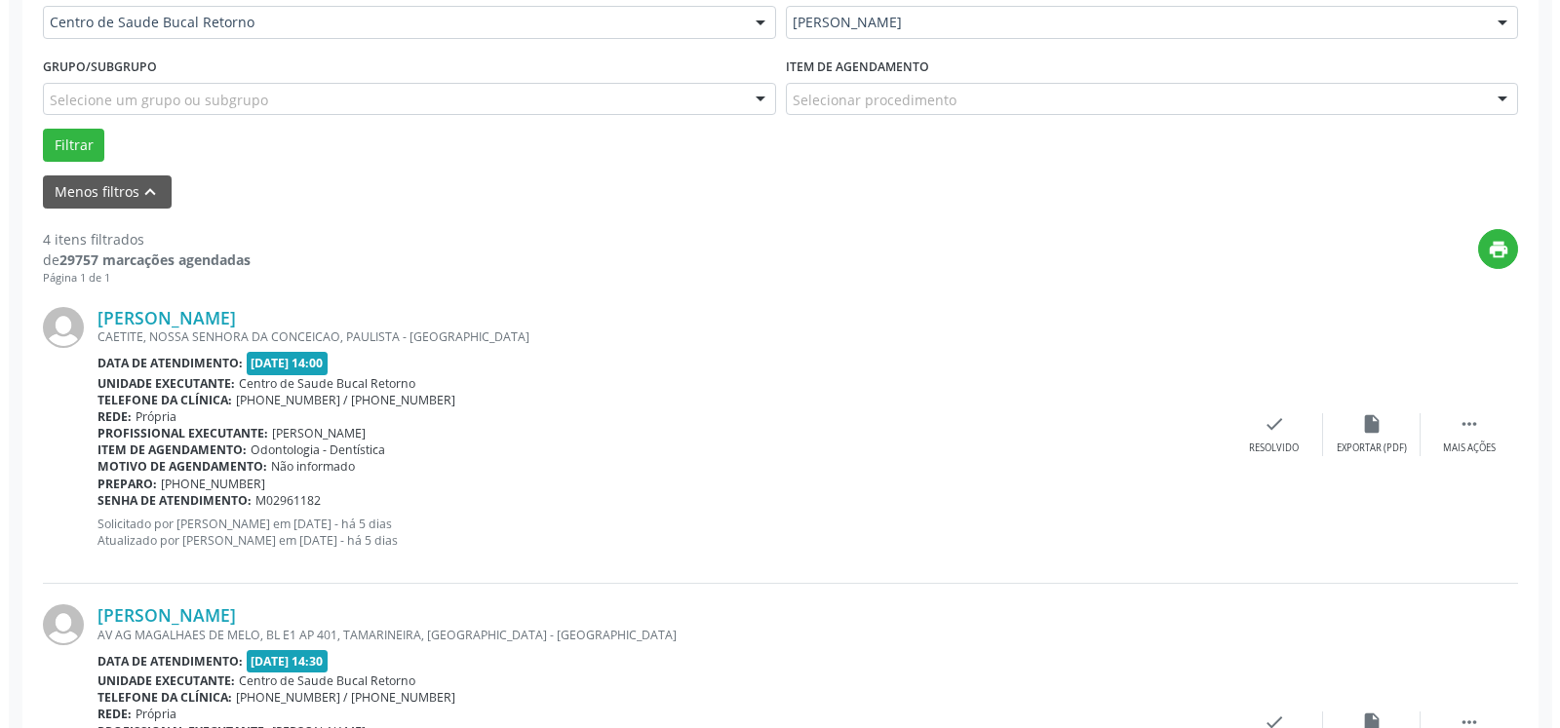
scroll to position [505, 0]
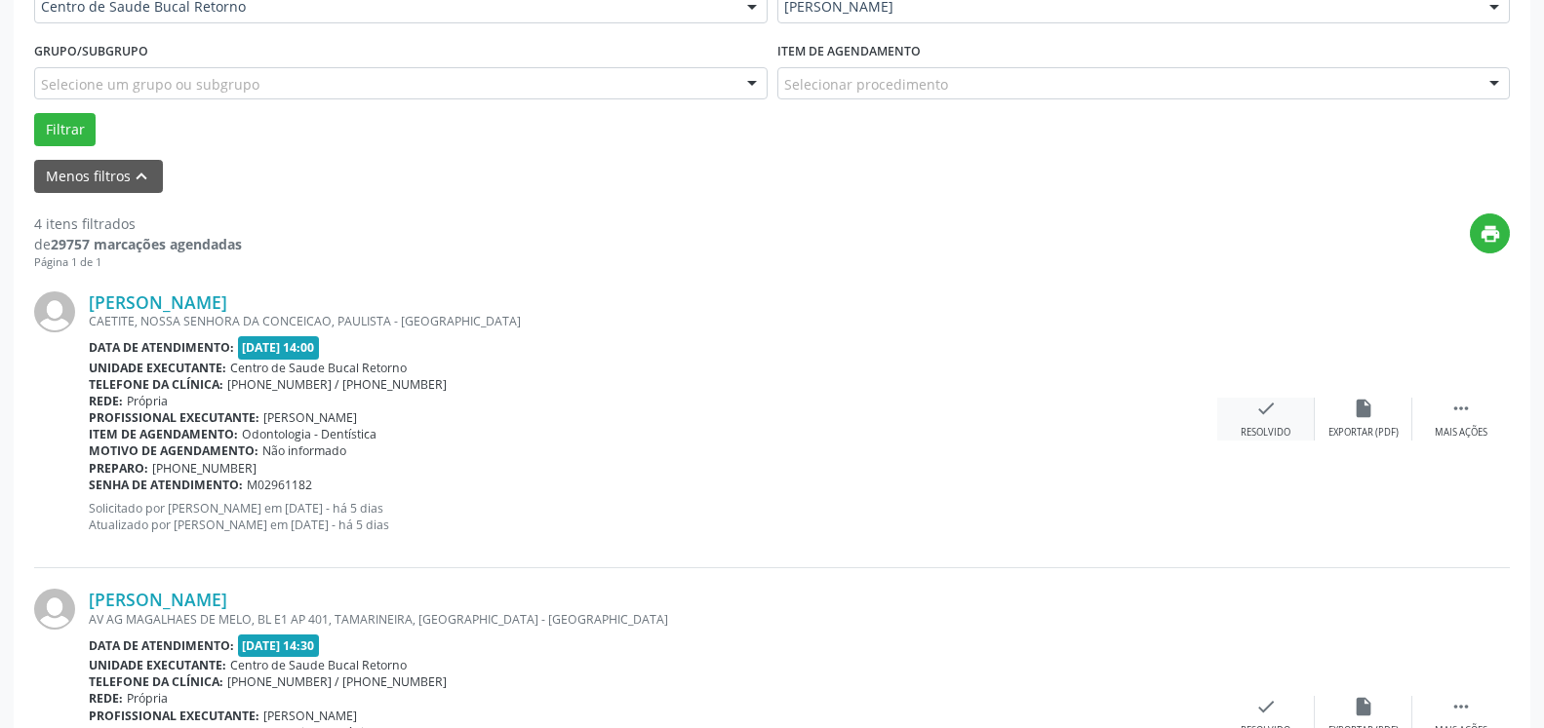
click at [1271, 431] on div "Resolvido" at bounding box center [1265, 433] width 50 height 14
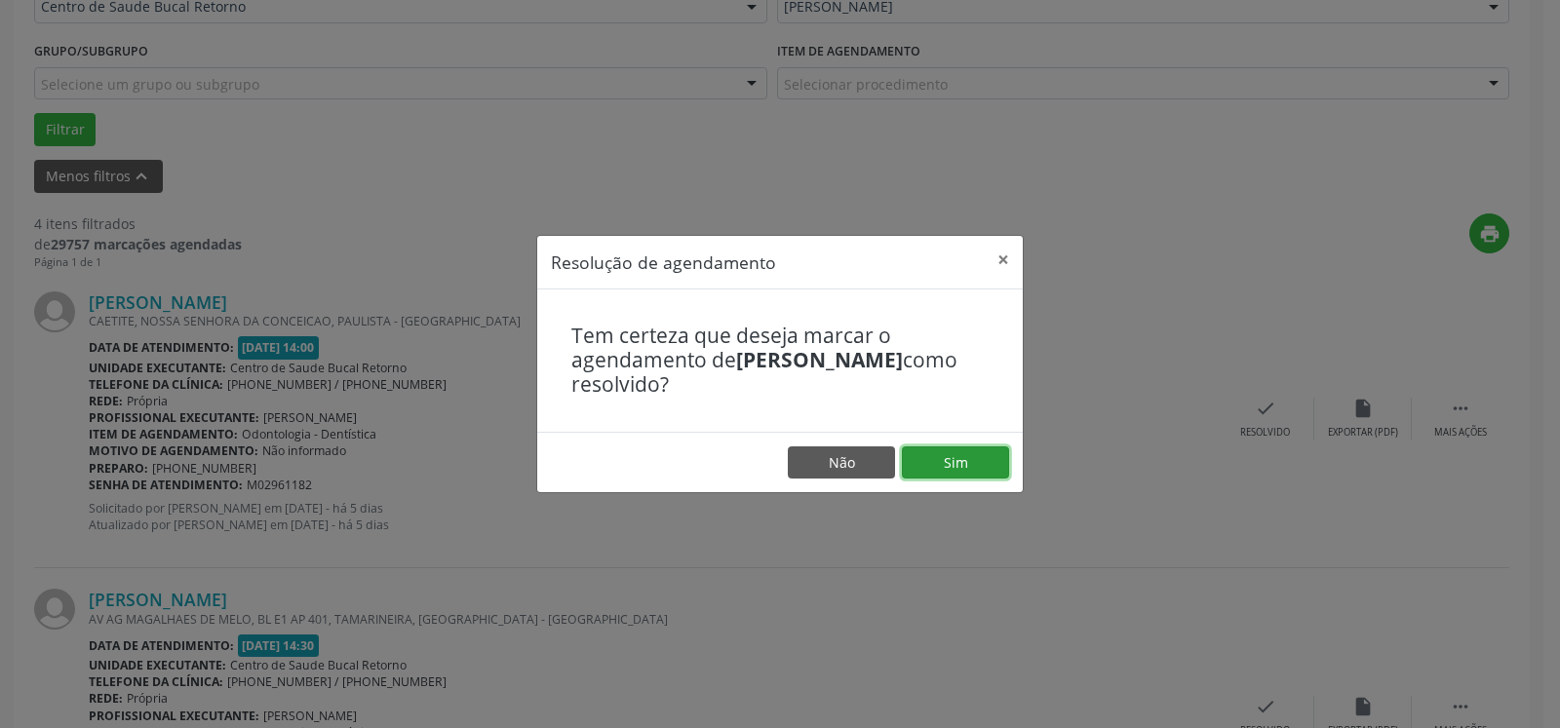
click at [1001, 461] on button "Sim" at bounding box center [955, 463] width 107 height 33
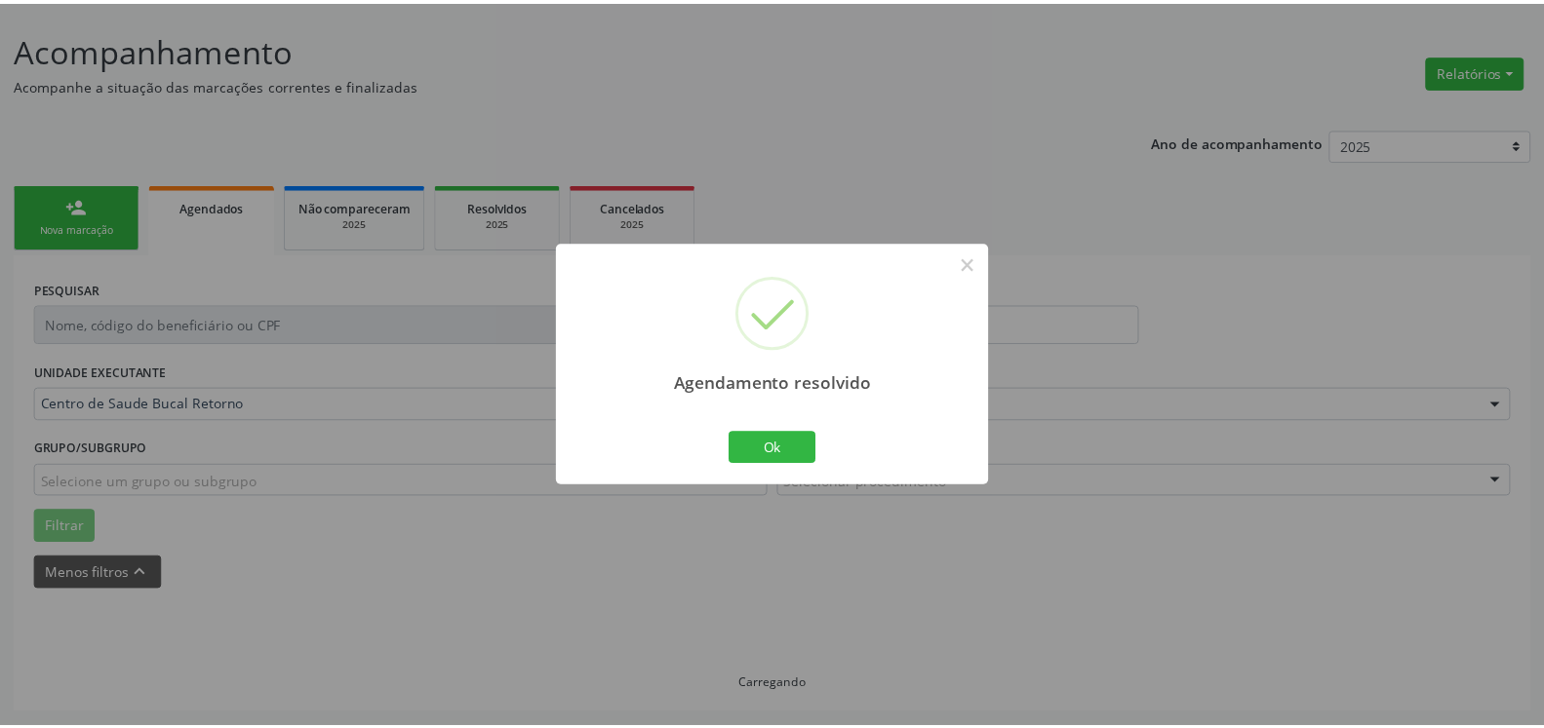
scroll to position [107, 0]
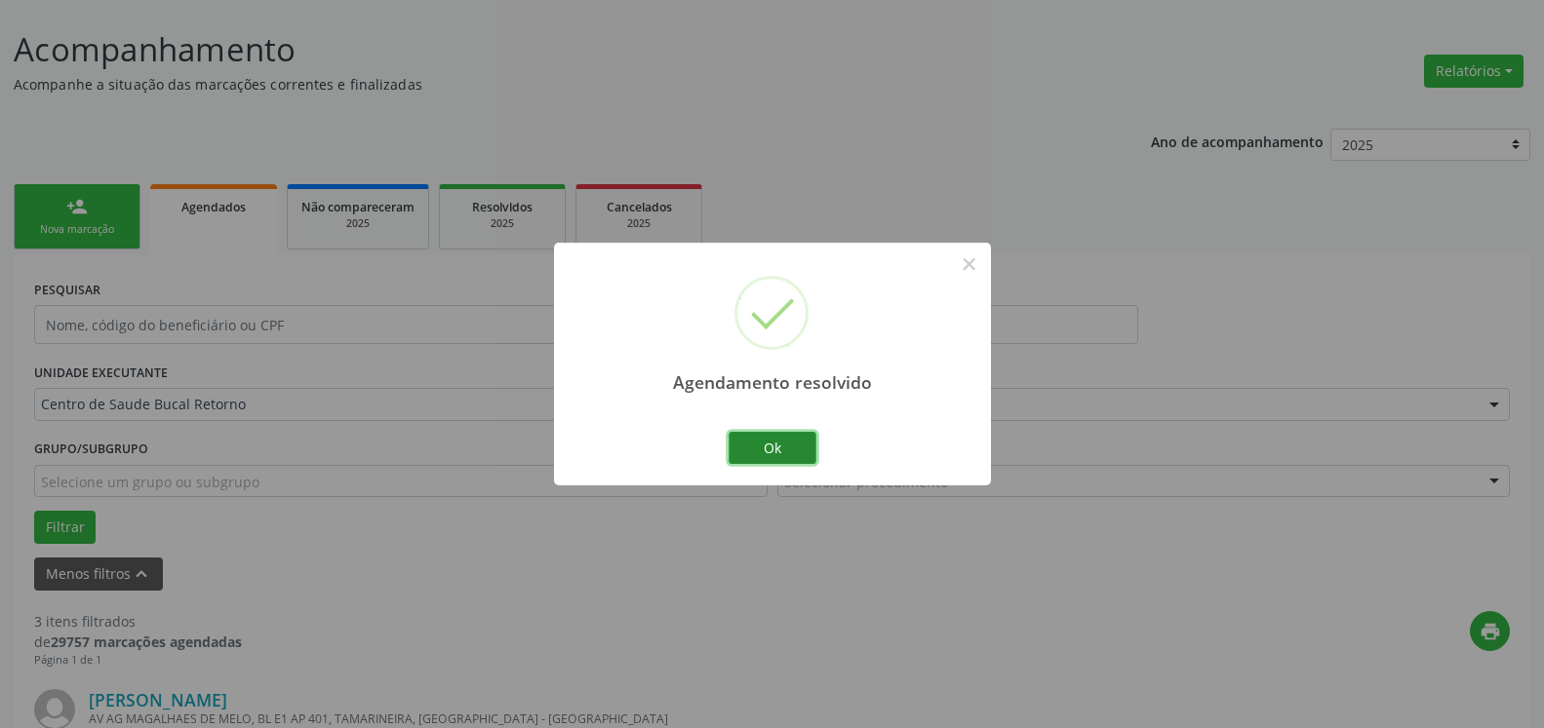
click at [766, 441] on button "Ok" at bounding box center [772, 448] width 88 height 33
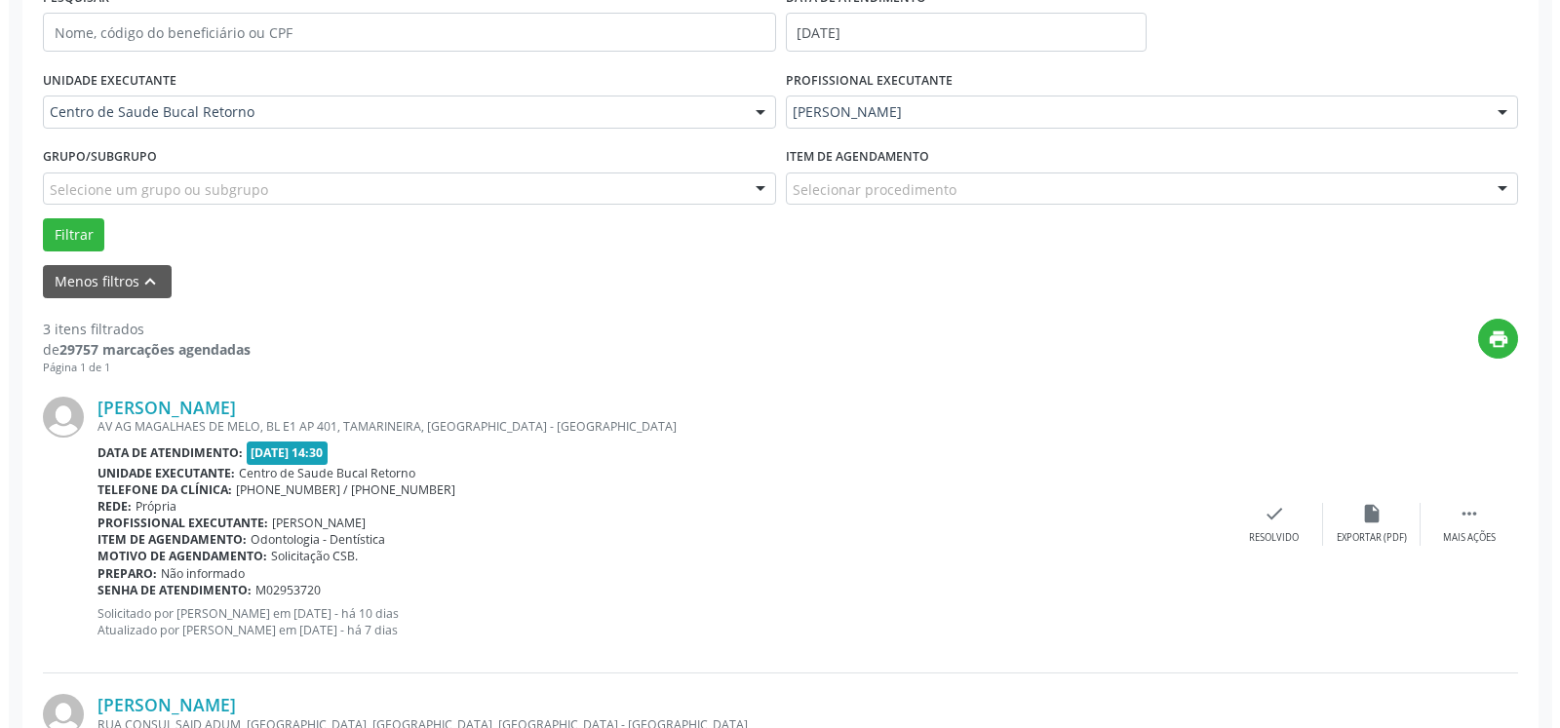
scroll to position [505, 0]
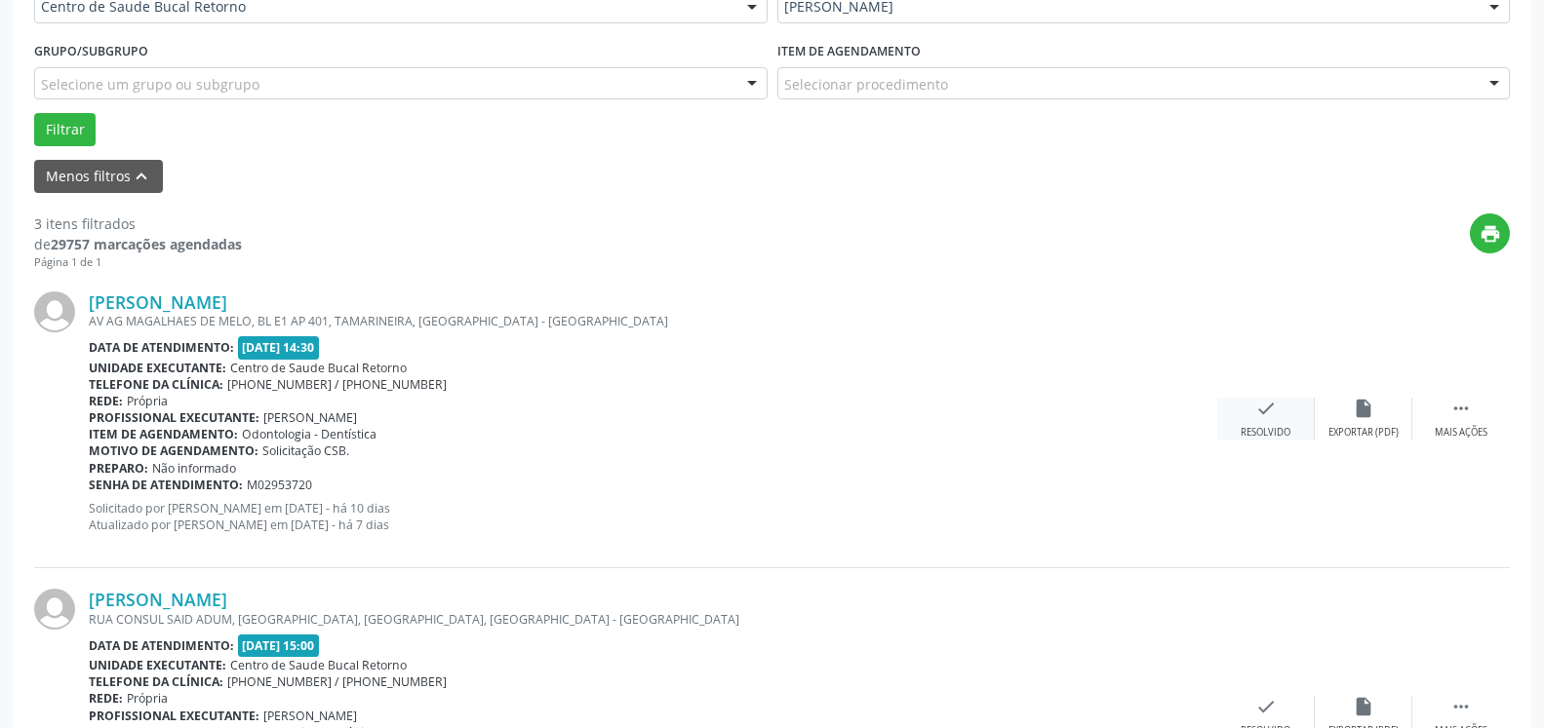
click at [1266, 425] on div "check Resolvido" at bounding box center [1266, 419] width 98 height 42
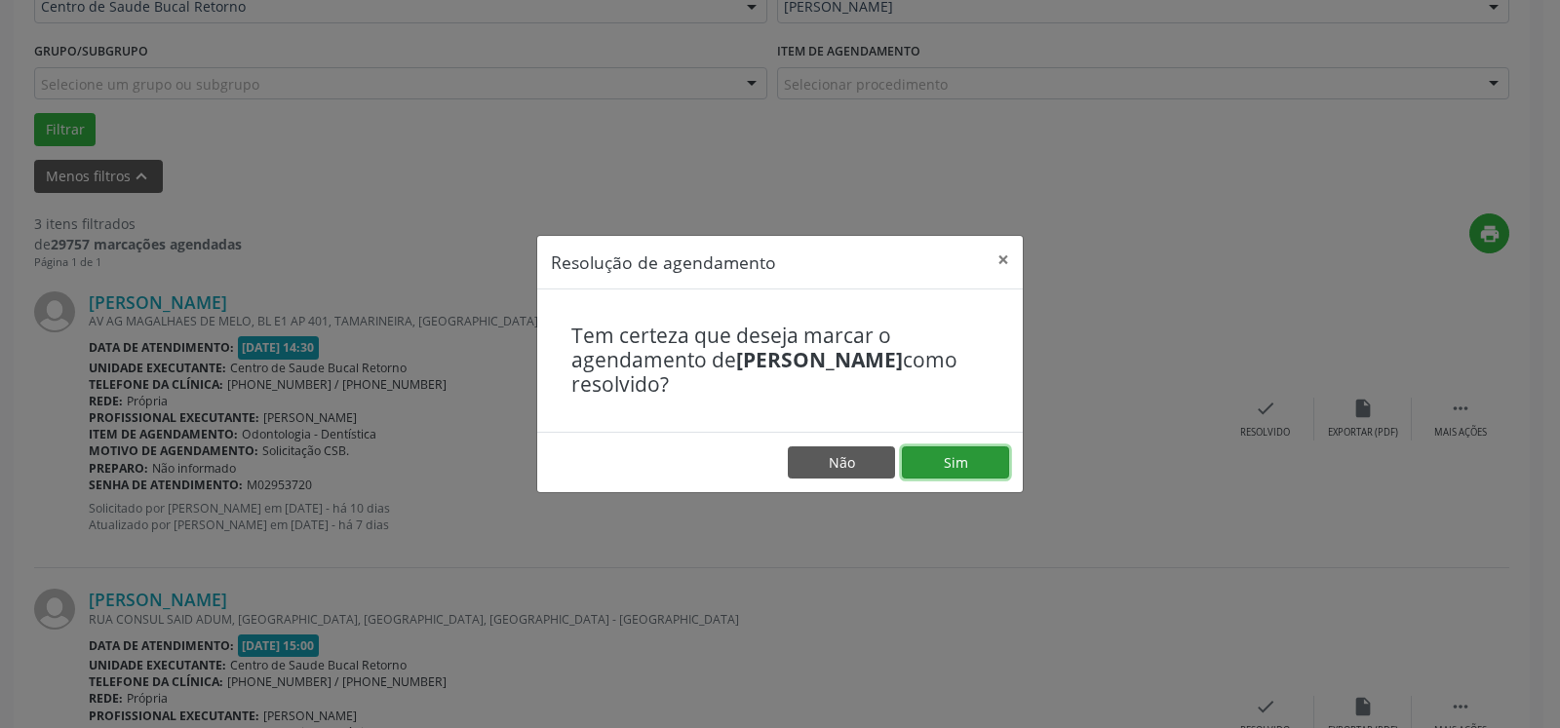
click at [989, 453] on button "Sim" at bounding box center [955, 463] width 107 height 33
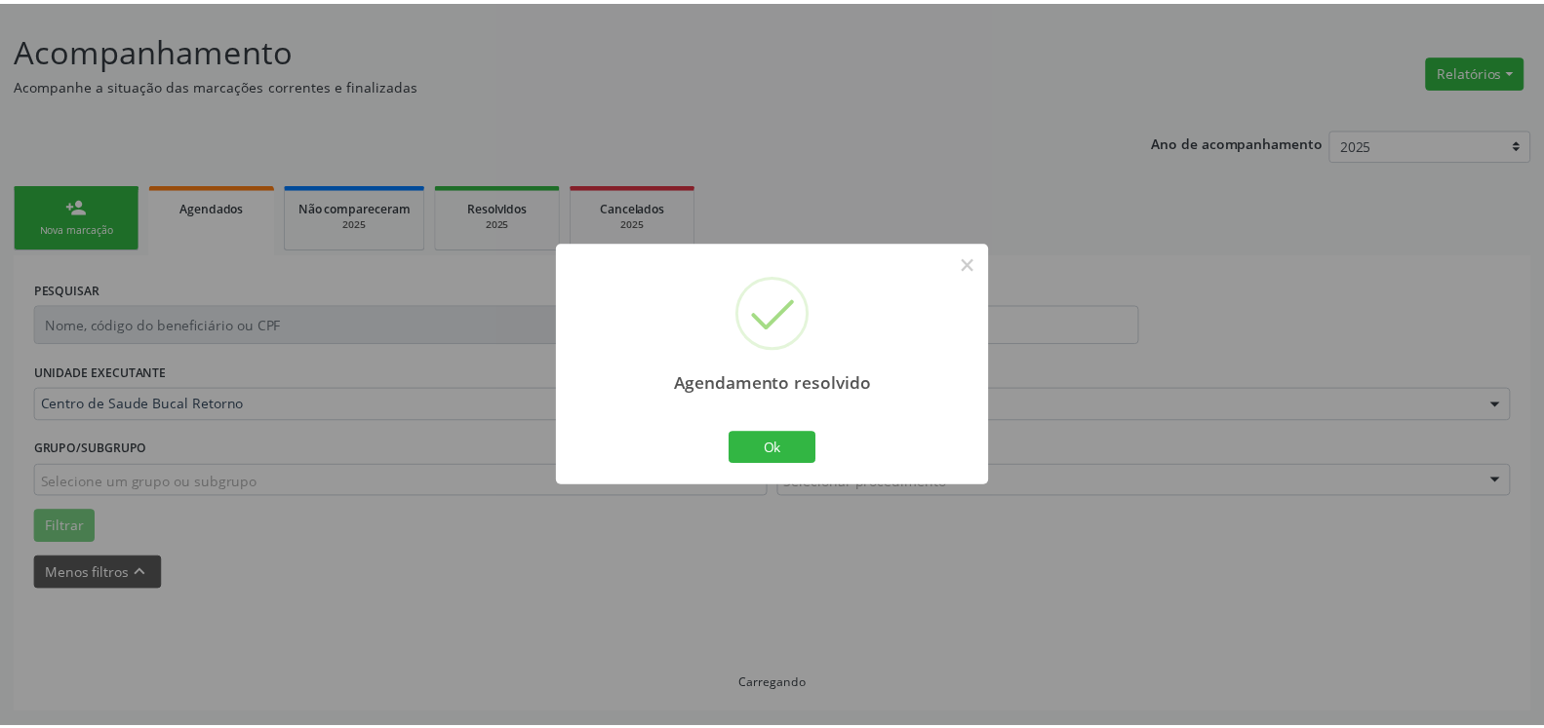
scroll to position [107, 0]
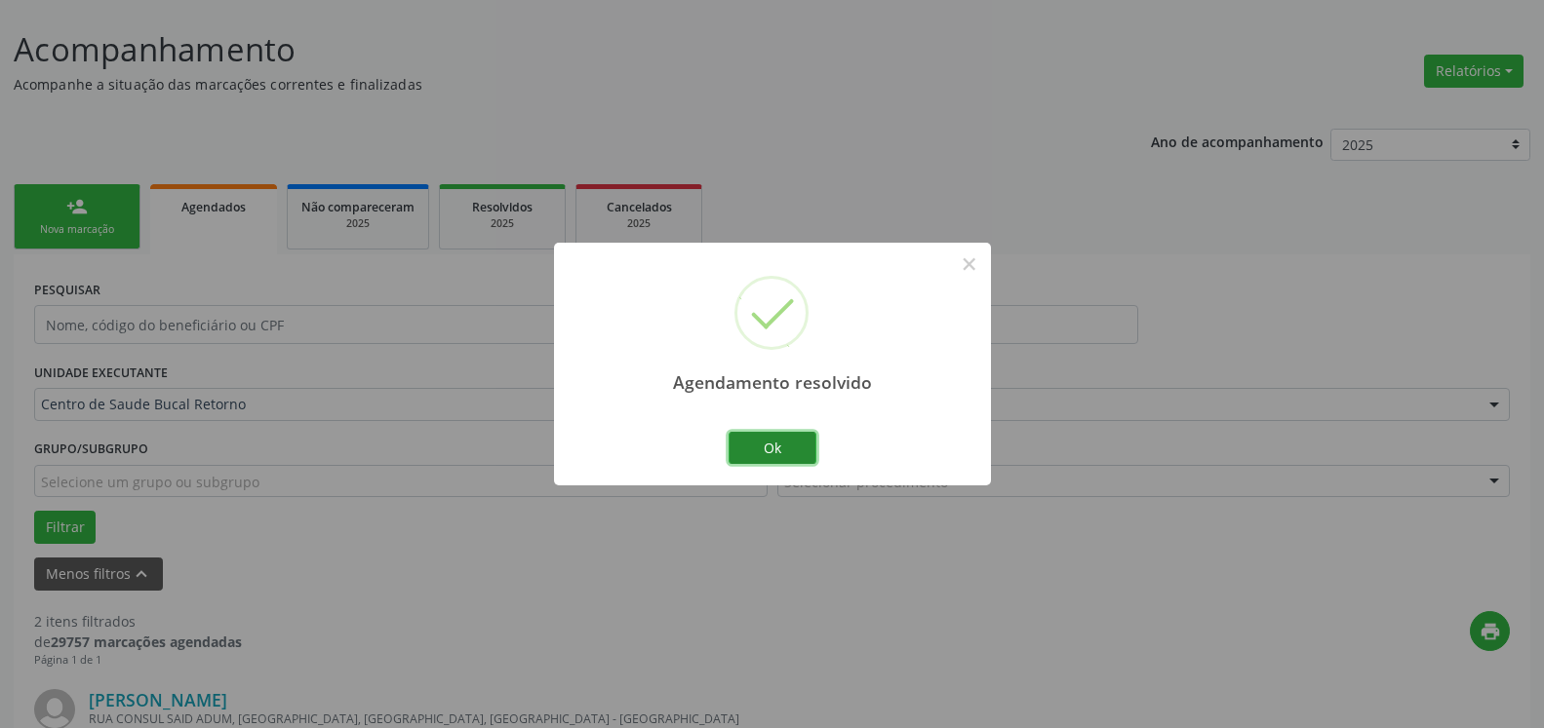
click at [781, 452] on button "Ok" at bounding box center [772, 448] width 88 height 33
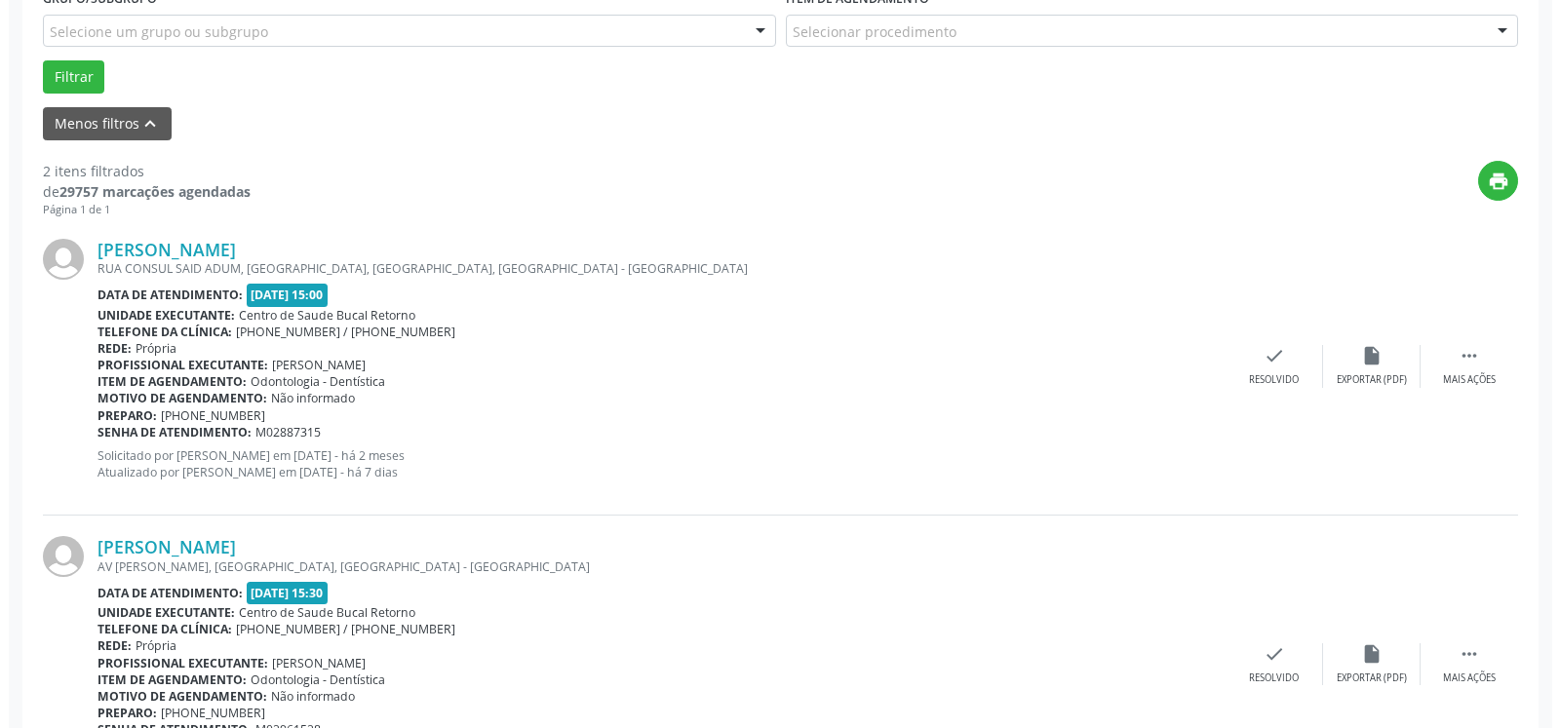
scroll to position [605, 0]
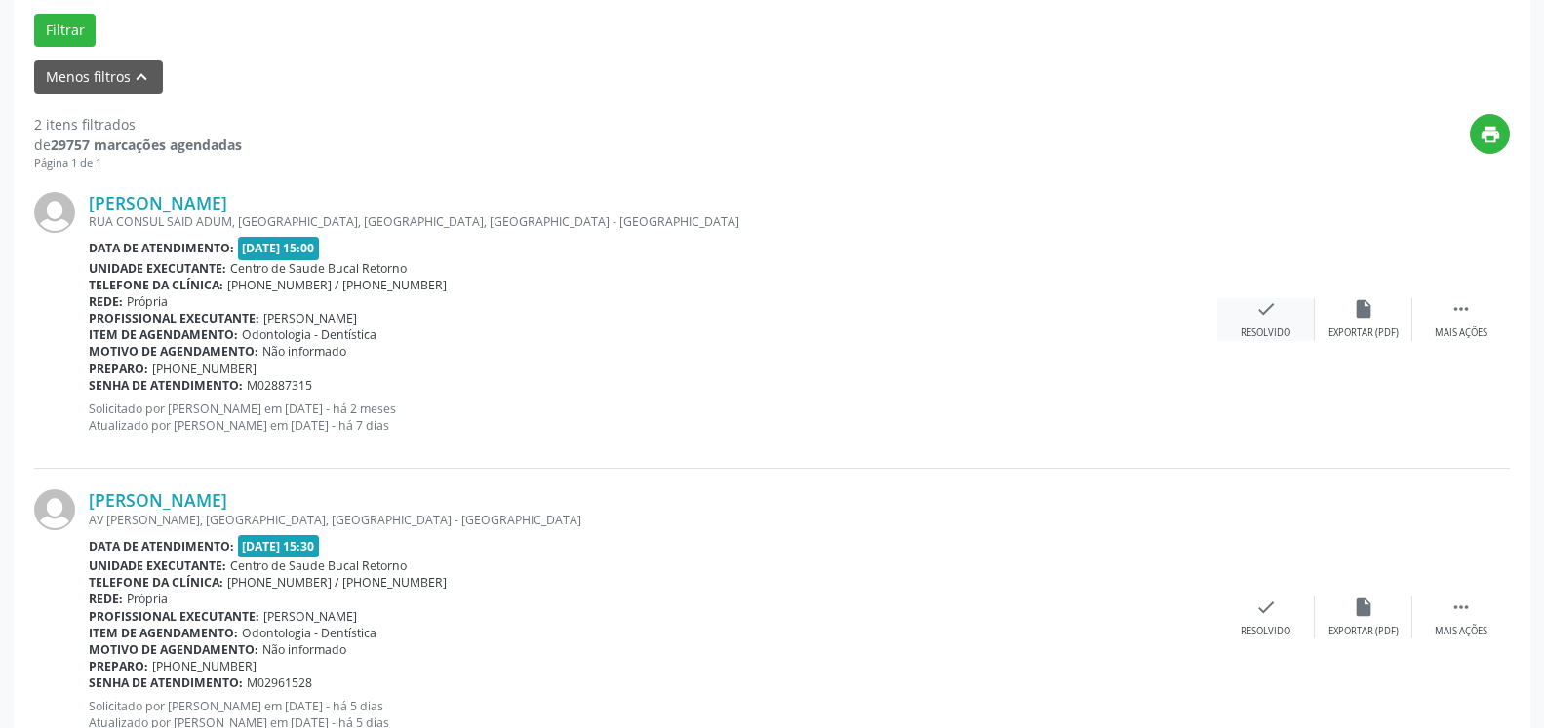
click at [1266, 318] on icon "check" at bounding box center [1265, 308] width 21 height 21
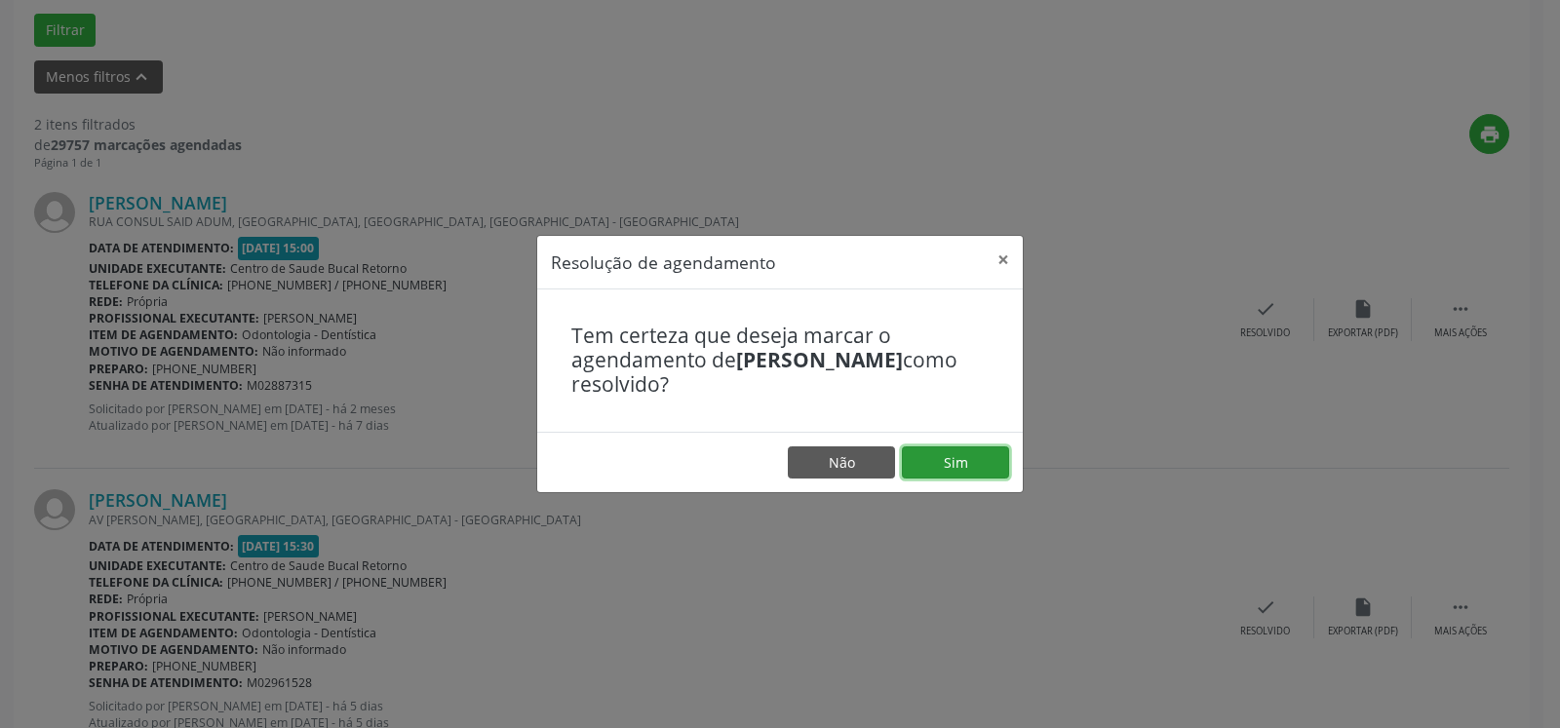
click at [974, 456] on button "Sim" at bounding box center [955, 463] width 107 height 33
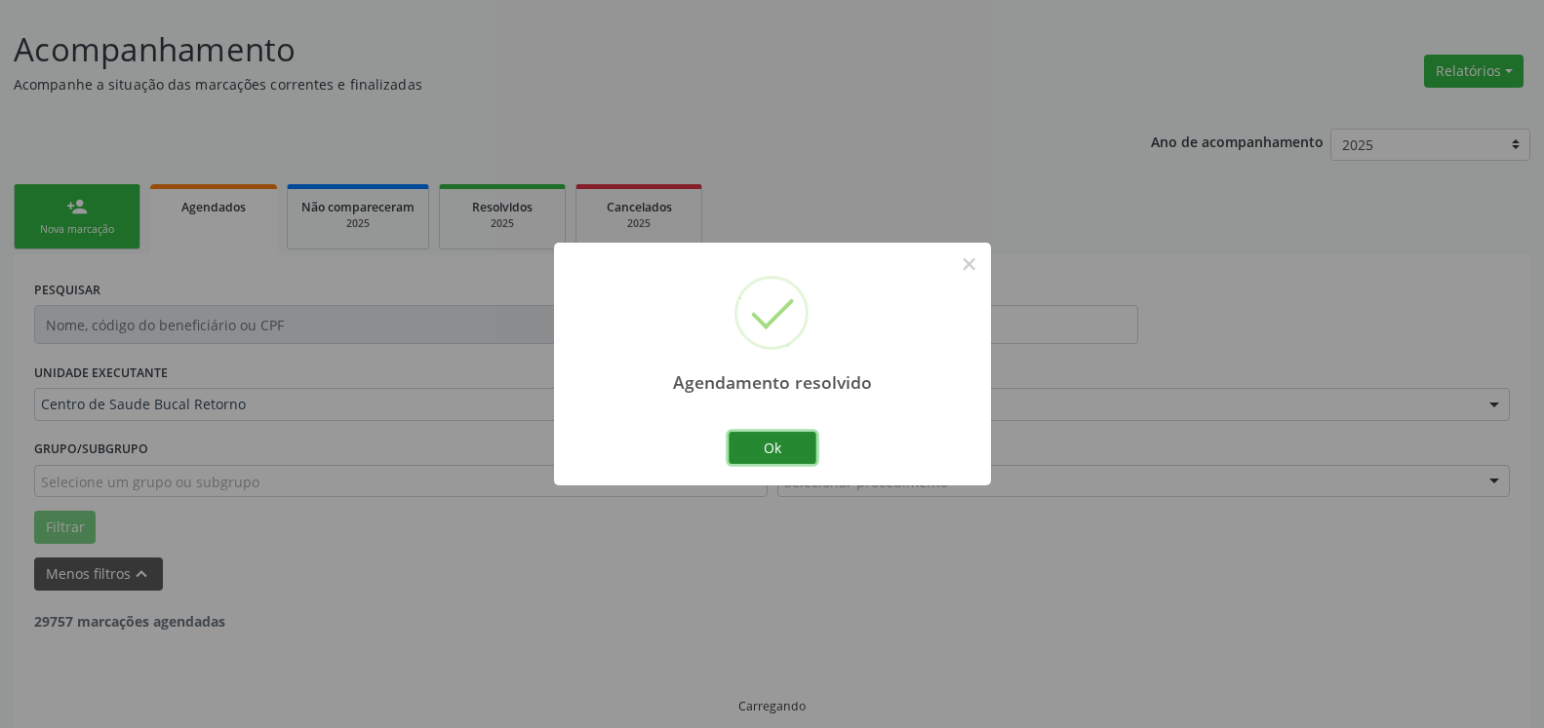
click at [774, 448] on button "Ok" at bounding box center [772, 448] width 88 height 33
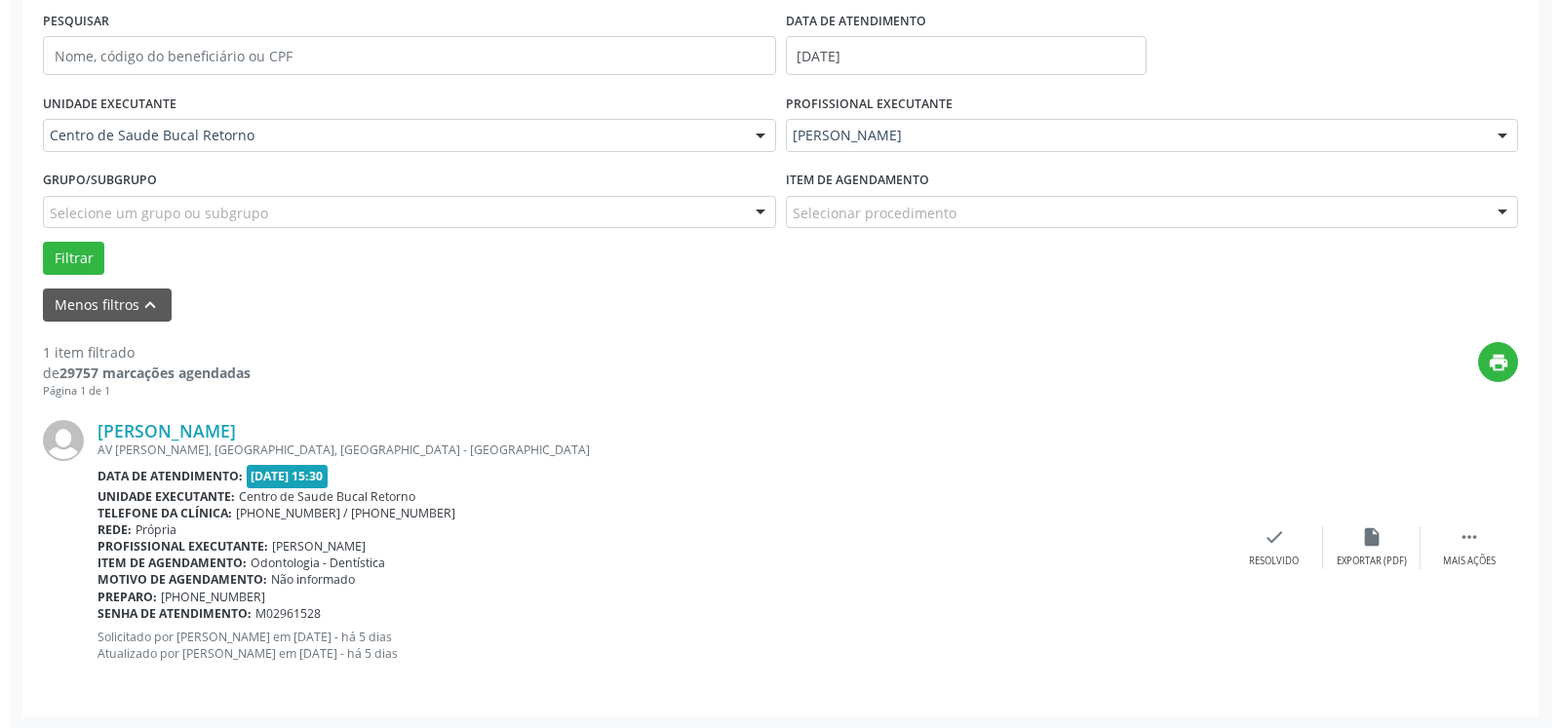
scroll to position [378, 0]
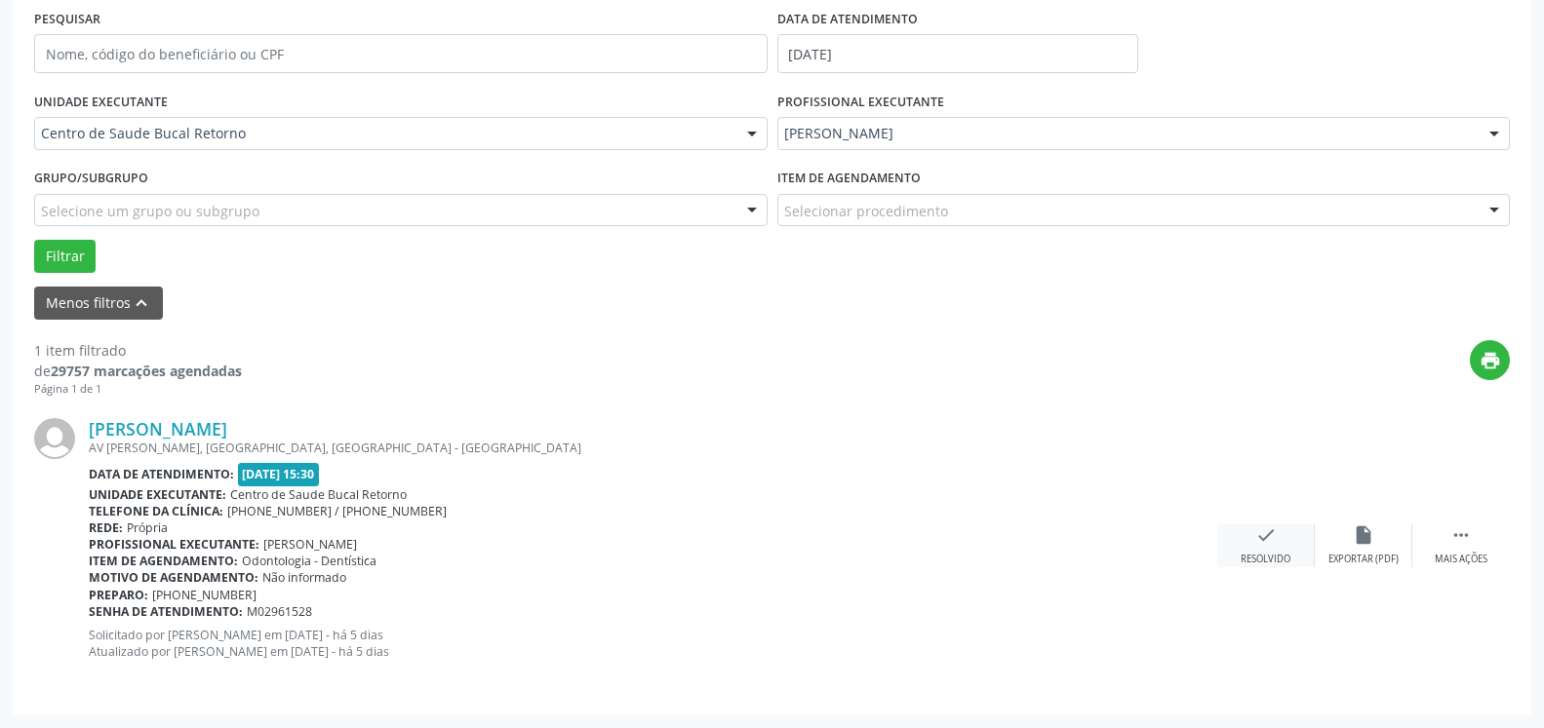
click at [1264, 546] on icon "check" at bounding box center [1265, 535] width 21 height 21
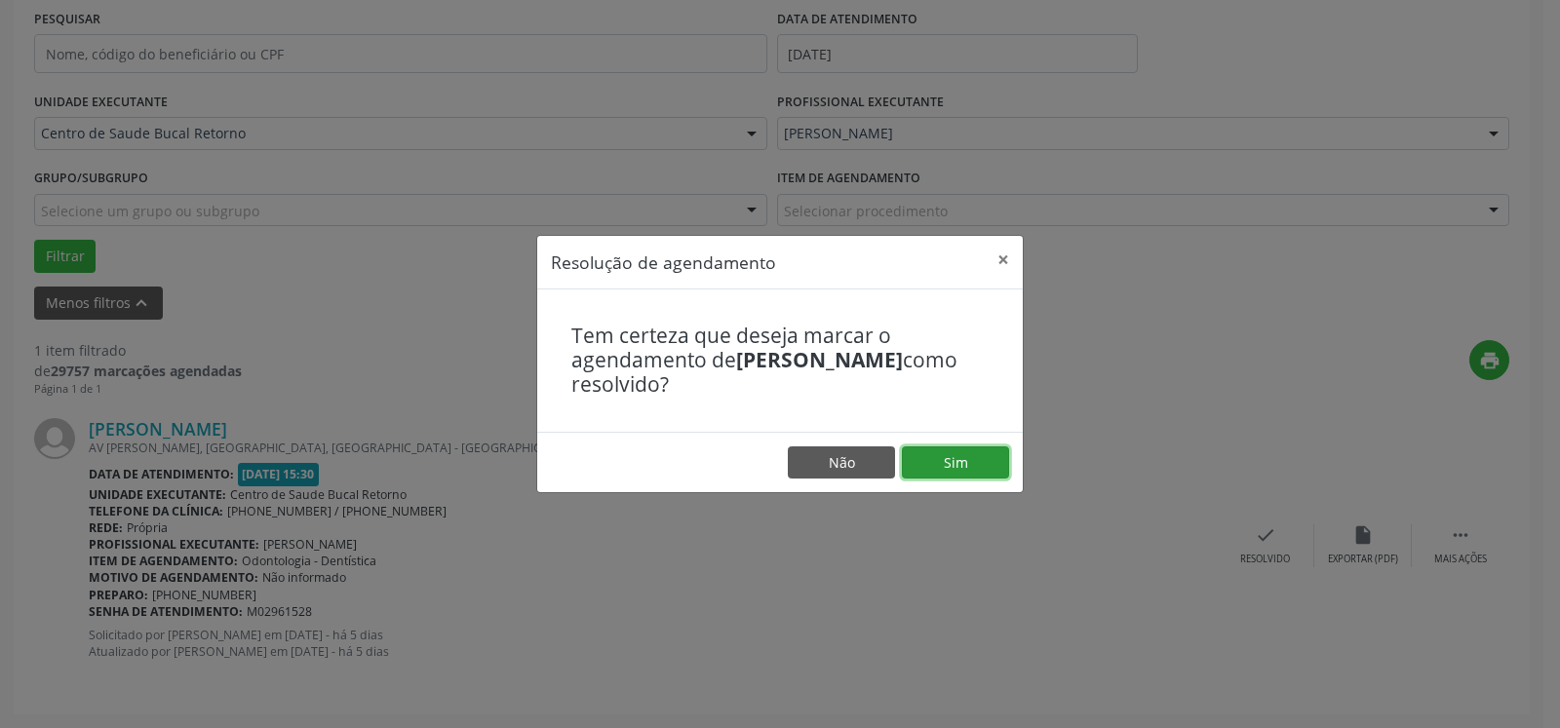
click at [943, 468] on button "Sim" at bounding box center [955, 463] width 107 height 33
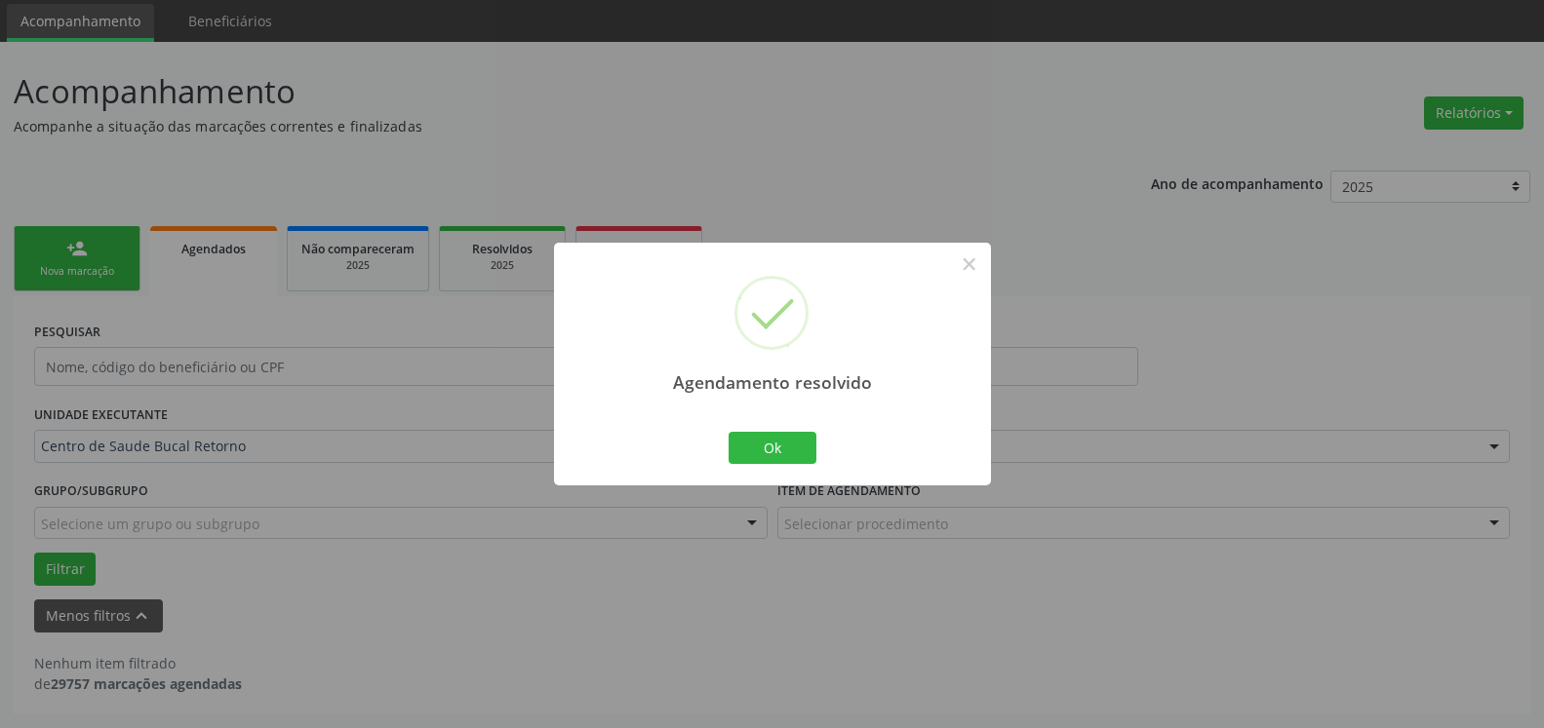
scroll to position [65, 0]
click at [770, 442] on button "Ok" at bounding box center [772, 448] width 88 height 33
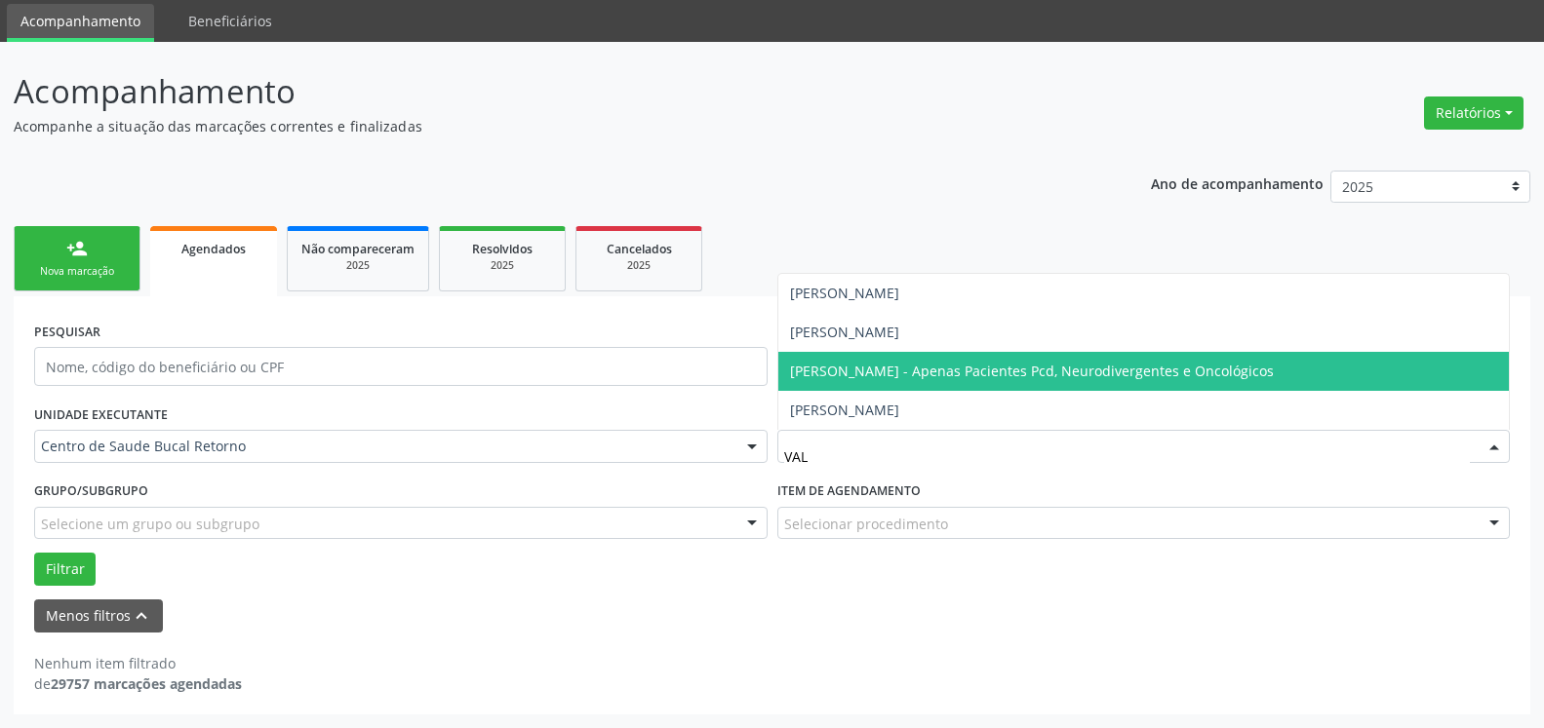
click at [897, 365] on span "[PERSON_NAME] - Apenas Pacientes Pcd, Neurodivergentes e Oncológicos" at bounding box center [1032, 371] width 484 height 19
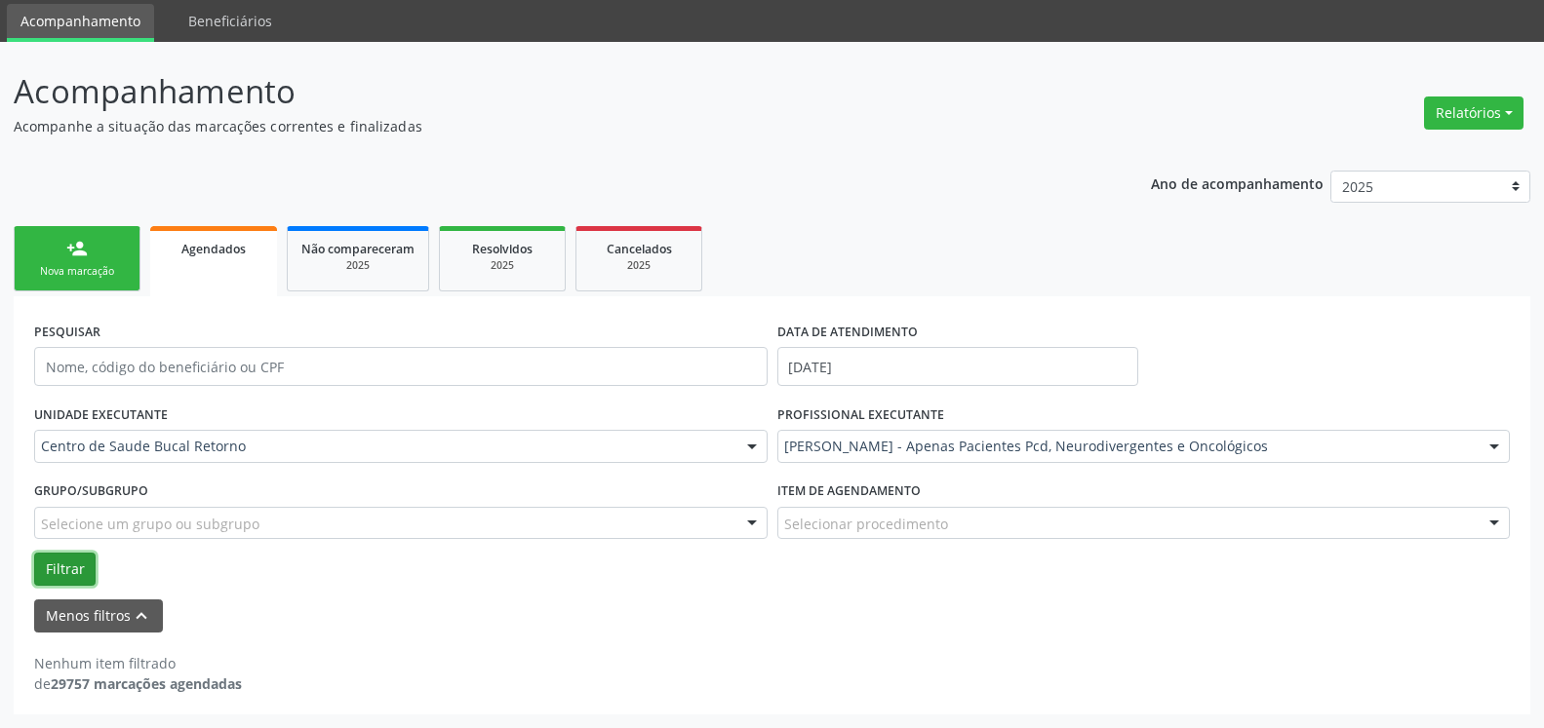
click at [68, 570] on button "Filtrar" at bounding box center [64, 569] width 61 height 33
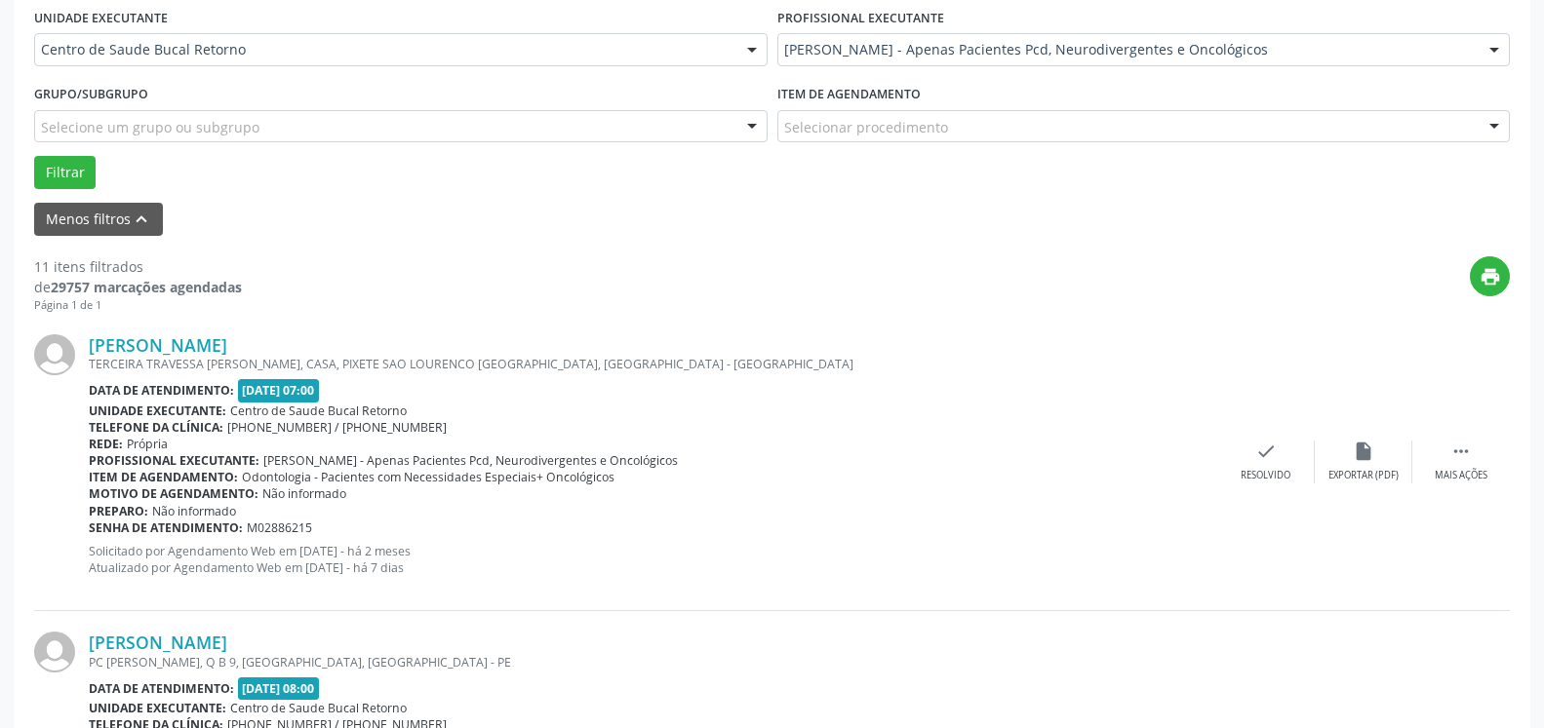
scroll to position [463, 0]
click at [1477, 459] on div " Mais ações" at bounding box center [1461, 461] width 98 height 42
click at [1386, 445] on div "alarm_off Não compareceu" at bounding box center [1364, 461] width 98 height 42
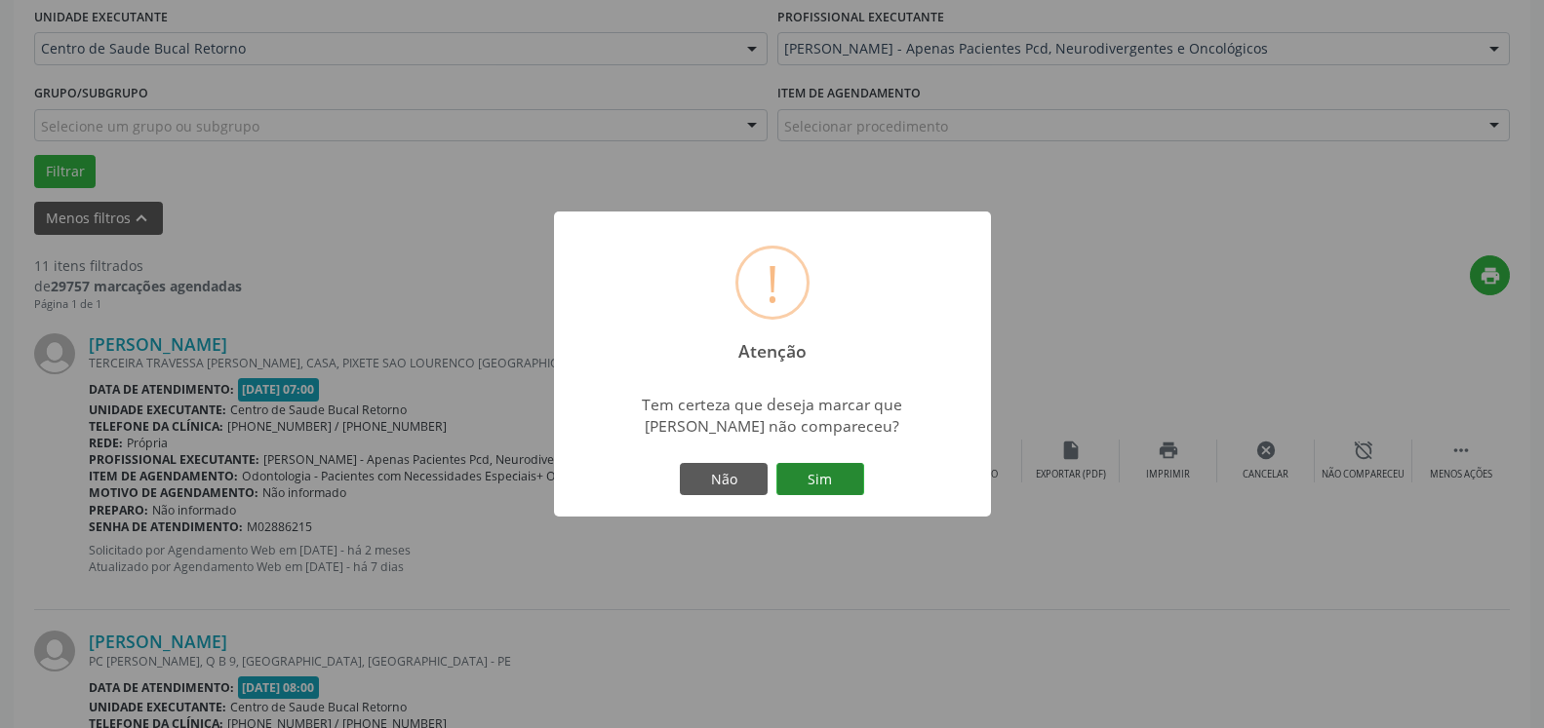
click at [833, 468] on button "Sim" at bounding box center [820, 479] width 88 height 33
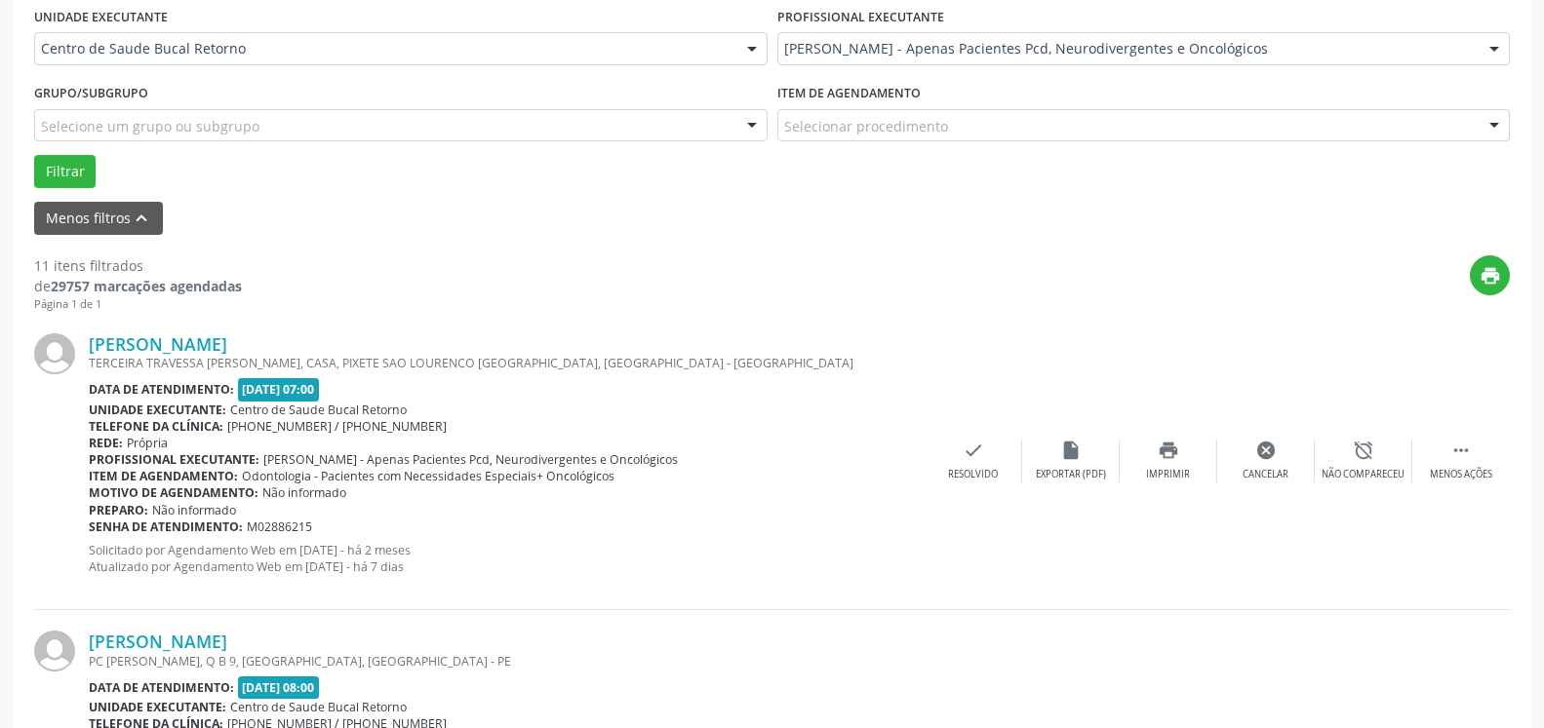
scroll to position [128, 0]
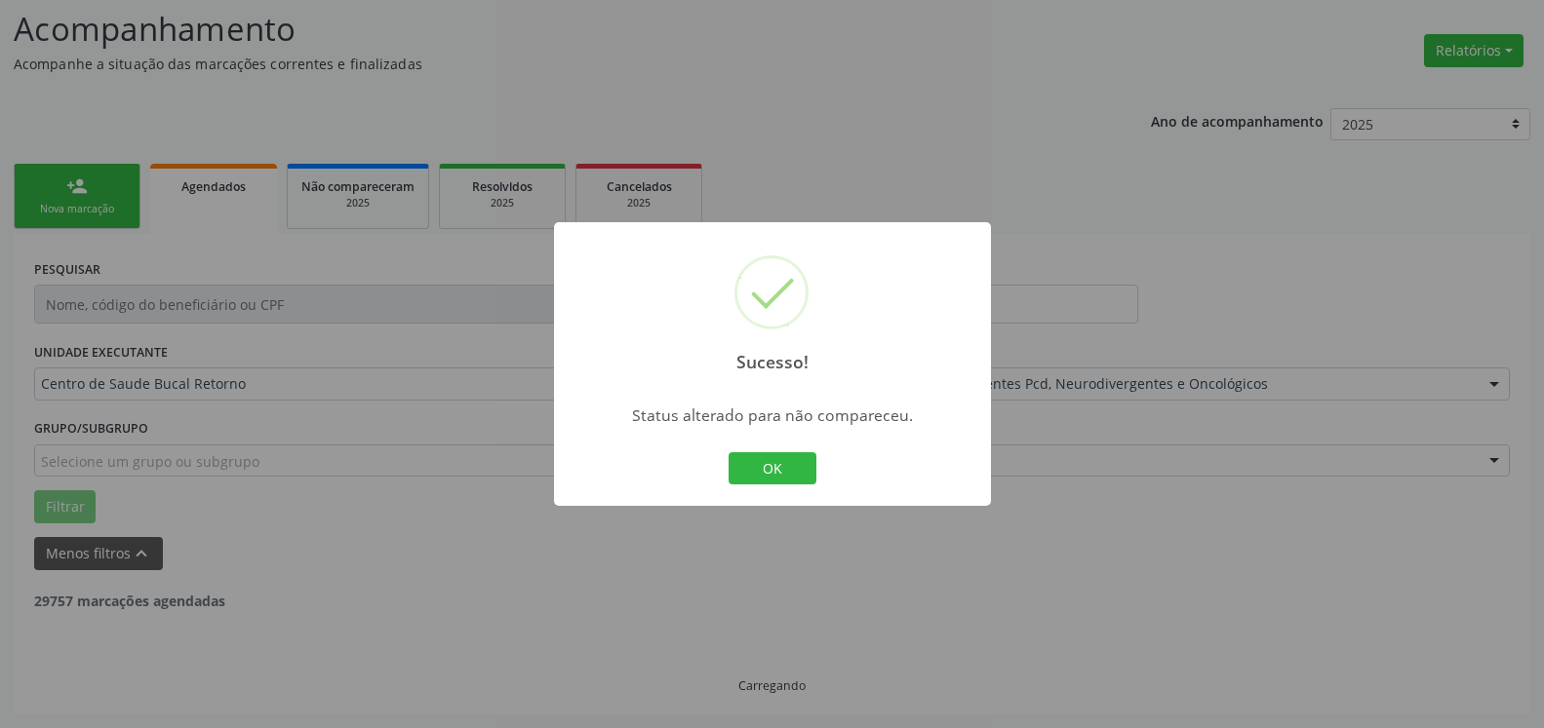
click at [759, 470] on button "OK" at bounding box center [772, 468] width 88 height 33
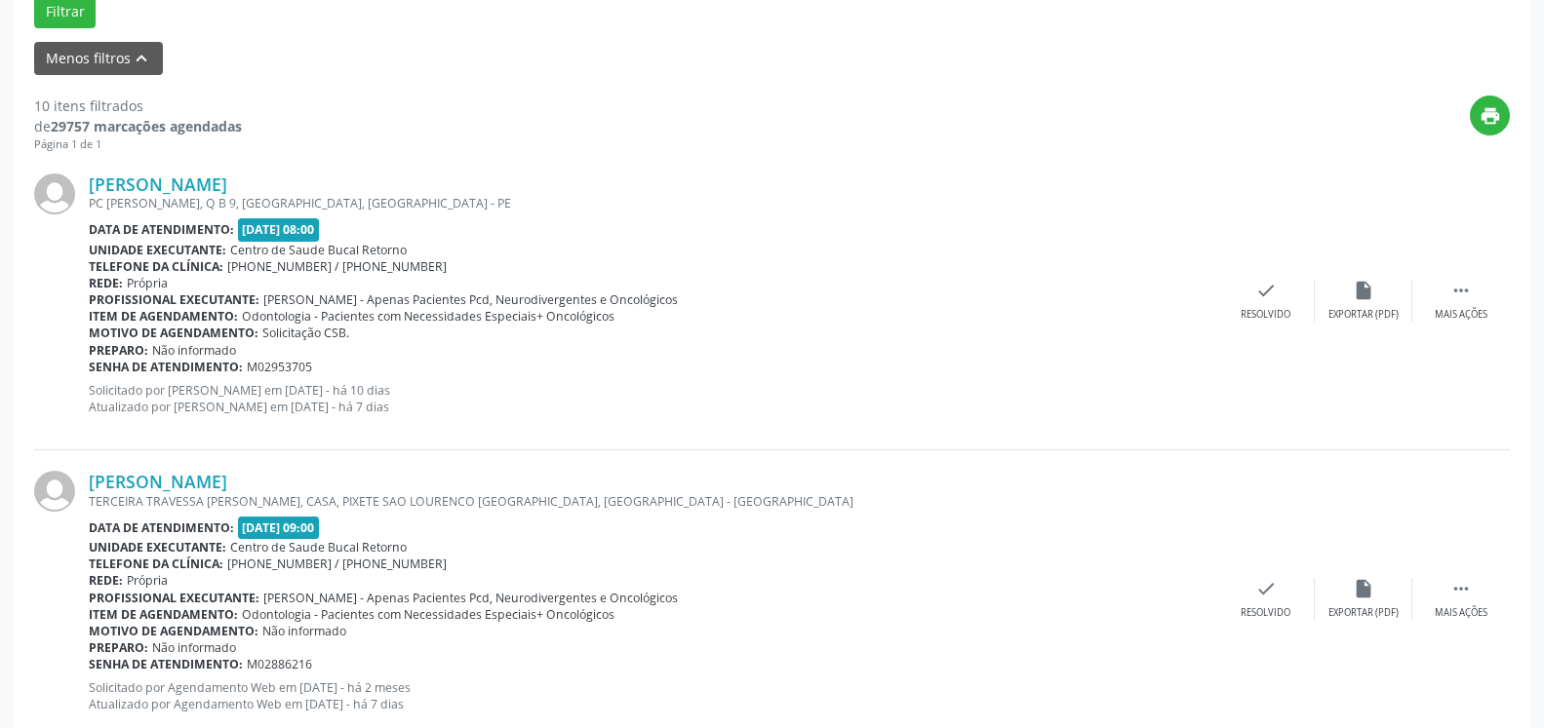
scroll to position [625, 0]
click at [1481, 301] on div " Mais ações" at bounding box center [1461, 299] width 98 height 42
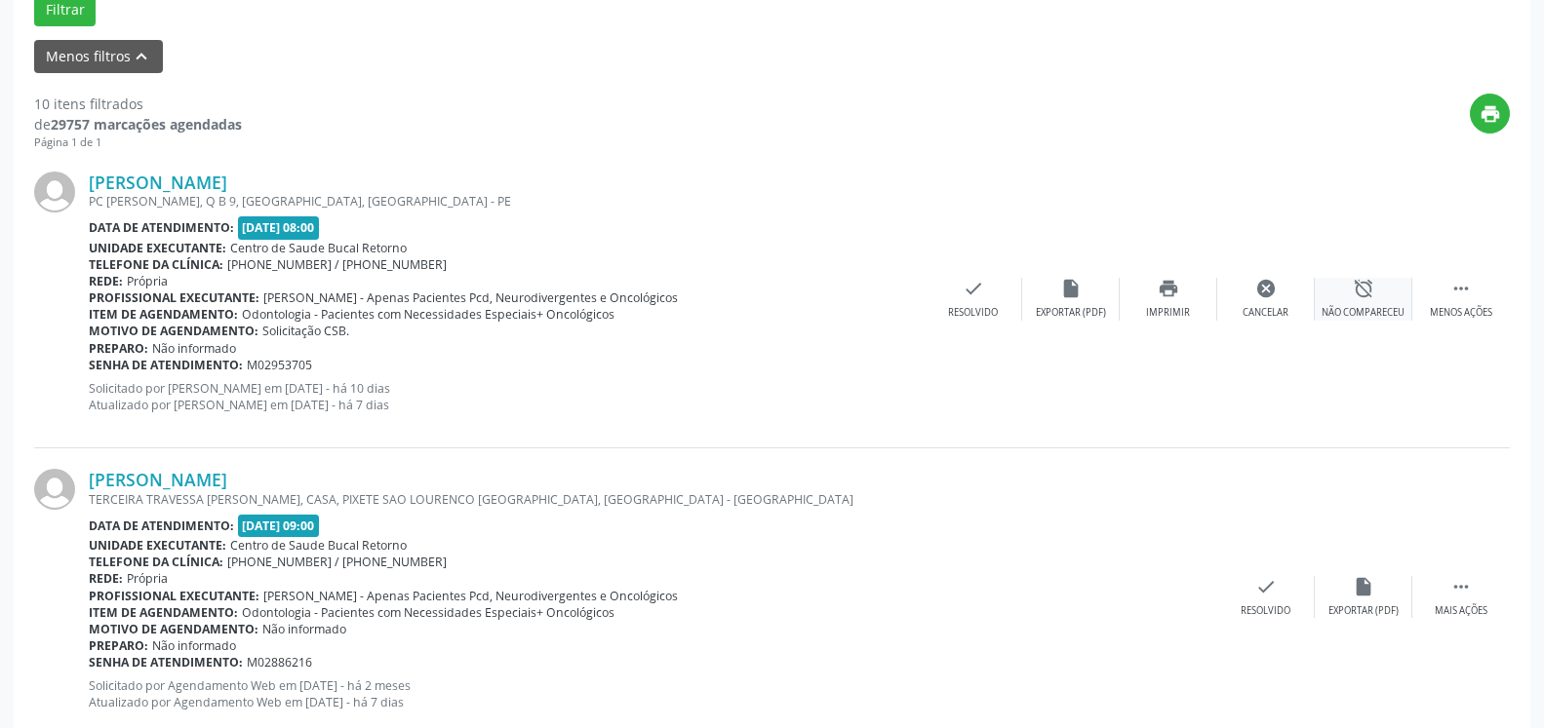
click at [1371, 298] on icon "alarm_off" at bounding box center [1363, 288] width 21 height 21
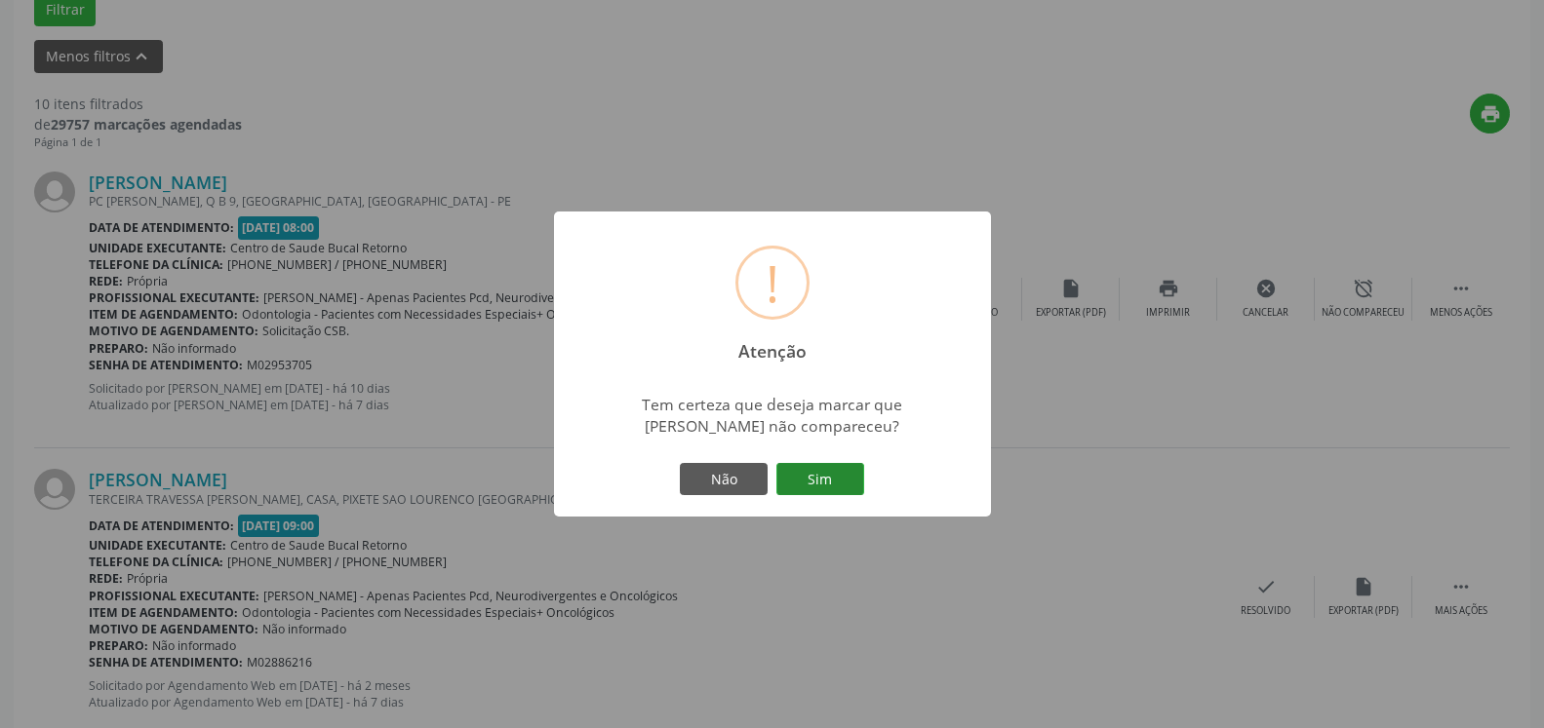
click at [836, 486] on button "Sim" at bounding box center [820, 479] width 88 height 33
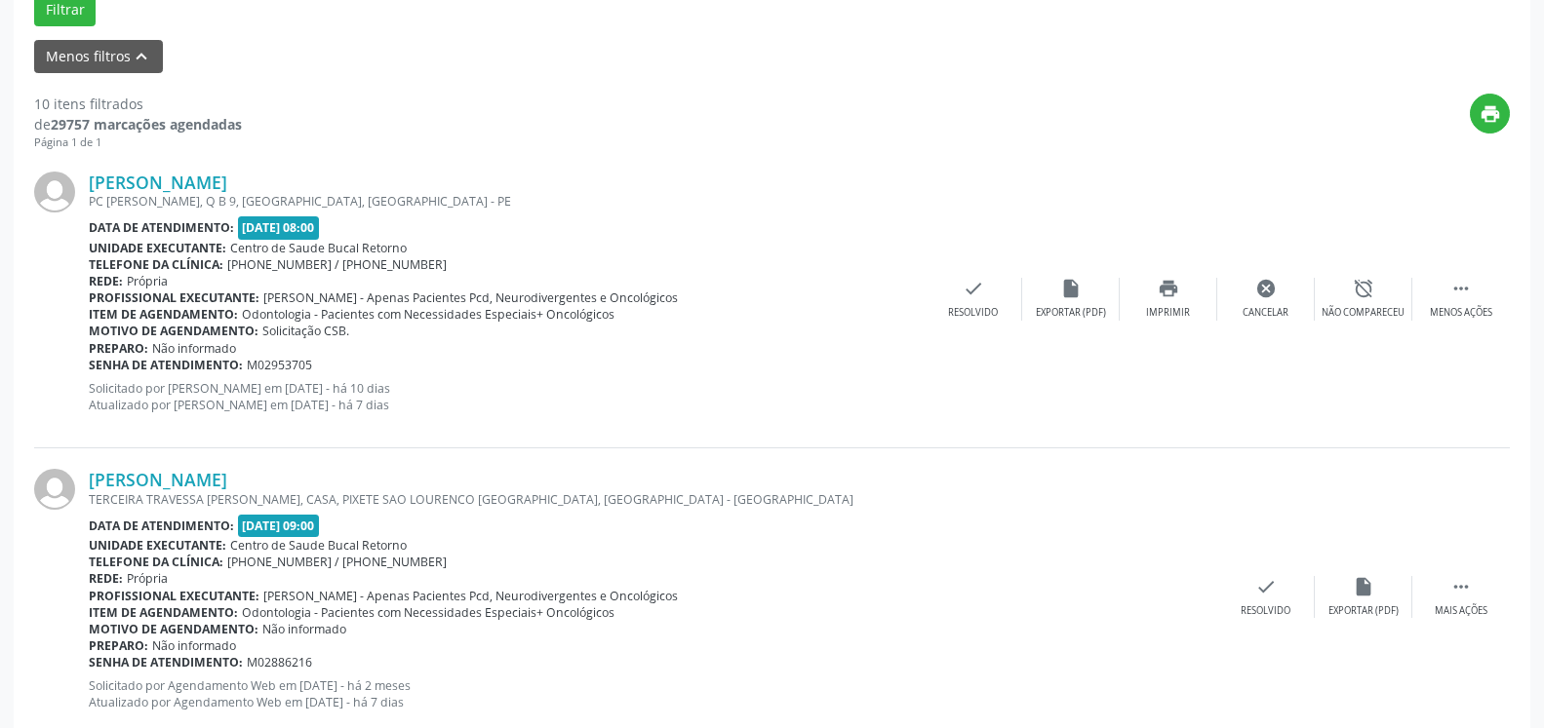
scroll to position [128, 0]
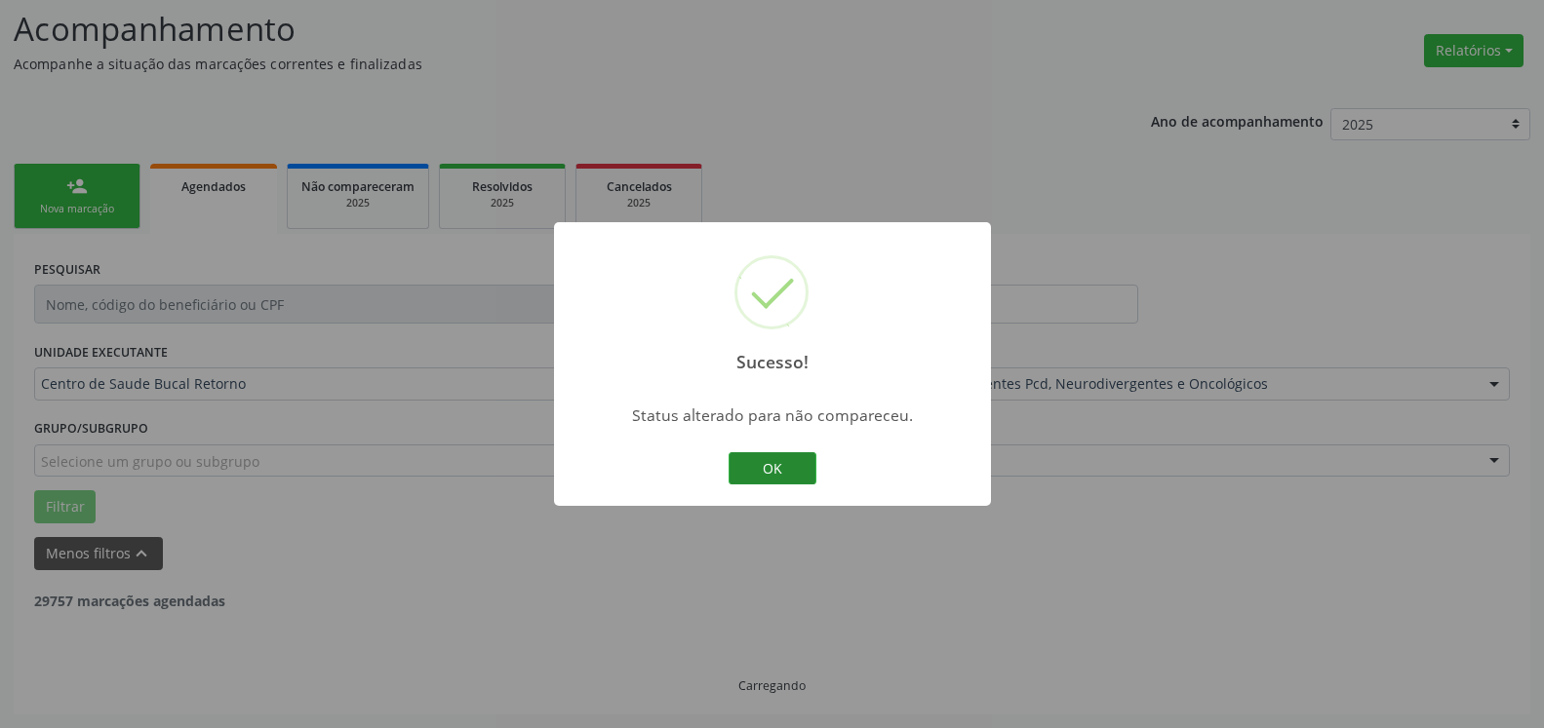
click at [781, 464] on button "OK" at bounding box center [772, 468] width 88 height 33
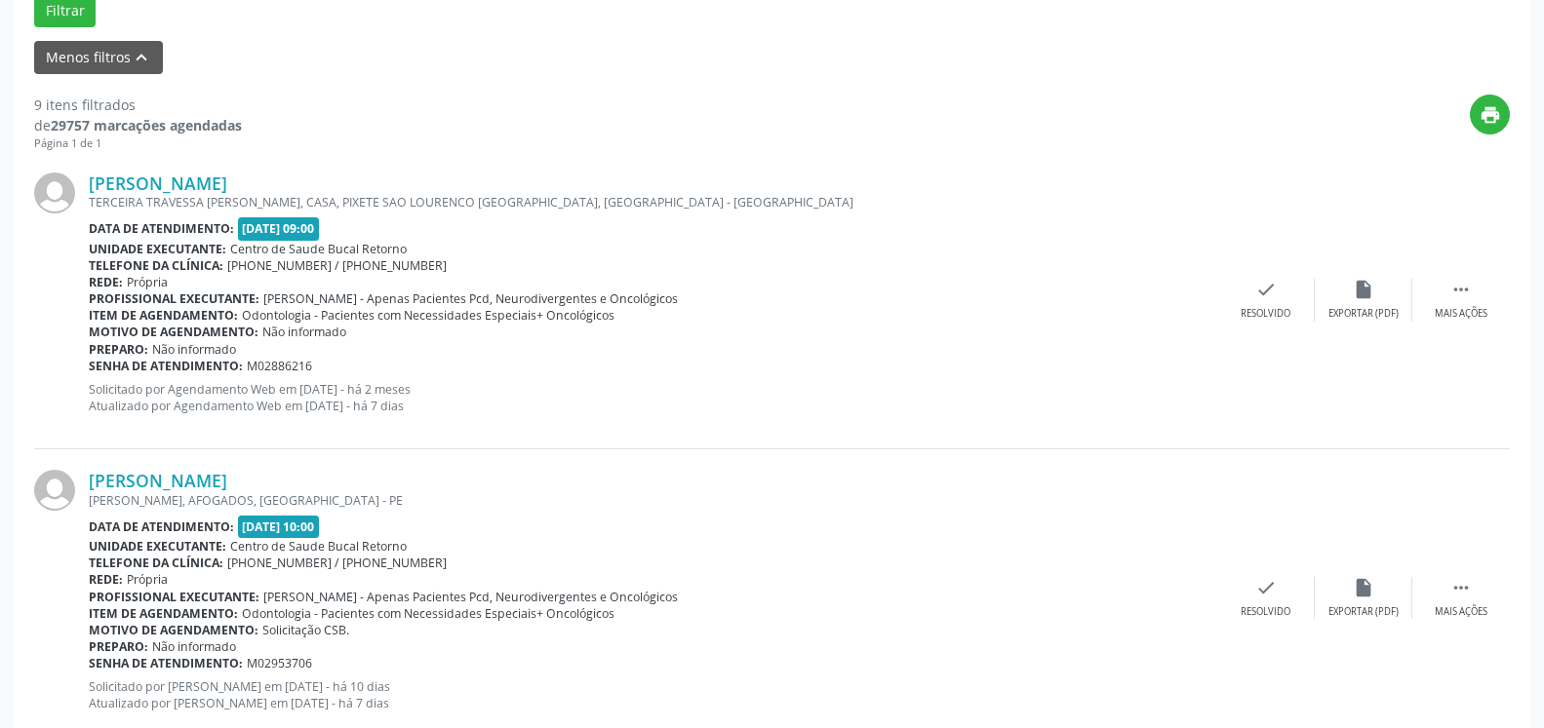
scroll to position [625, 0]
click at [1475, 310] on div "Mais ações" at bounding box center [1461, 313] width 53 height 14
click at [1339, 295] on div "alarm_off Não compareceu" at bounding box center [1364, 299] width 98 height 42
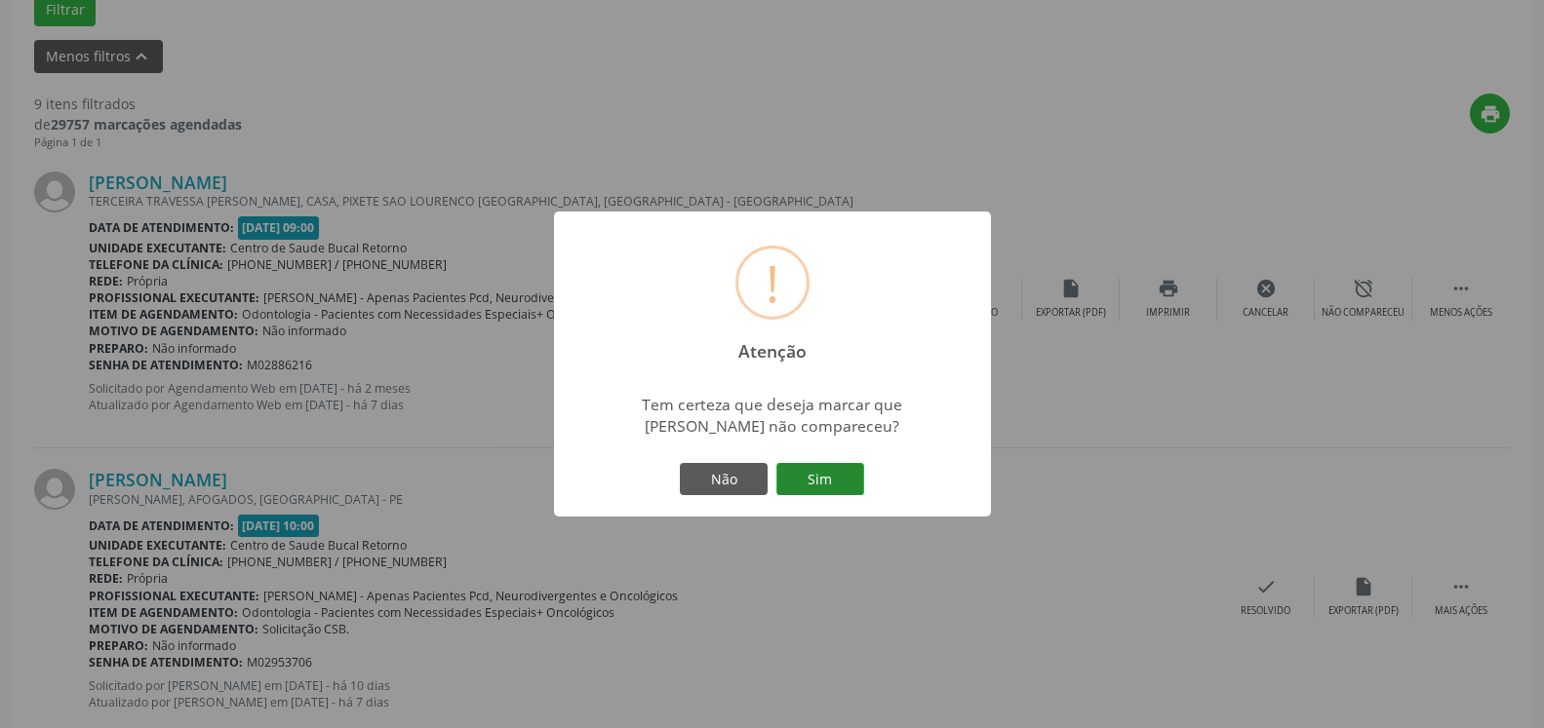
click at [797, 492] on button "Sim" at bounding box center [820, 479] width 88 height 33
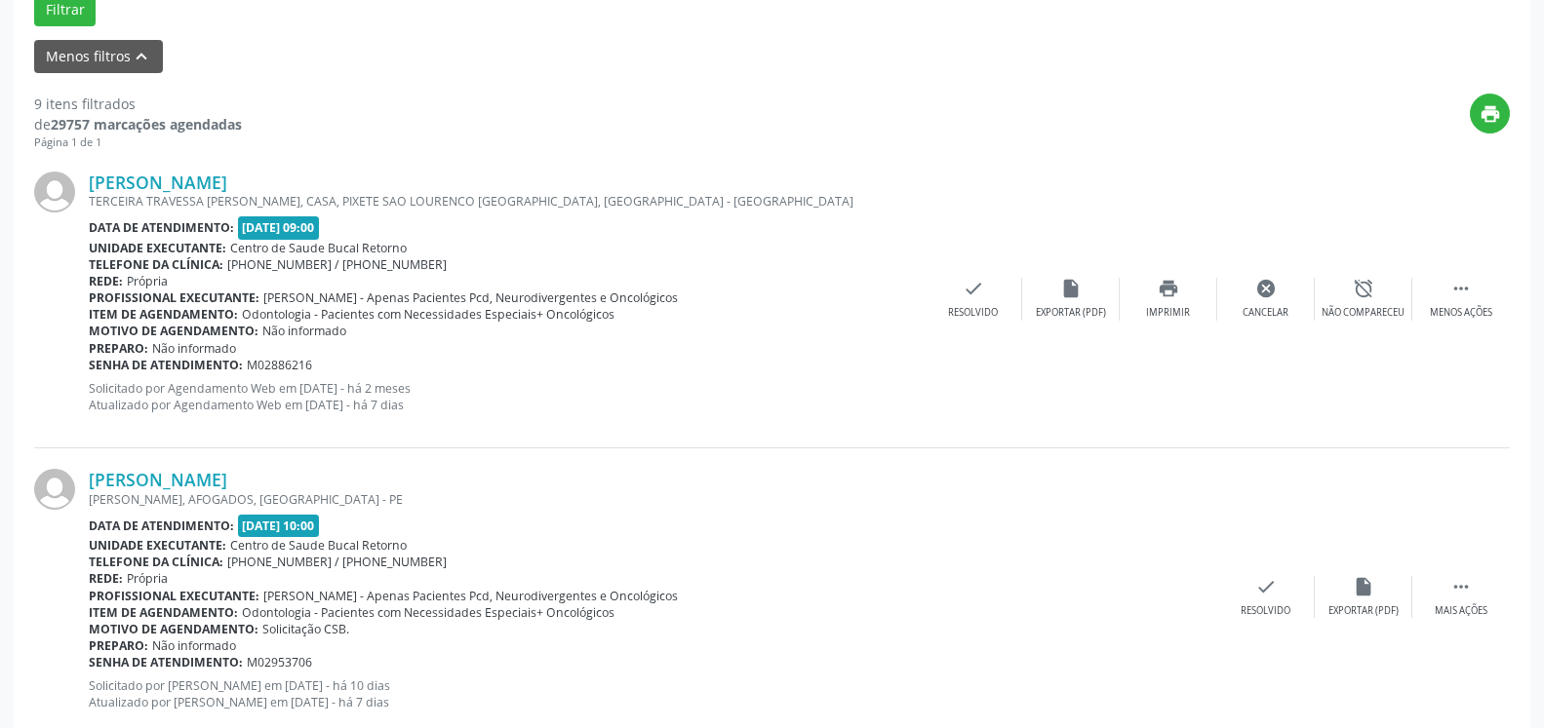
scroll to position [128, 0]
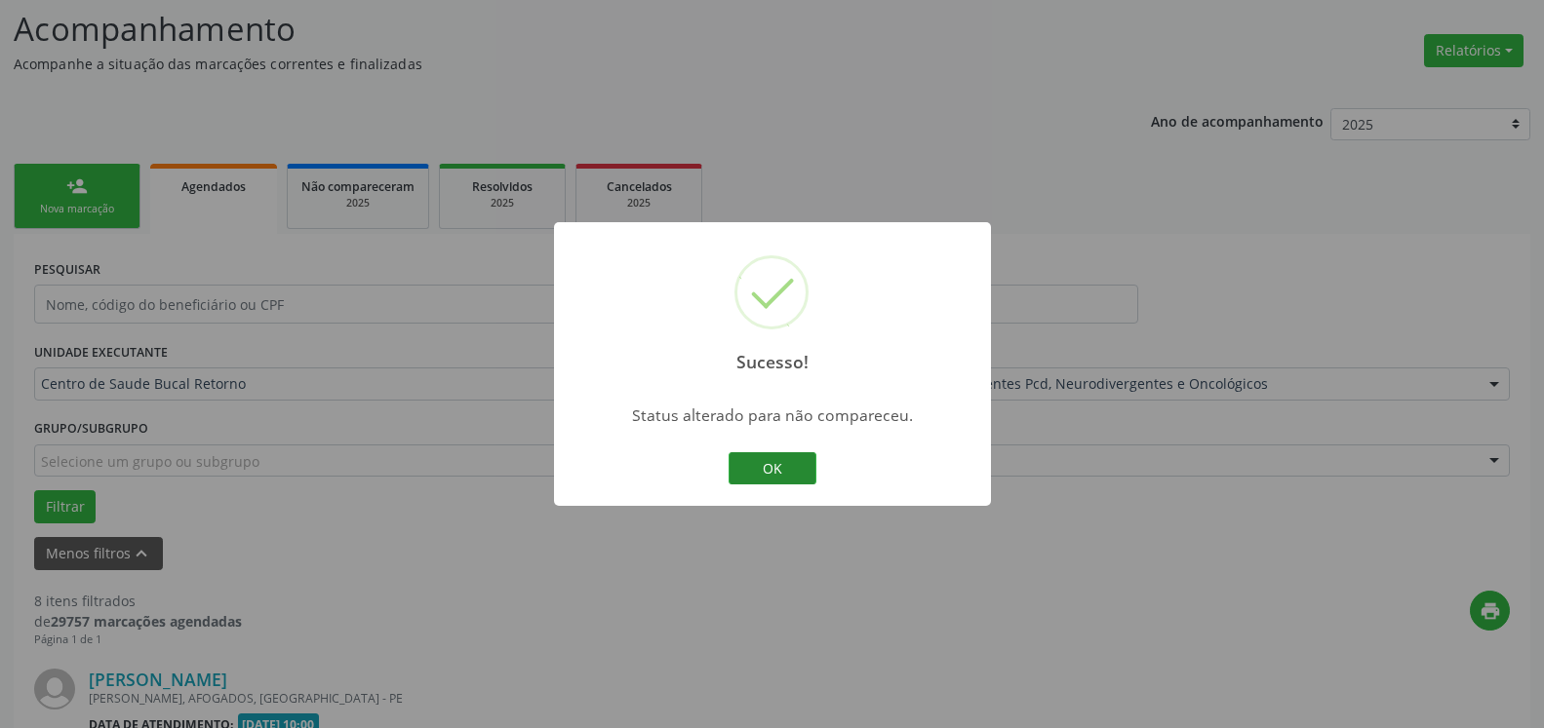
click at [776, 466] on button "OK" at bounding box center [772, 468] width 88 height 33
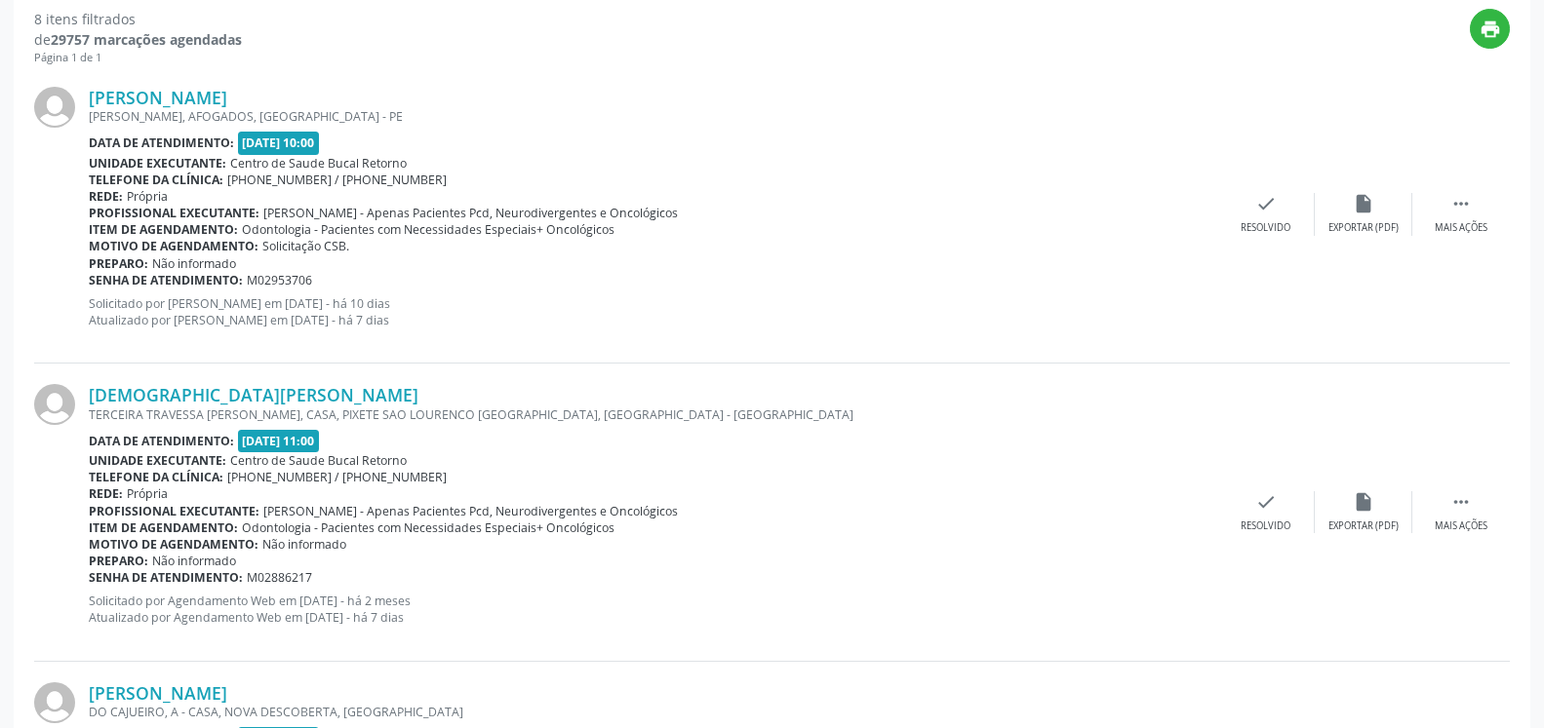
scroll to position [725, 0]
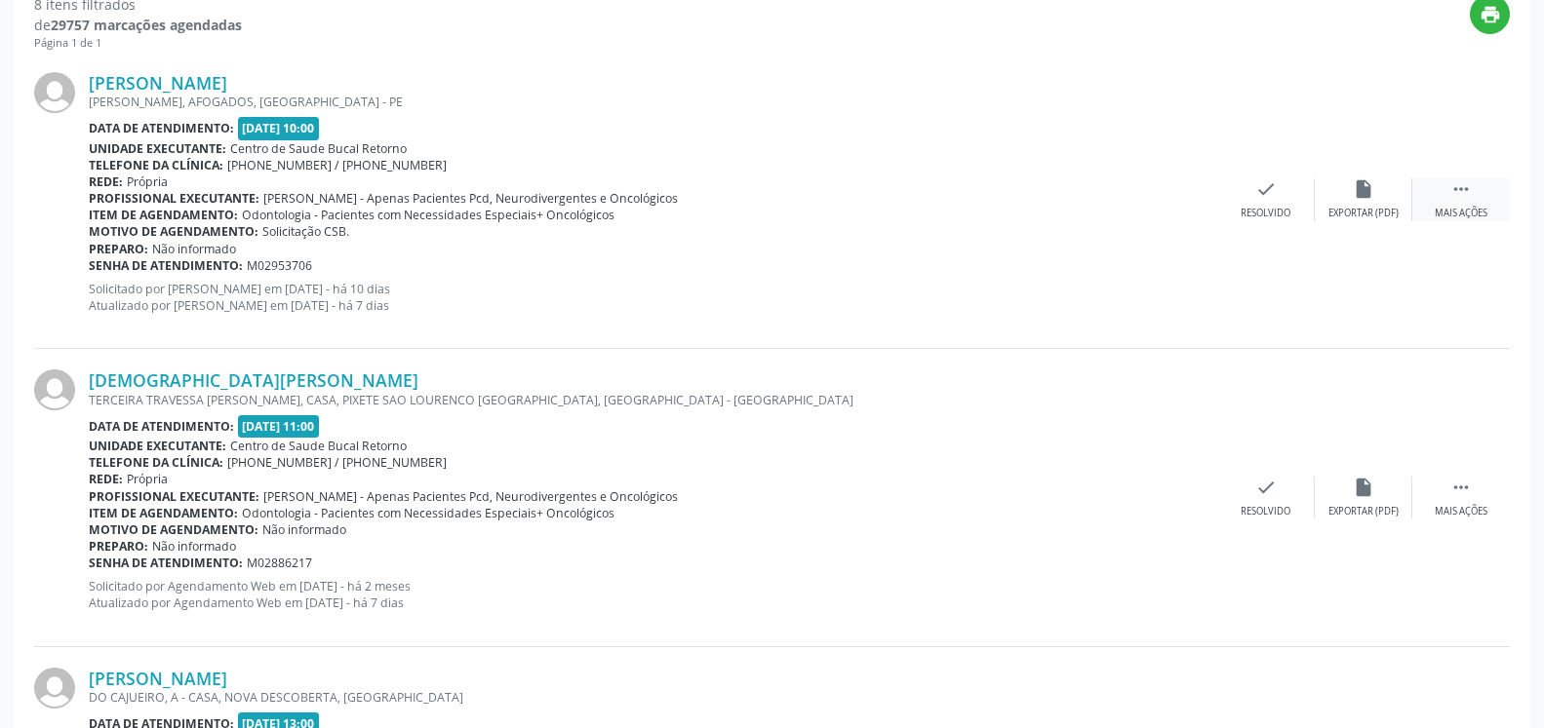
click at [1489, 197] on div " Mais ações" at bounding box center [1461, 199] width 98 height 42
click at [1391, 201] on div "alarm_off Não compareceu" at bounding box center [1364, 199] width 98 height 42
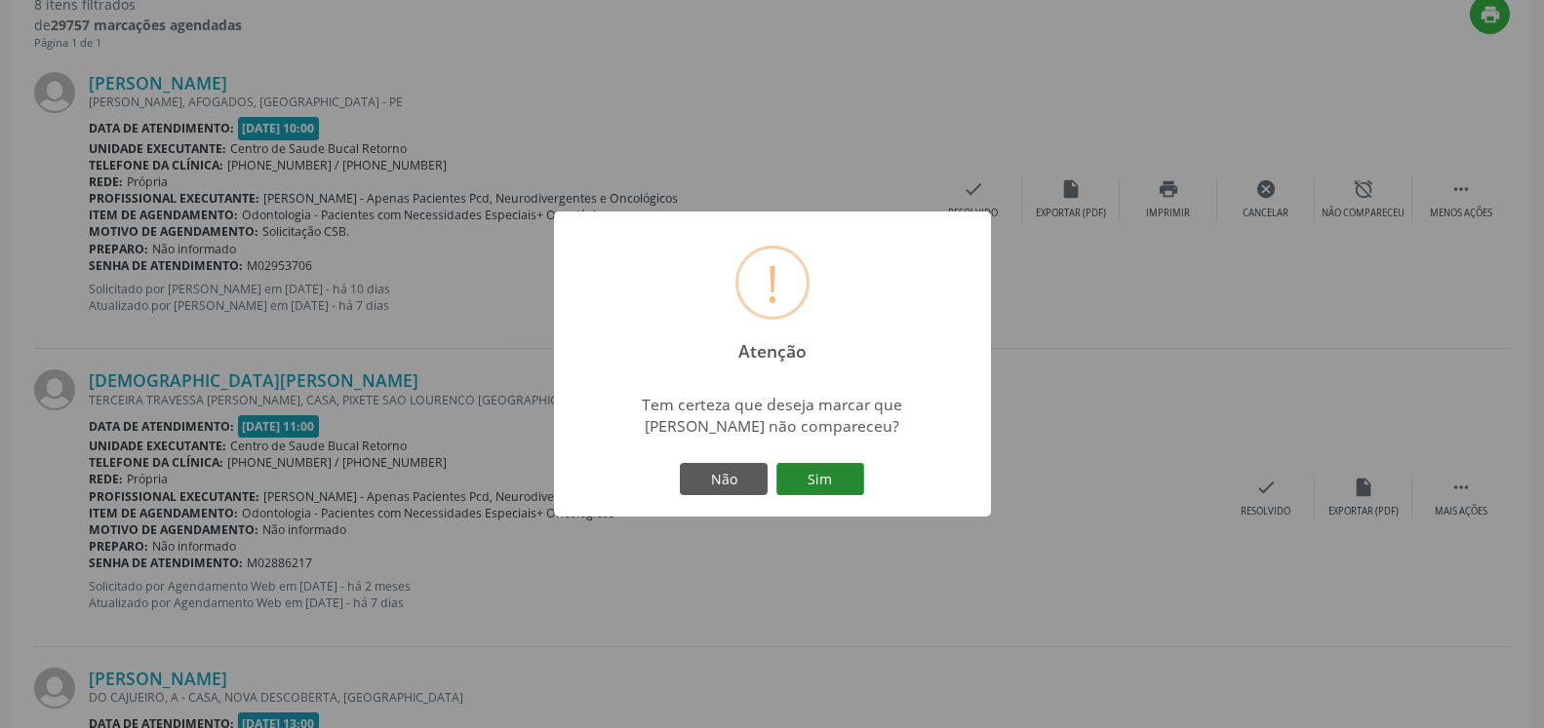
click at [847, 480] on button "Sim" at bounding box center [820, 479] width 88 height 33
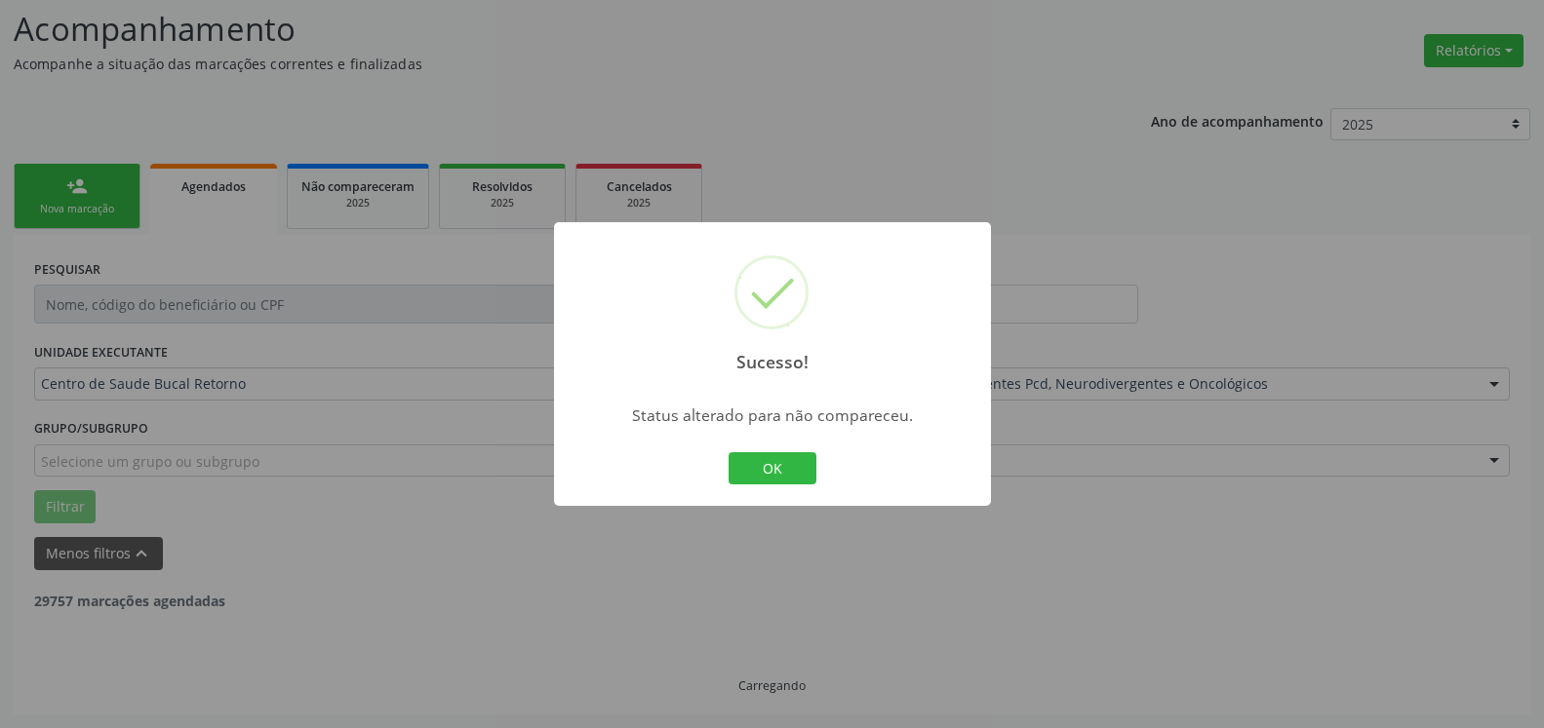
scroll to position [128, 0]
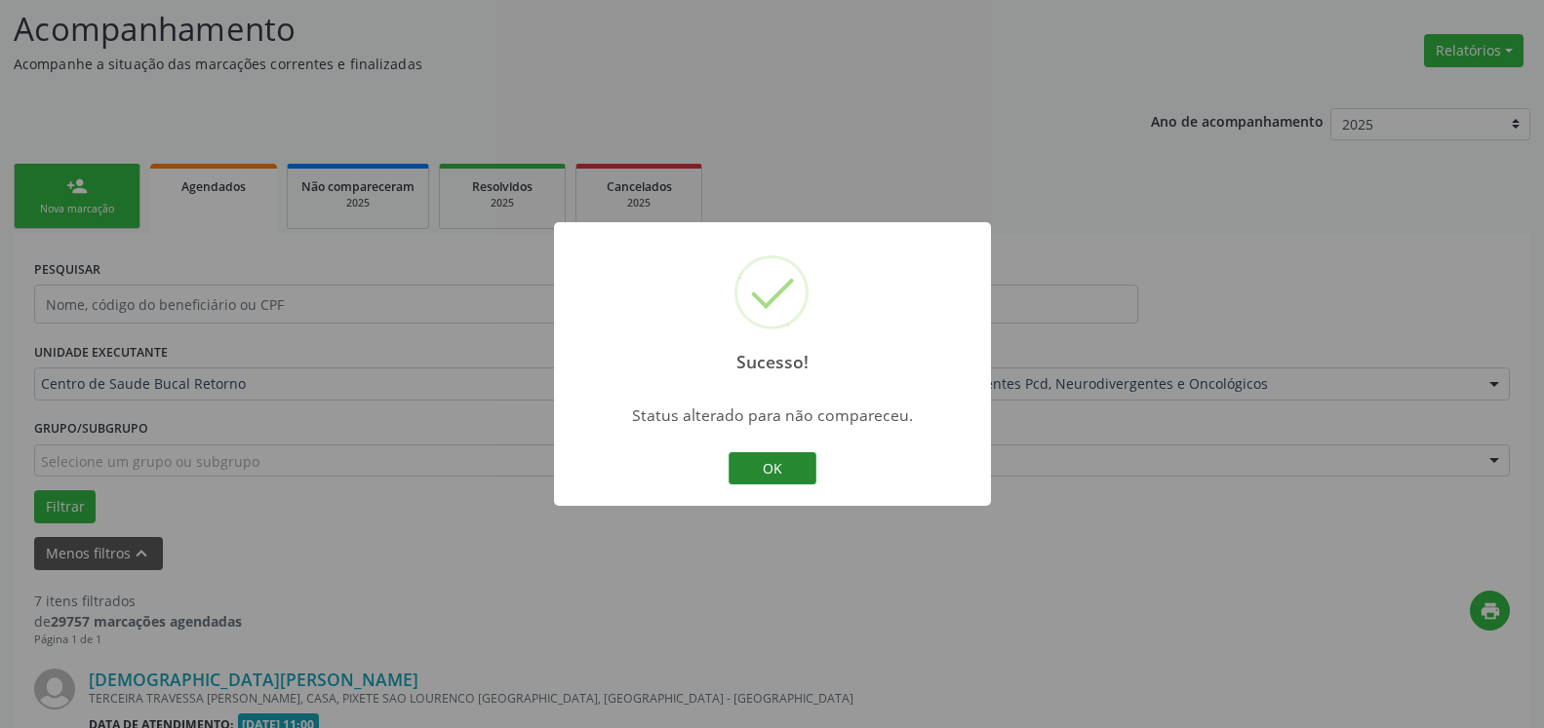
click at [768, 464] on button "OK" at bounding box center [772, 468] width 88 height 33
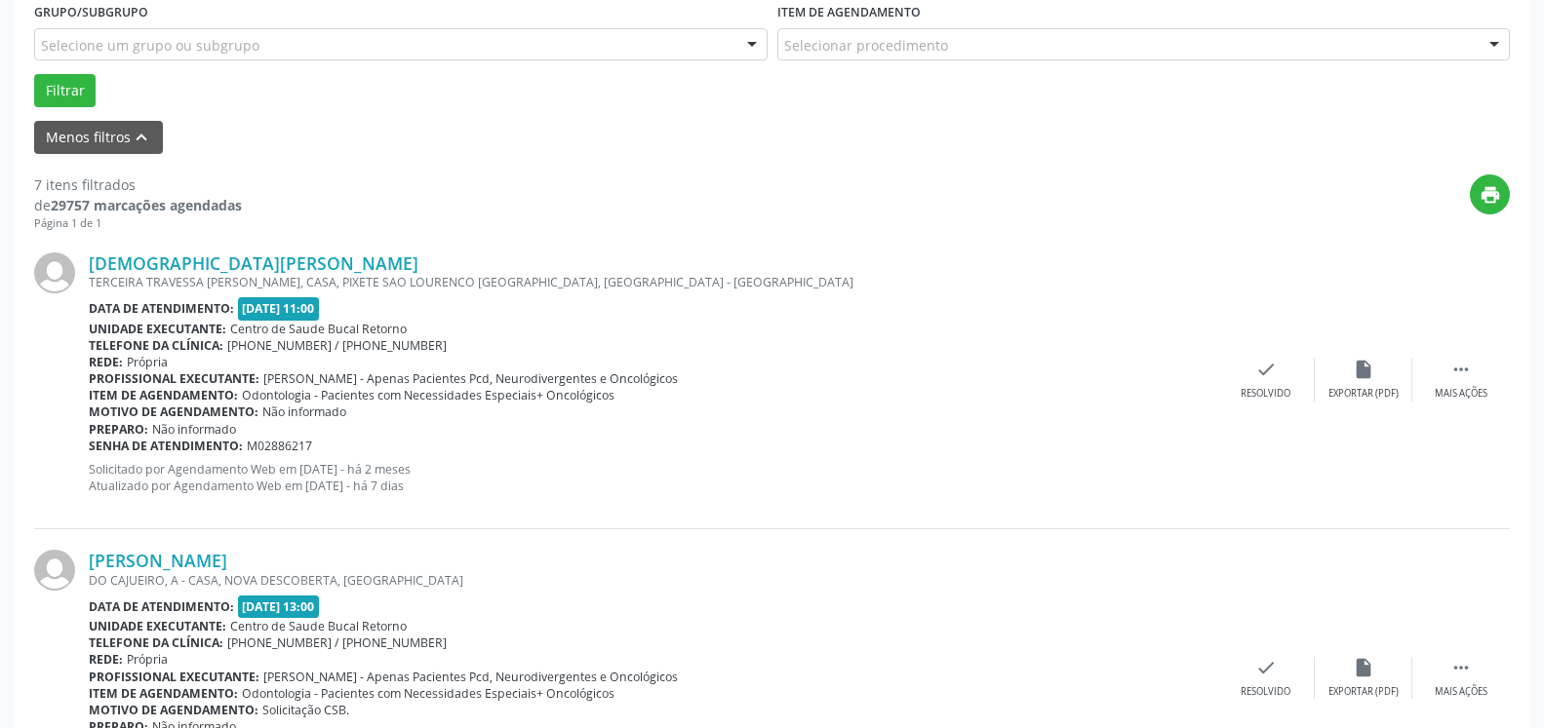
scroll to position [625, 0]
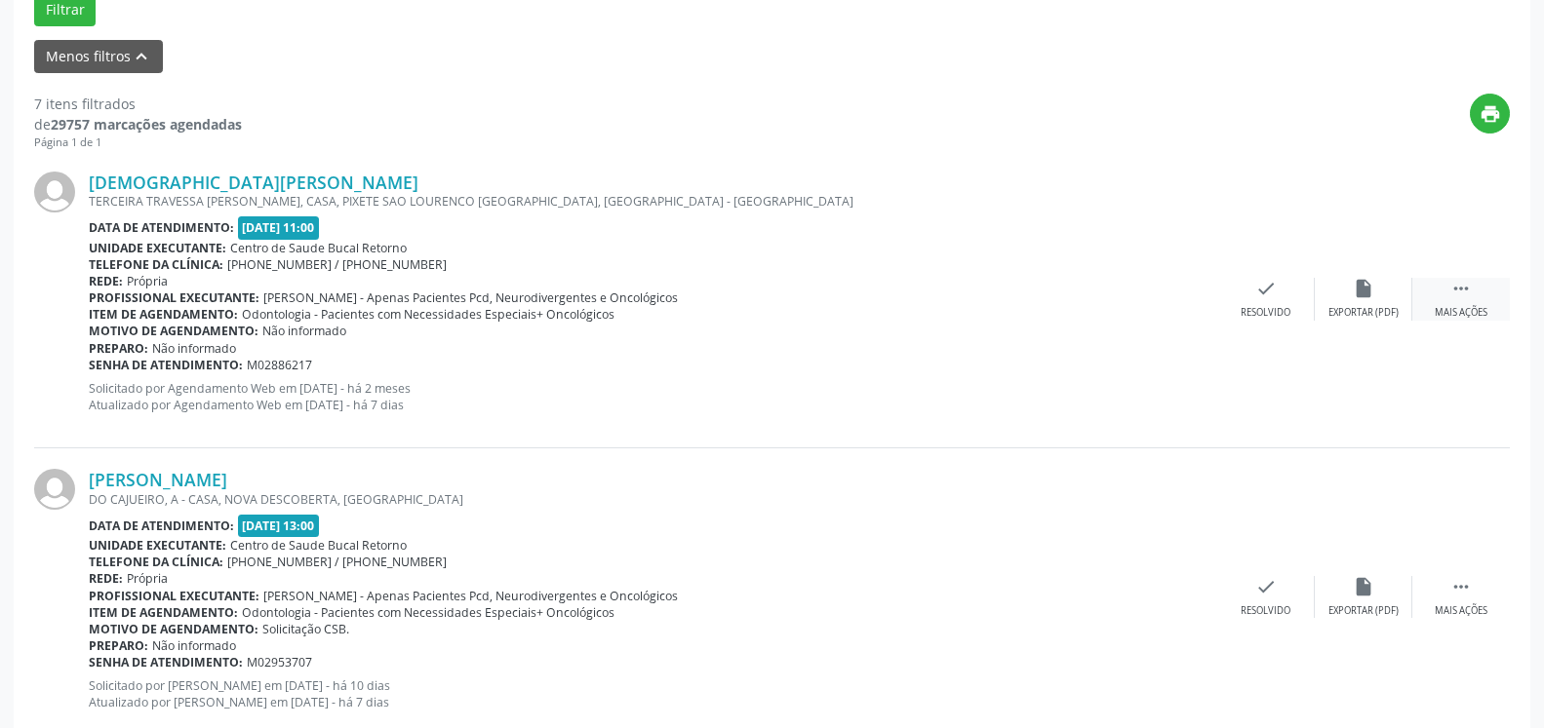
click at [1453, 288] on icon "" at bounding box center [1460, 288] width 21 height 21
click at [1357, 299] on icon "alarm_off" at bounding box center [1363, 288] width 21 height 21
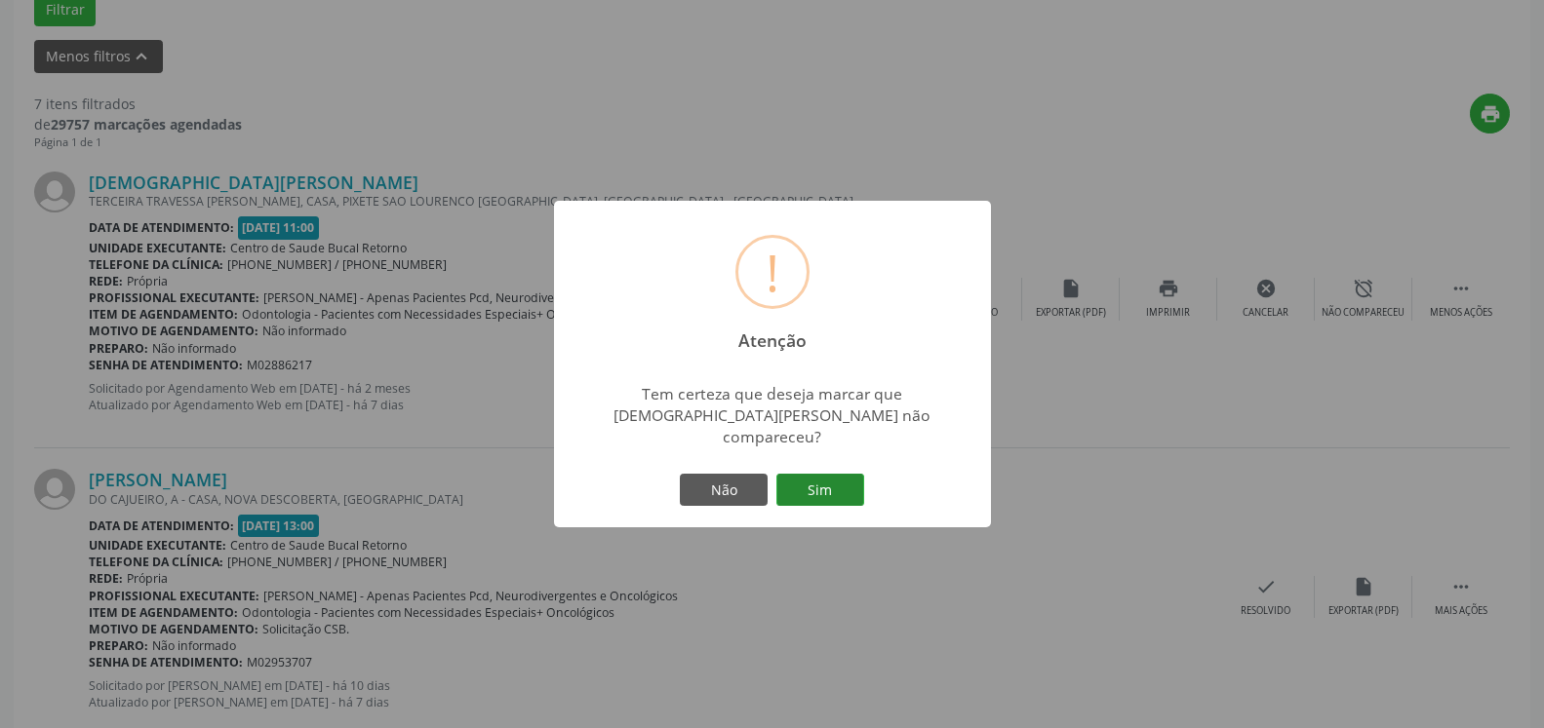
click at [828, 490] on button "Sim" at bounding box center [820, 490] width 88 height 33
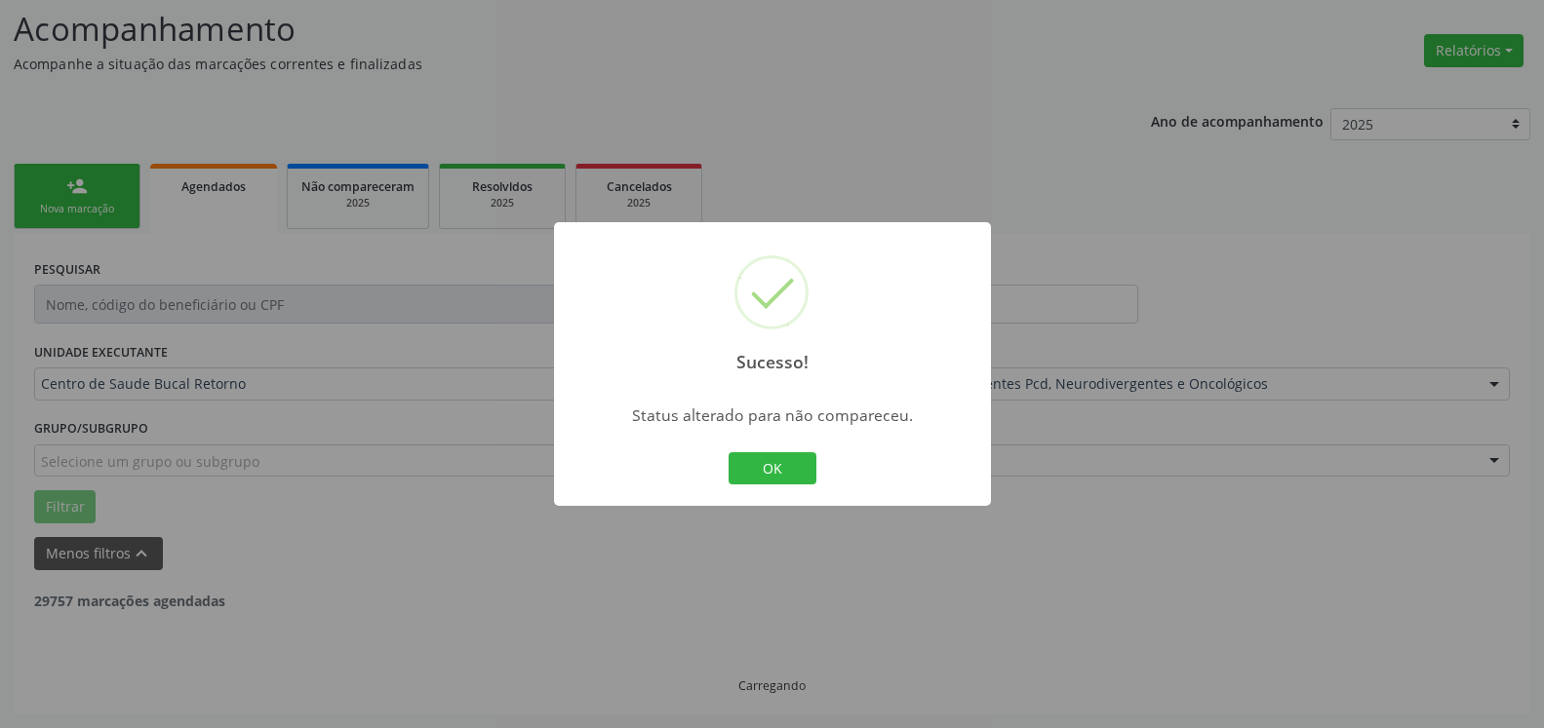
scroll to position [128, 0]
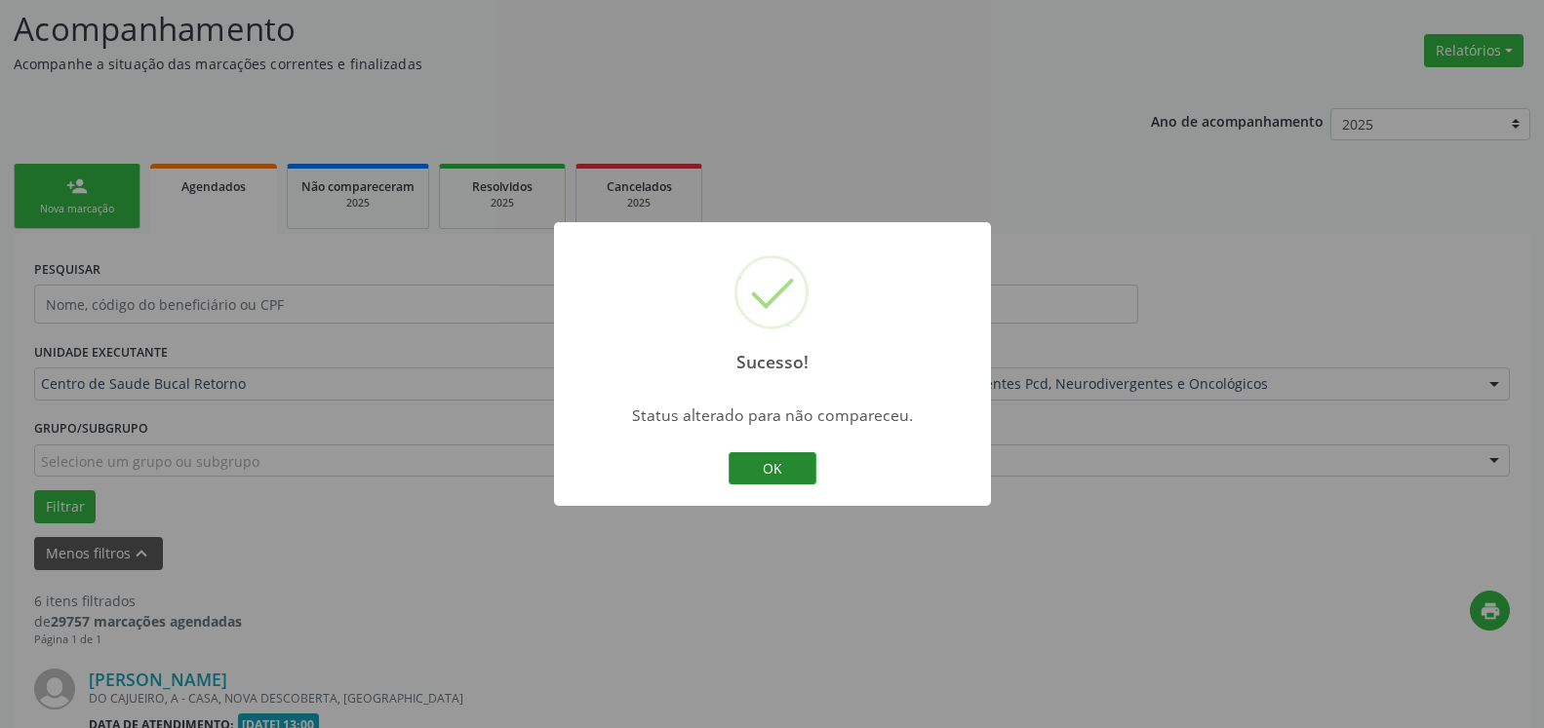
click at [768, 471] on button "OK" at bounding box center [772, 468] width 88 height 33
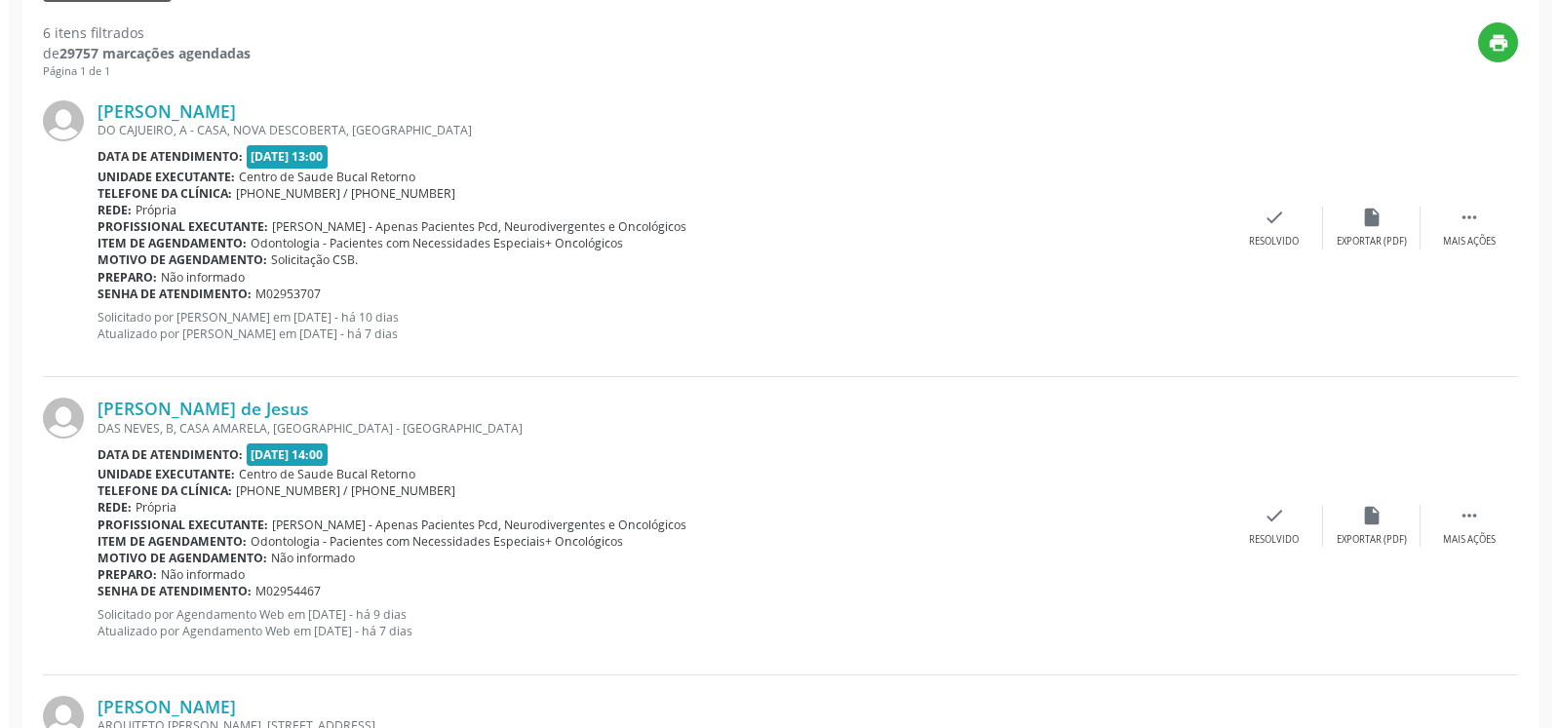
scroll to position [725, 0]
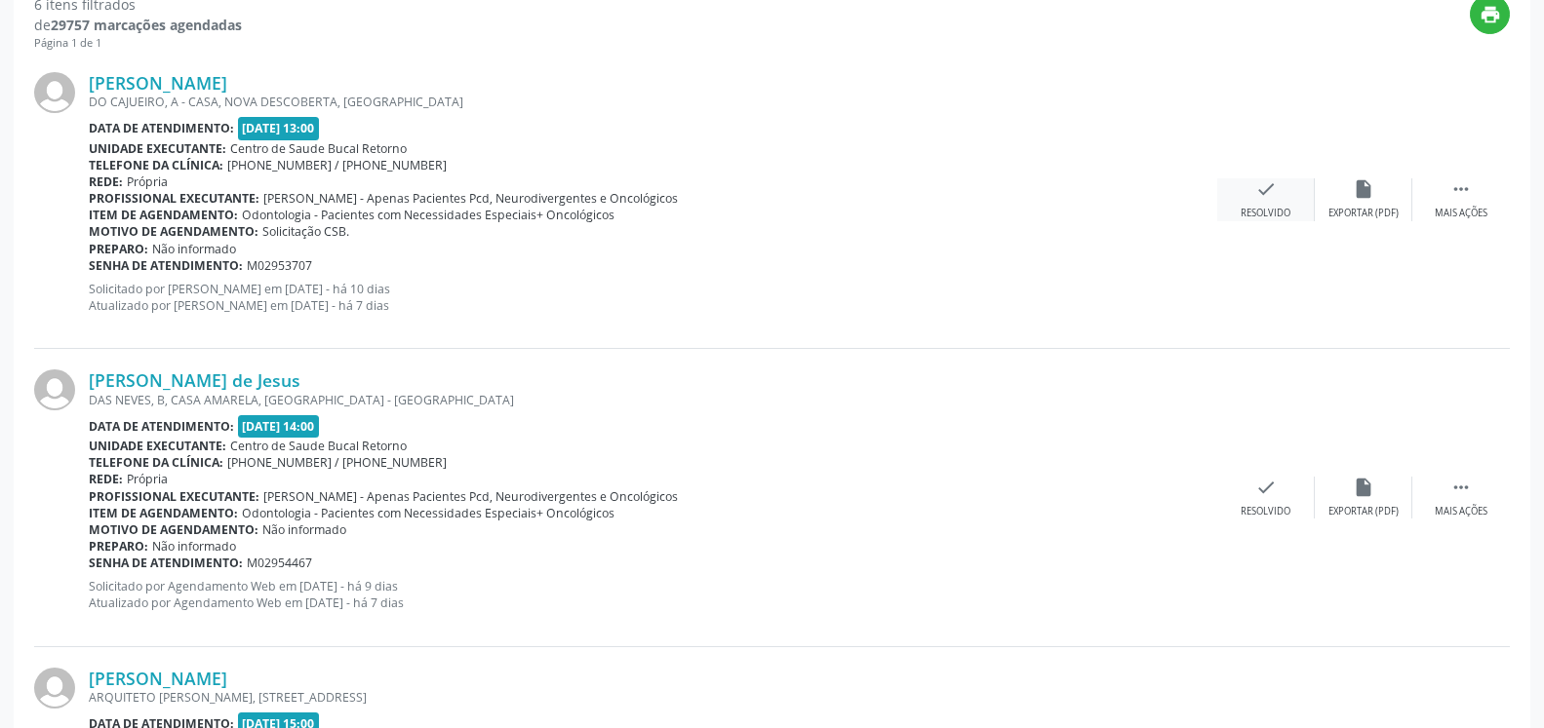
click at [1277, 184] on div "check Resolvido" at bounding box center [1266, 199] width 98 height 42
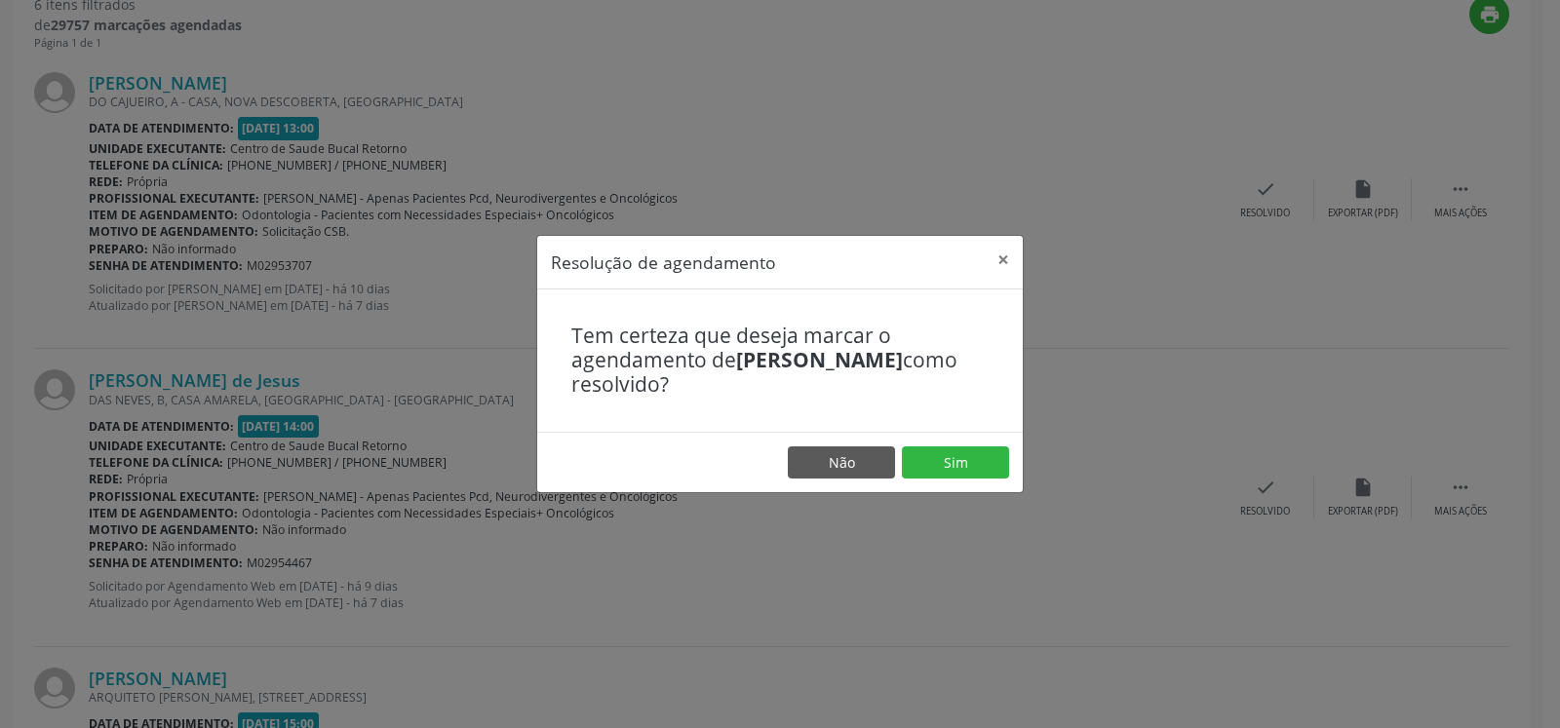
click at [957, 481] on footer "Não Sim" at bounding box center [780, 462] width 486 height 61
click at [982, 451] on button "Sim" at bounding box center [955, 463] width 107 height 33
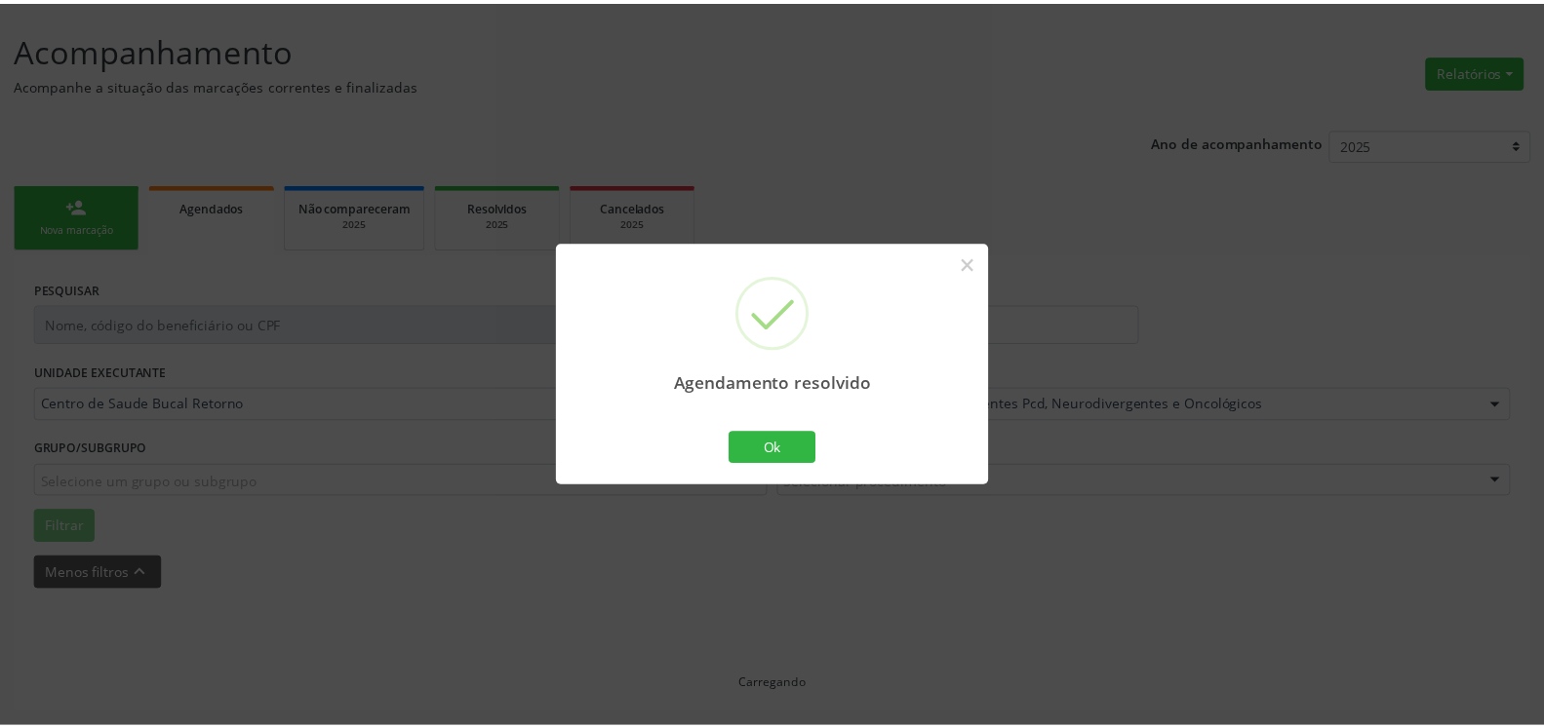
scroll to position [107, 0]
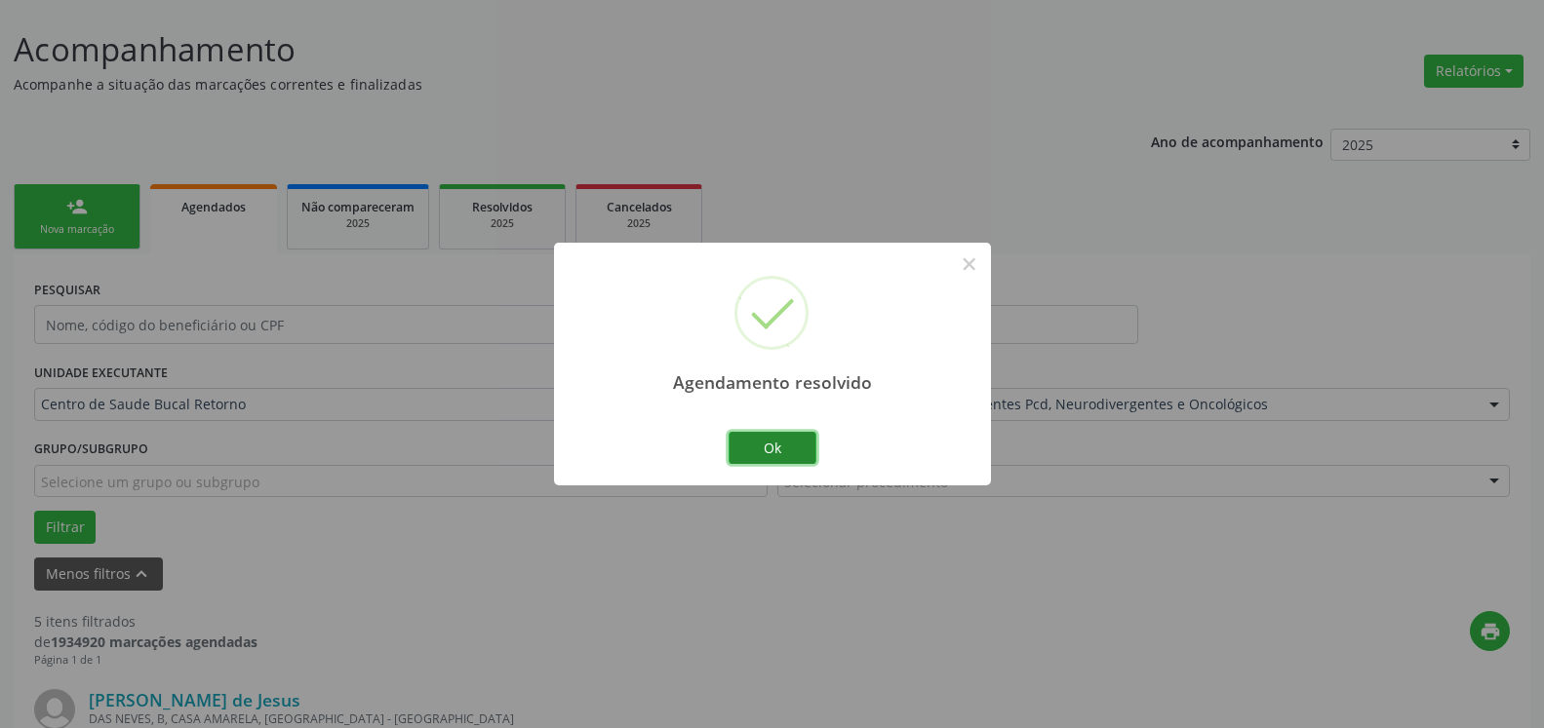
click at [762, 448] on button "Ok" at bounding box center [772, 448] width 88 height 33
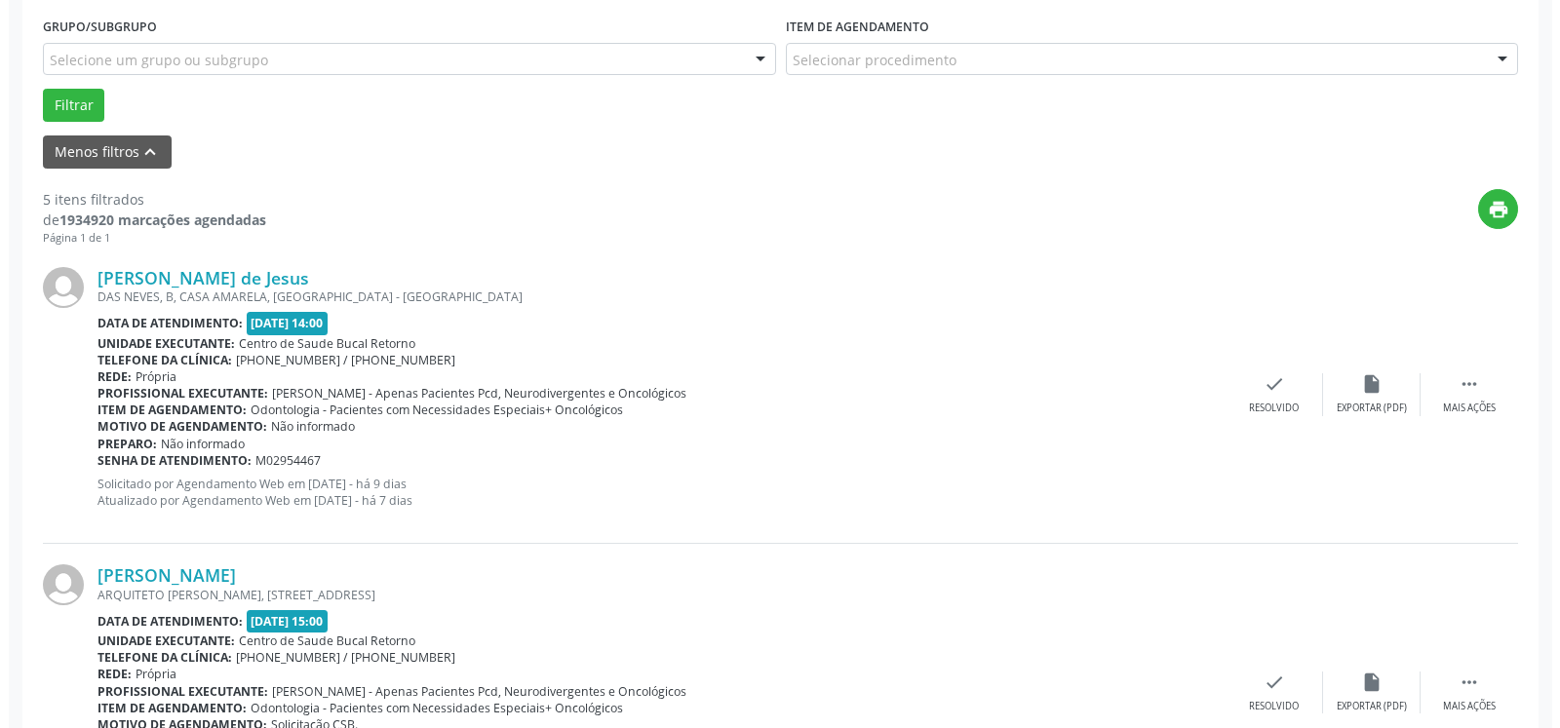
scroll to position [605, 0]
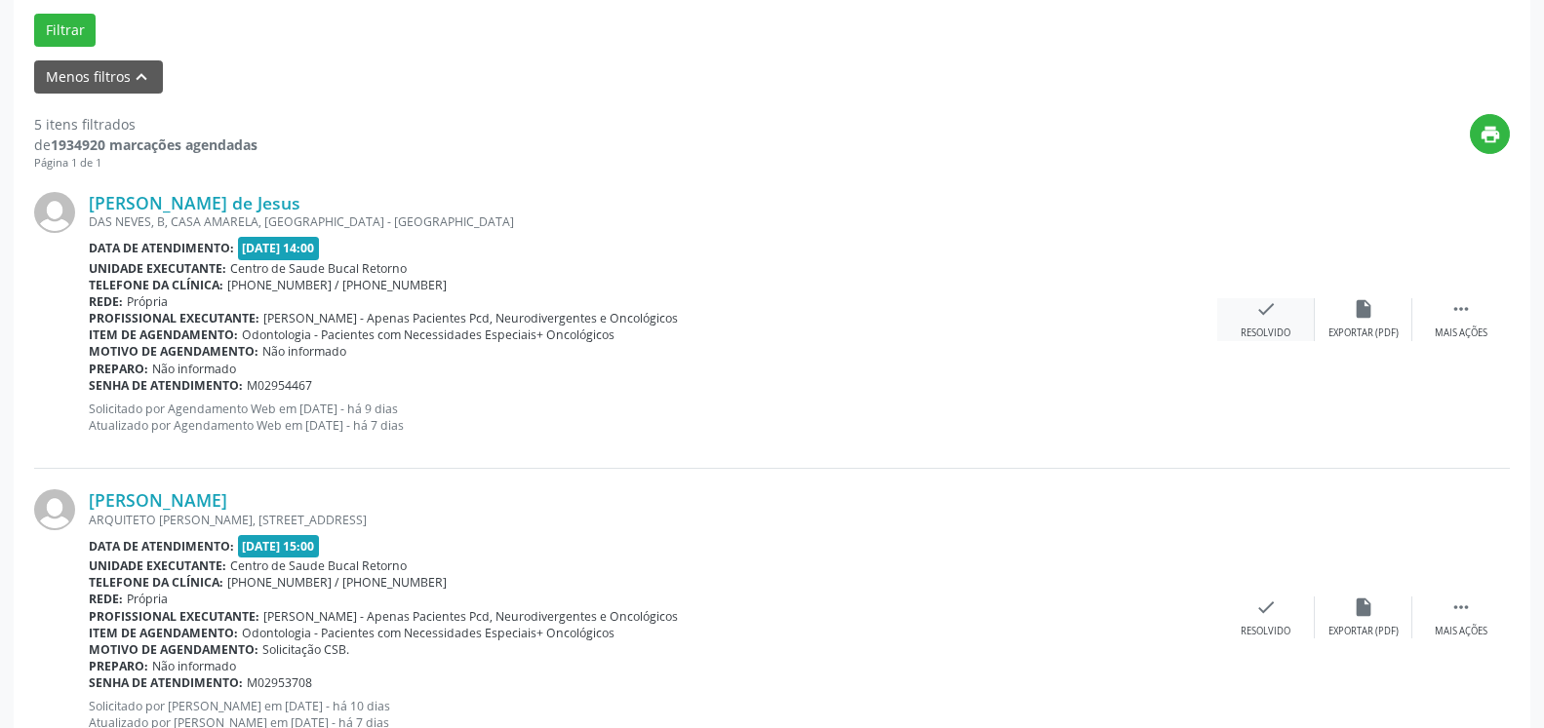
click at [1249, 335] on div "Resolvido" at bounding box center [1265, 334] width 50 height 14
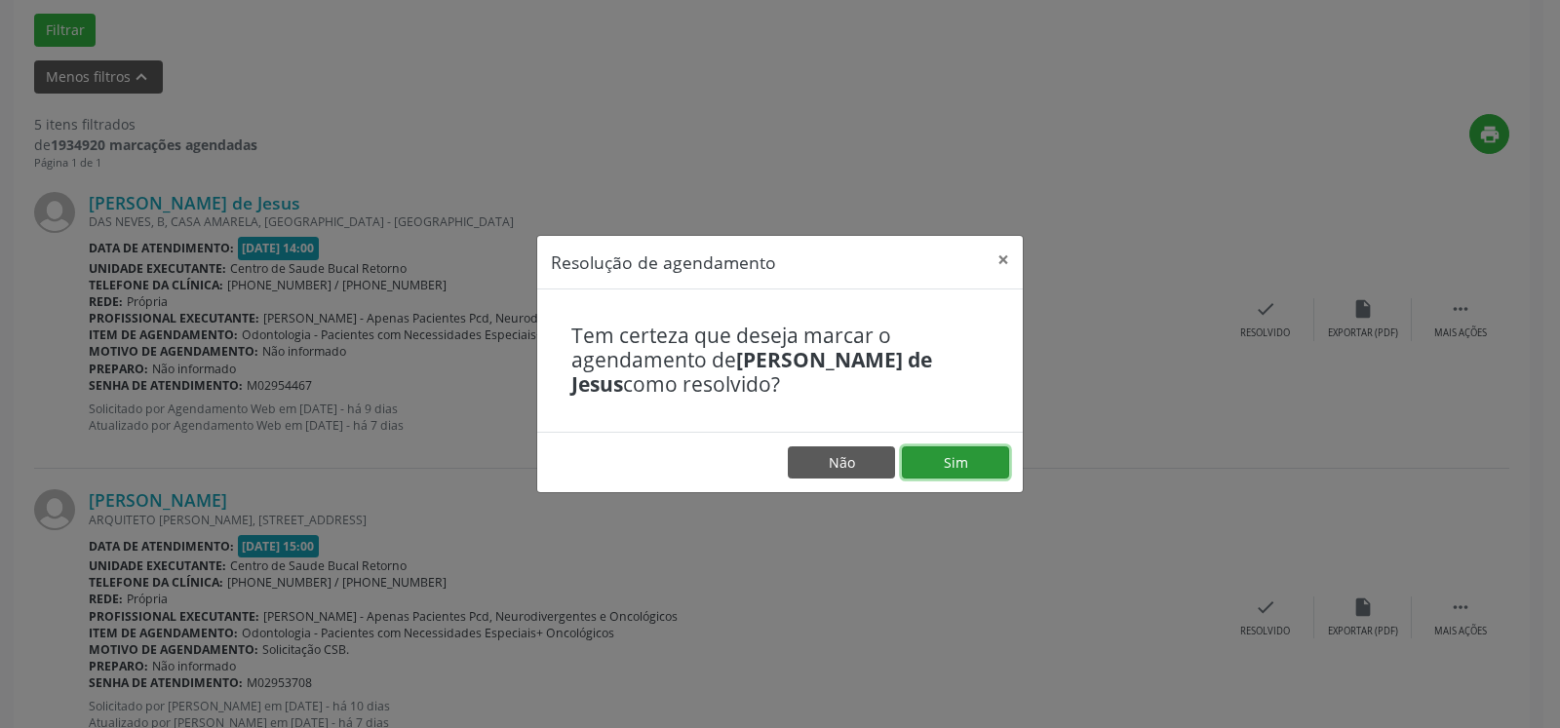
click at [970, 462] on button "Sim" at bounding box center [955, 463] width 107 height 33
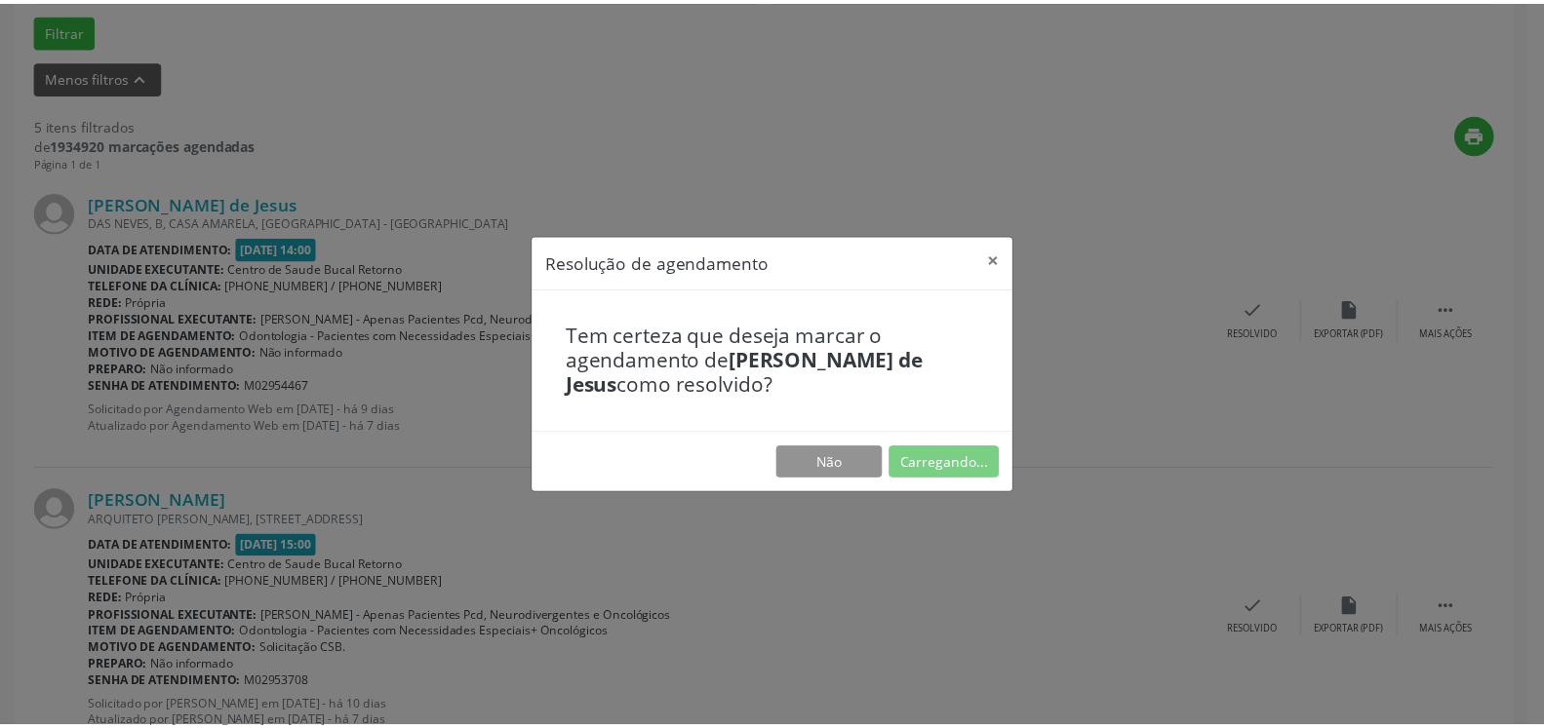
scroll to position [107, 0]
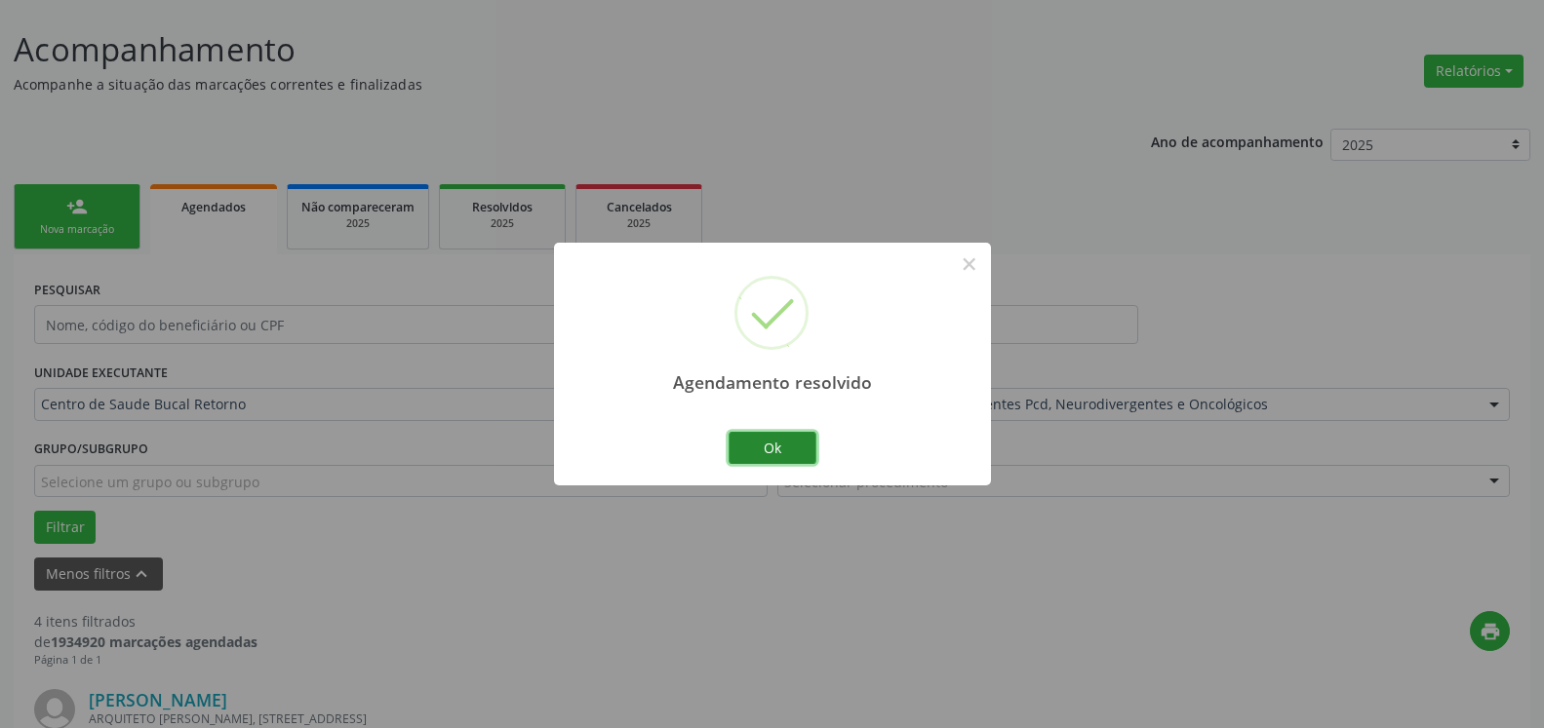
click at [779, 444] on button "Ok" at bounding box center [772, 448] width 88 height 33
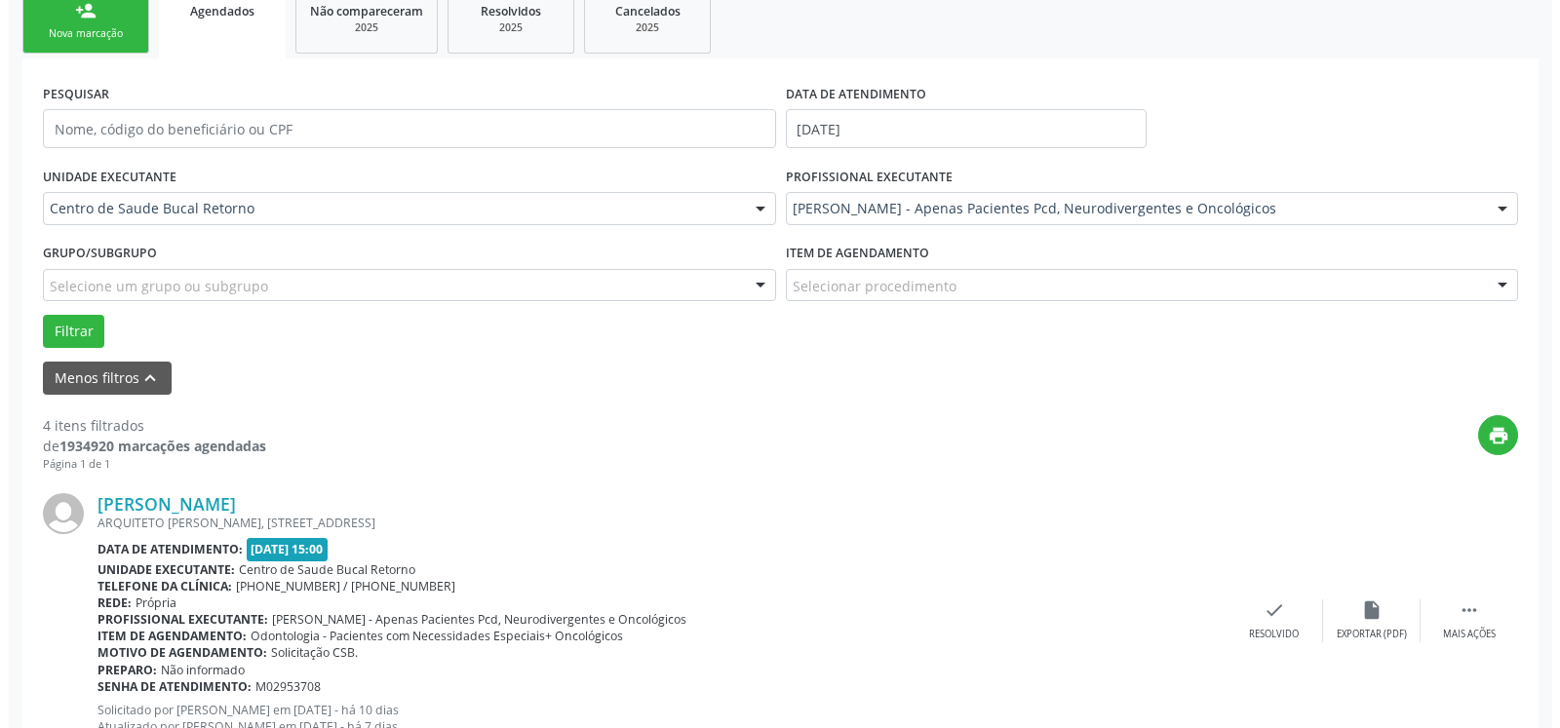
scroll to position [406, 0]
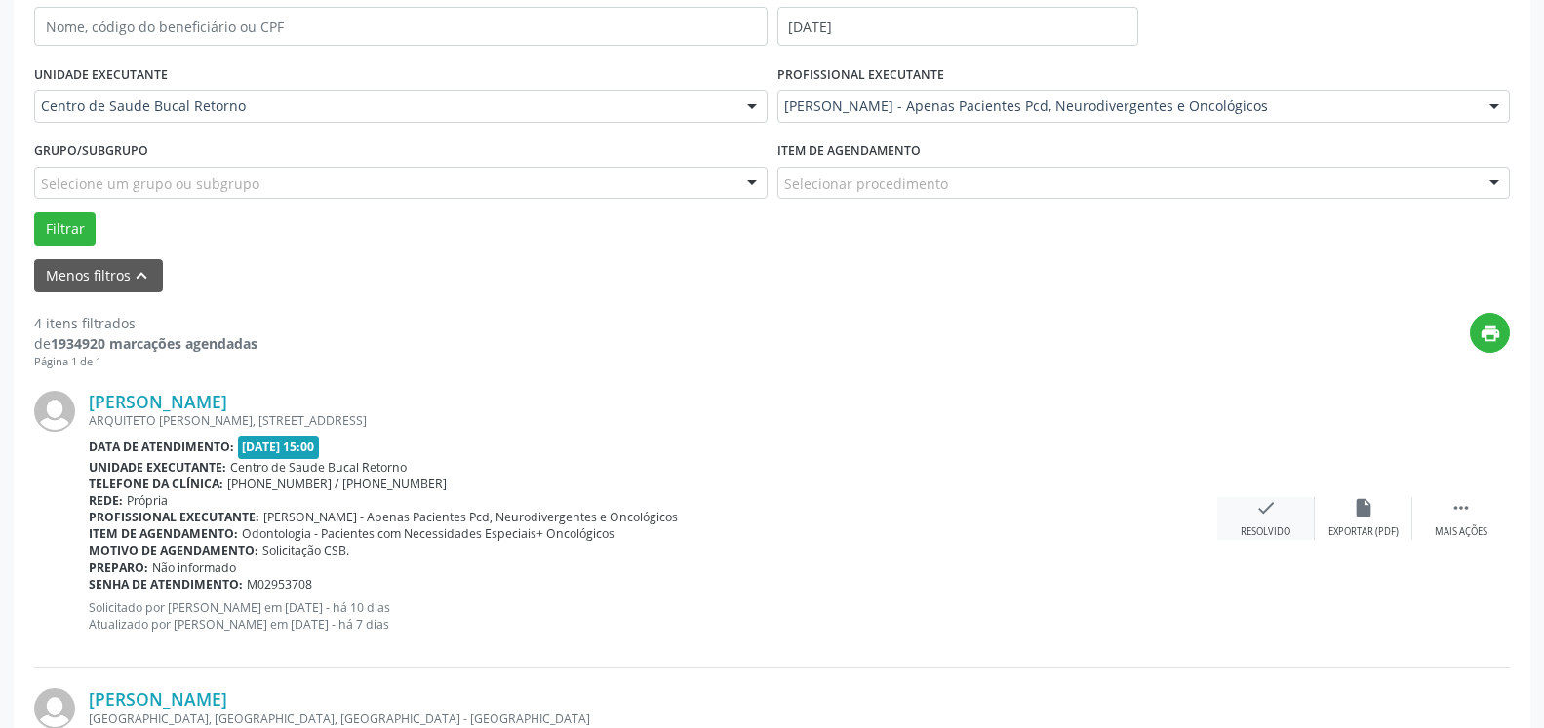
click at [1272, 525] on div "check Resolvido" at bounding box center [1266, 518] width 98 height 42
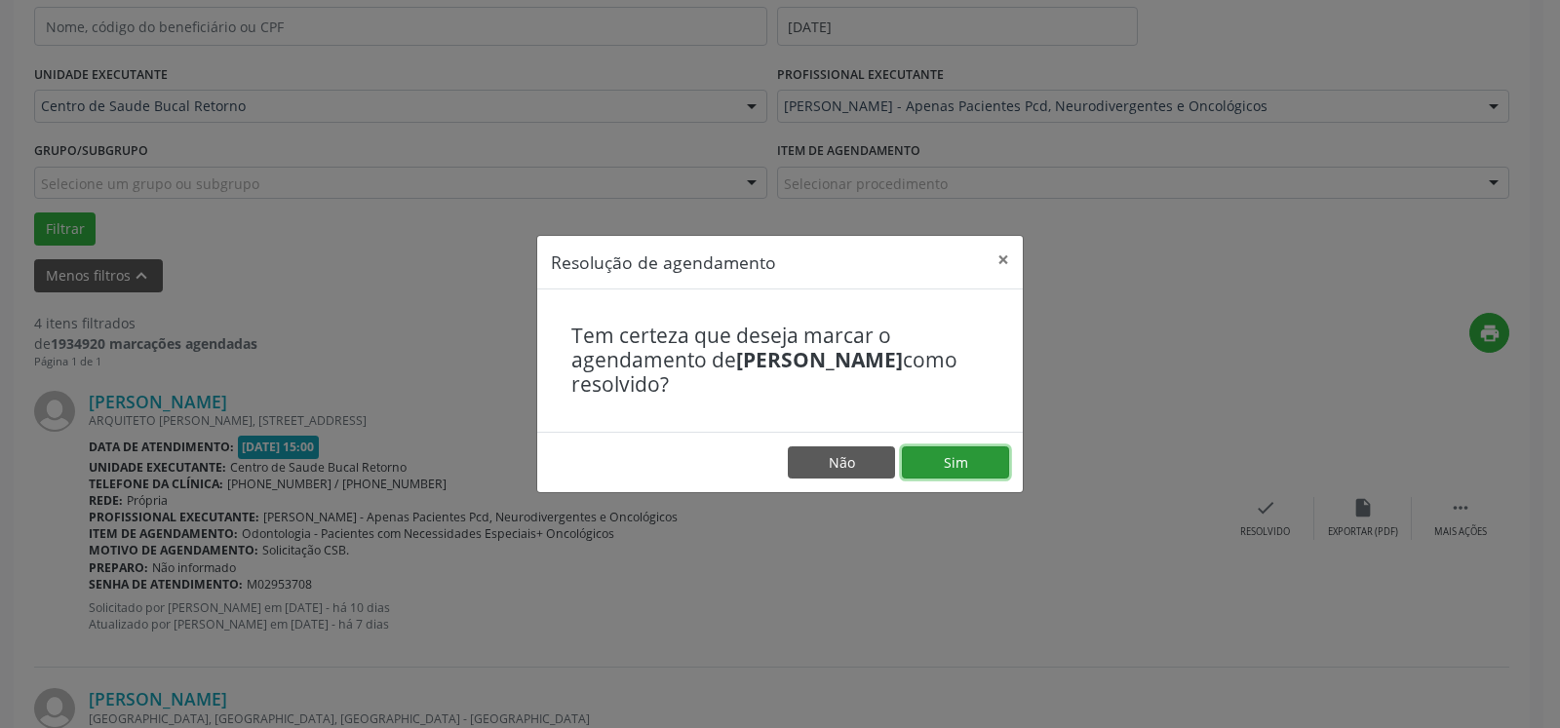
drag, startPoint x: 999, startPoint y: 473, endPoint x: 859, endPoint y: 435, distance: 144.5
click at [998, 473] on button "Sim" at bounding box center [955, 463] width 107 height 33
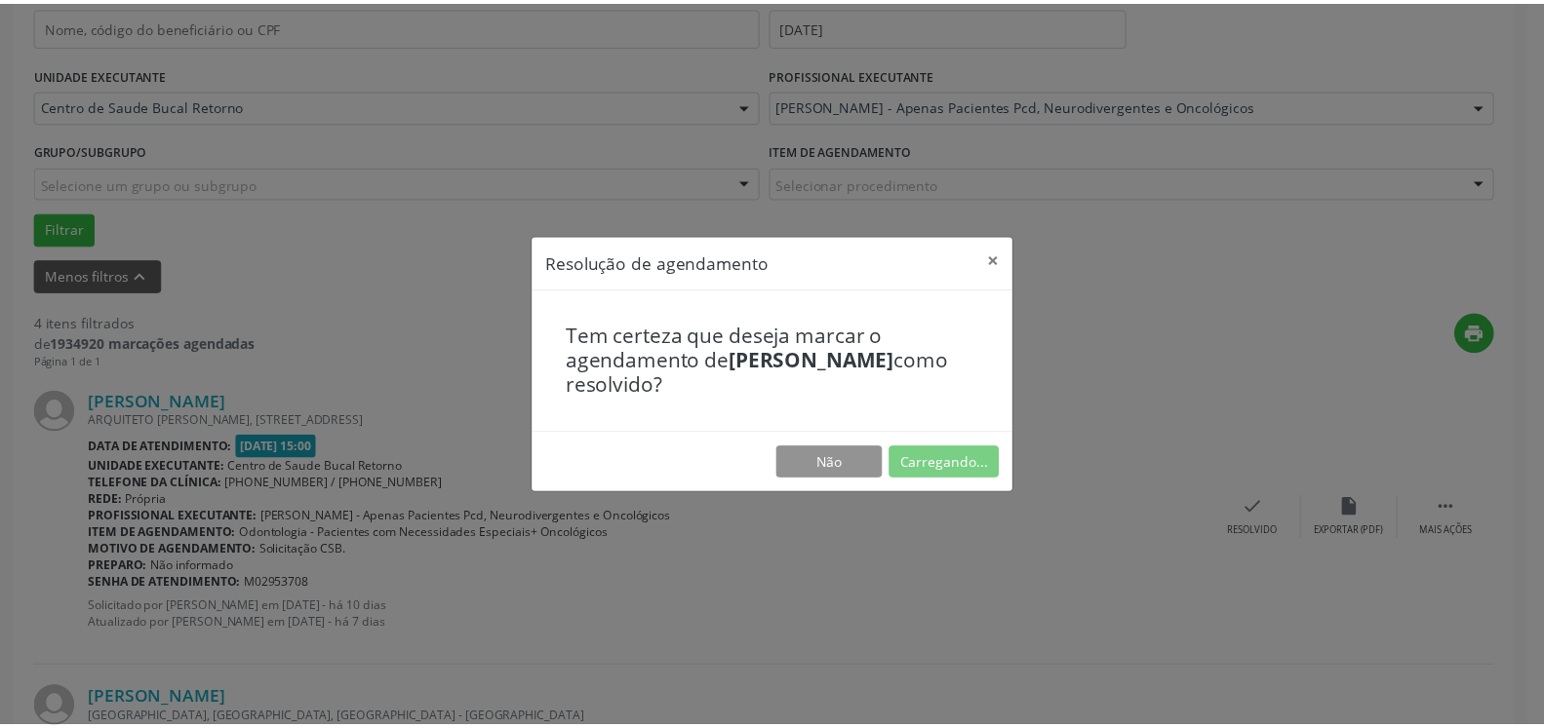
scroll to position [107, 0]
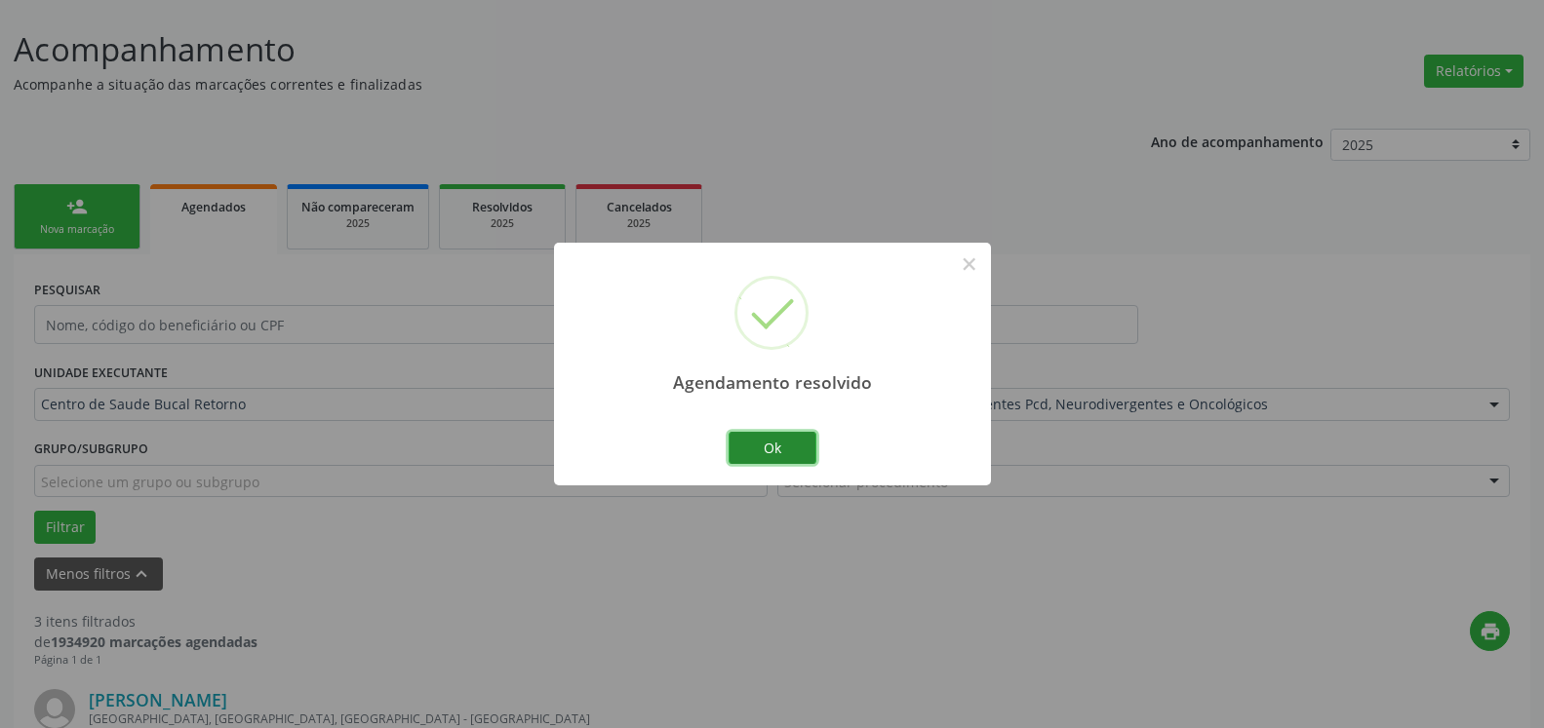
click at [772, 451] on button "Ok" at bounding box center [772, 448] width 88 height 33
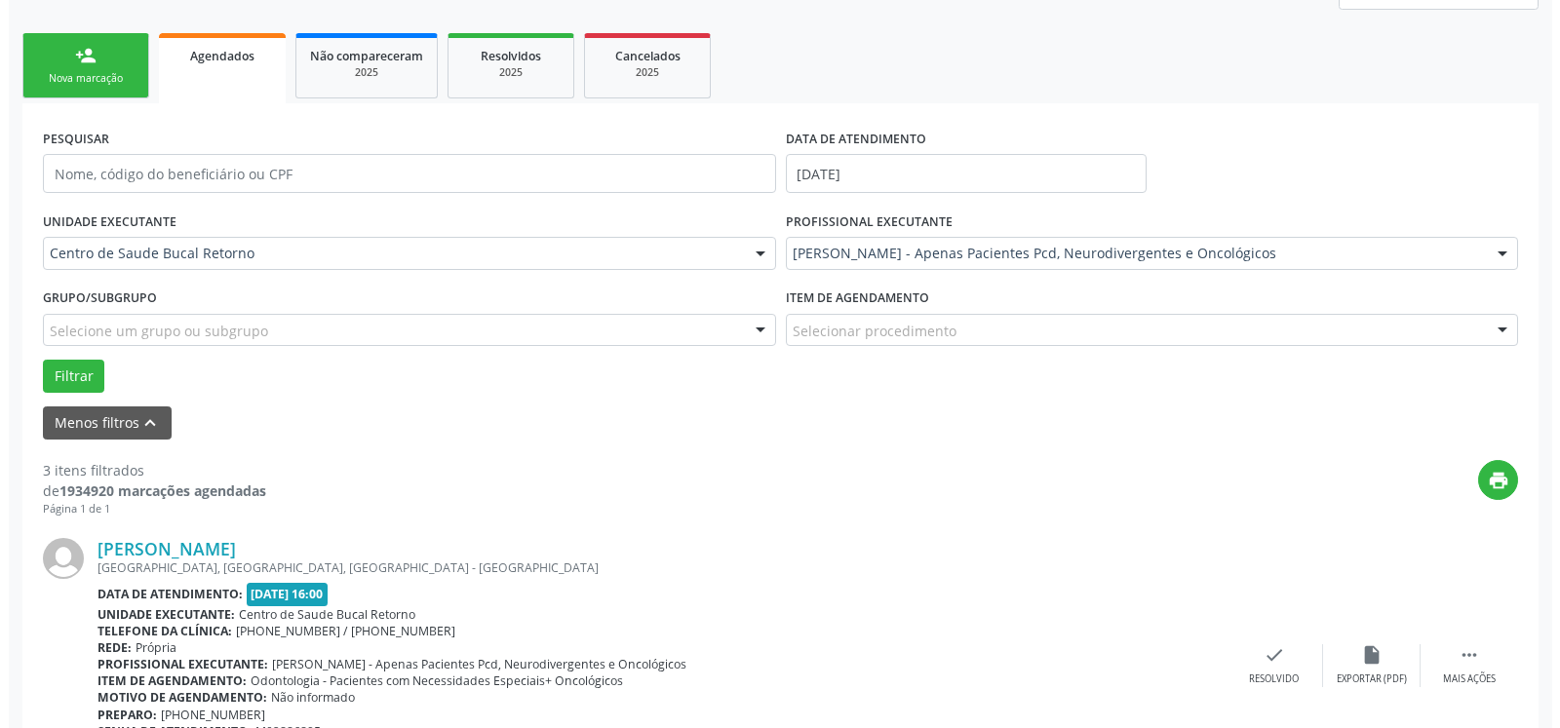
scroll to position [505, 0]
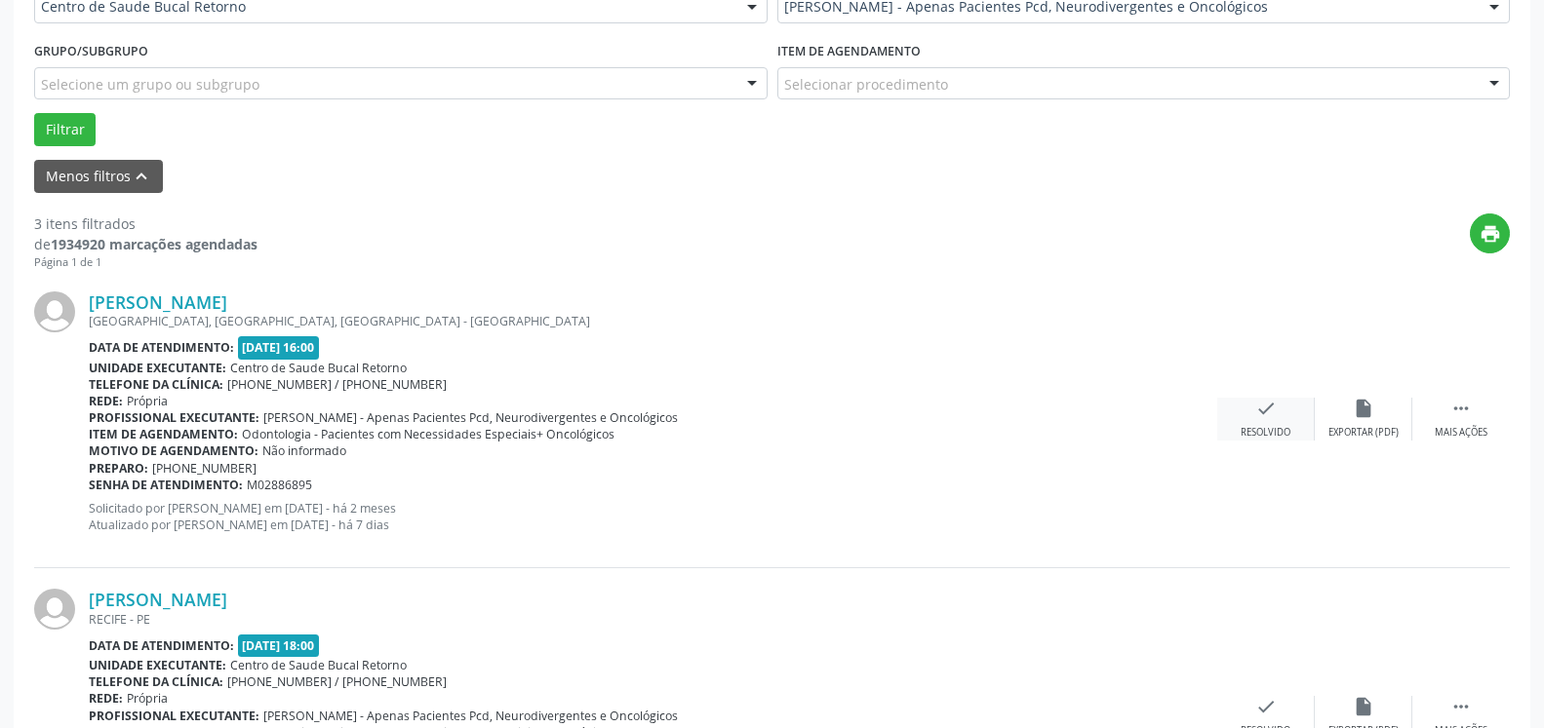
click at [1255, 428] on div "Resolvido" at bounding box center [1265, 433] width 50 height 14
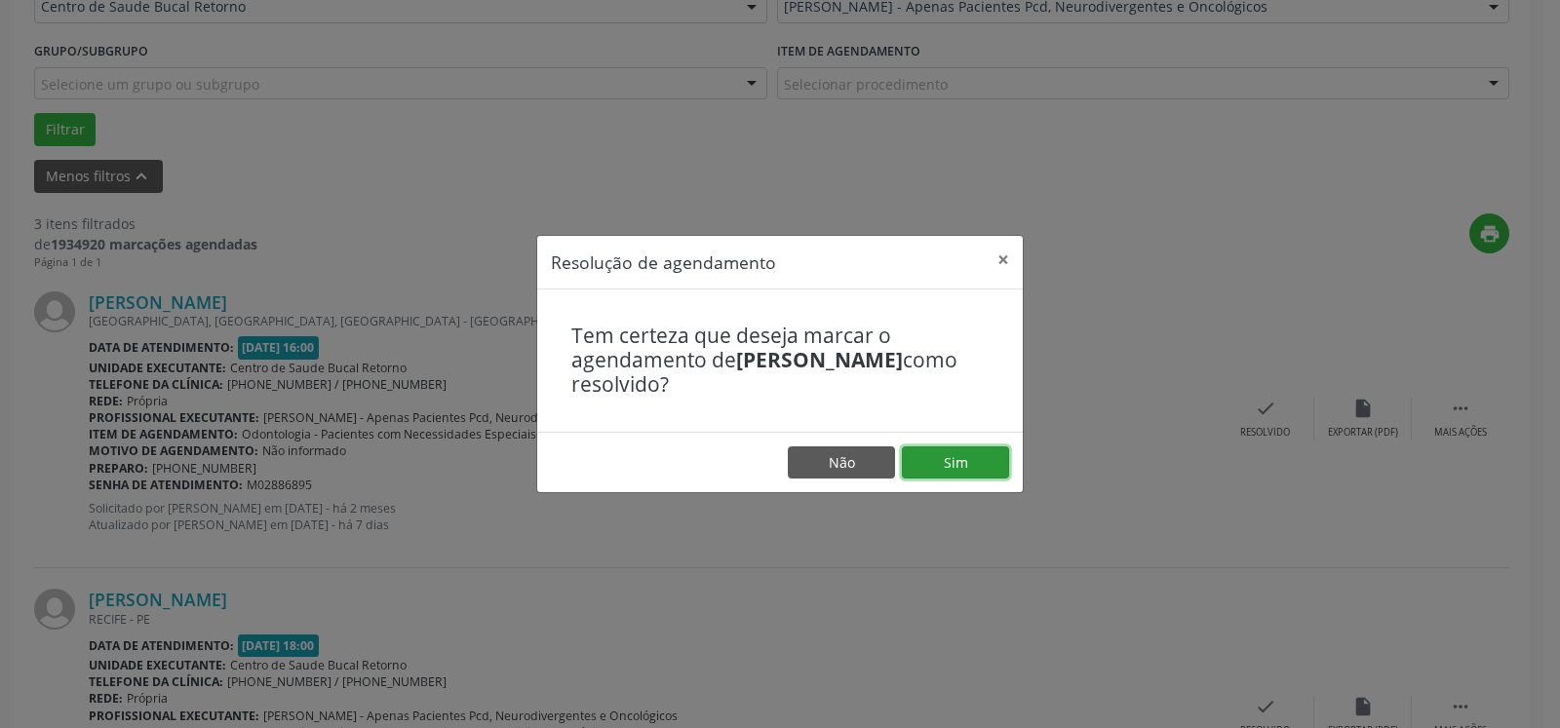
click at [988, 454] on button "Sim" at bounding box center [955, 463] width 107 height 33
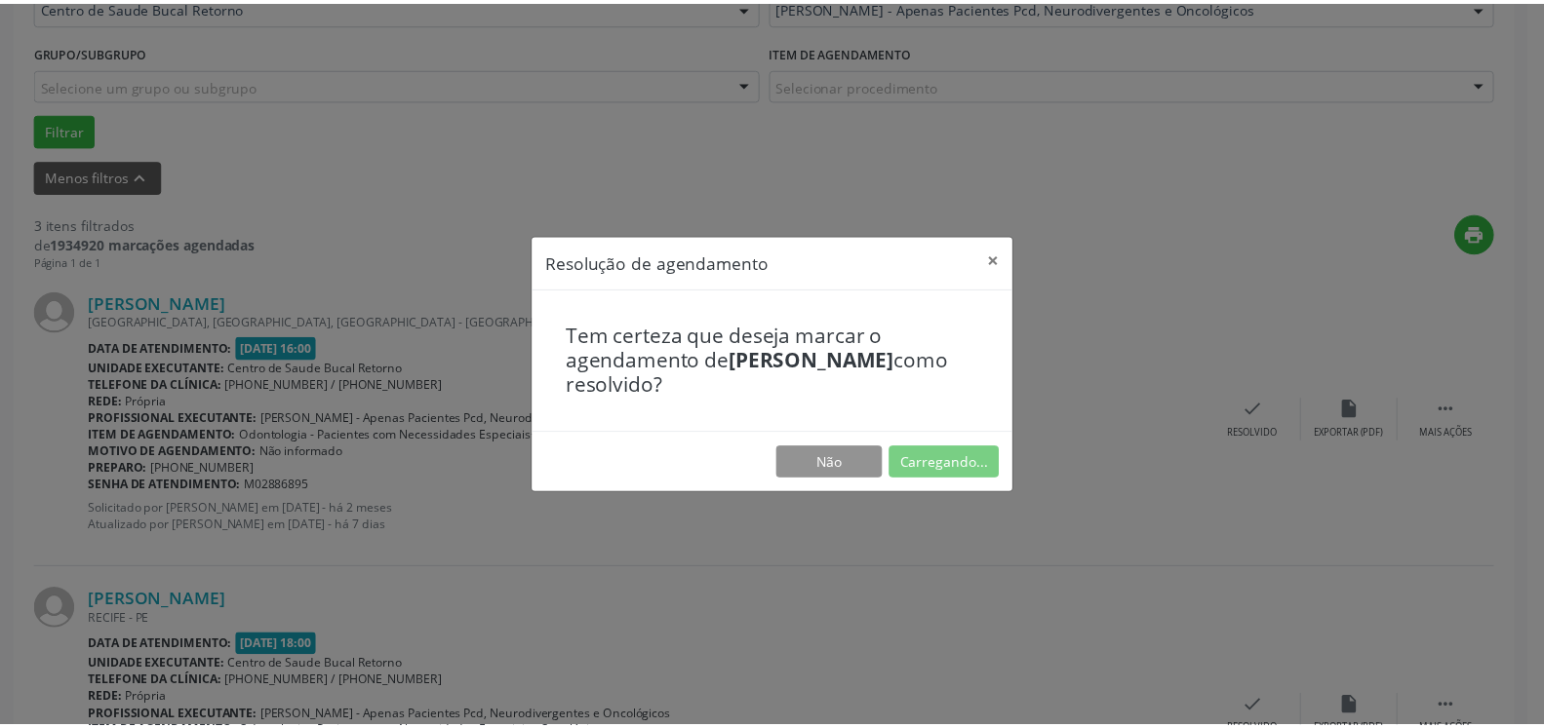
scroll to position [107, 0]
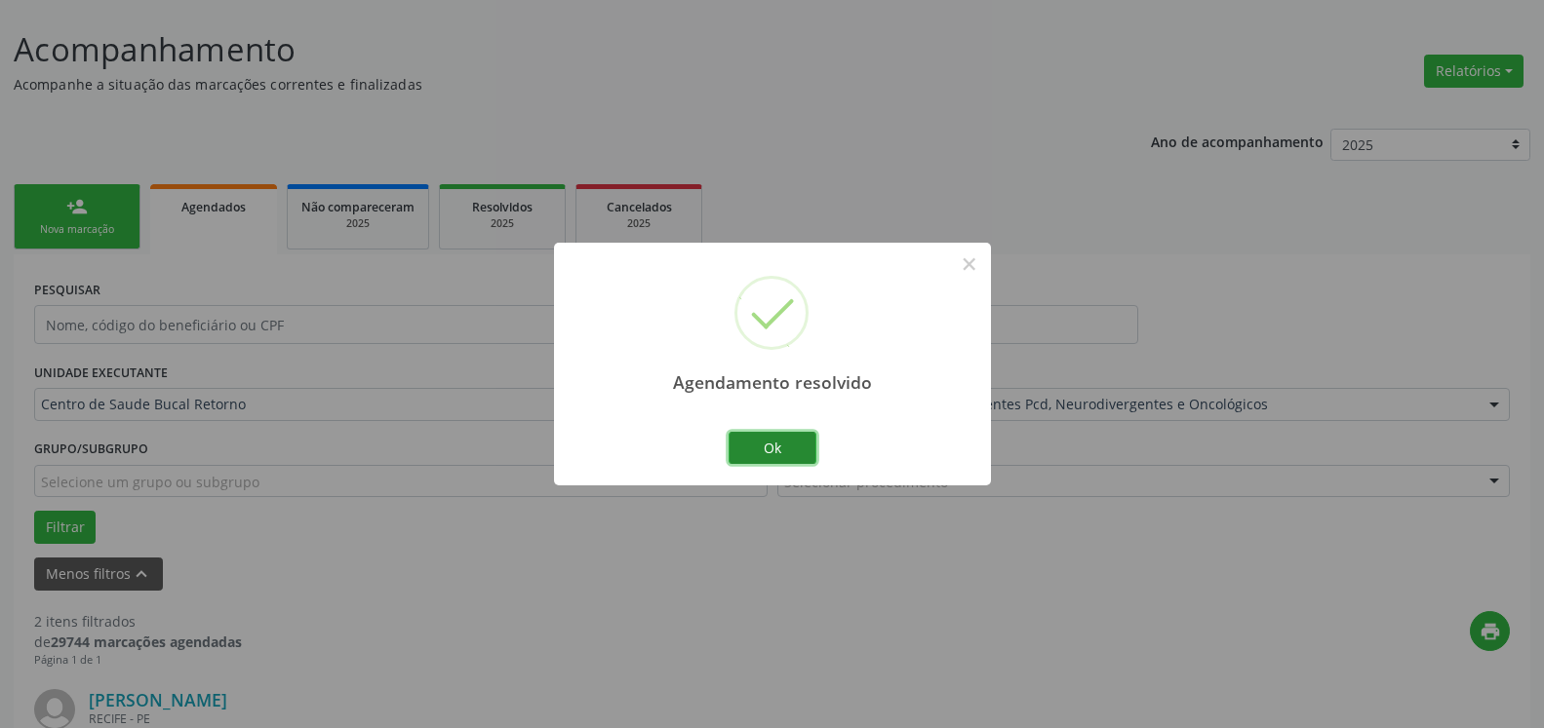
click at [750, 441] on button "Ok" at bounding box center [772, 448] width 88 height 33
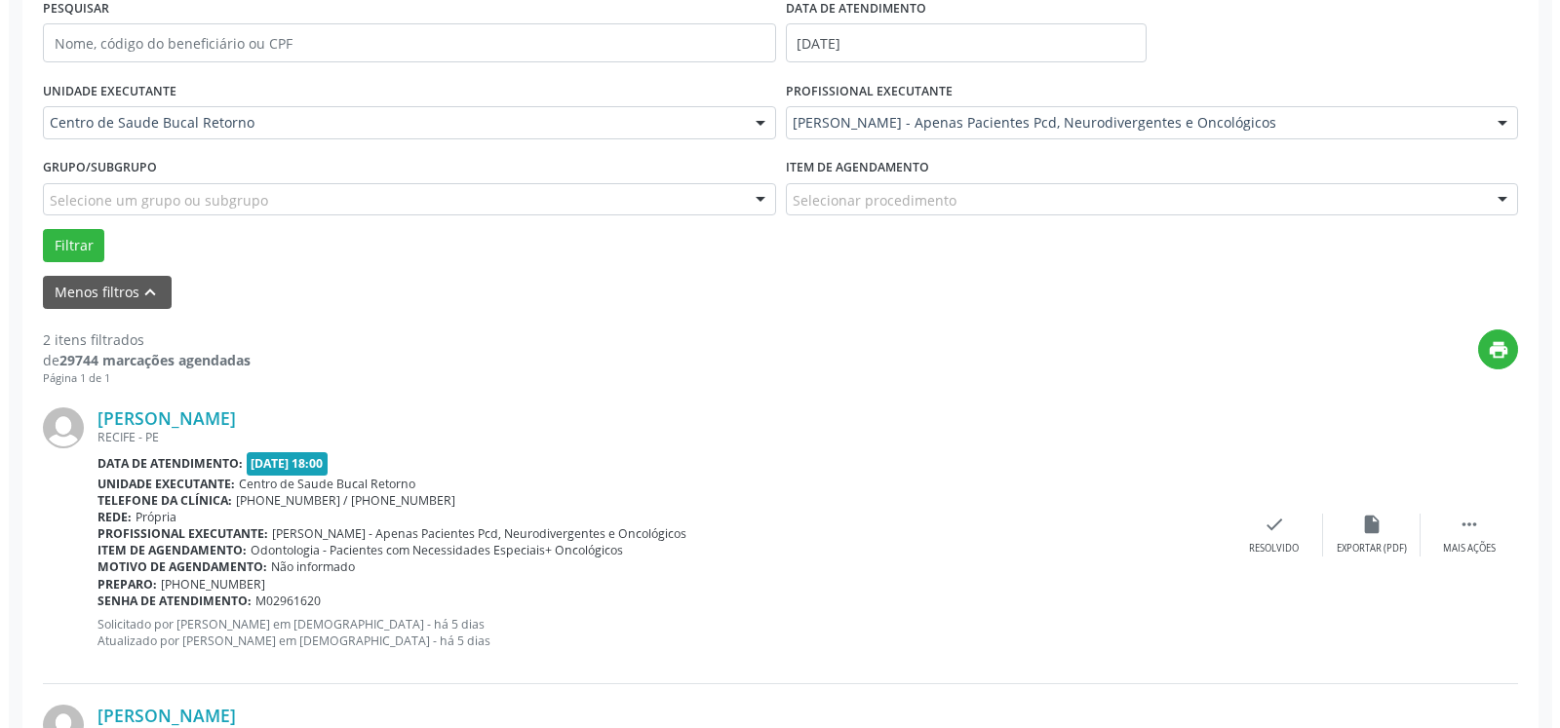
scroll to position [605, 0]
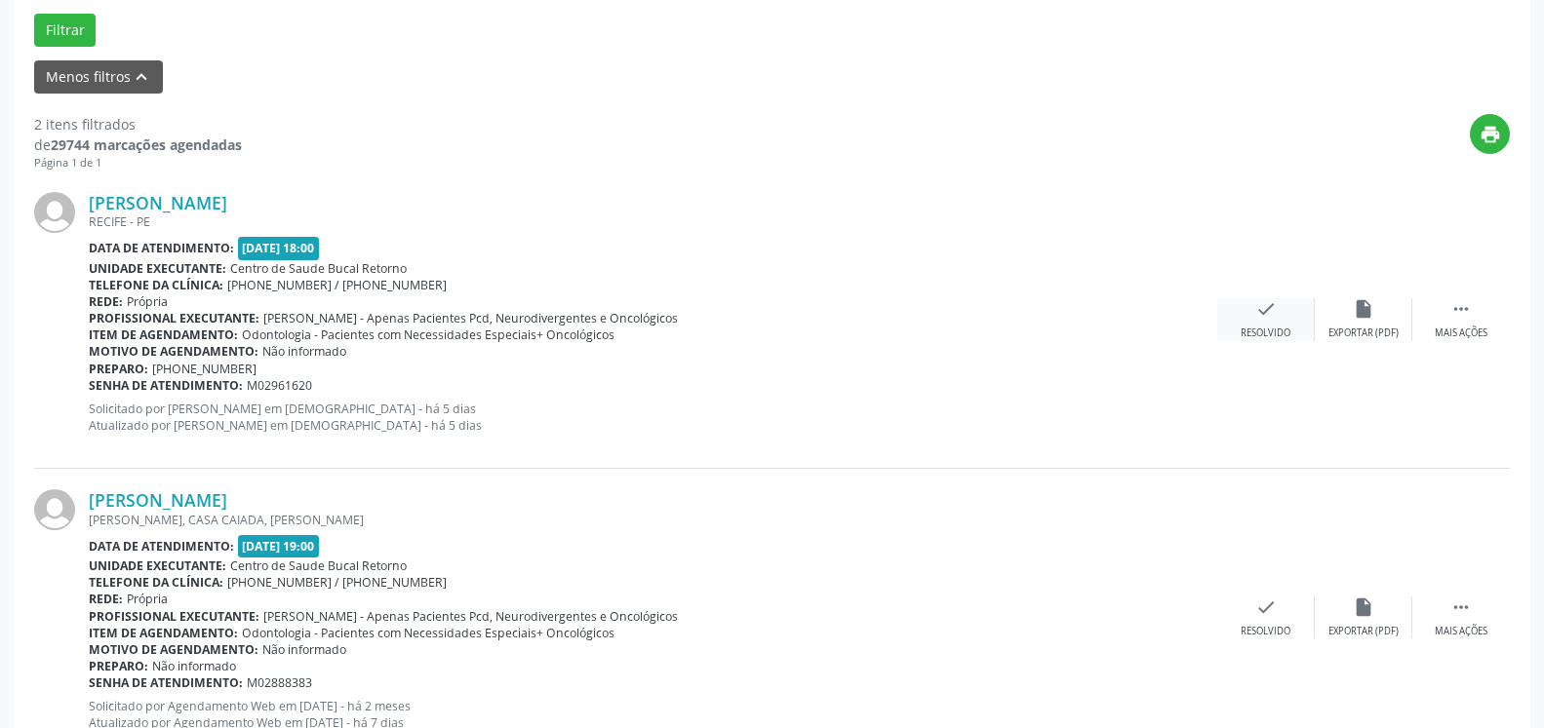
click at [1268, 338] on div "Resolvido" at bounding box center [1265, 334] width 50 height 14
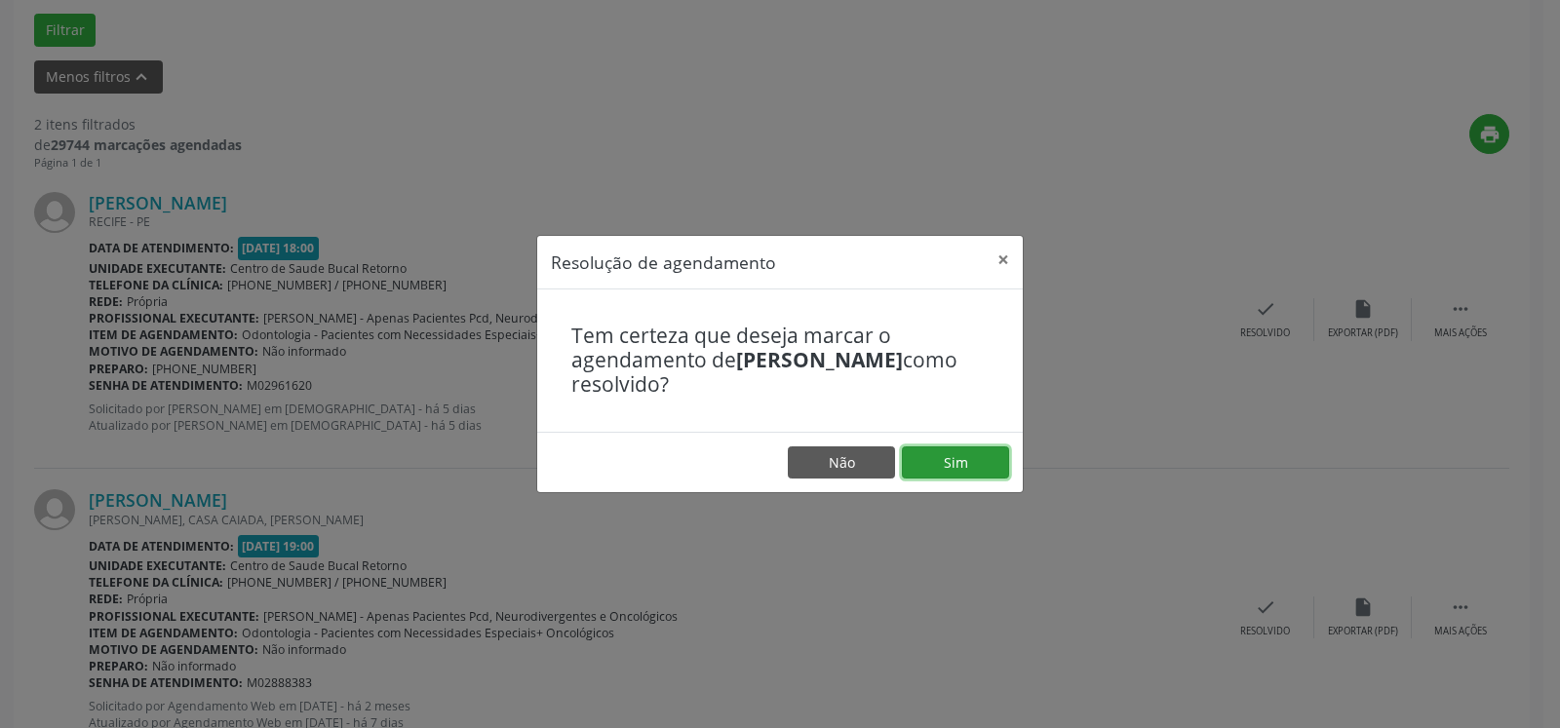
click at [976, 474] on button "Sim" at bounding box center [955, 463] width 107 height 33
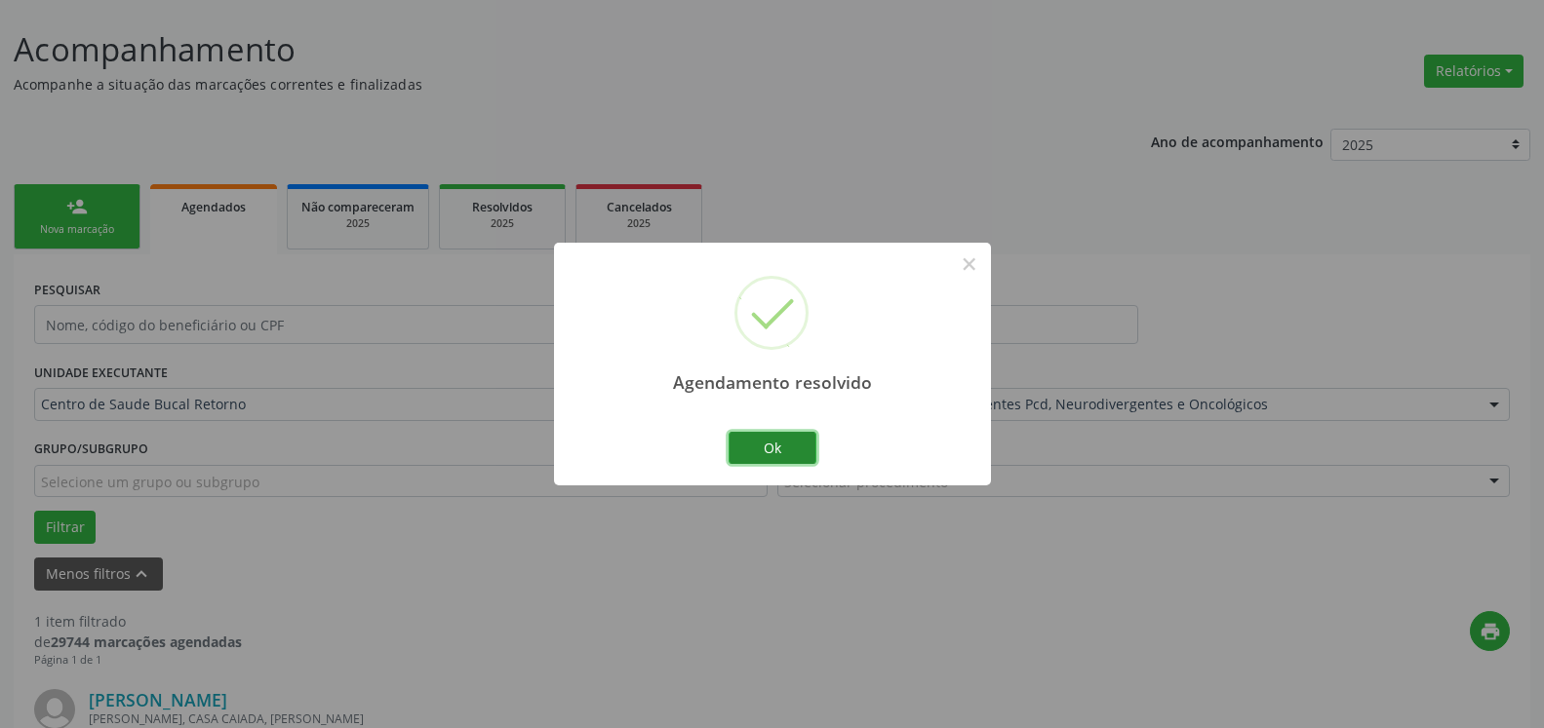
click at [798, 443] on button "Ok" at bounding box center [772, 448] width 88 height 33
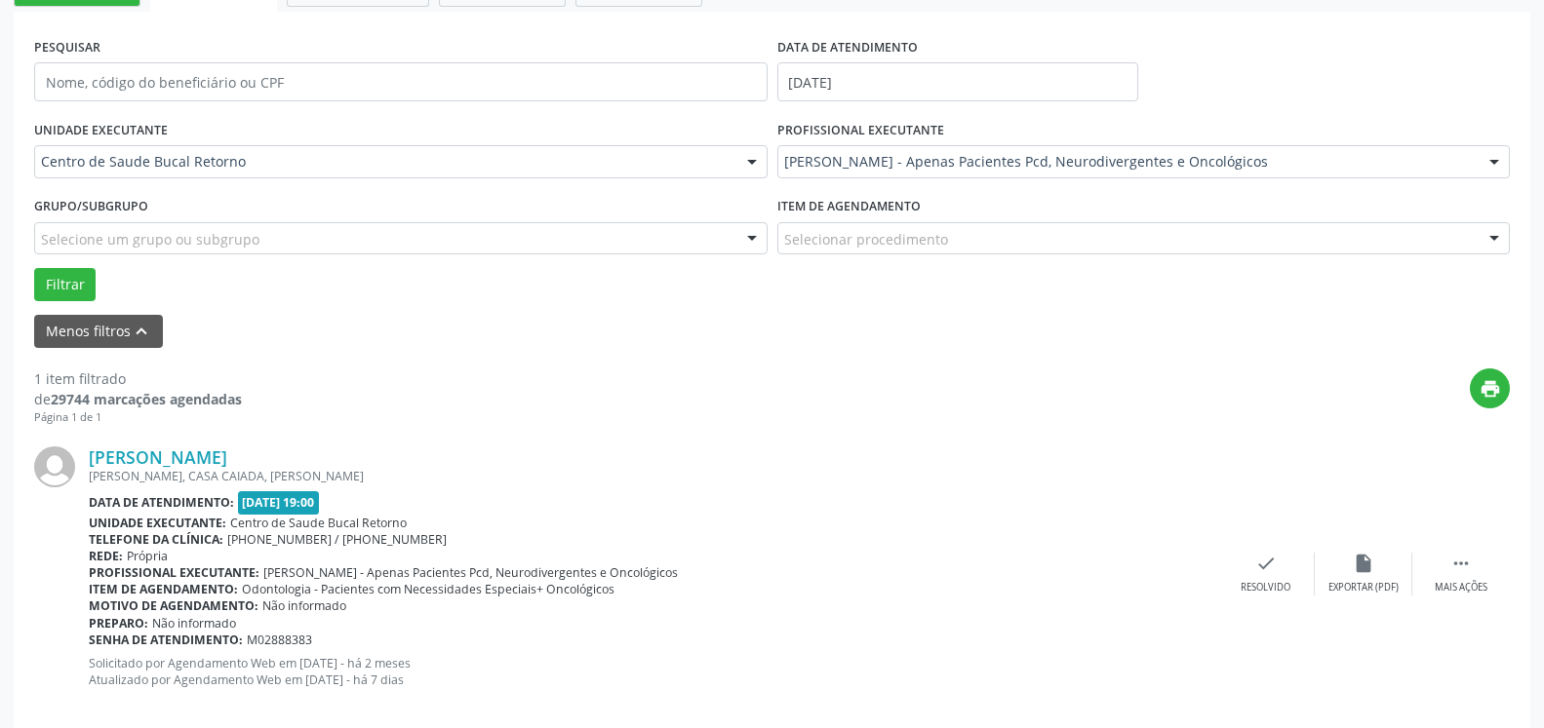
scroll to position [378, 0]
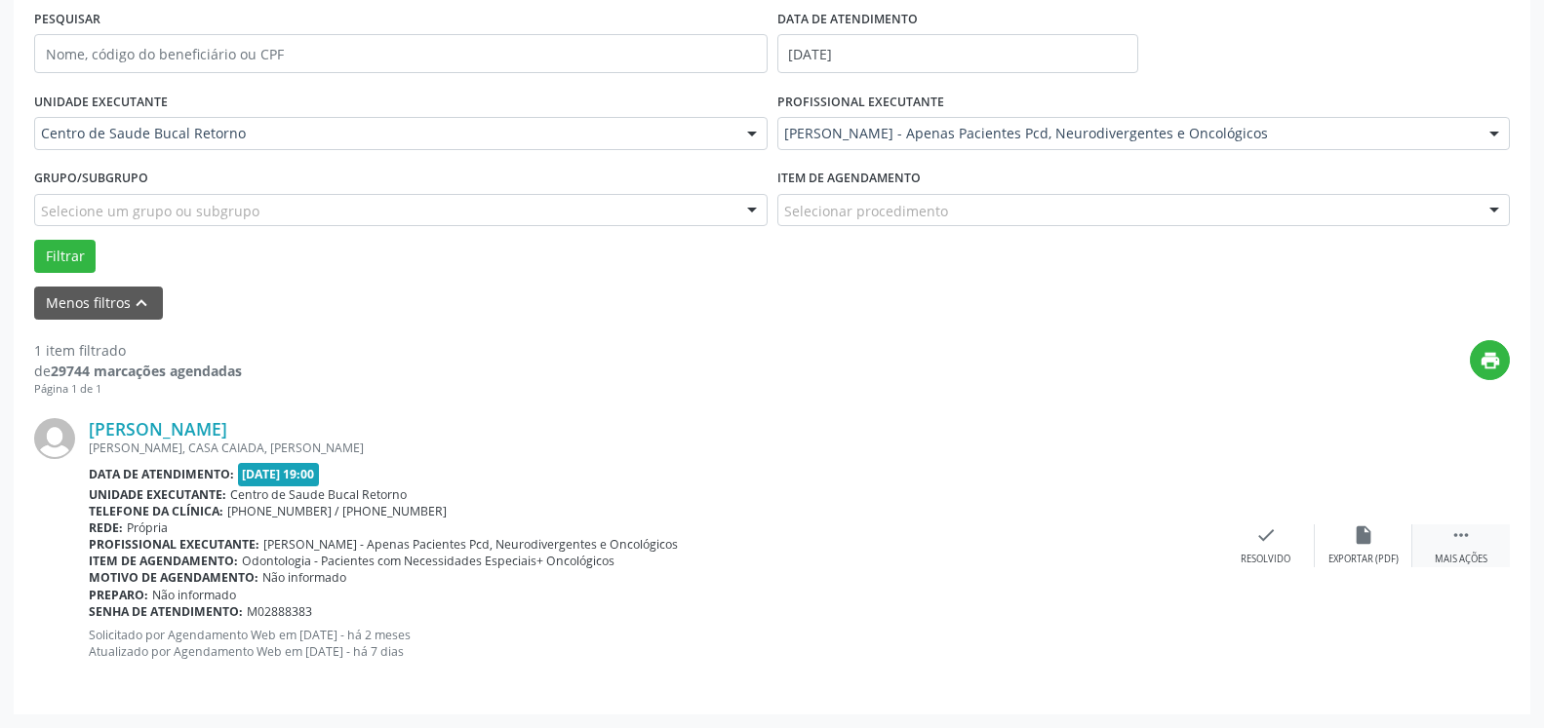
click at [1485, 550] on div " Mais ações" at bounding box center [1461, 546] width 98 height 42
click at [1341, 540] on div "alarm_off Não compareceu" at bounding box center [1364, 546] width 98 height 42
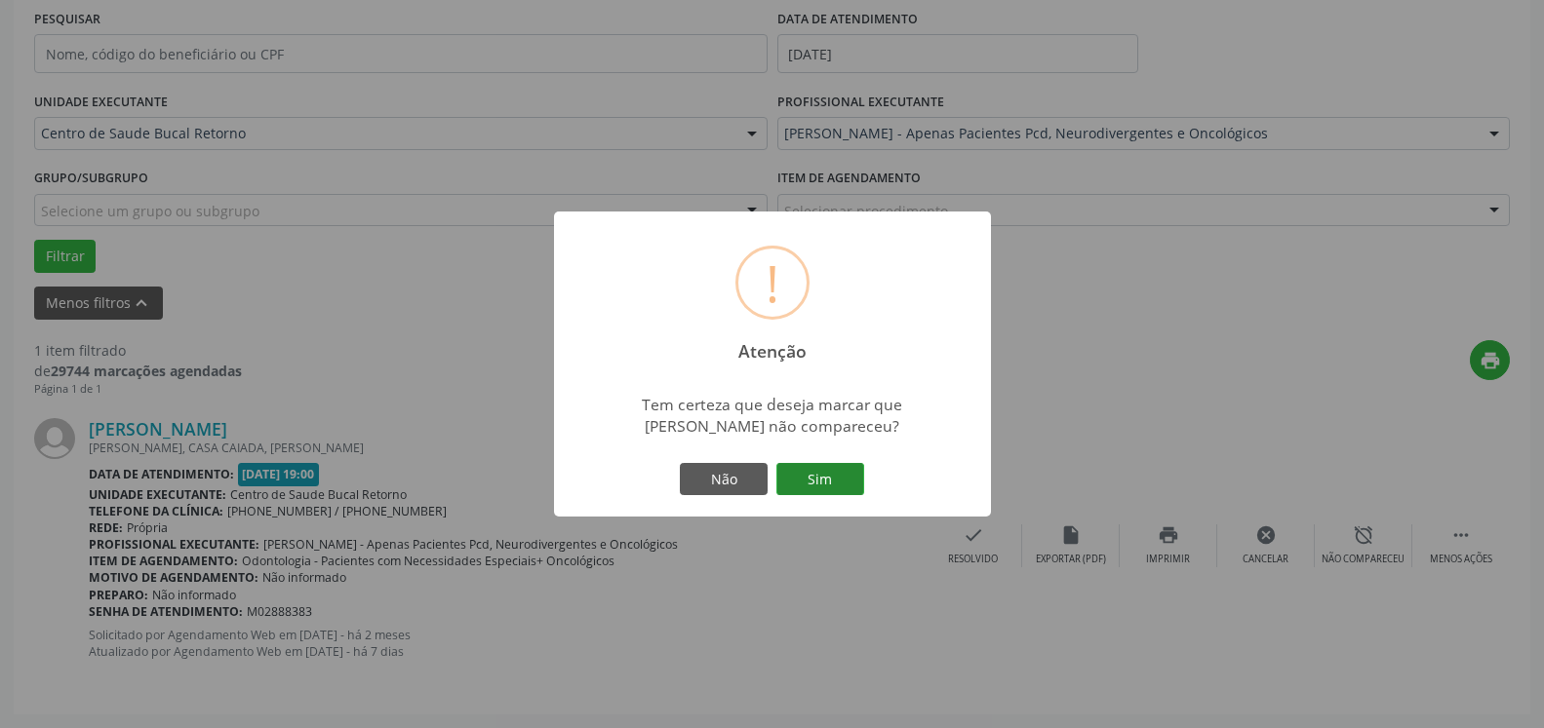
click at [815, 481] on button "Sim" at bounding box center [820, 479] width 88 height 33
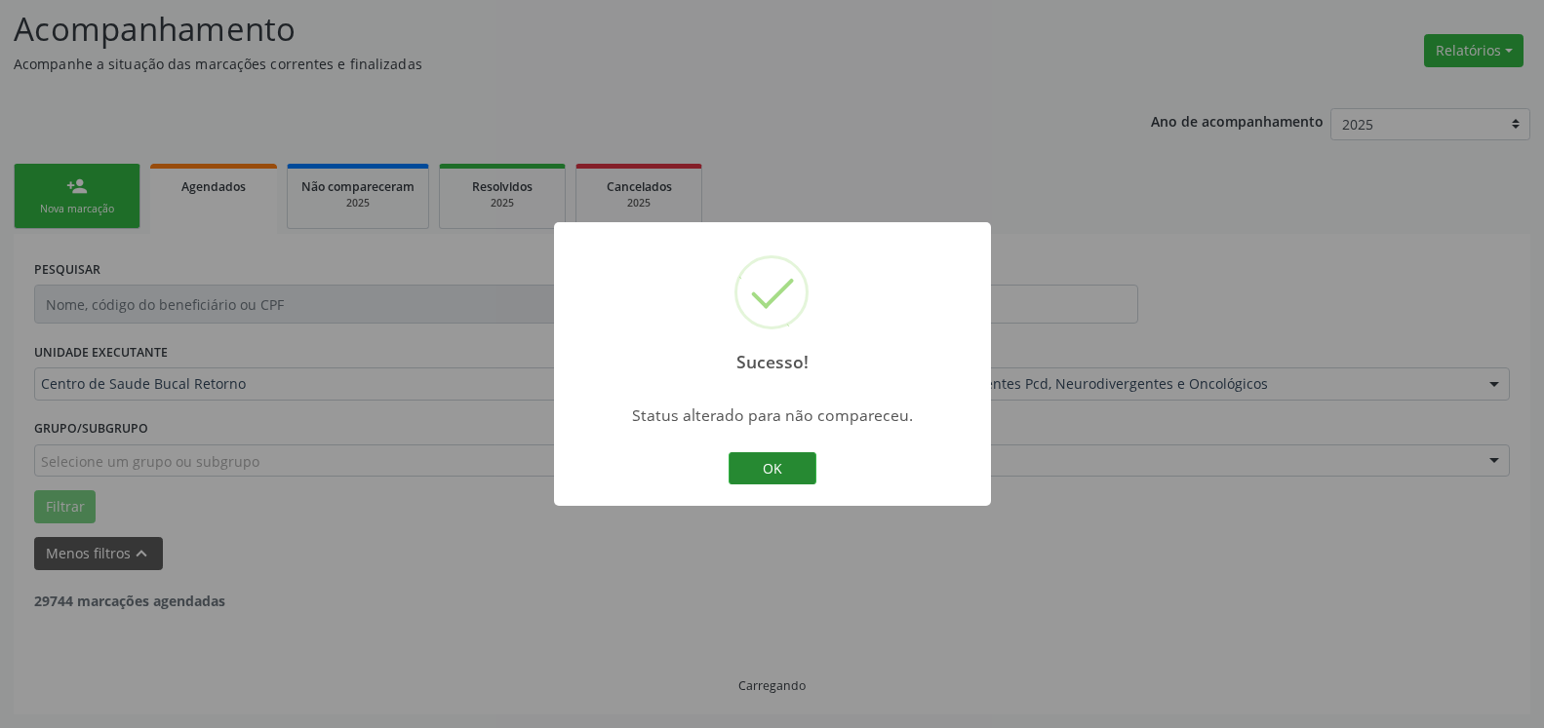
scroll to position [65, 0]
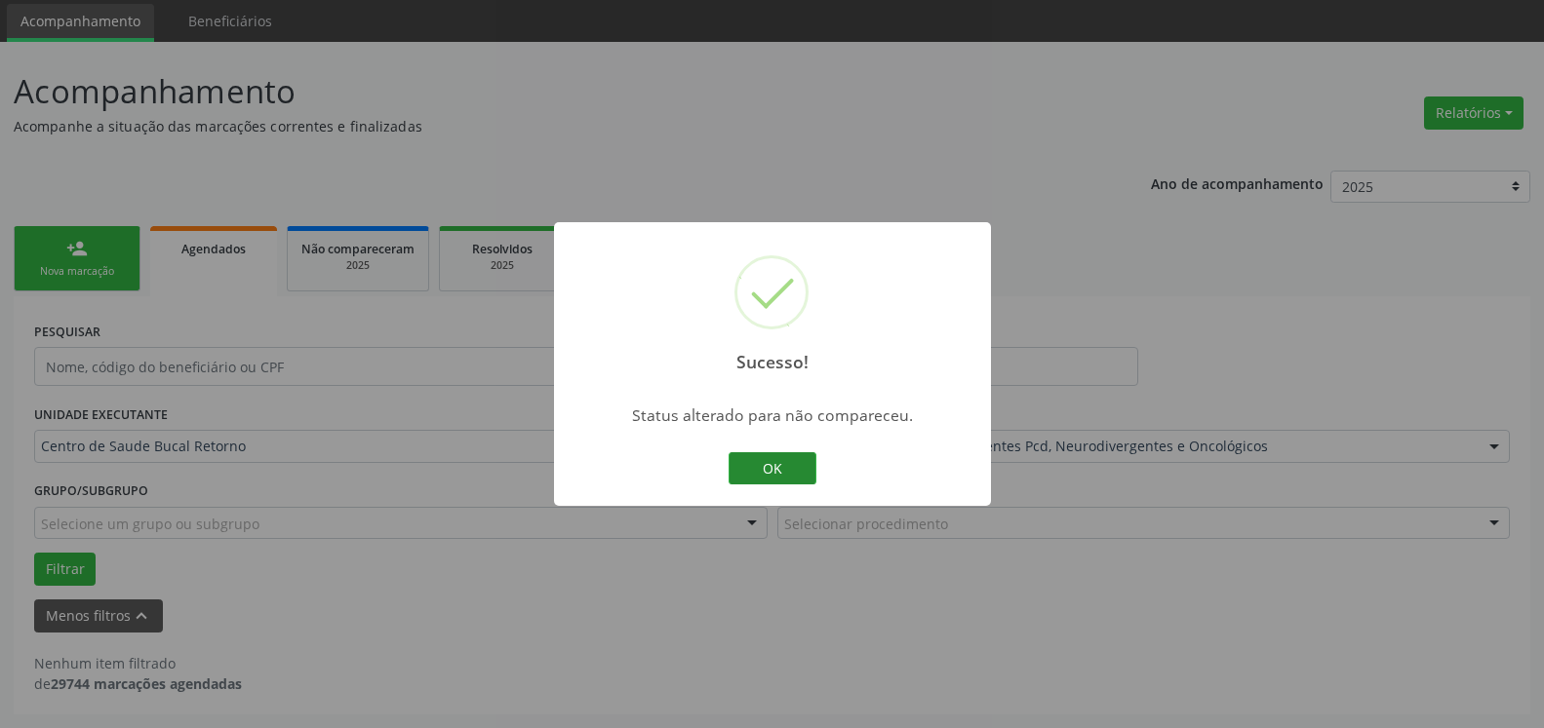
click at [770, 458] on button "OK" at bounding box center [772, 468] width 88 height 33
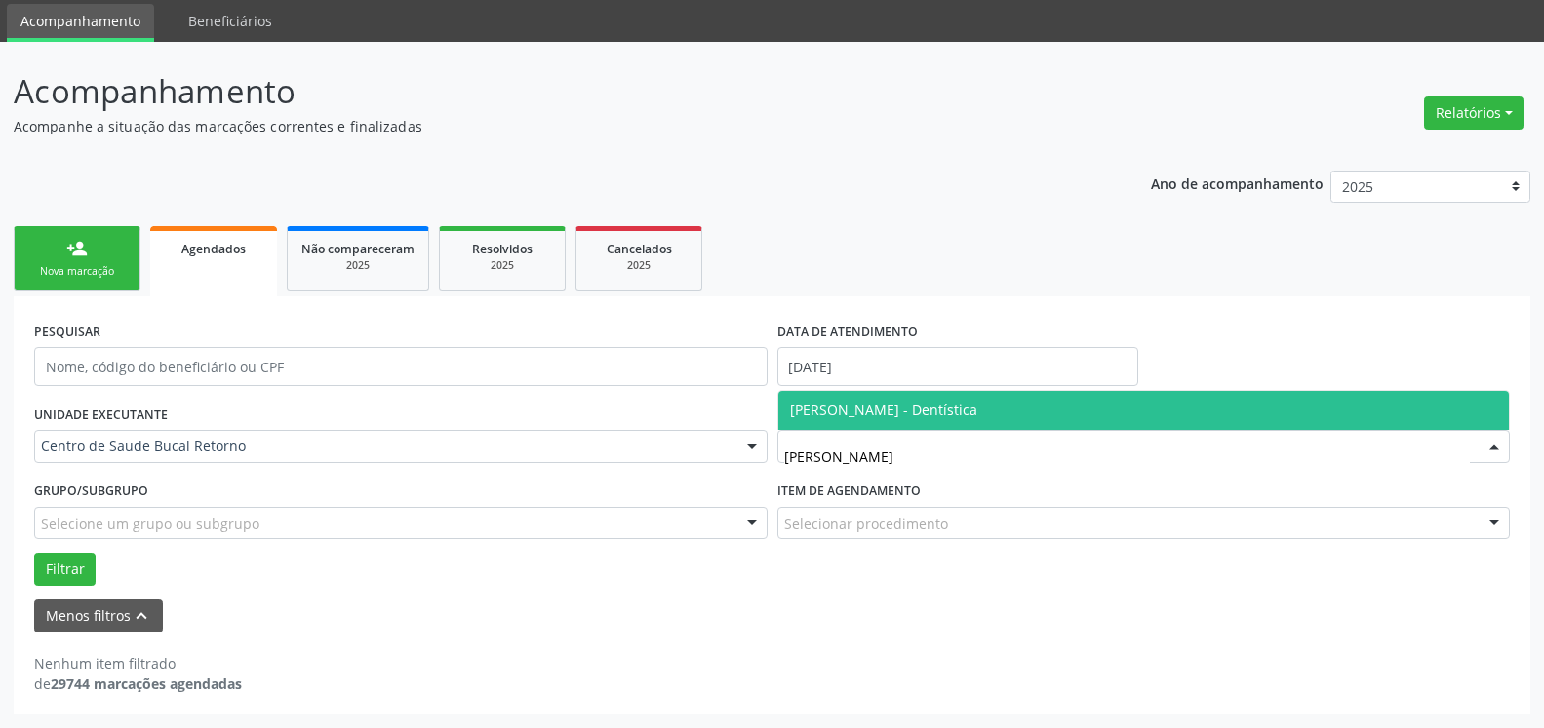
type input "[PERSON_NAME]"
click at [977, 407] on span "[PERSON_NAME] - Dentística" at bounding box center [883, 410] width 187 height 19
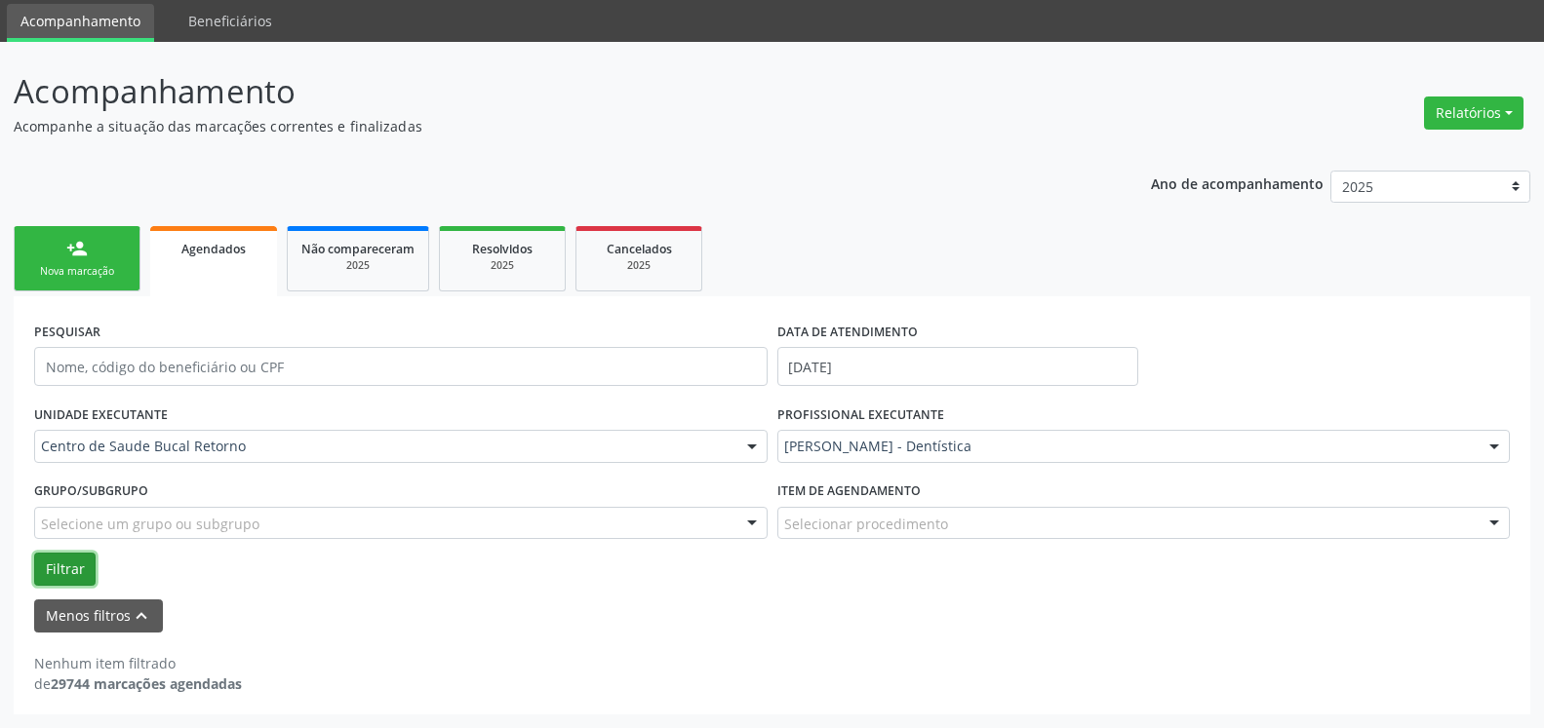
click at [59, 571] on button "Filtrar" at bounding box center [64, 569] width 61 height 33
